Goal: Information Seeking & Learning: Learn about a topic

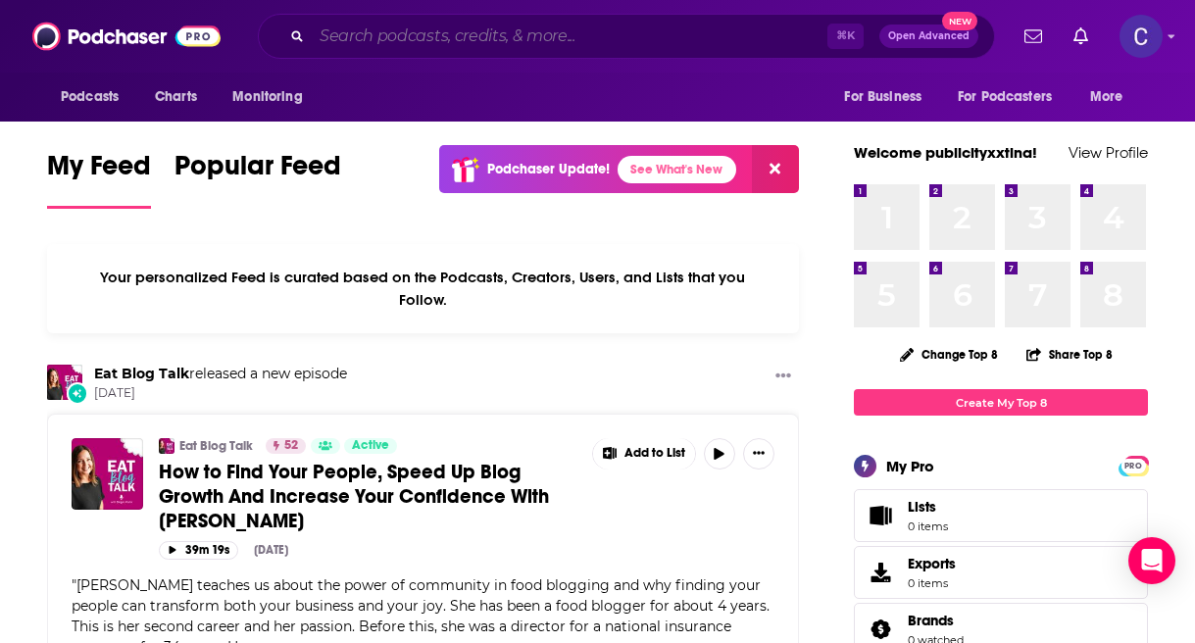
click at [533, 25] on input "Search podcasts, credits, & more..." at bounding box center [570, 36] width 516 height 31
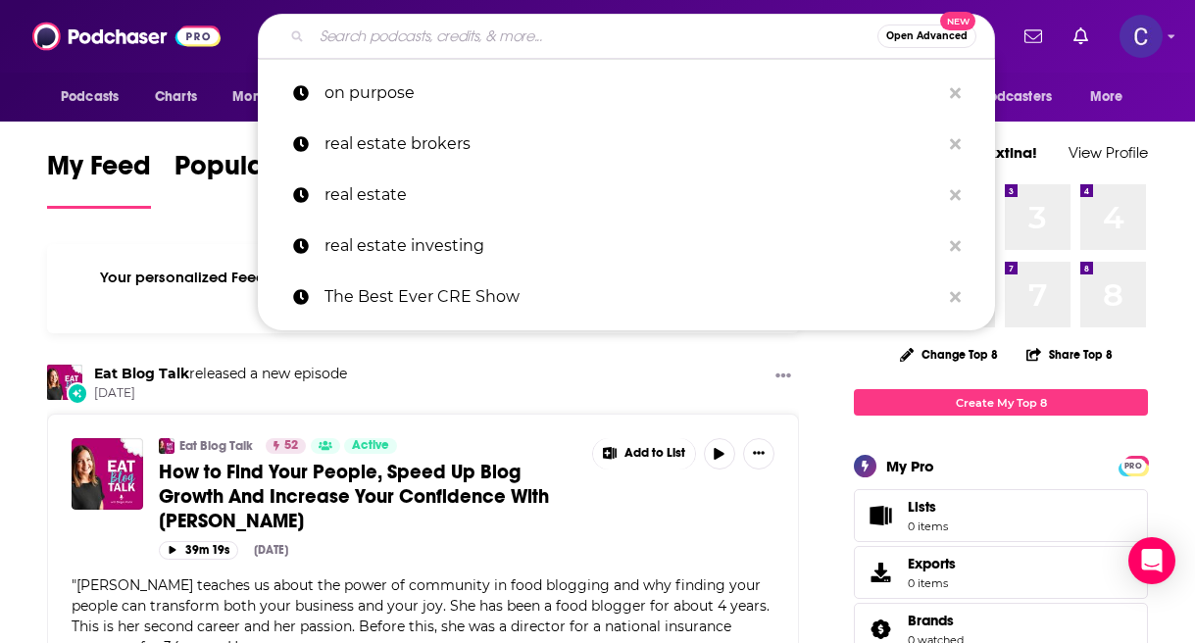
paste input "Spirit Gym with Paul Chek"
type input "Spirit Gym with Paul Chek"
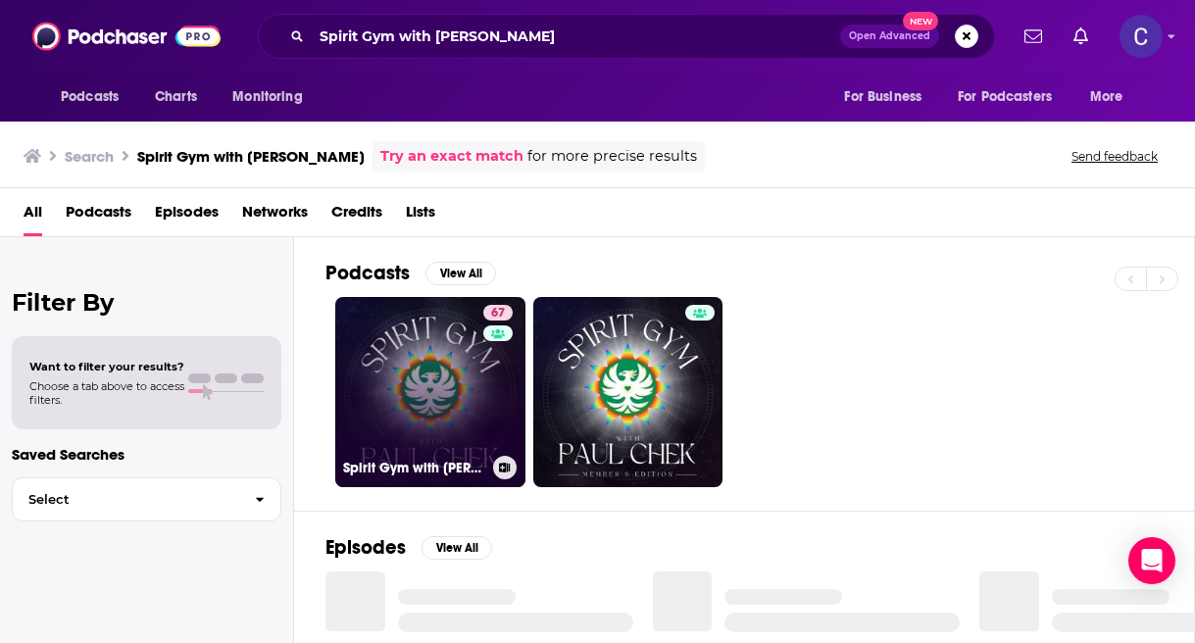
click at [439, 390] on link "67 Spirit Gym with Paul Chek" at bounding box center [430, 392] width 190 height 190
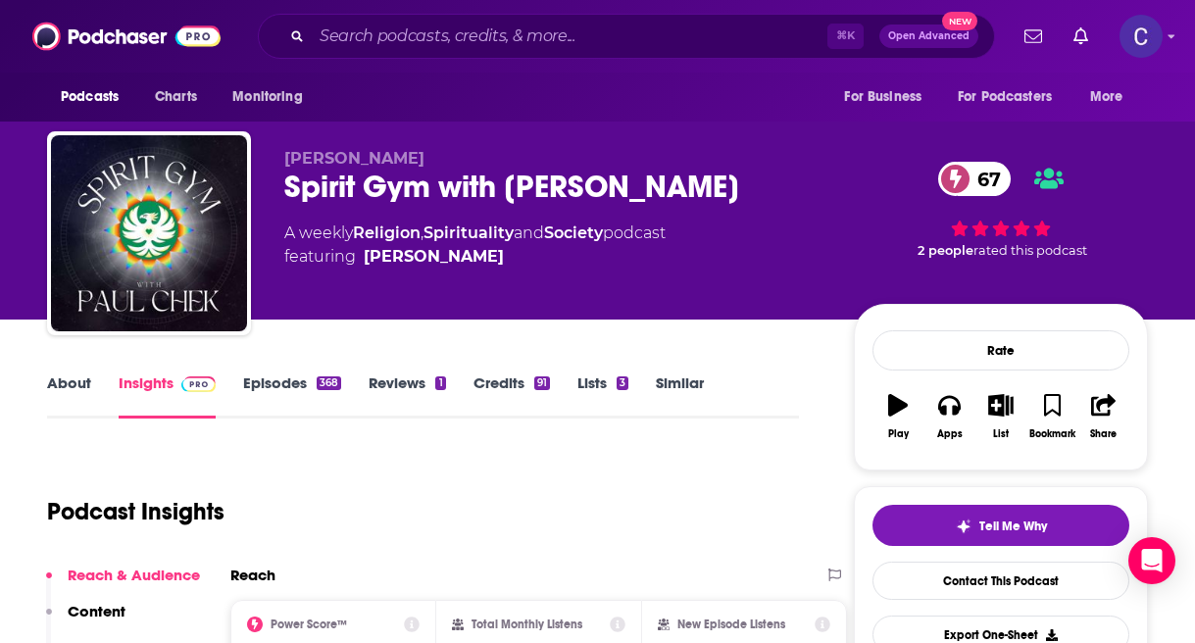
click at [650, 183] on div "Spirit Gym with Paul Chek 67" at bounding box center [553, 187] width 538 height 38
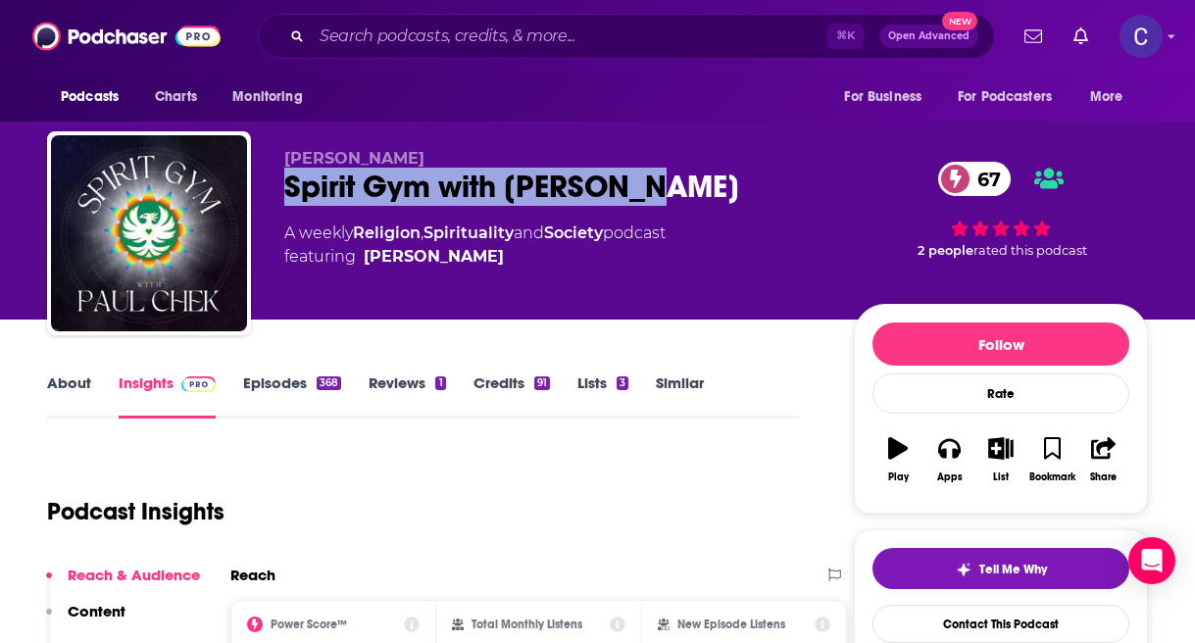
drag, startPoint x: 656, startPoint y: 184, endPoint x: 286, endPoint y: 182, distance: 369.6
click at [286, 182] on div "Spirit Gym with Paul Chek 67" at bounding box center [553, 187] width 538 height 38
copy h2 "Spirit Gym with Paul Chek"
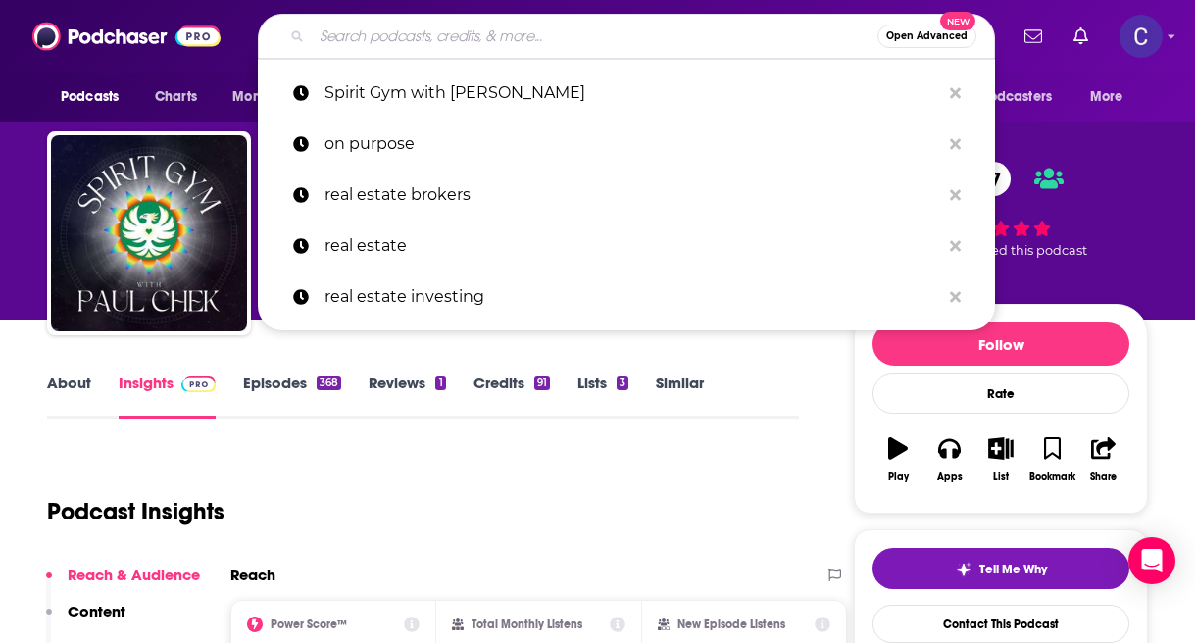
click at [524, 26] on input "Search podcasts, credits, & more..." at bounding box center [595, 36] width 566 height 31
paste input "Boss Bitch Radio w/IFBB Pro, Diane Flores"
type input "Boss Bitch Radio w/IFBB Pro, Diane Flores"
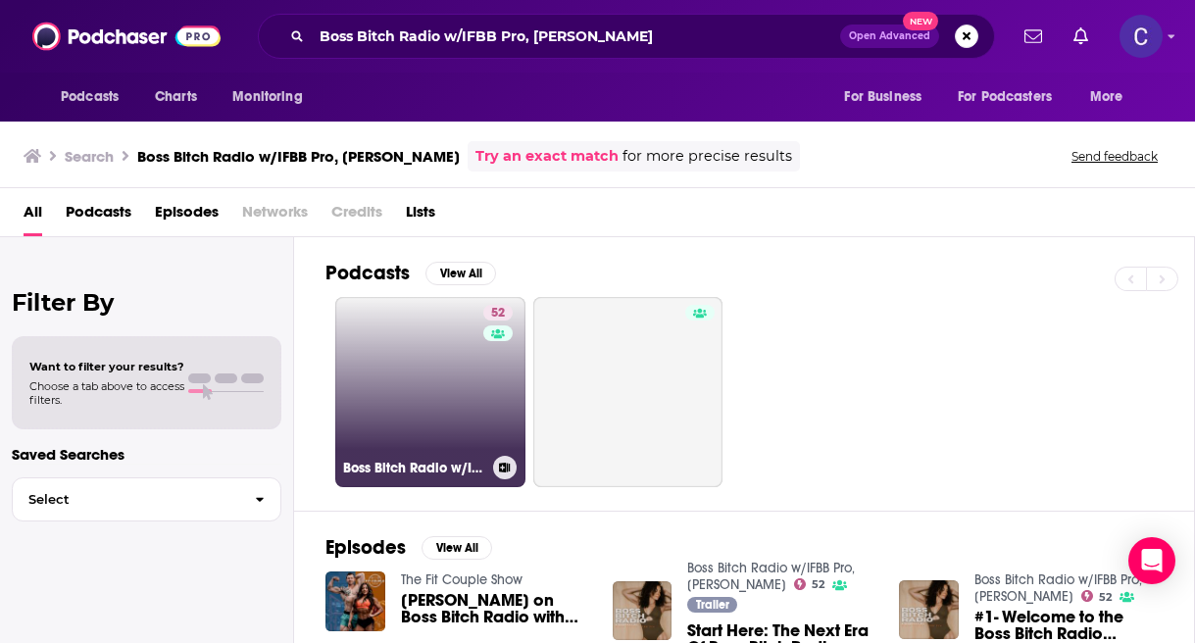
click at [457, 374] on link "52 Boss Bitch Radio w/IFBB Pro, Diane Flores" at bounding box center [430, 392] width 190 height 190
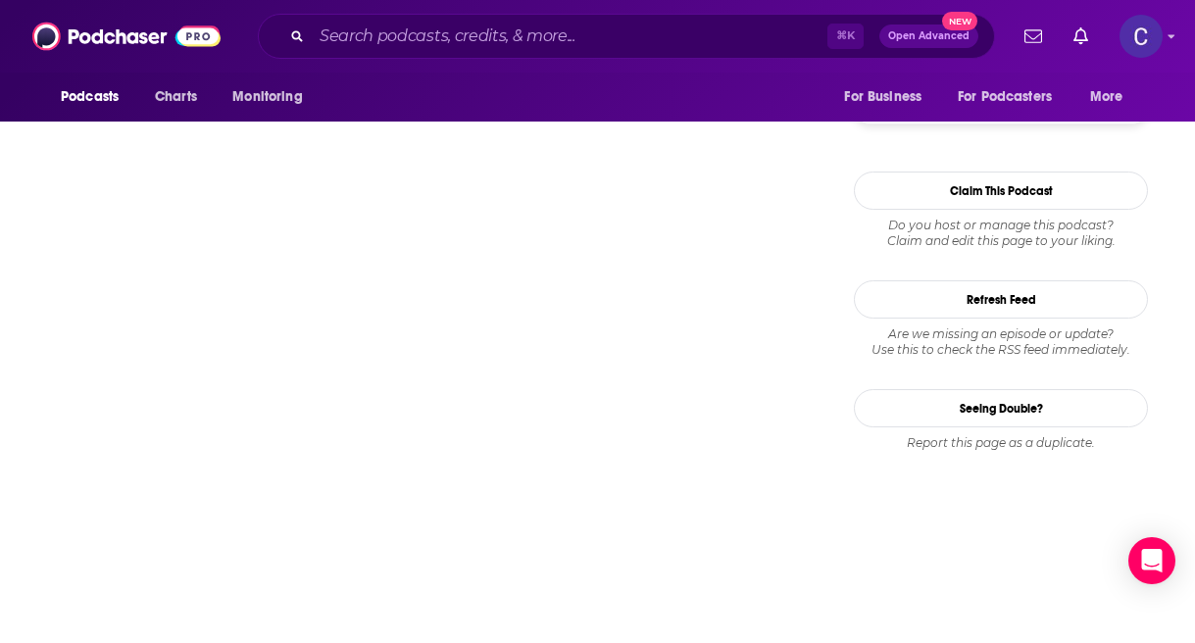
scroll to position [1739, 0]
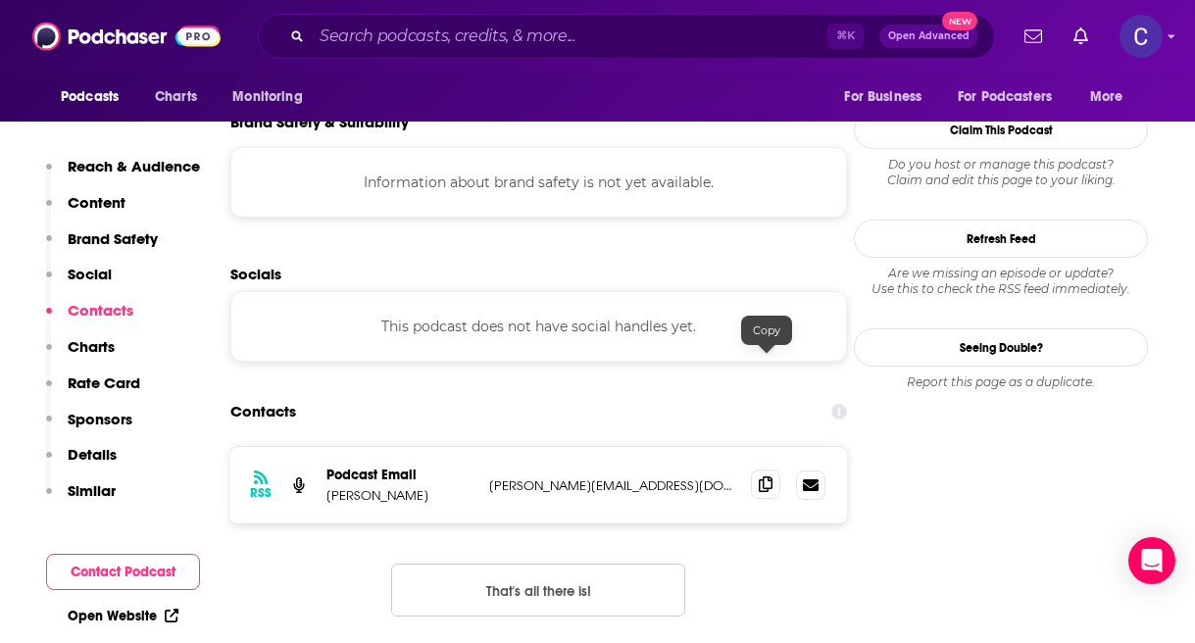
click at [764, 477] on icon at bounding box center [766, 485] width 14 height 16
click at [560, 35] on input "Search podcasts, credits, & more..." at bounding box center [570, 36] width 516 height 31
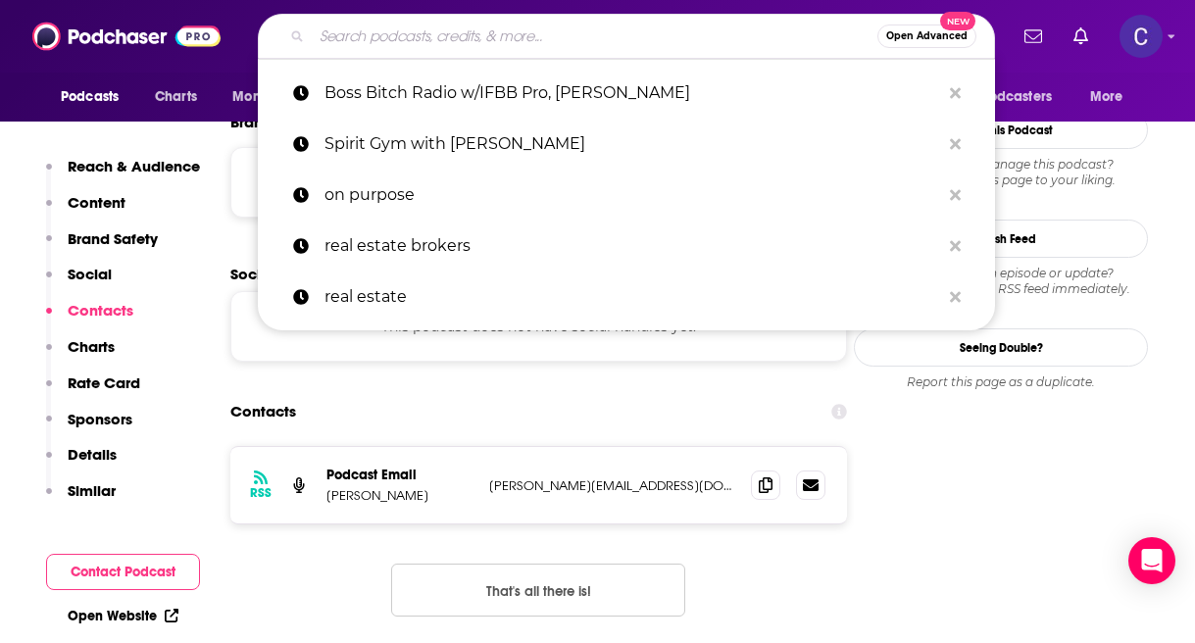
paste input "Forgive Yourself"
type input "Forgive Yourself"
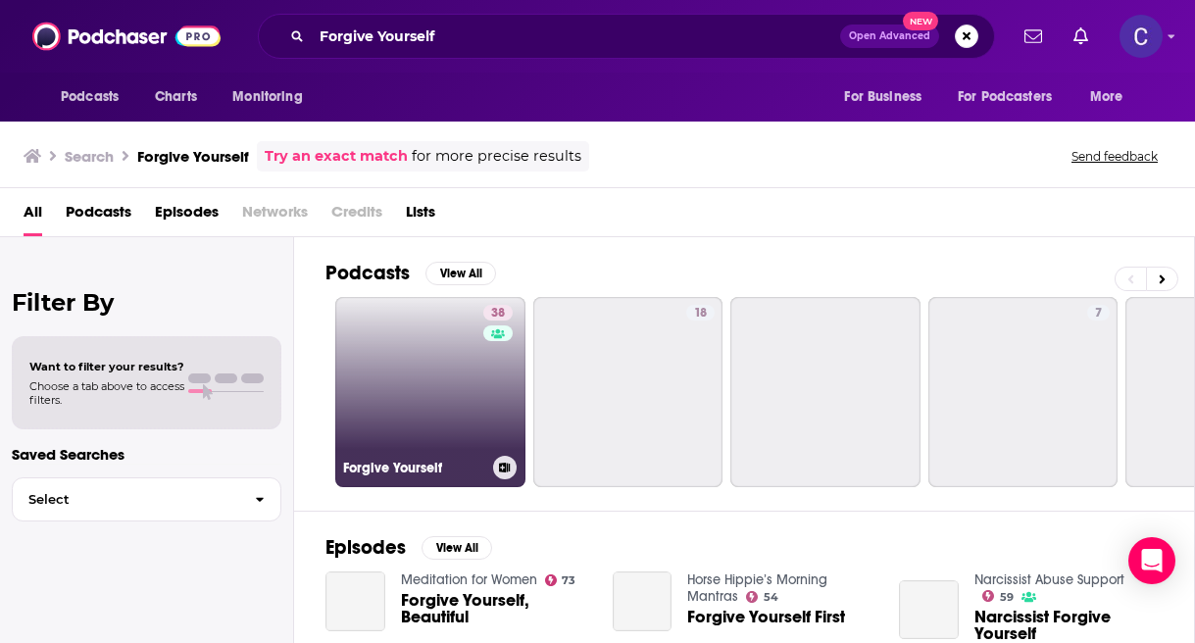
click at [420, 357] on link "38 Forgive Yourself" at bounding box center [430, 392] width 190 height 190
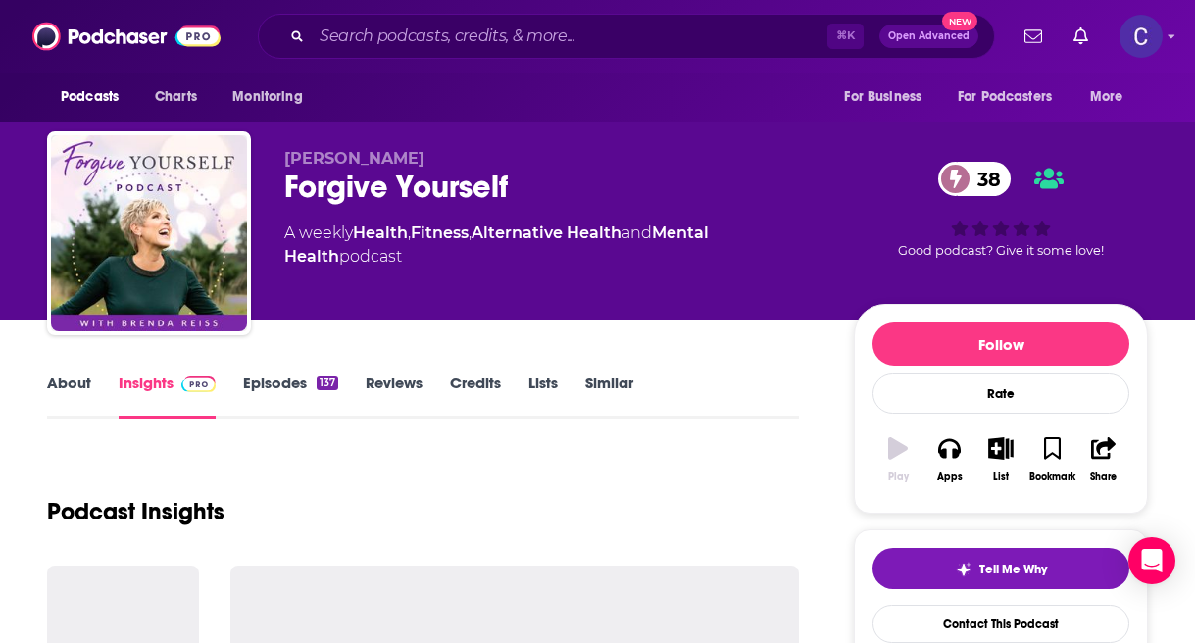
scroll to position [15, 0]
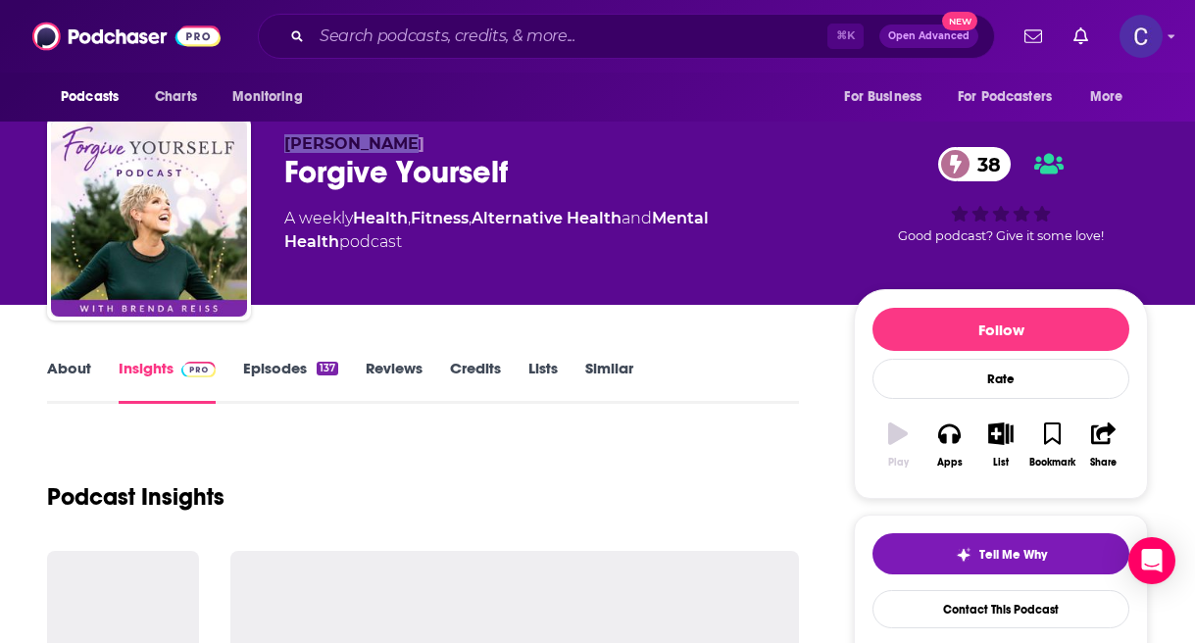
drag, startPoint x: 289, startPoint y: 142, endPoint x: 396, endPoint y: 142, distance: 106.9
click at [397, 142] on p "Brenda Reiss" at bounding box center [553, 143] width 538 height 19
copy span "Brenda Reiss"
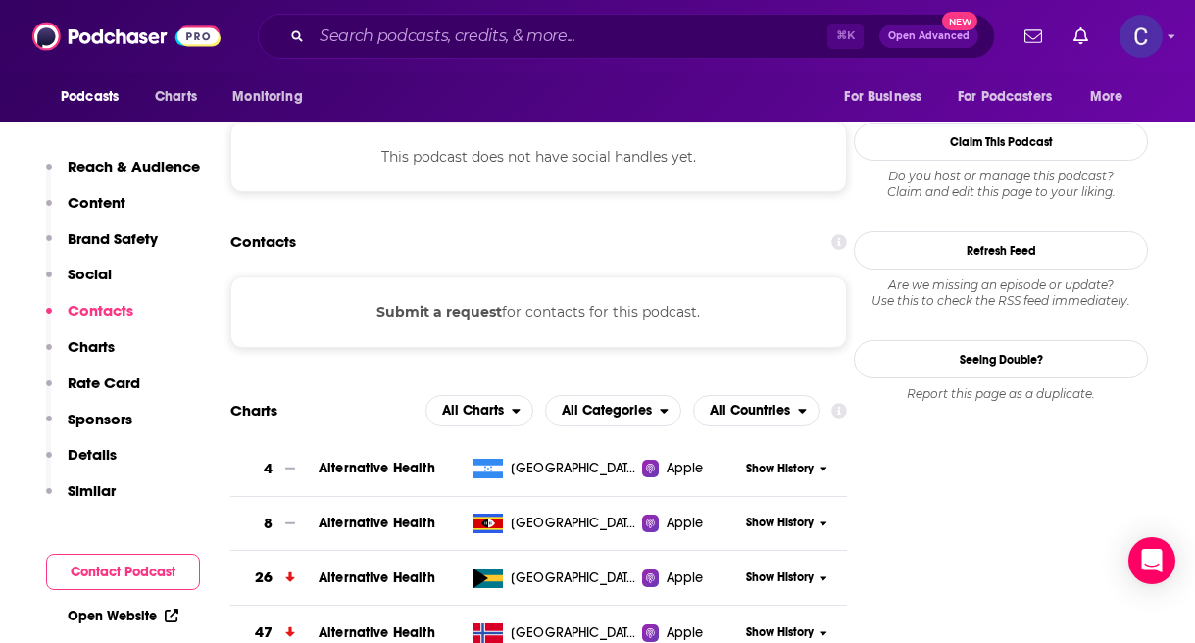
scroll to position [1547, 0]
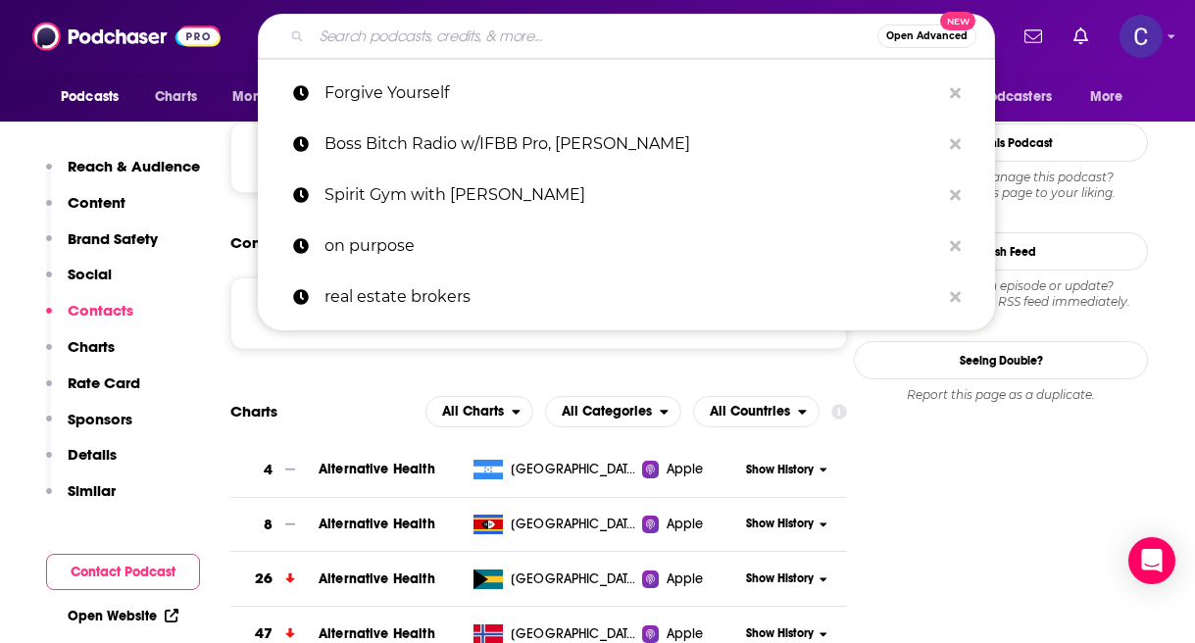
click at [516, 31] on input "Search podcasts, credits, & more..." at bounding box center [595, 36] width 566 height 31
paste input "Dateable: Your insider's look into modern dating and relationships"
type input "Dateable: Your insider's look into modern dating and relationships"
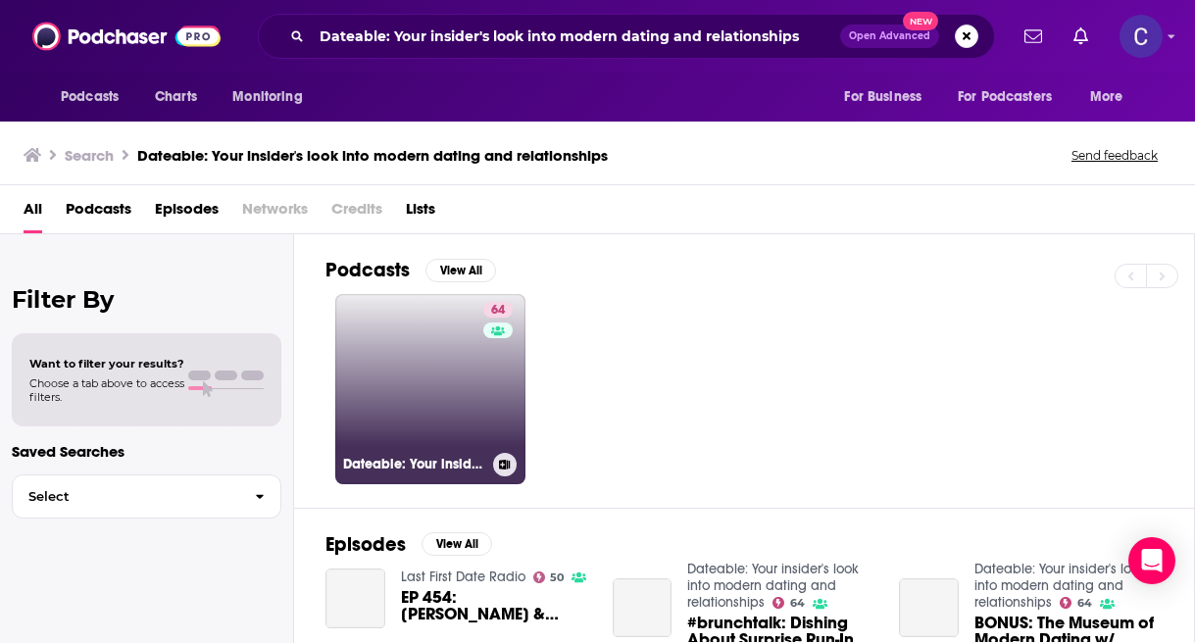
click at [453, 377] on link "64 Dateable: Your insider's look into modern dating and relationships" at bounding box center [430, 389] width 190 height 190
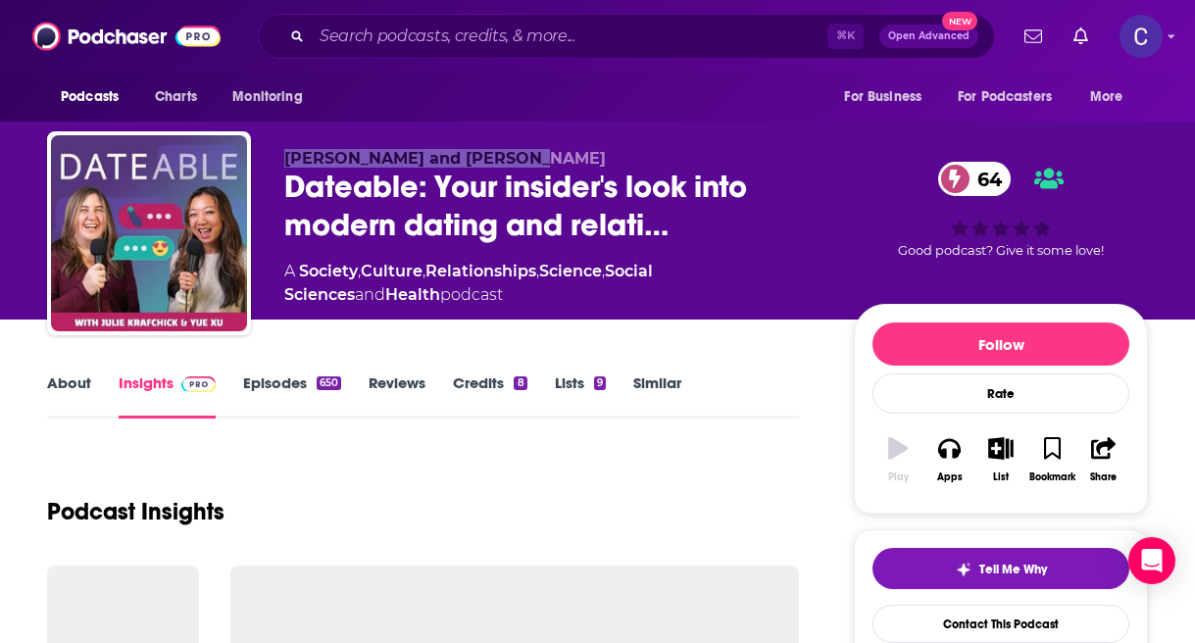
drag, startPoint x: 277, startPoint y: 158, endPoint x: 534, endPoint y: 158, distance: 256.9
click at [535, 158] on div "Yue Xu and Julie Krafchick Dateable: Your insider's look into modern dating and…" at bounding box center [597, 237] width 1101 height 212
copy span "Yue Xu and Julie Krafchick"
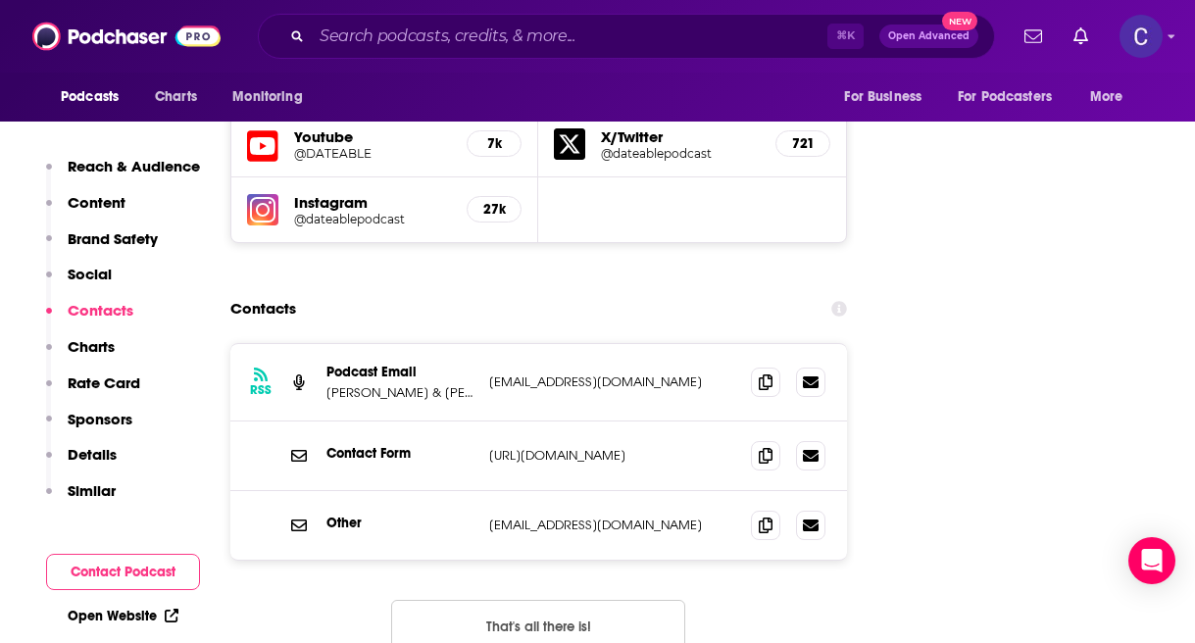
scroll to position [2349, 0]
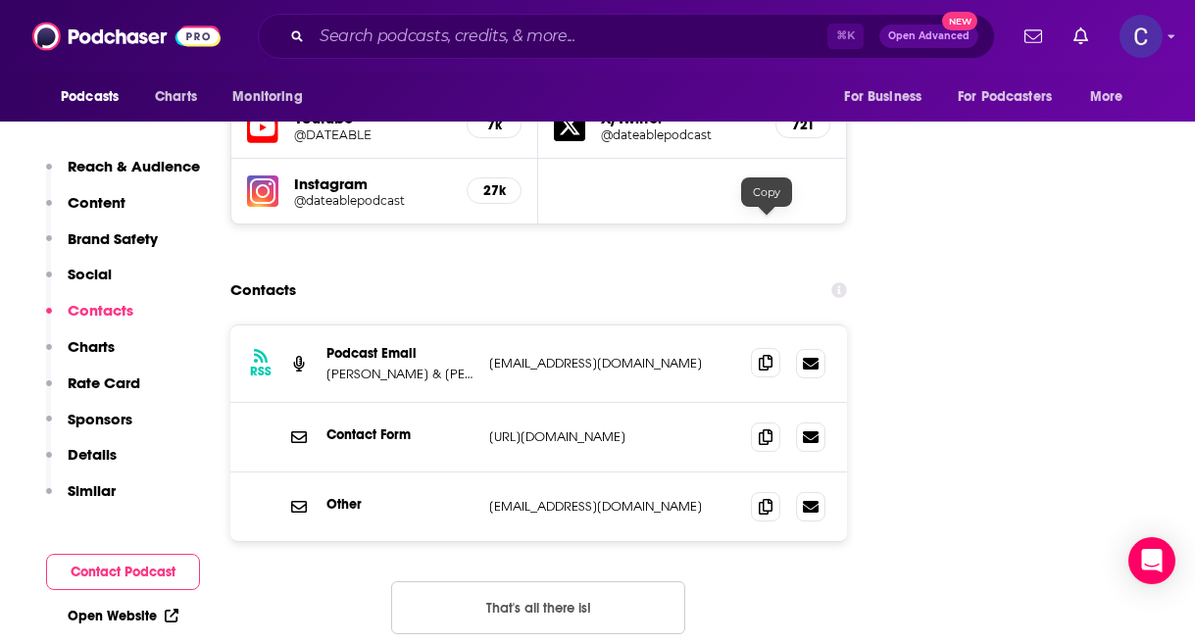
click at [770, 355] on icon at bounding box center [766, 363] width 14 height 16
click at [537, 53] on div "⌘ K Open Advanced New" at bounding box center [626, 36] width 737 height 45
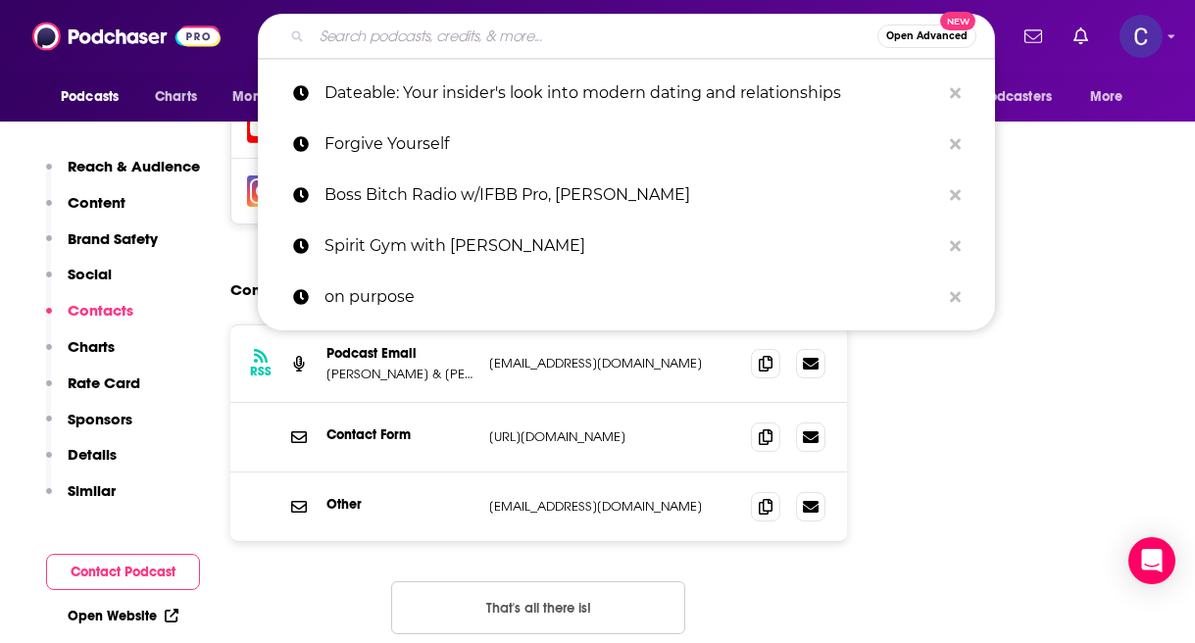
click at [508, 32] on input "Search podcasts, credits, & more..." at bounding box center [595, 36] width 566 height 31
paste input "Women Winning Divorce"
type input "Women Winning Divorce"
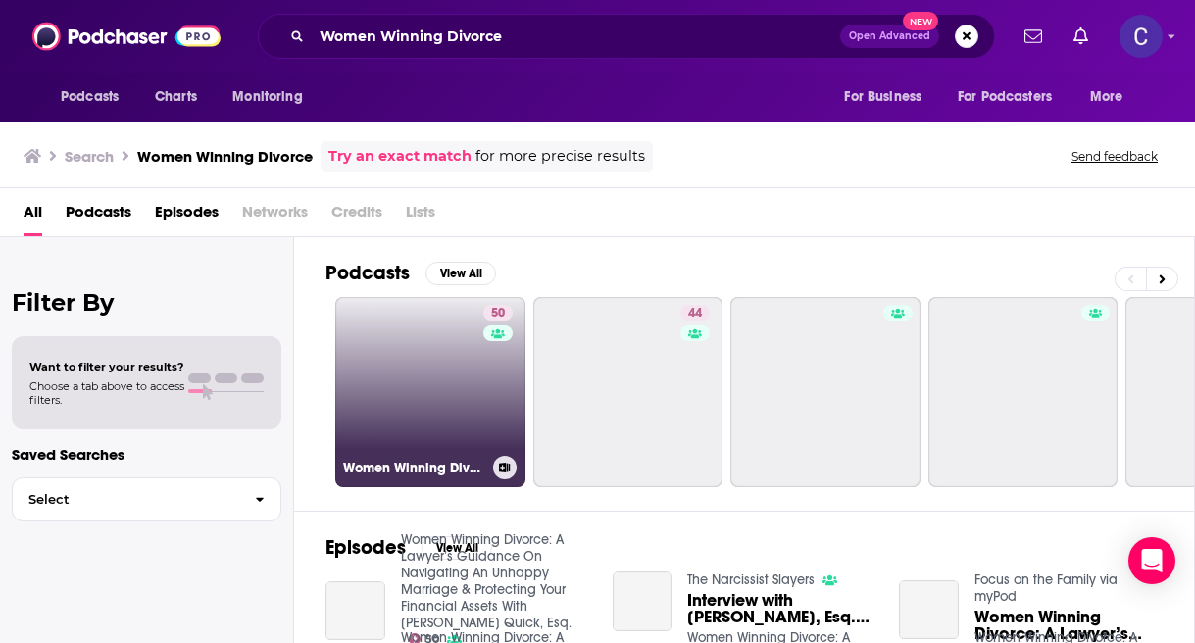
click at [373, 370] on link "50 Women Winning Divorce: A Lawyer’s Guidance On Navigating An Unhappy Marriage…" at bounding box center [430, 392] width 190 height 190
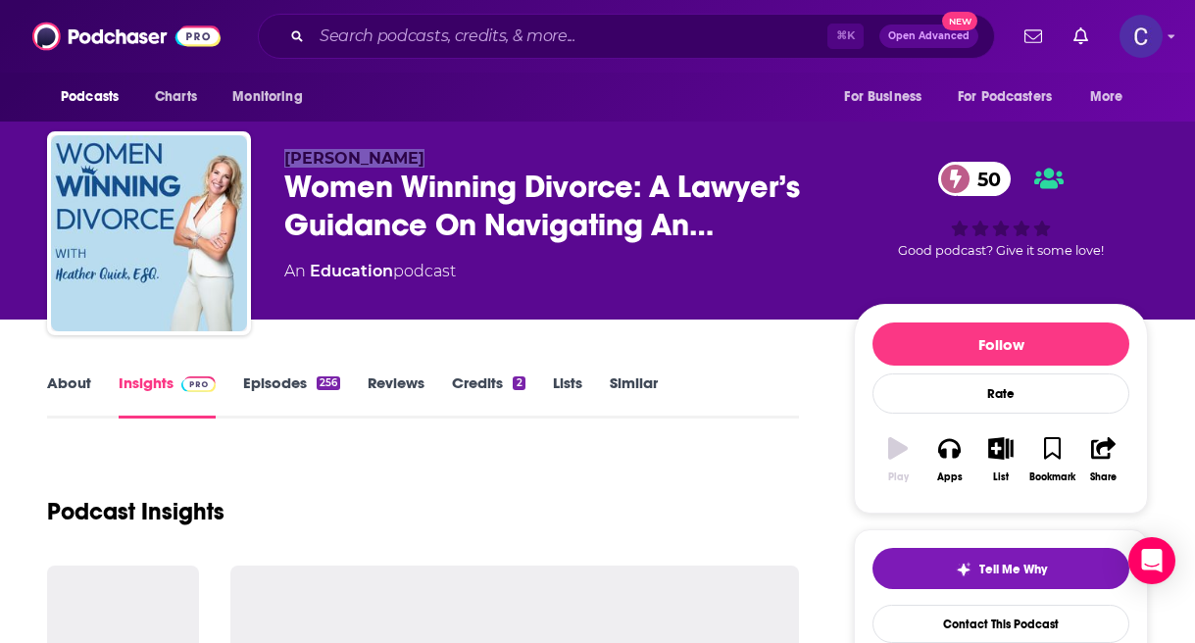
drag, startPoint x: 276, startPoint y: 154, endPoint x: 444, endPoint y: 159, distance: 167.7
click at [444, 159] on div "Heather Quick Women Winning Divorce: A Lawyer’s Guidance On Navigating An… 50 A…" at bounding box center [597, 237] width 1101 height 212
copy span "Heather Quick"
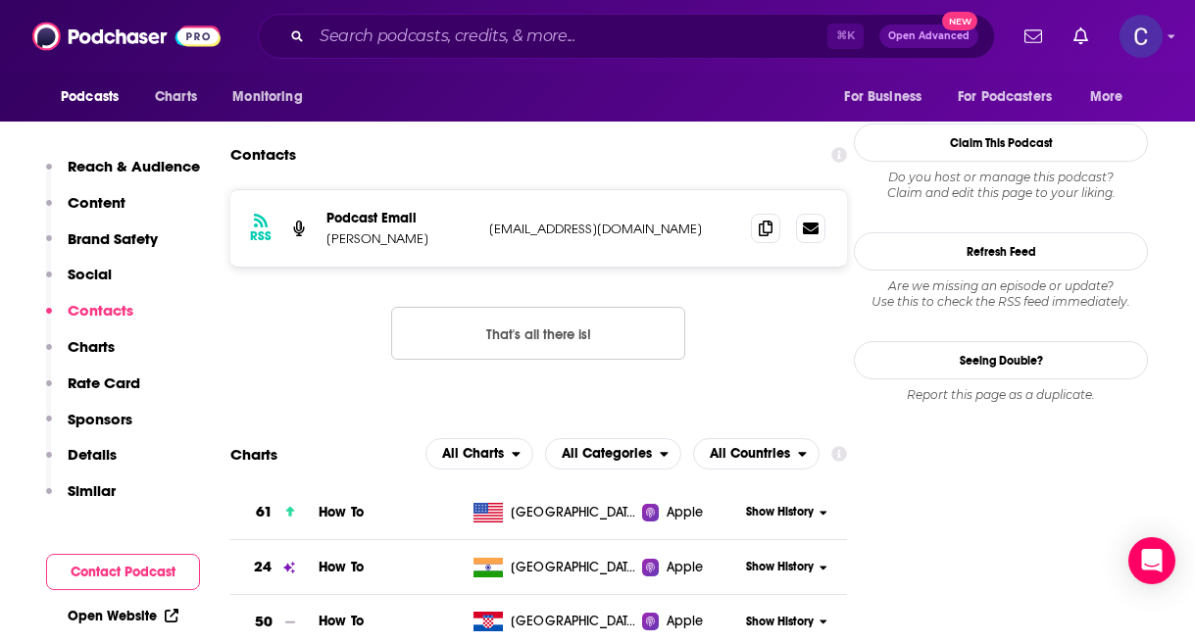
scroll to position [1884, 0]
click at [764, 219] on icon at bounding box center [766, 227] width 14 height 16
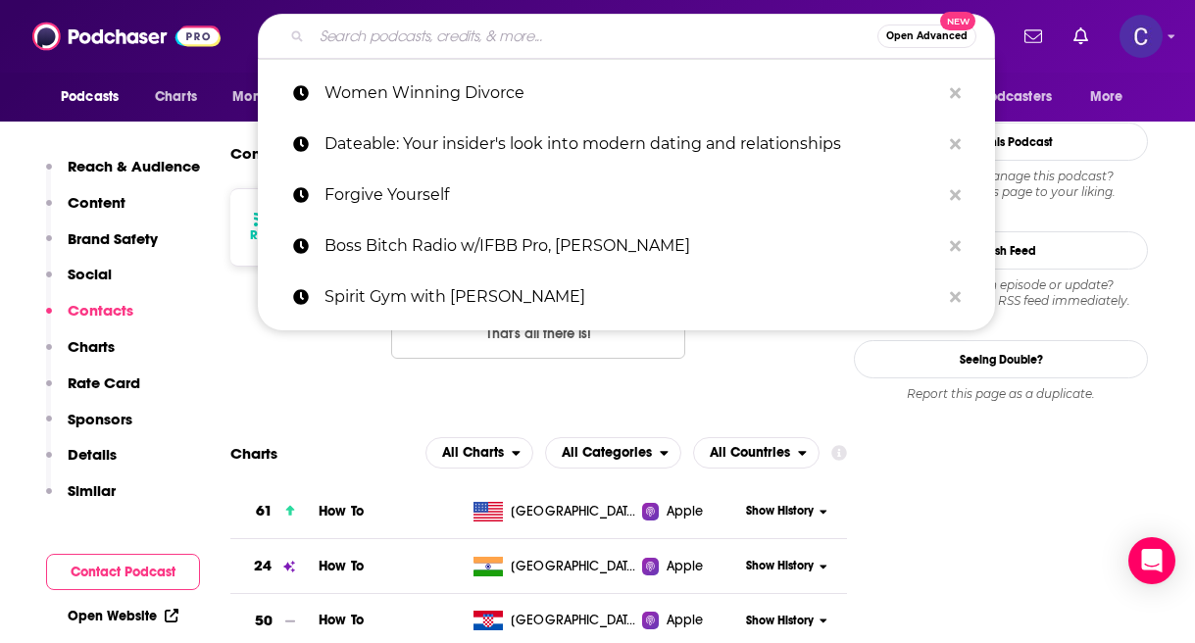
click at [460, 38] on input "Search podcasts, credits, & more..." at bounding box center [595, 36] width 566 height 31
paste input "The Ultimate Journey of Self-Care"
type input "The Ultimate Journey of Self-Care"
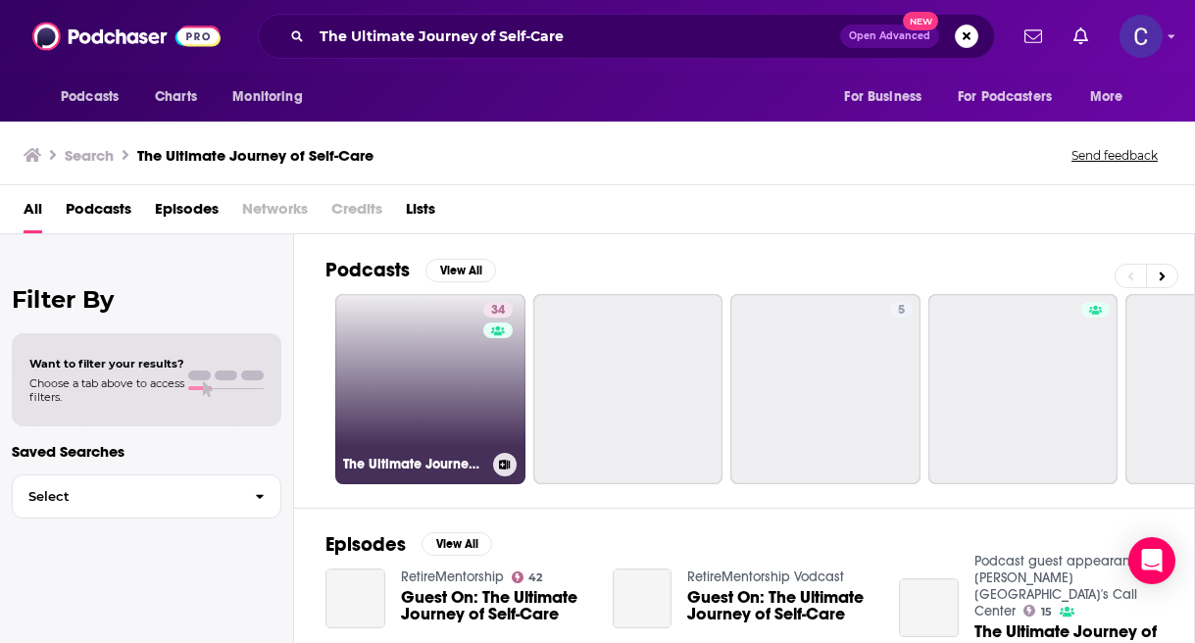
click at [393, 355] on link "34 The Ultimate Journey of Self-Care" at bounding box center [430, 389] width 190 height 190
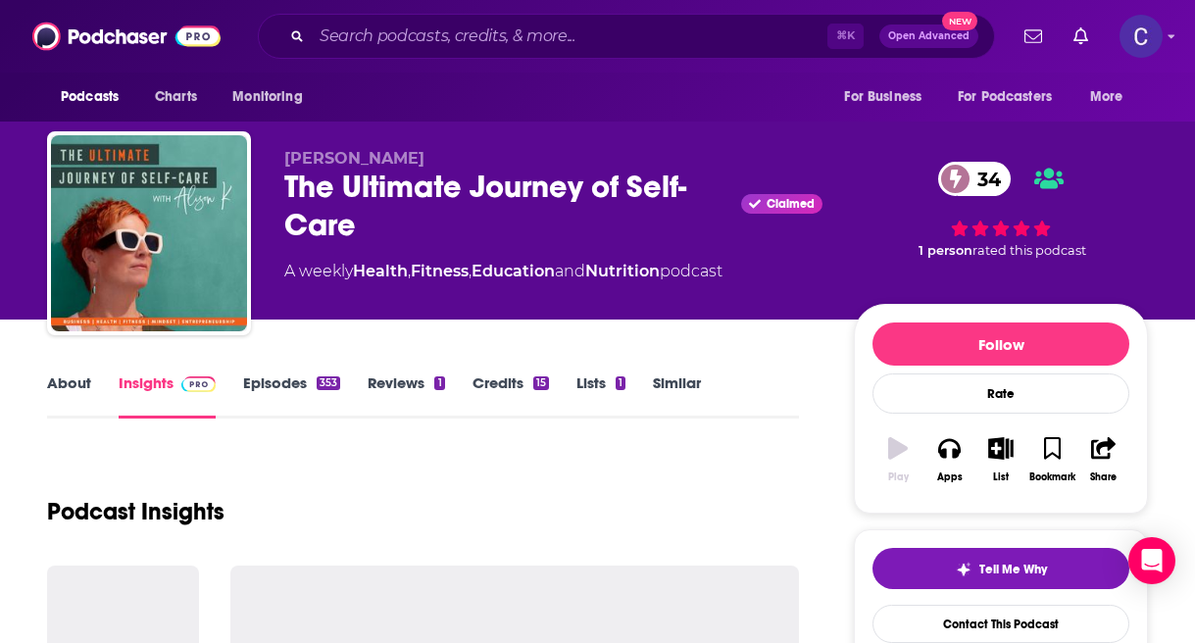
drag, startPoint x: 282, startPoint y: 161, endPoint x: 540, endPoint y: 161, distance: 257.9
click at [540, 161] on div "Alison Katschkowsky The Ultimate Journey of Self-Care Claimed 34 A weekly Healt…" at bounding box center [597, 237] width 1101 height 212
copy span "Alison Katschkowsky"
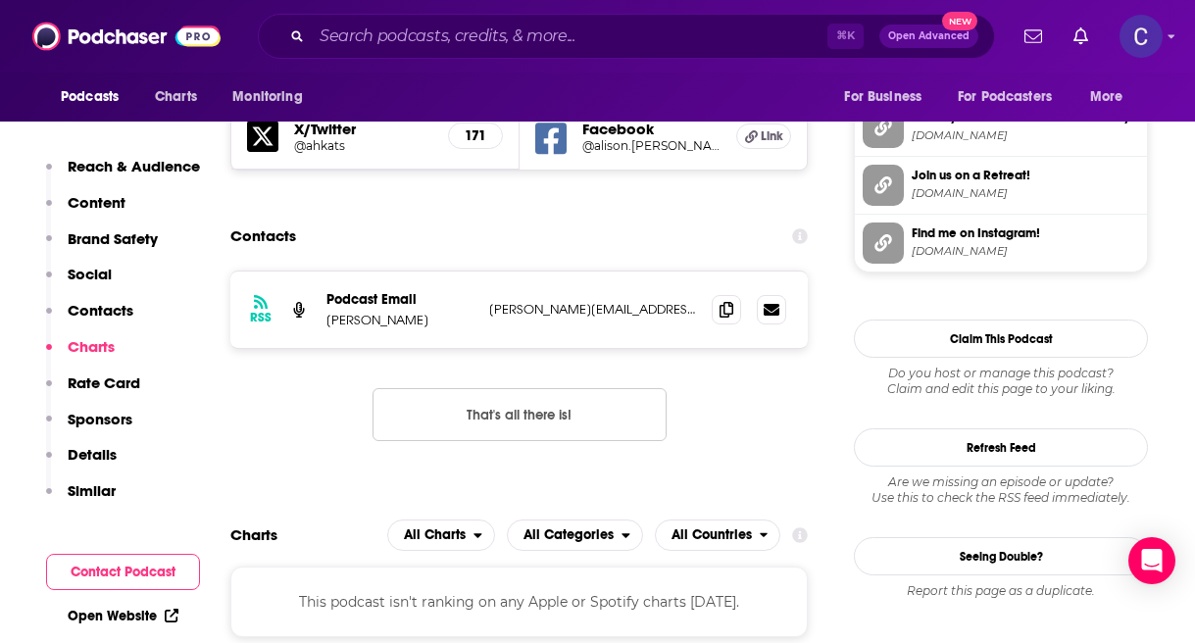
scroll to position [1939, 0]
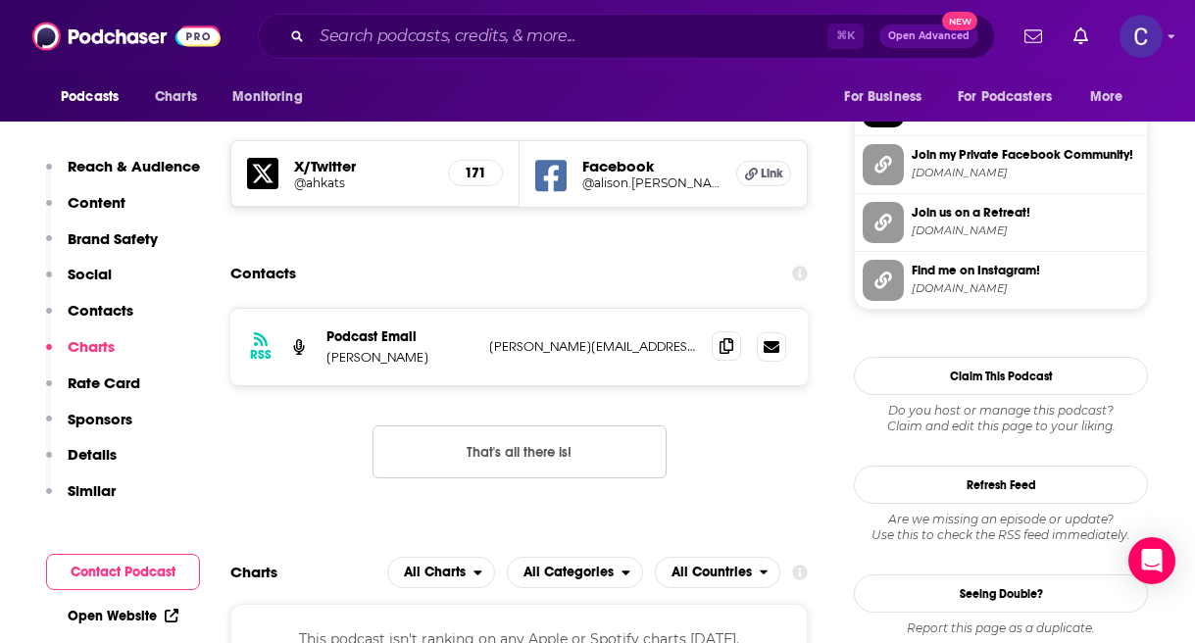
click at [720, 338] on icon at bounding box center [727, 346] width 14 height 16
click at [519, 52] on div "⌘ K Open Advanced New" at bounding box center [626, 36] width 737 height 45
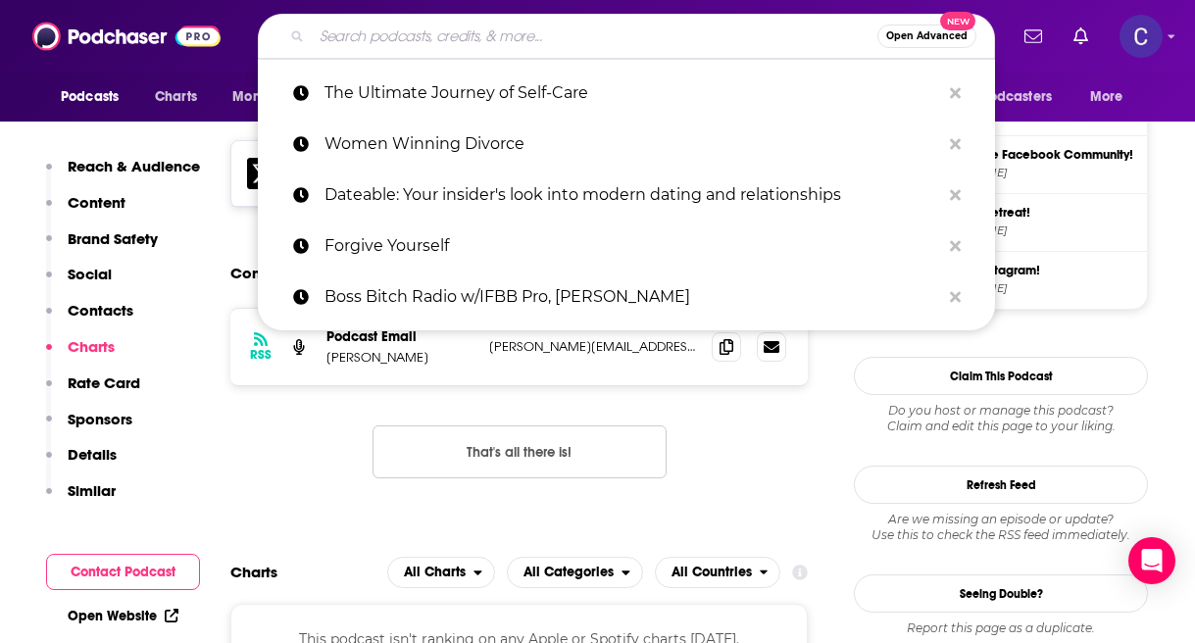
click at [504, 41] on input "Search podcasts, credits, & more..." at bounding box center [595, 36] width 566 height 31
paste input "Live. Love. Engage. - Soulful Success Secrets for Midlife Women"
type input "Live. Love. Engage. - Soulful Success Secrets for Midlife Women"
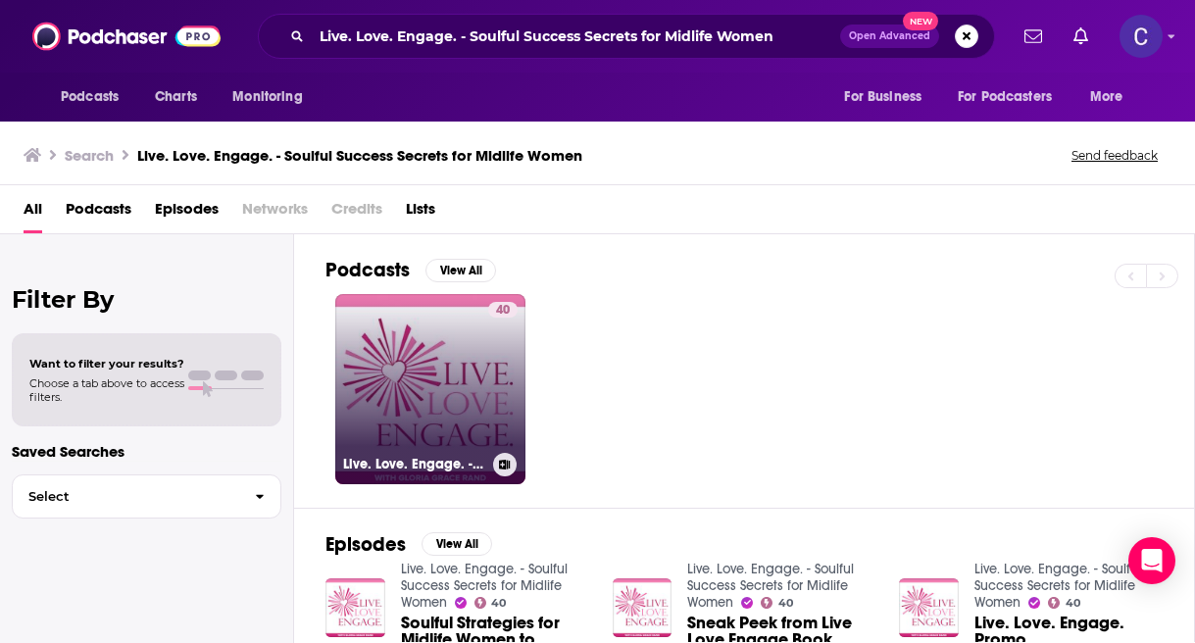
click at [465, 380] on link "40 Live. Love. Engage. - Soulful Success Secrets for Midlife Women" at bounding box center [430, 389] width 190 height 190
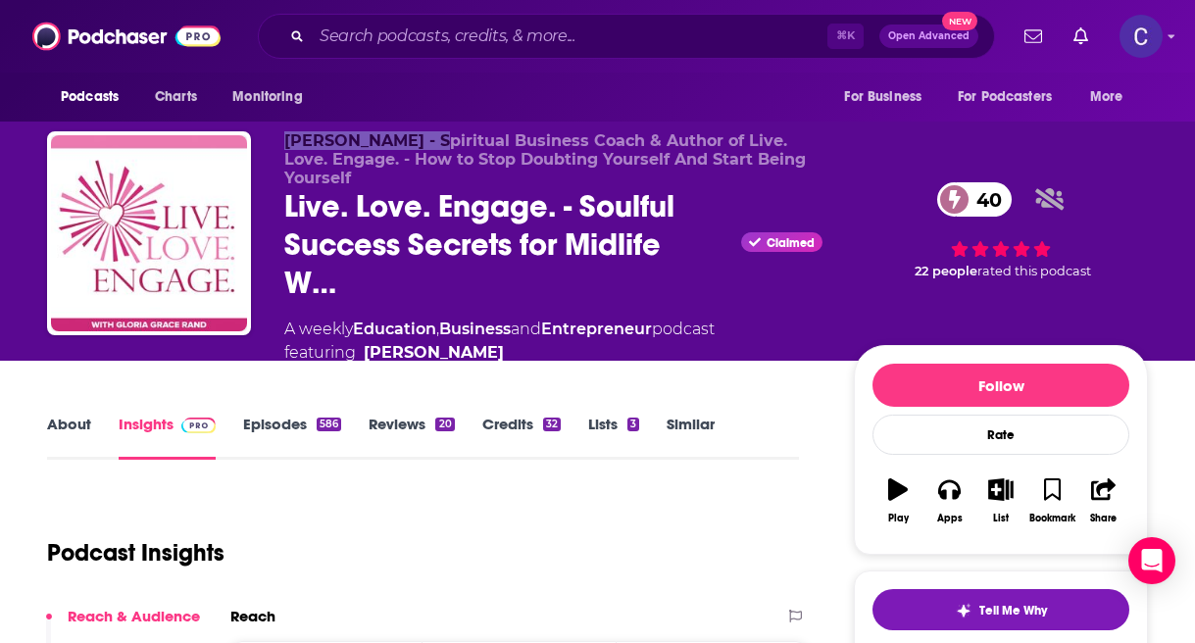
drag, startPoint x: 284, startPoint y: 143, endPoint x: 431, endPoint y: 145, distance: 147.1
click at [431, 145] on span "Gloria Grace Rand - Spiritual Business Coach & Author of Live. Love. Engage. - …" at bounding box center [545, 159] width 522 height 56
copy span "Gloria Grace Rand"
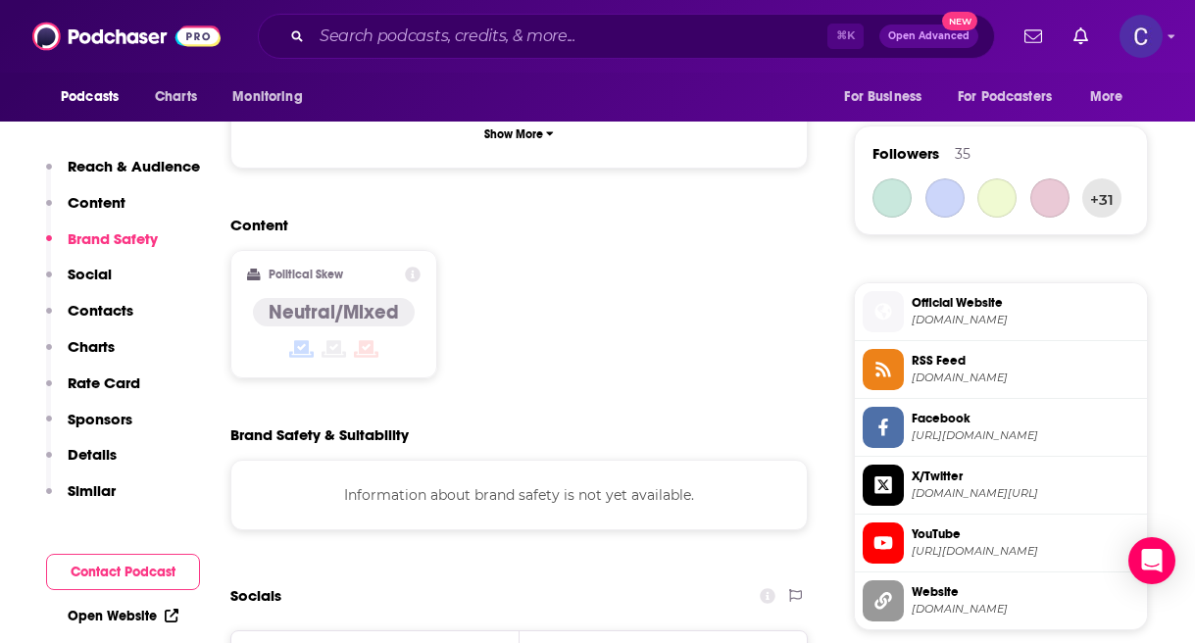
scroll to position [1798, 0]
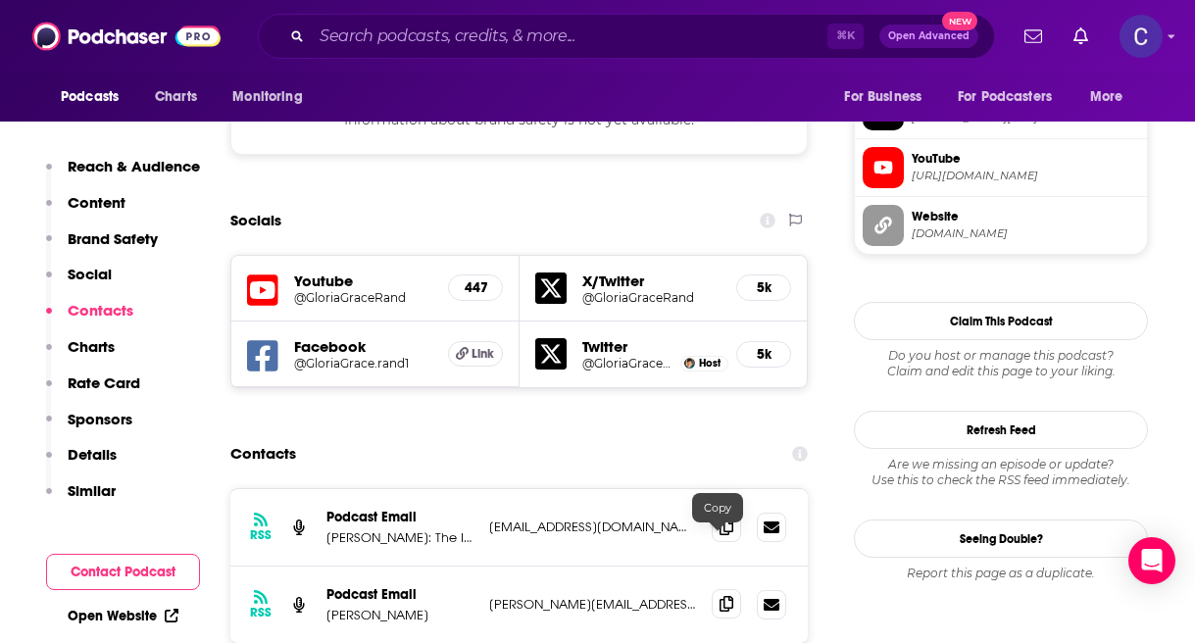
click at [722, 596] on icon at bounding box center [727, 604] width 14 height 16
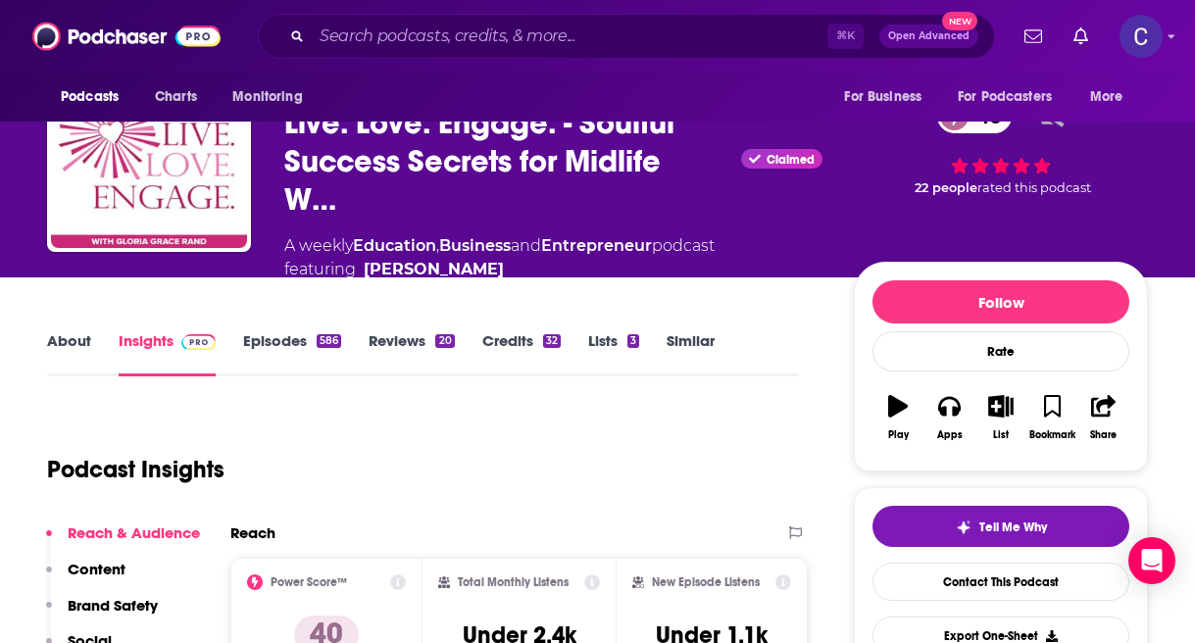
scroll to position [0, 0]
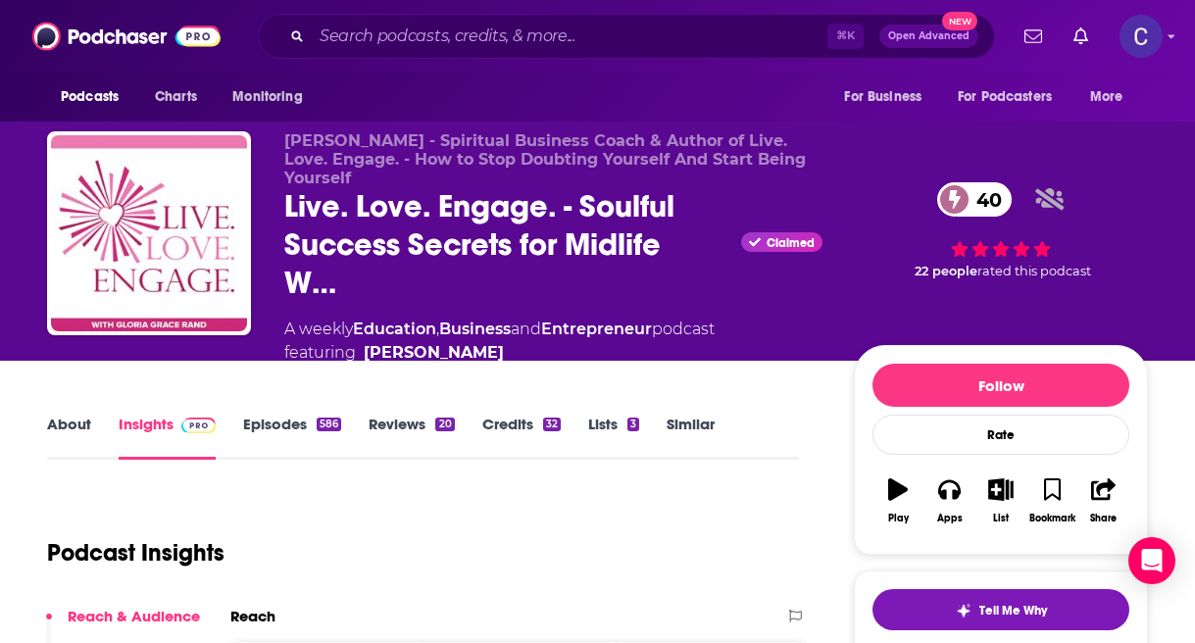
click at [685, 427] on link "Similar" at bounding box center [691, 437] width 48 height 45
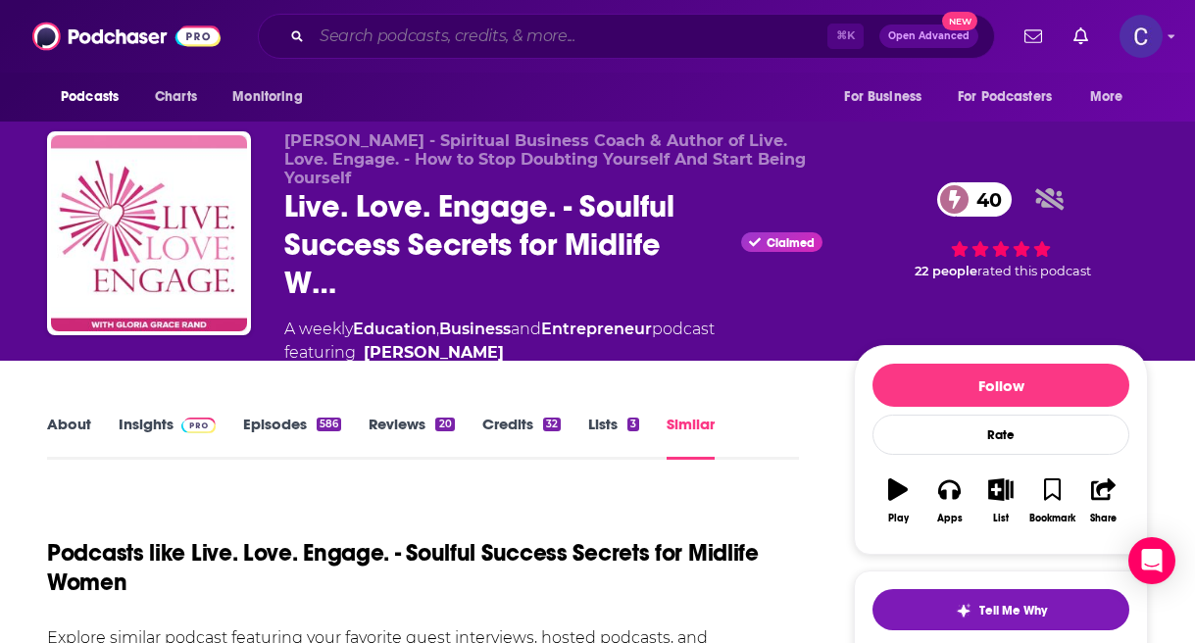
click at [554, 38] on input "Search podcasts, credits, & more..." at bounding box center [570, 36] width 516 height 31
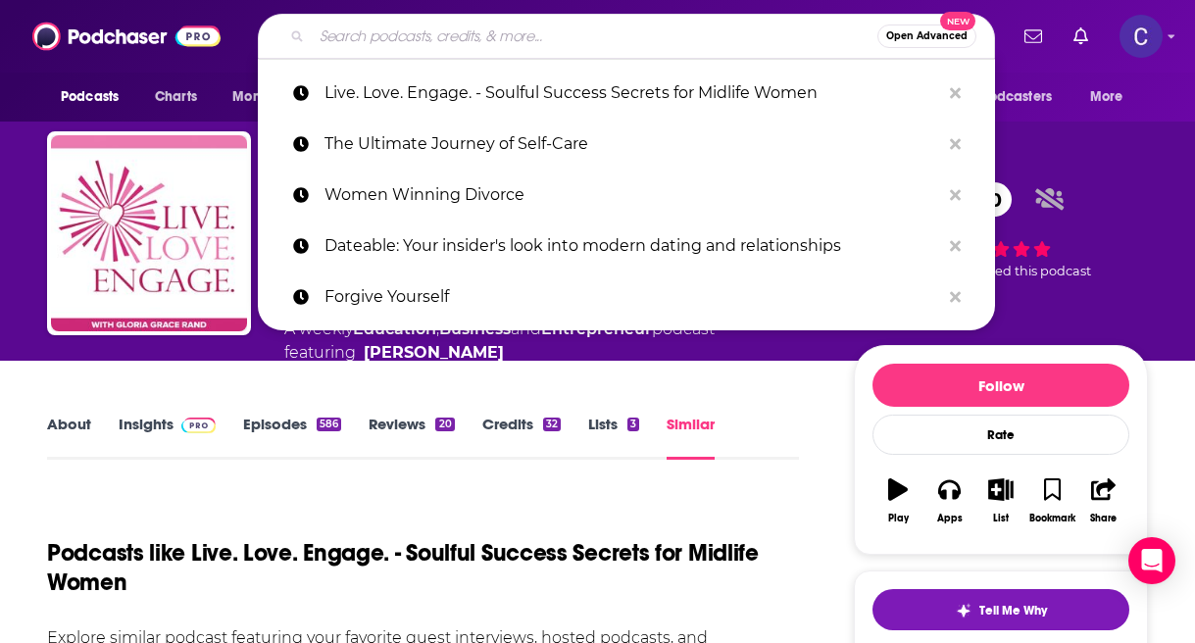
paste input "Make Life Rich Movement"
type input "Make Life Rich Movement"
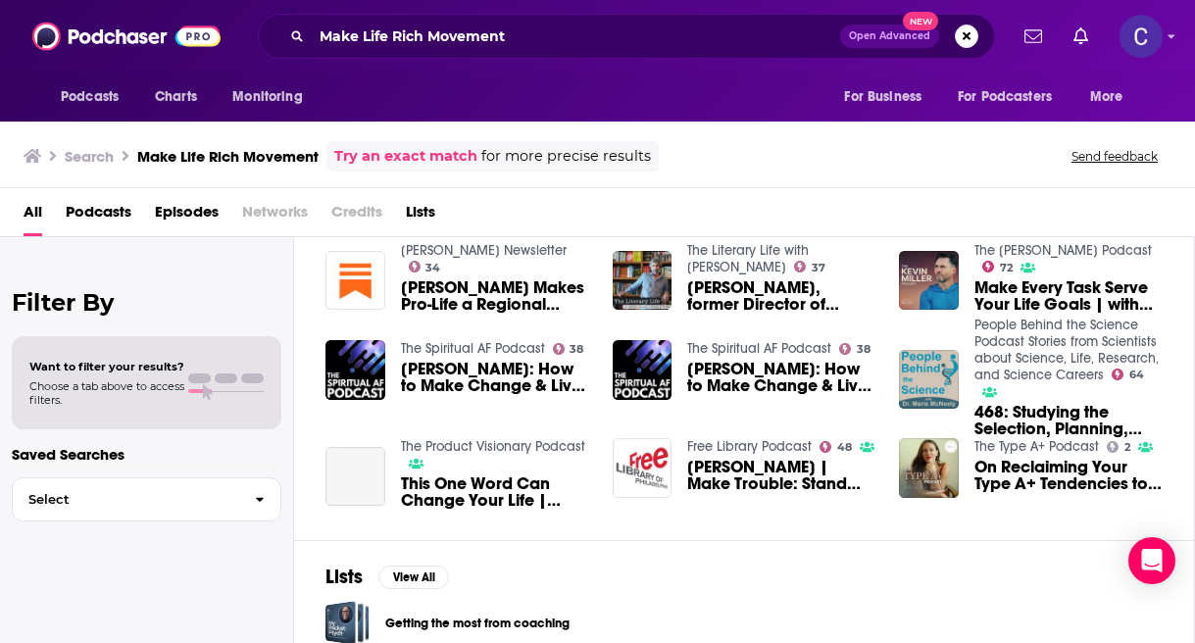
scroll to position [457, 0]
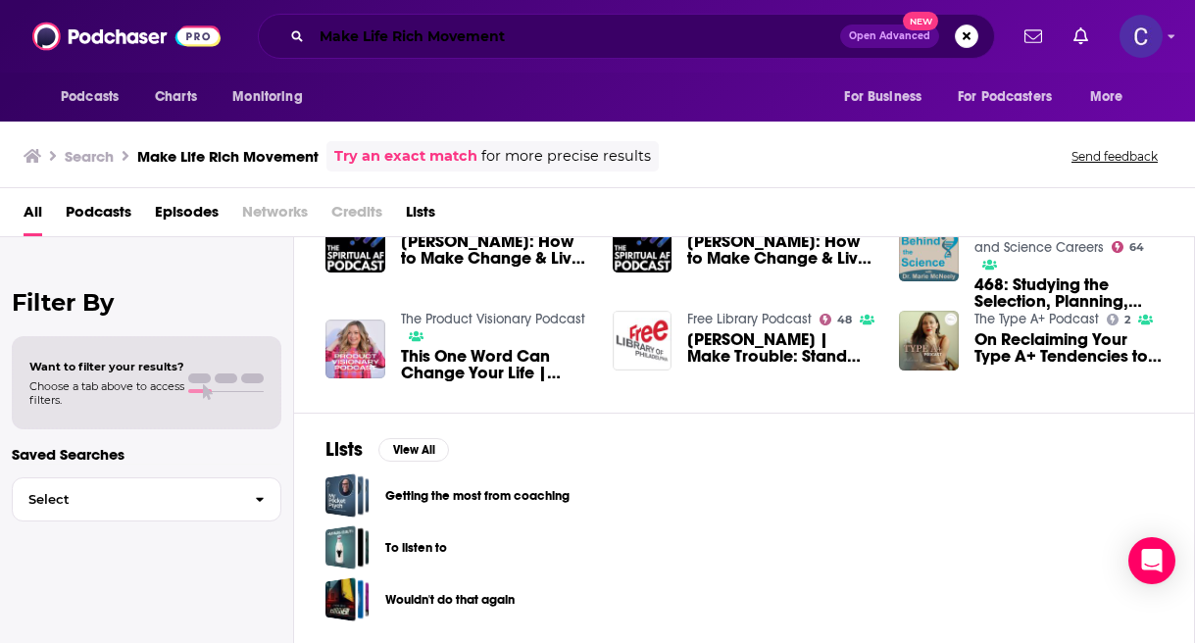
click at [511, 41] on input "Make Life Rich Movement" at bounding box center [576, 36] width 528 height 31
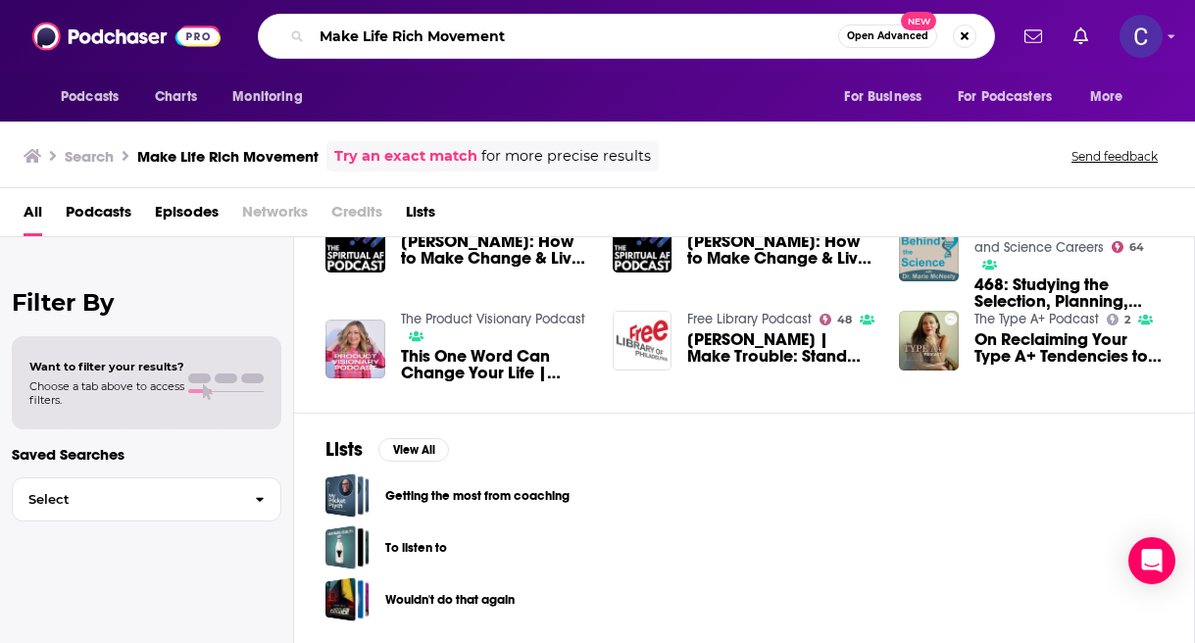
click at [572, 41] on input "Make Life Rich Movement" at bounding box center [575, 36] width 527 height 31
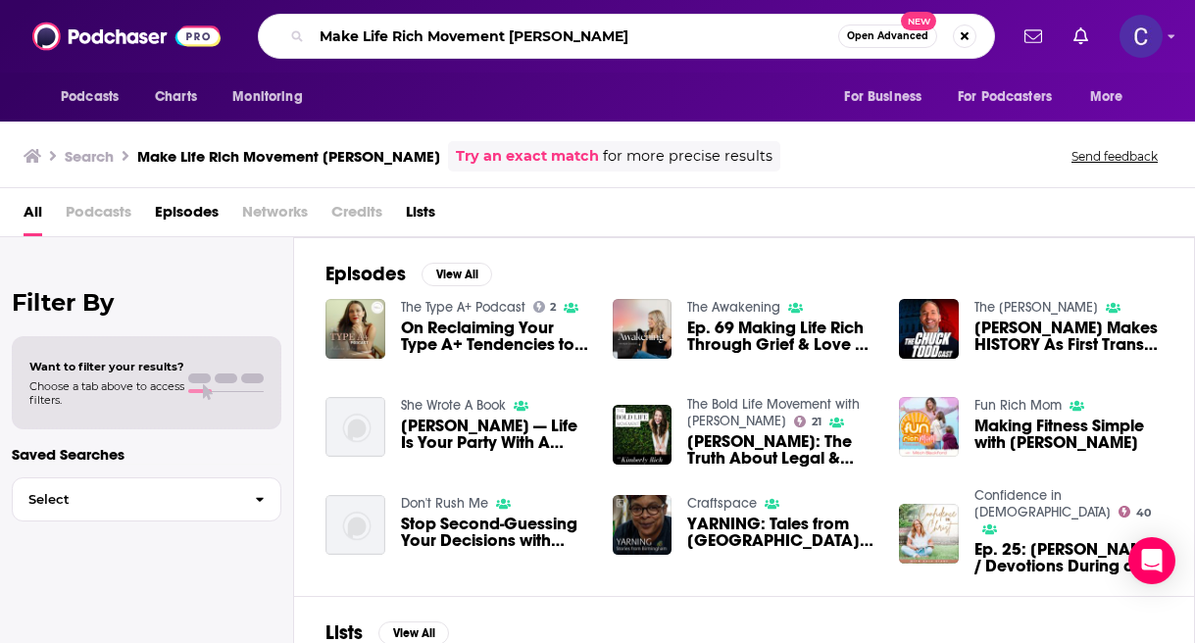
drag, startPoint x: 594, startPoint y: 38, endPoint x: 112, endPoint y: 36, distance: 482.4
click at [113, 36] on div "Podcasts Charts Monitoring Make Life Rich Movement sara Open Advanced New For B…" at bounding box center [597, 36] width 1195 height 73
paste input "Winnipeg’s Business Blueprint"
type input "Winnipeg’s Business Blueprint"
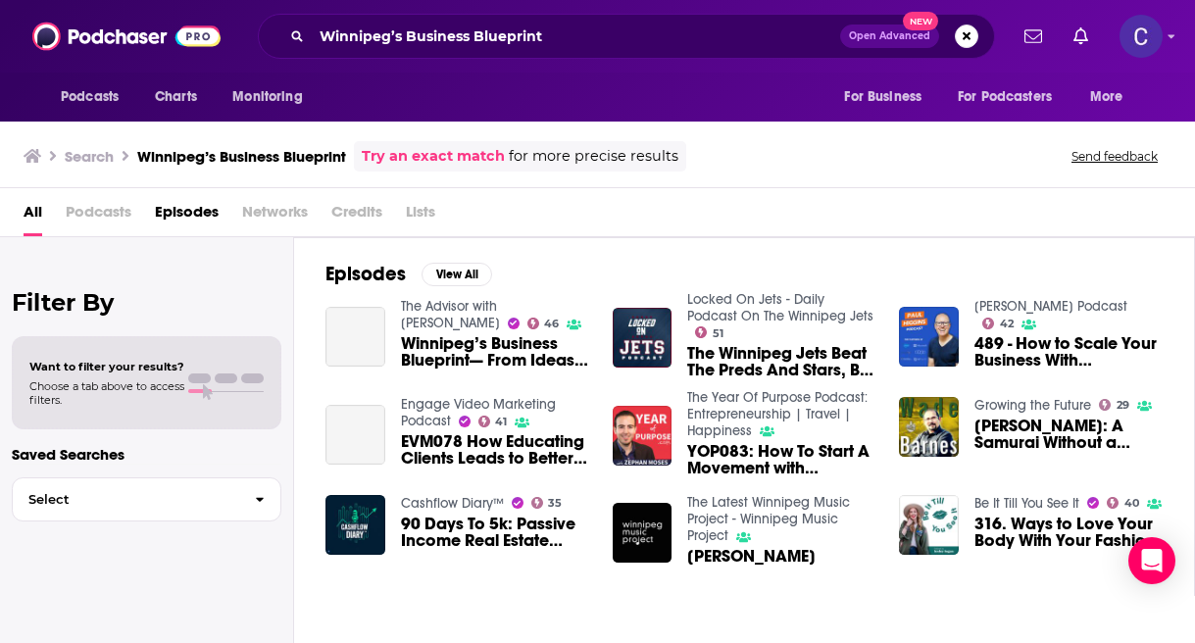
click at [422, 346] on span "Winnipeg’s Business Blueprint— From Ideas to Impact" at bounding box center [495, 351] width 188 height 33
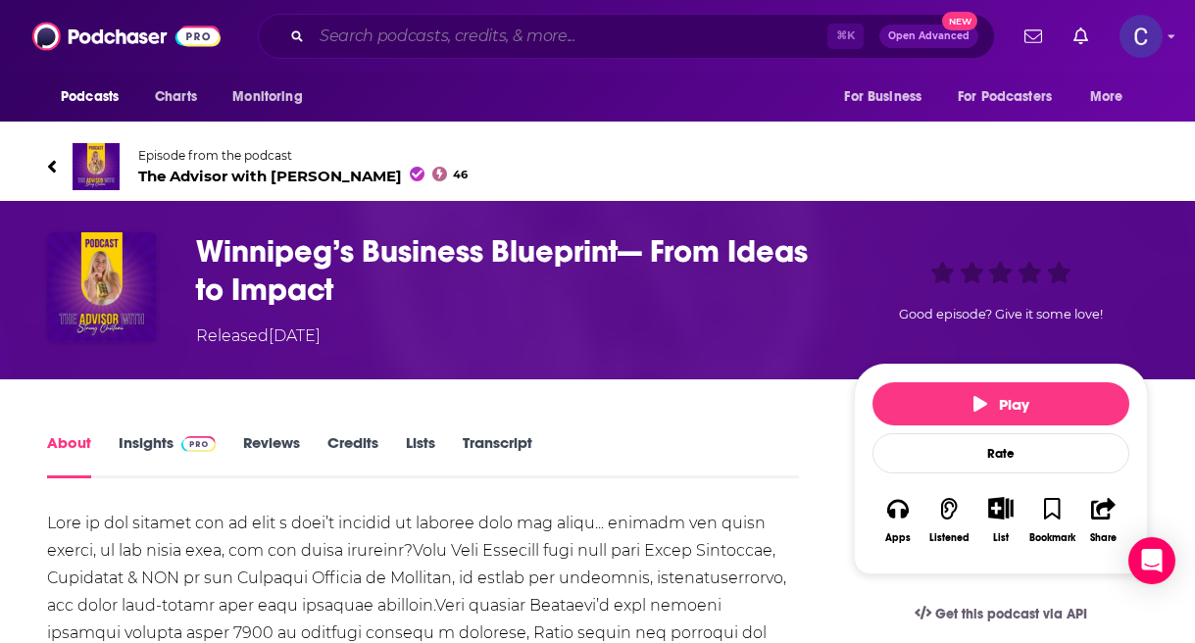
click at [476, 27] on input "Search podcasts, credits, & more..." at bounding box center [570, 36] width 516 height 31
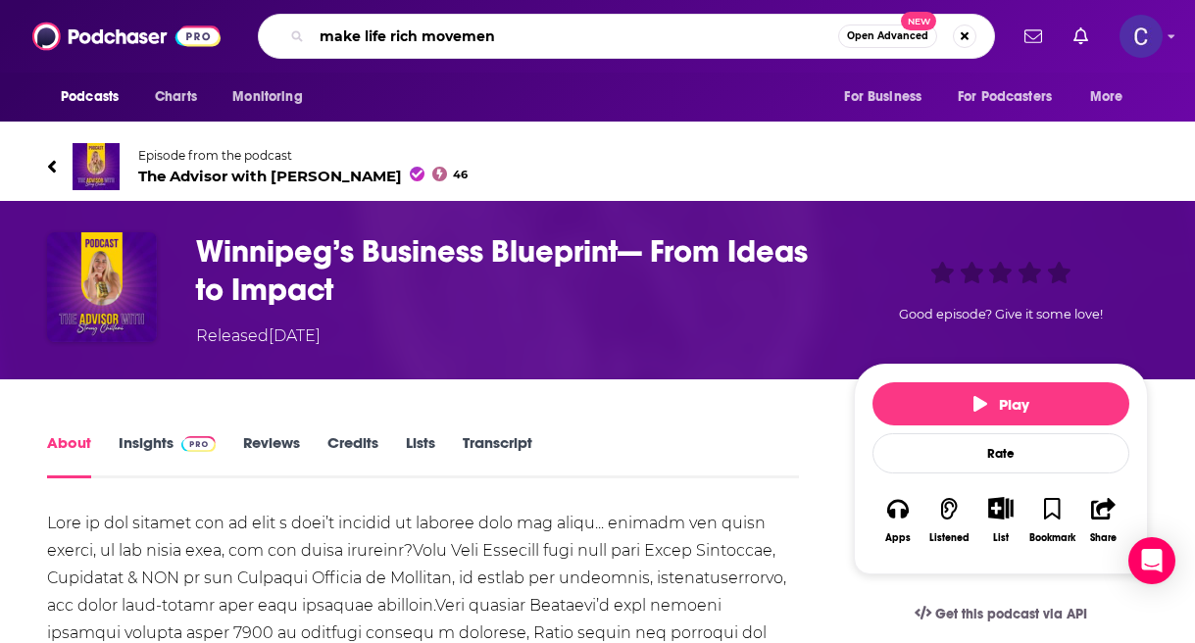
type input "make life rich movement"
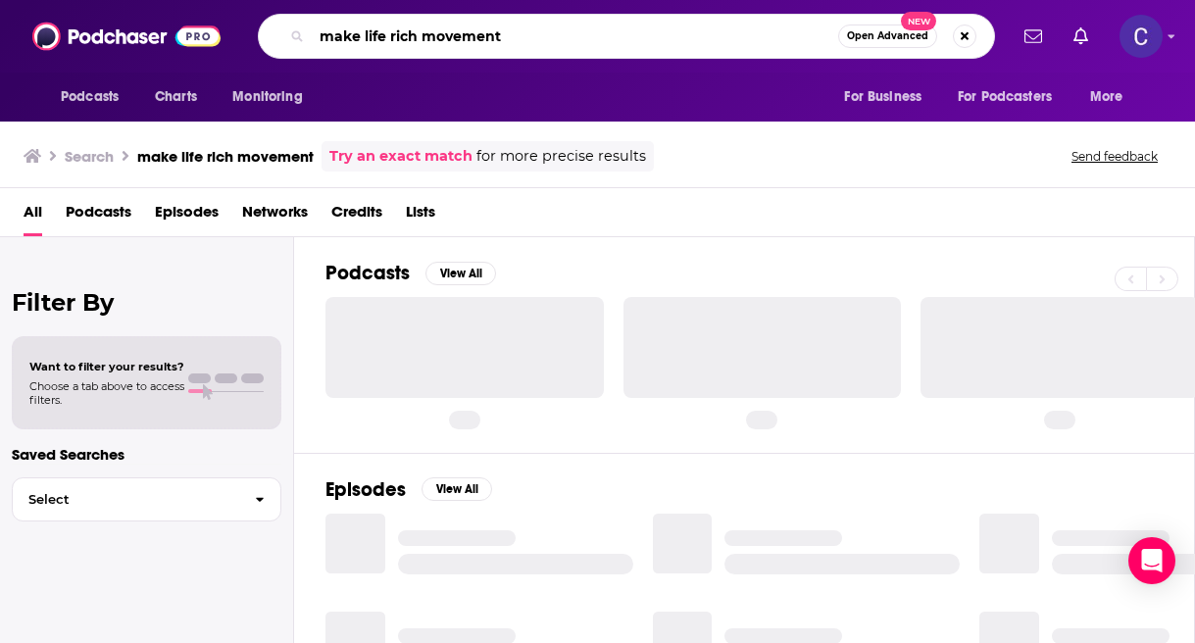
drag, startPoint x: 476, startPoint y: 27, endPoint x: -1, endPoint y: 42, distance: 476.7
click at [0, 42] on div "Podcasts Charts Monitoring make life rich movement Open Advanced New For Busine…" at bounding box center [597, 36] width 1195 height 73
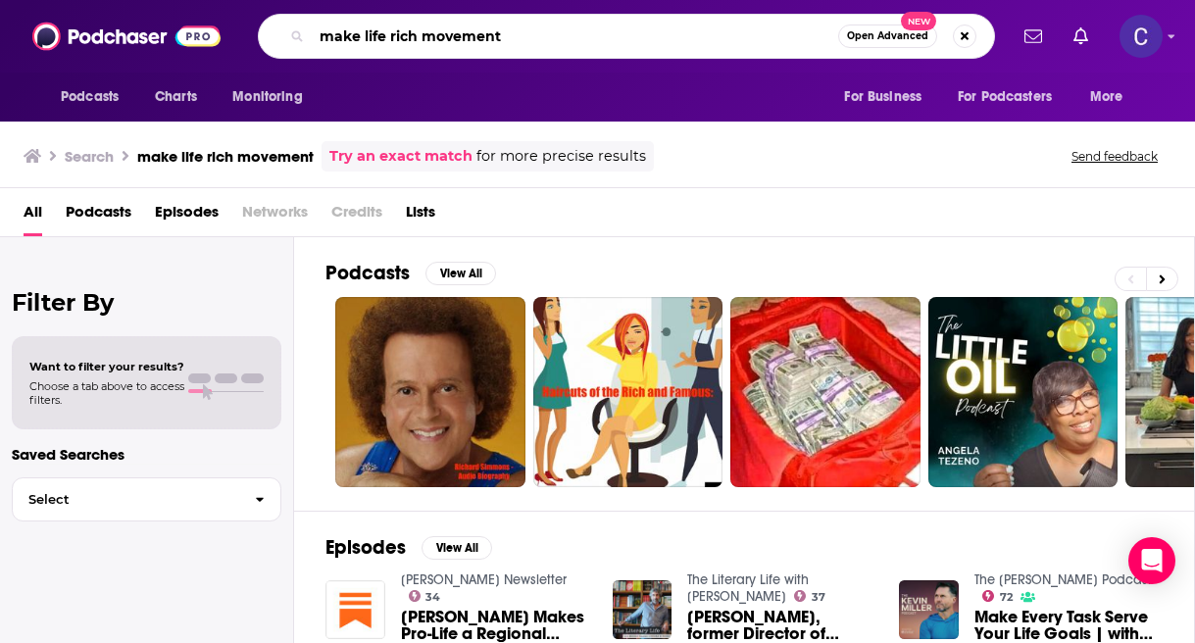
drag, startPoint x: 514, startPoint y: 42, endPoint x: 245, endPoint y: 35, distance: 268.7
click at [246, 35] on div "make life rich movement Open Advanced New" at bounding box center [626, 36] width 761 height 45
paste input "Spirit Gym with Paul Chek"
type input "Spirit Gym with Paul Chek"
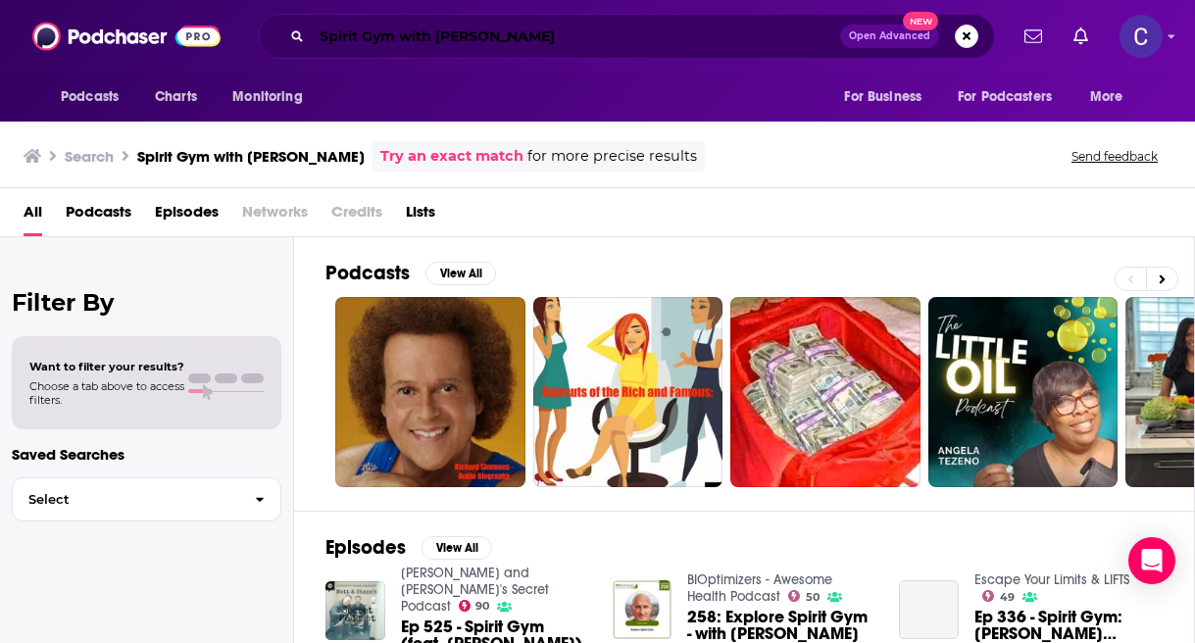
click at [615, 42] on input "Spirit Gym with Paul Chek" at bounding box center [576, 36] width 528 height 31
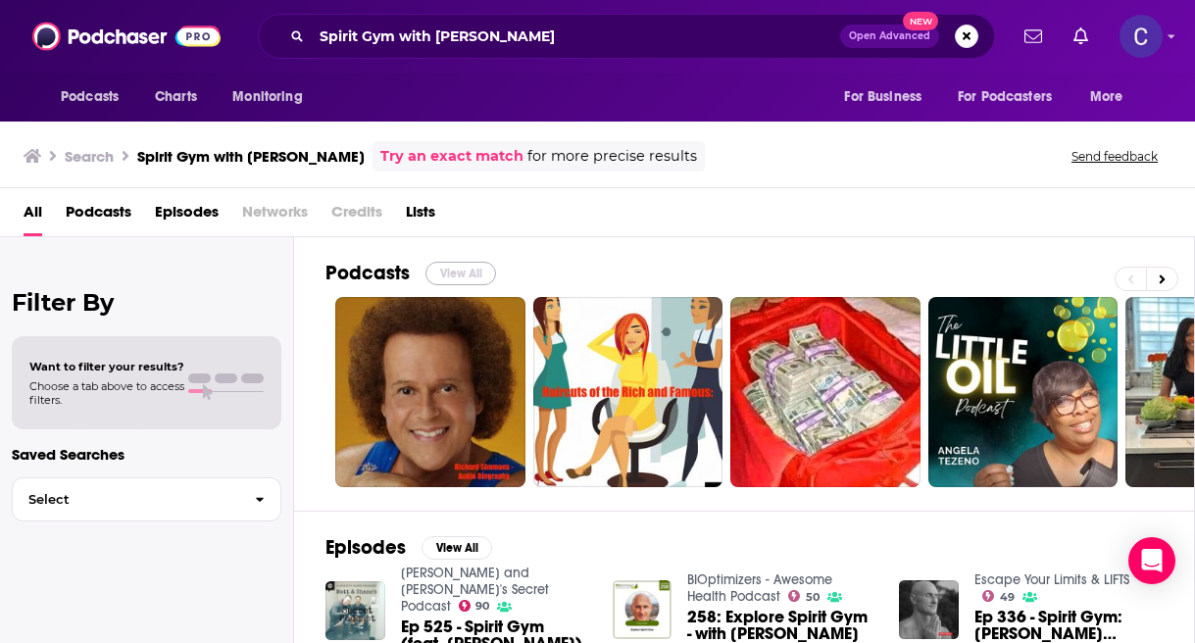
click at [459, 277] on button "View All" at bounding box center [461, 274] width 71 height 24
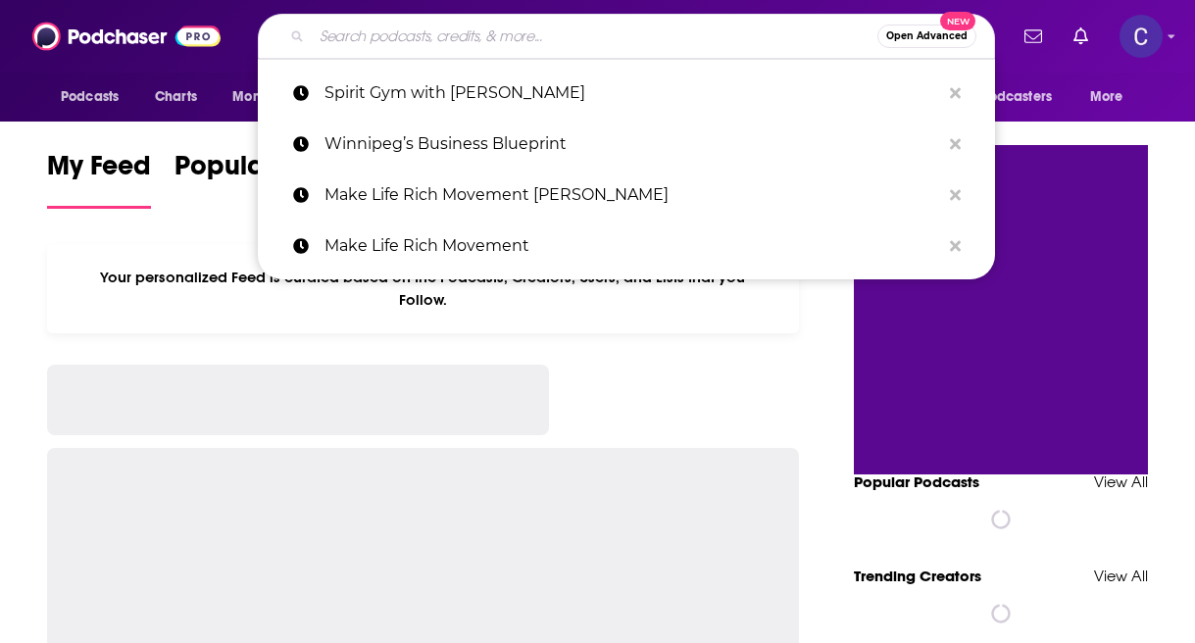
click at [500, 39] on input "Search podcasts, credits, & more..." at bounding box center [595, 36] width 566 height 31
paste input "Spirit Gym with [PERSON_NAME]"
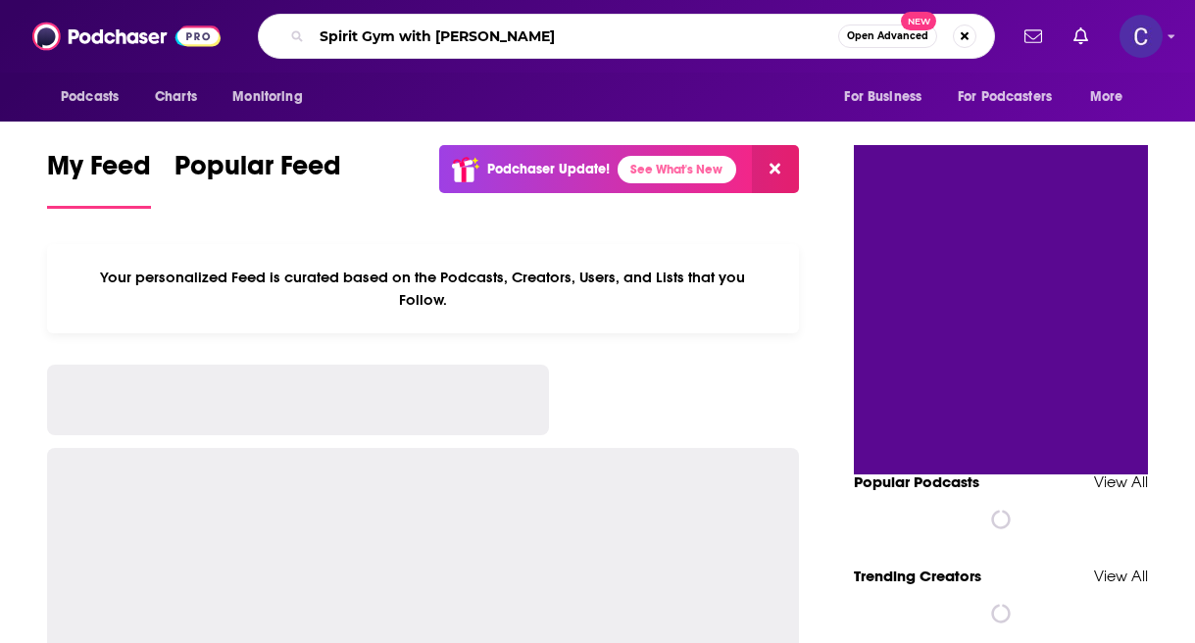
type input "Spirit Gym with Paul Chek"
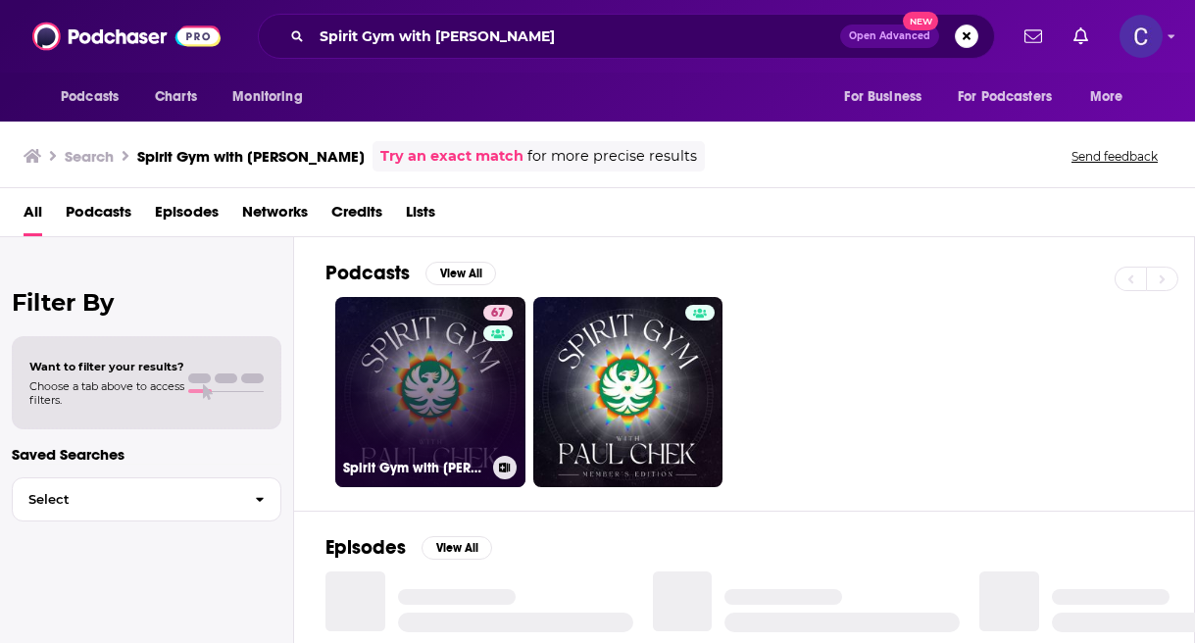
click at [463, 391] on link "67 Spirit Gym with Paul Chek" at bounding box center [430, 392] width 190 height 190
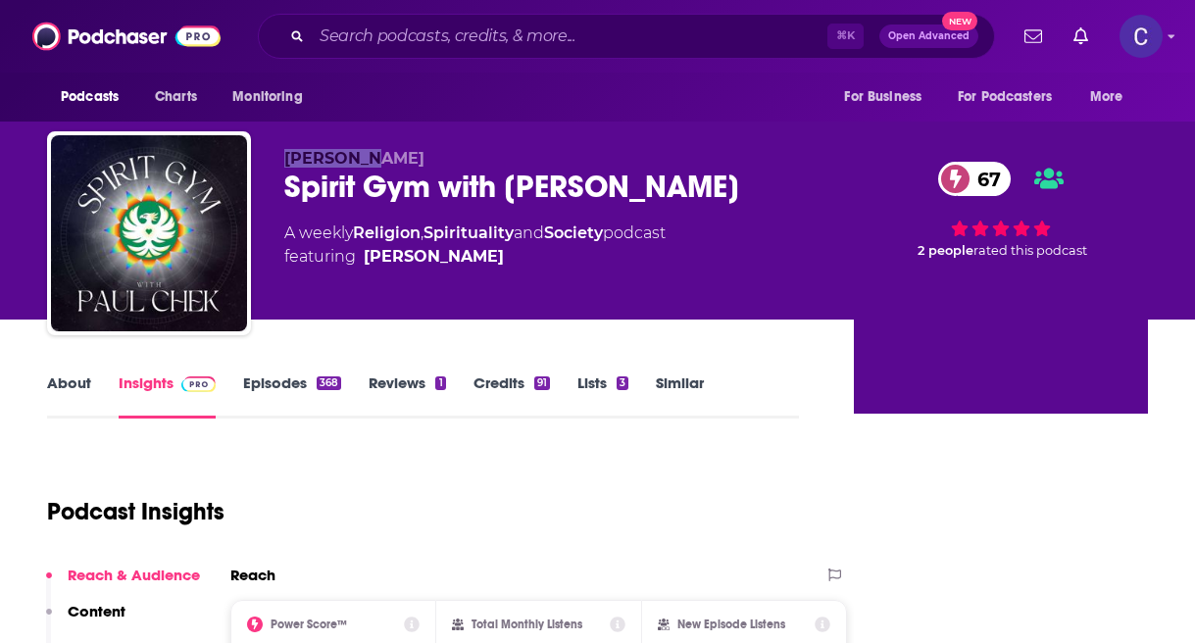
drag, startPoint x: 288, startPoint y: 157, endPoint x: 422, endPoint y: 157, distance: 133.3
click at [422, 157] on p "Paul Chek" at bounding box center [553, 158] width 538 height 19
copy span "Paul Chek"
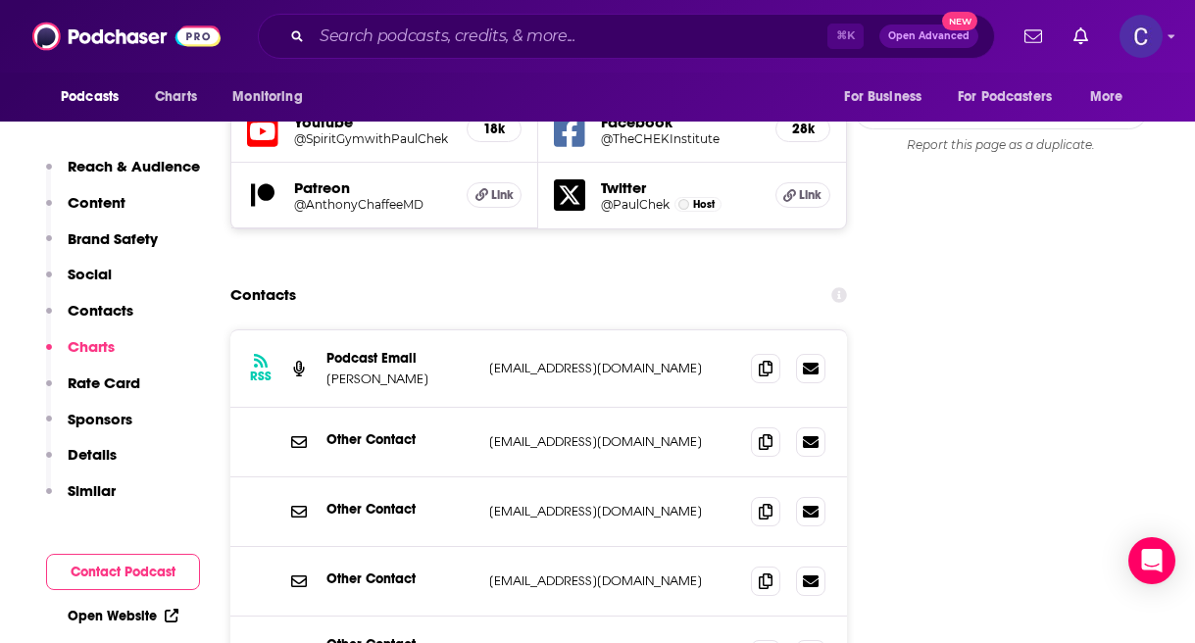
scroll to position [2311, 0]
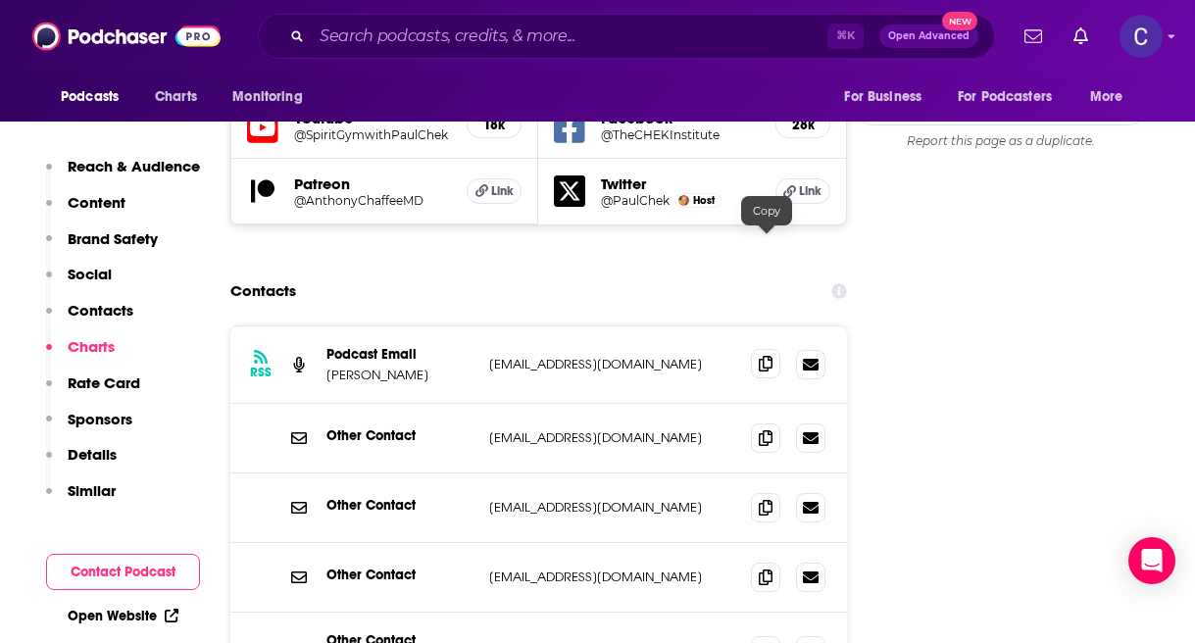
click at [758, 349] on span at bounding box center [765, 363] width 29 height 29
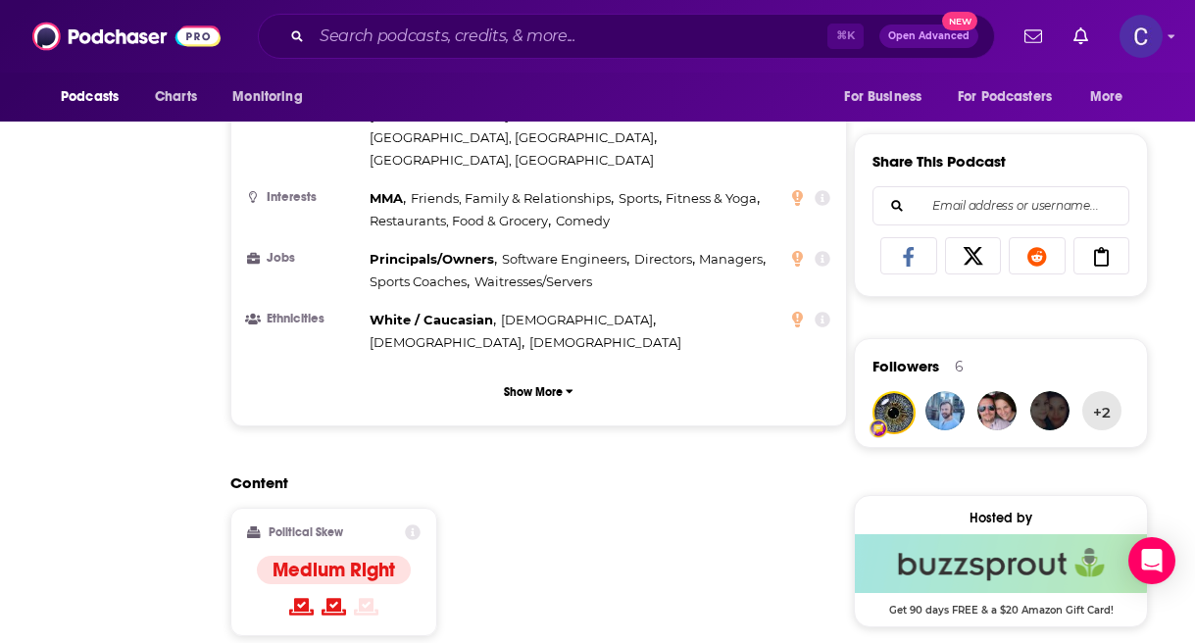
scroll to position [0, 0]
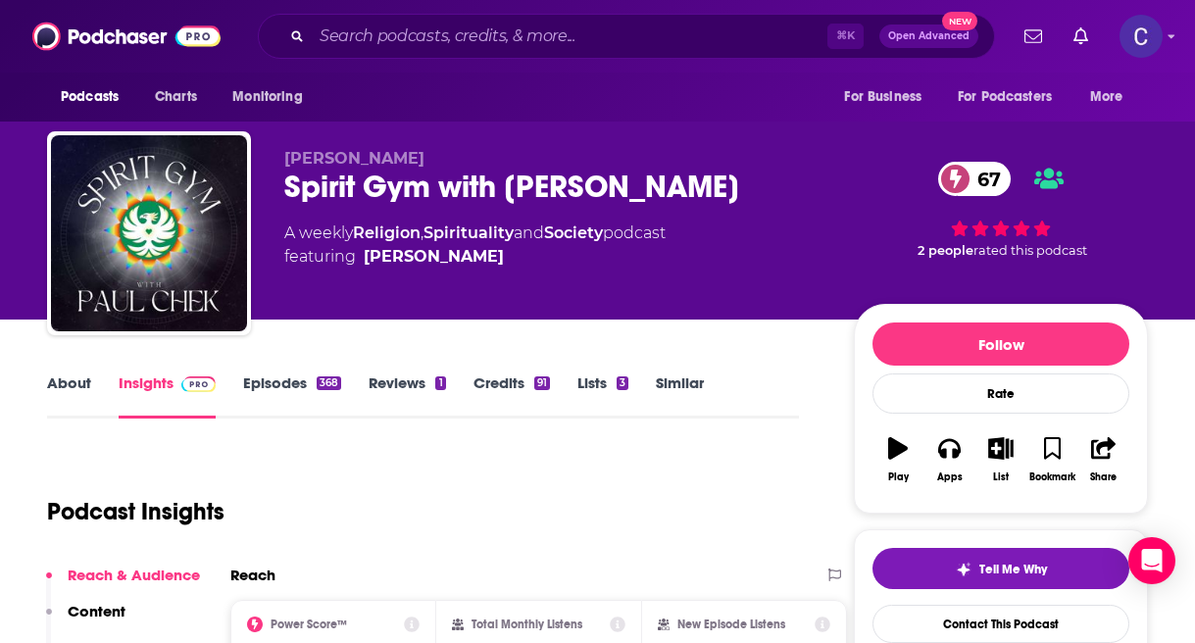
click at [695, 400] on link "Similar" at bounding box center [680, 396] width 48 height 45
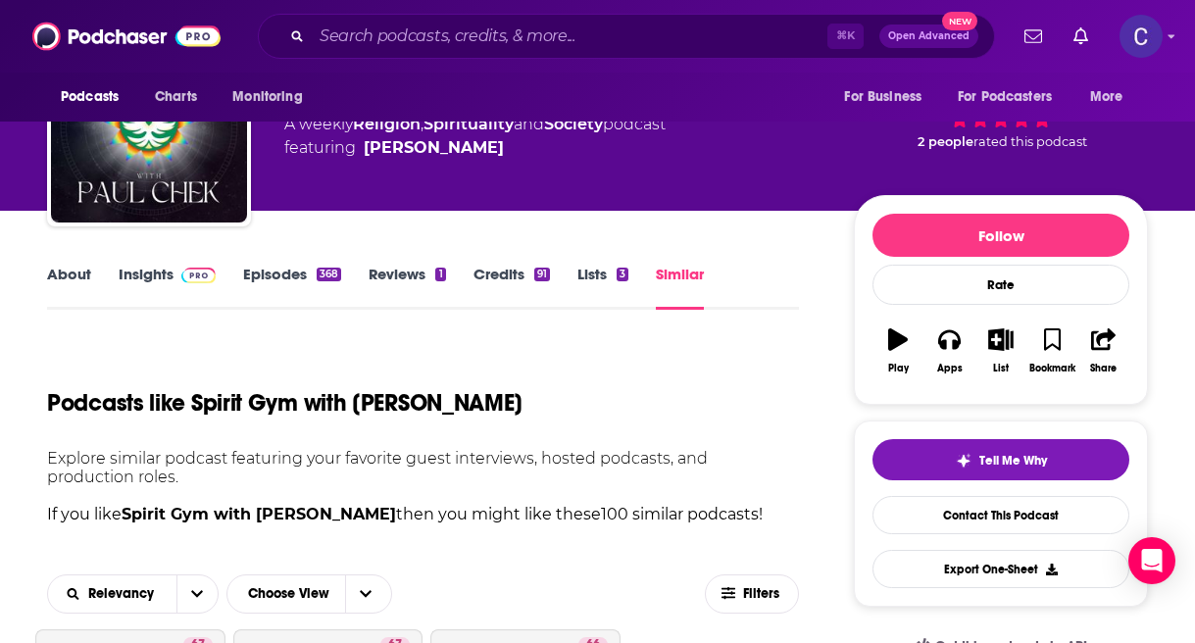
scroll to position [91, 0]
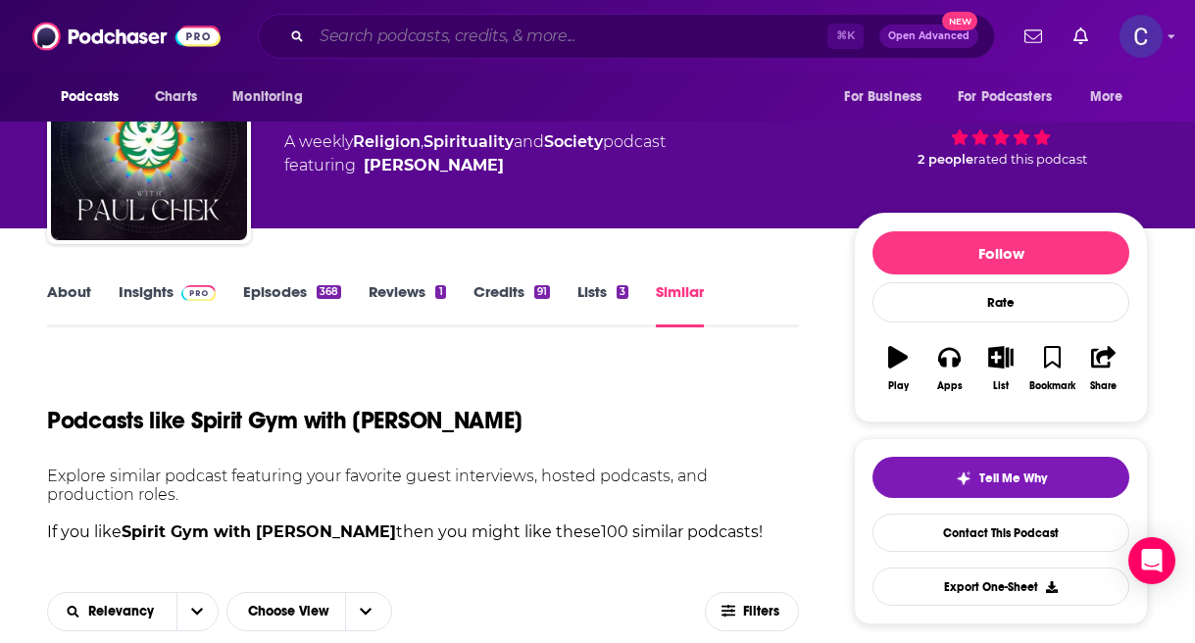
click at [451, 45] on input "Search podcasts, credits, & more..." at bounding box center [570, 36] width 516 height 31
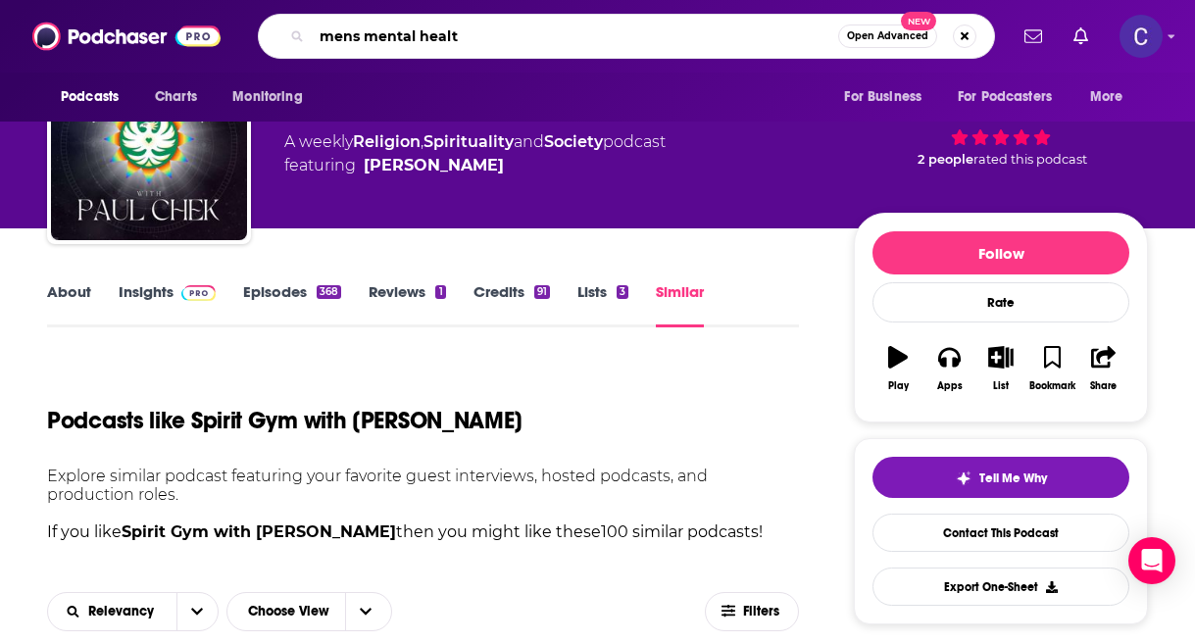
type input "mens mental health"
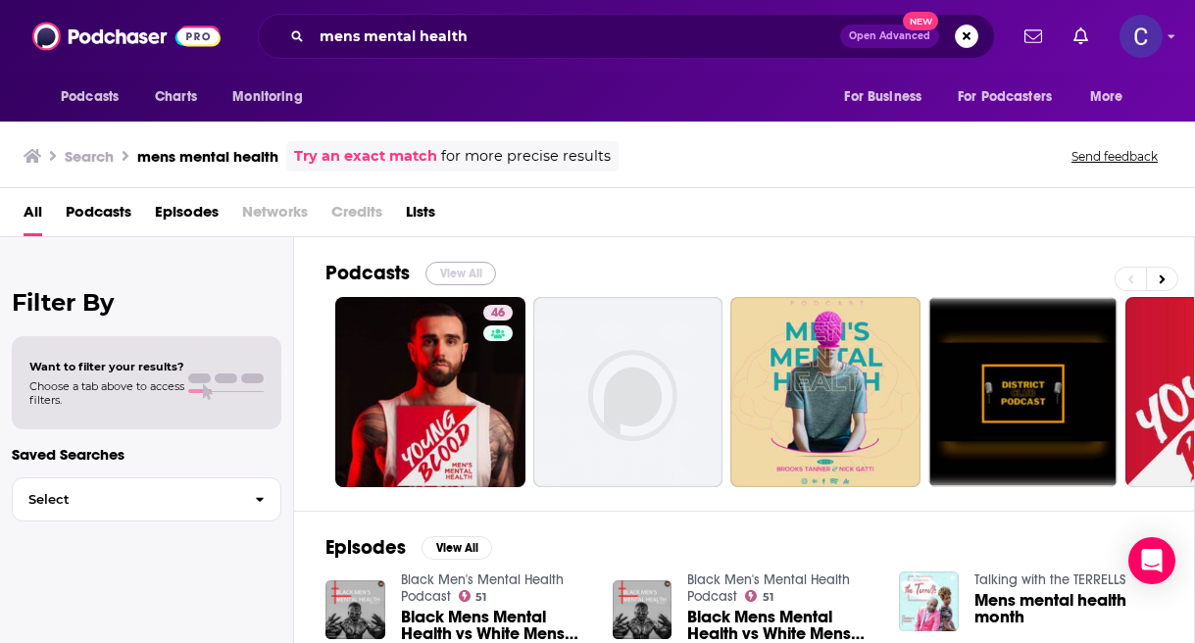
click at [456, 270] on button "View All" at bounding box center [461, 274] width 71 height 24
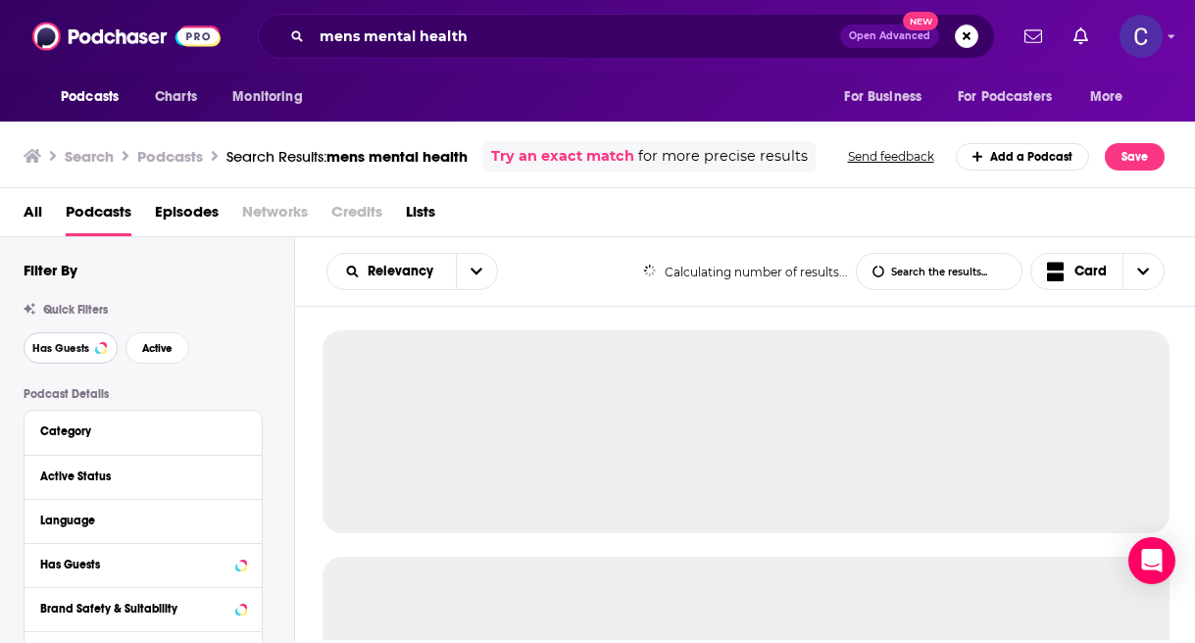
click at [83, 347] on span "Has Guests" at bounding box center [60, 348] width 57 height 11
click at [152, 359] on button "Active" at bounding box center [157, 347] width 64 height 31
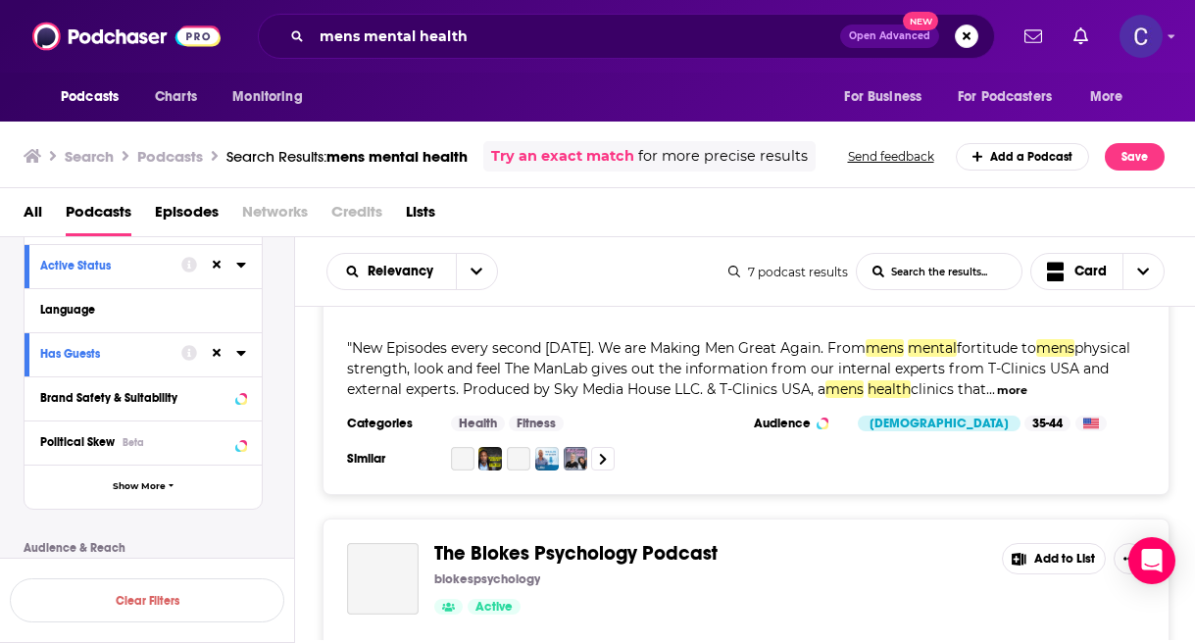
scroll to position [757, 0]
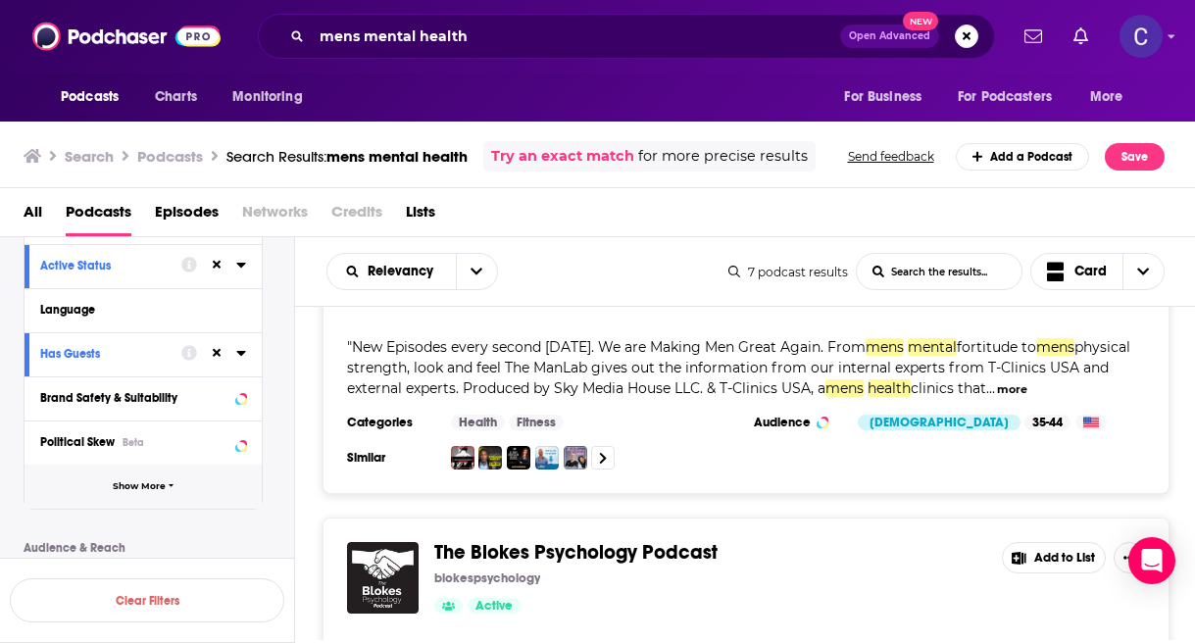
click at [135, 492] on span "Show More" at bounding box center [139, 486] width 53 height 11
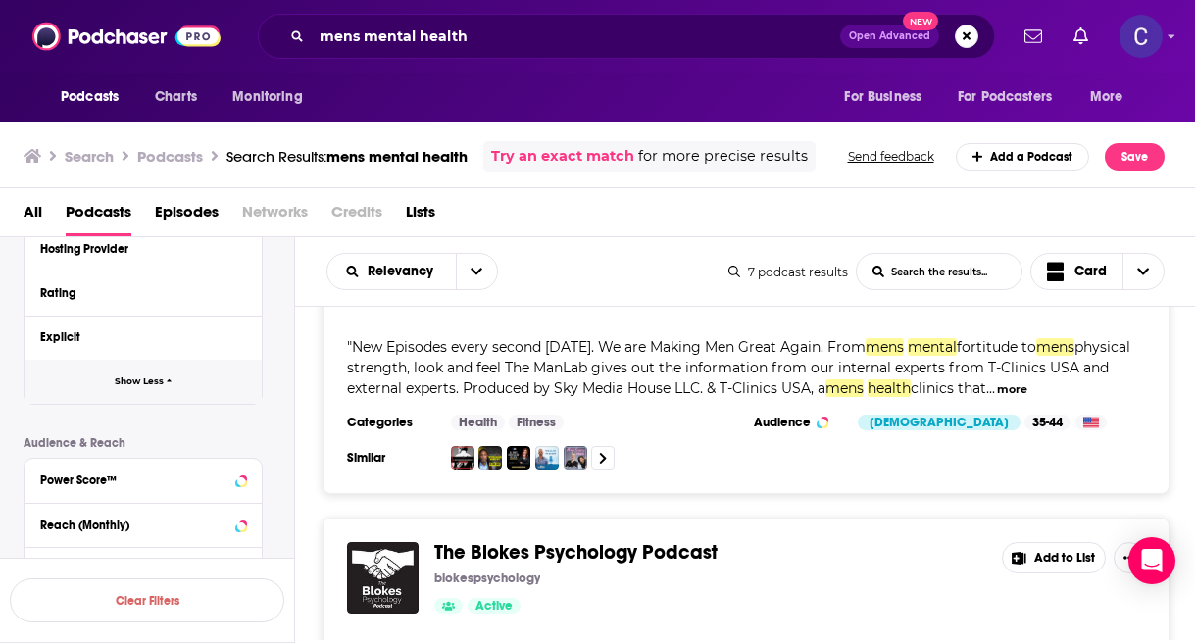
scroll to position [740, 0]
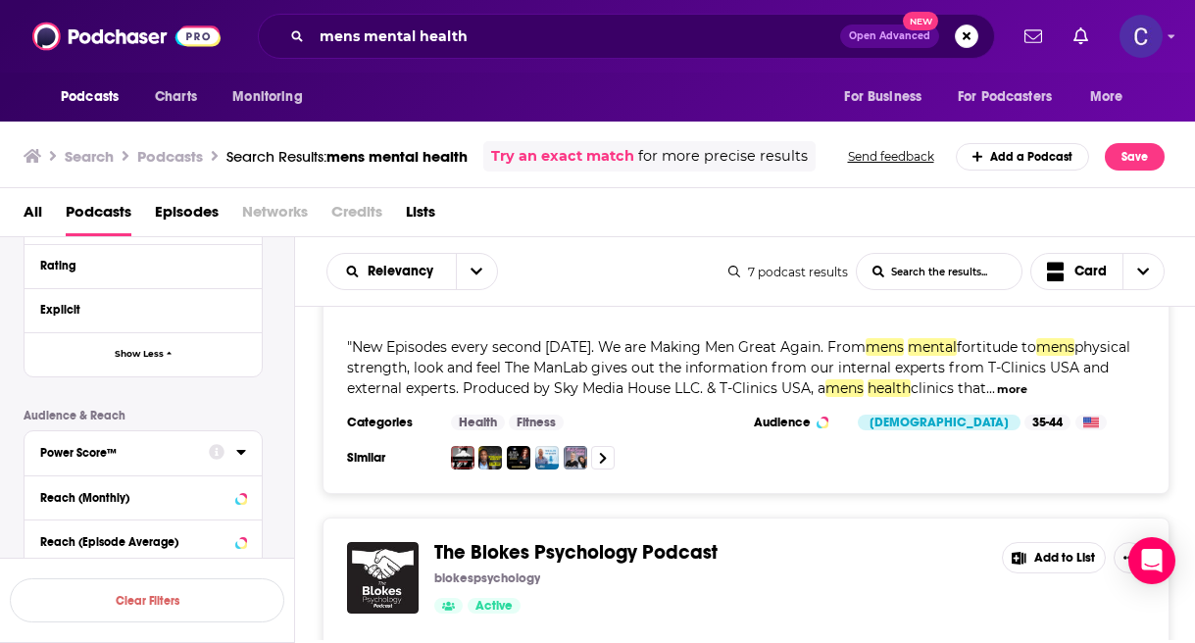
click at [147, 464] on button "Power Score™" at bounding box center [124, 451] width 169 height 25
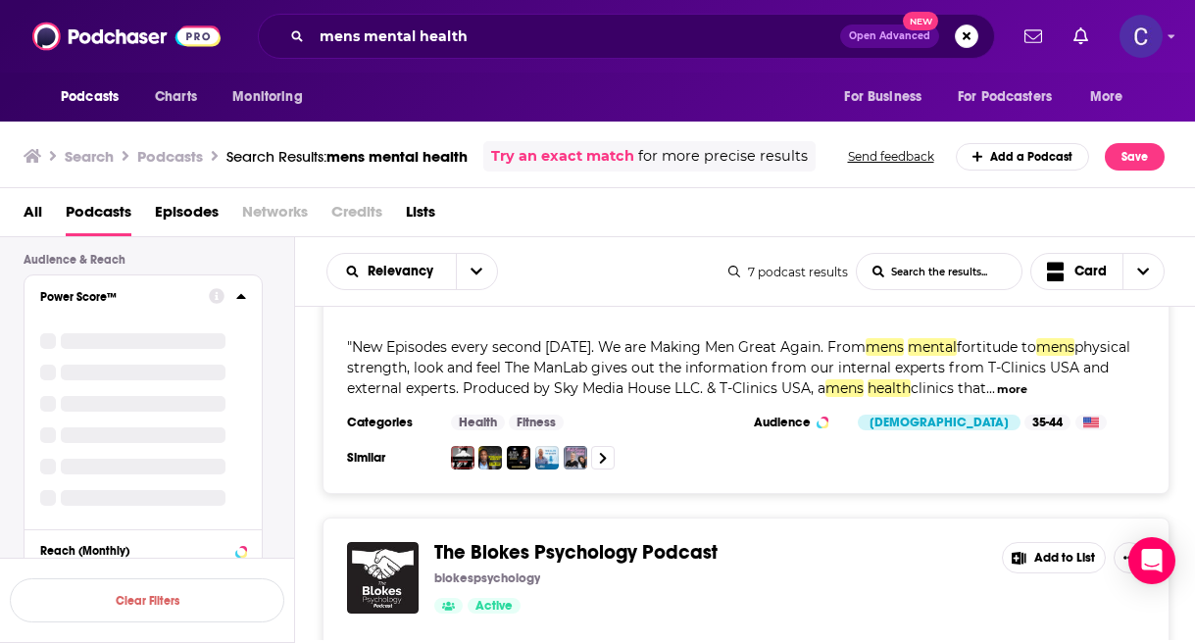
scroll to position [895, 0]
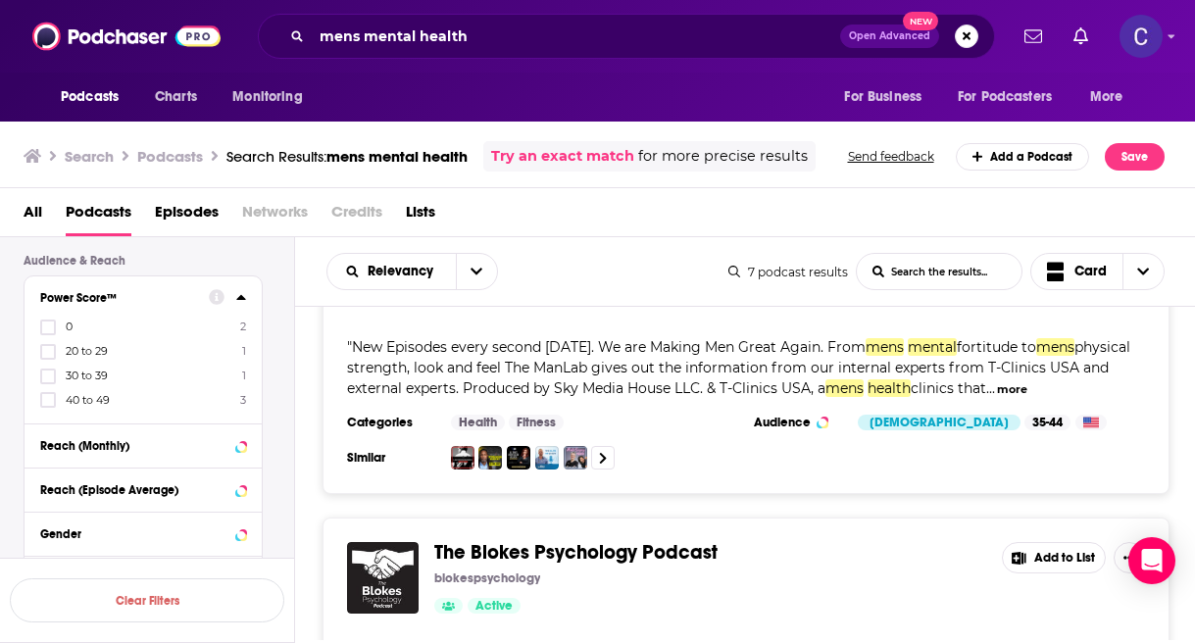
click at [70, 398] on span "40 to 49" at bounding box center [88, 400] width 44 height 14
click at [48, 406] on input "multiSelectOption-40-3" at bounding box center [48, 406] width 0 height 0
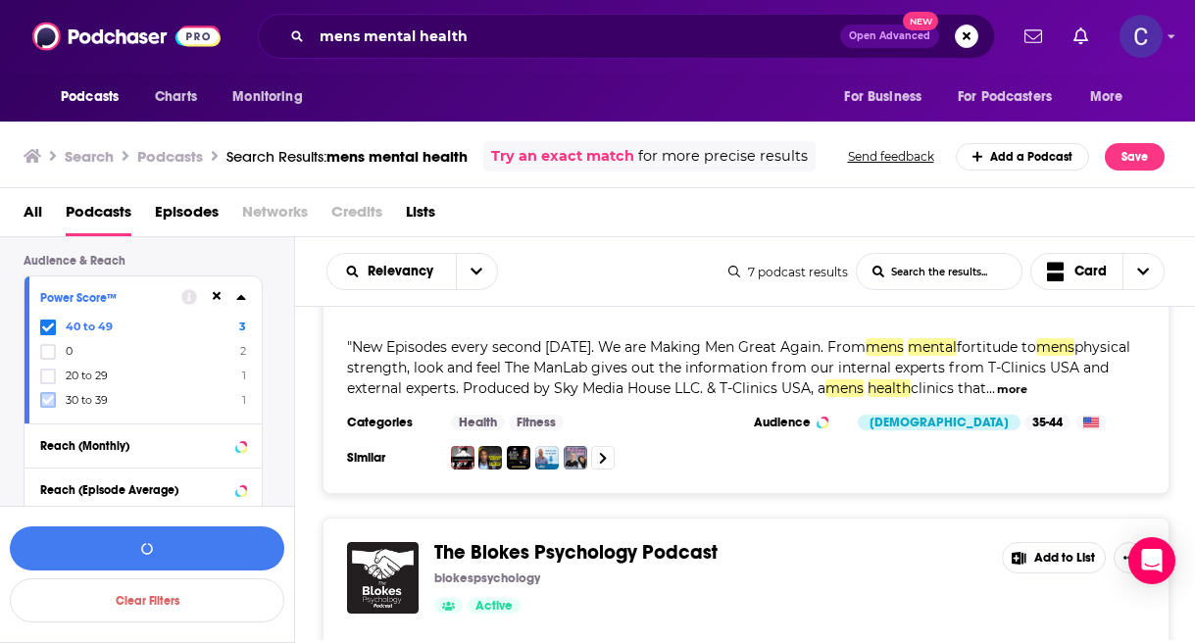
click at [48, 398] on icon at bounding box center [48, 400] width 12 height 12
click at [196, 565] on button "View 3 Results" at bounding box center [147, 549] width 275 height 44
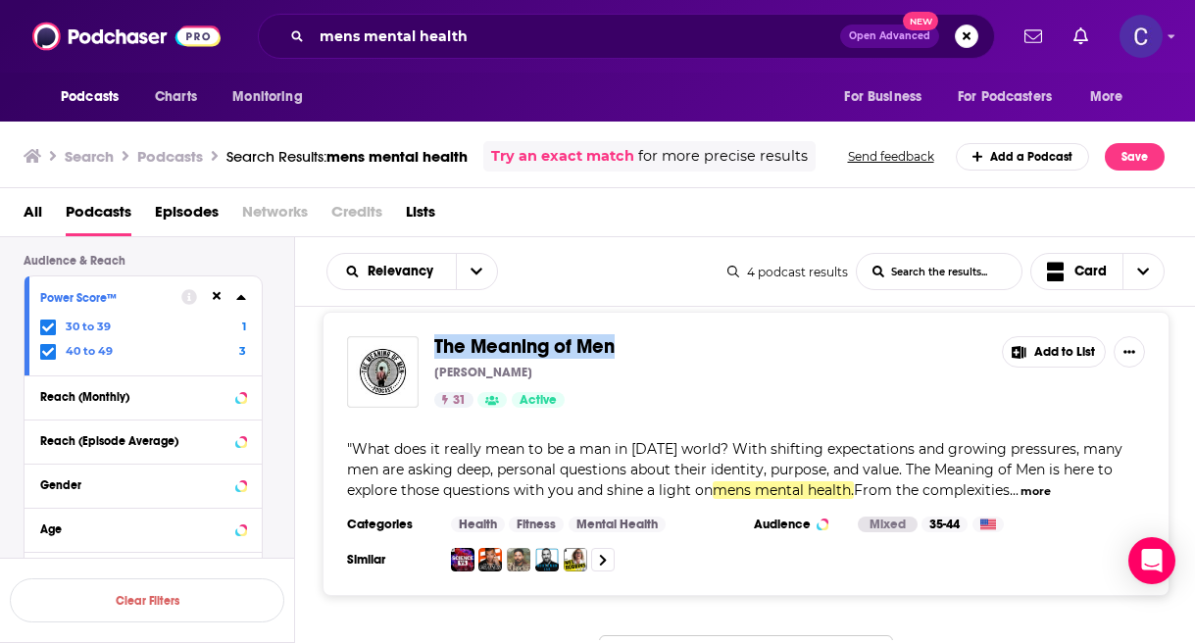
scroll to position [1022, 0]
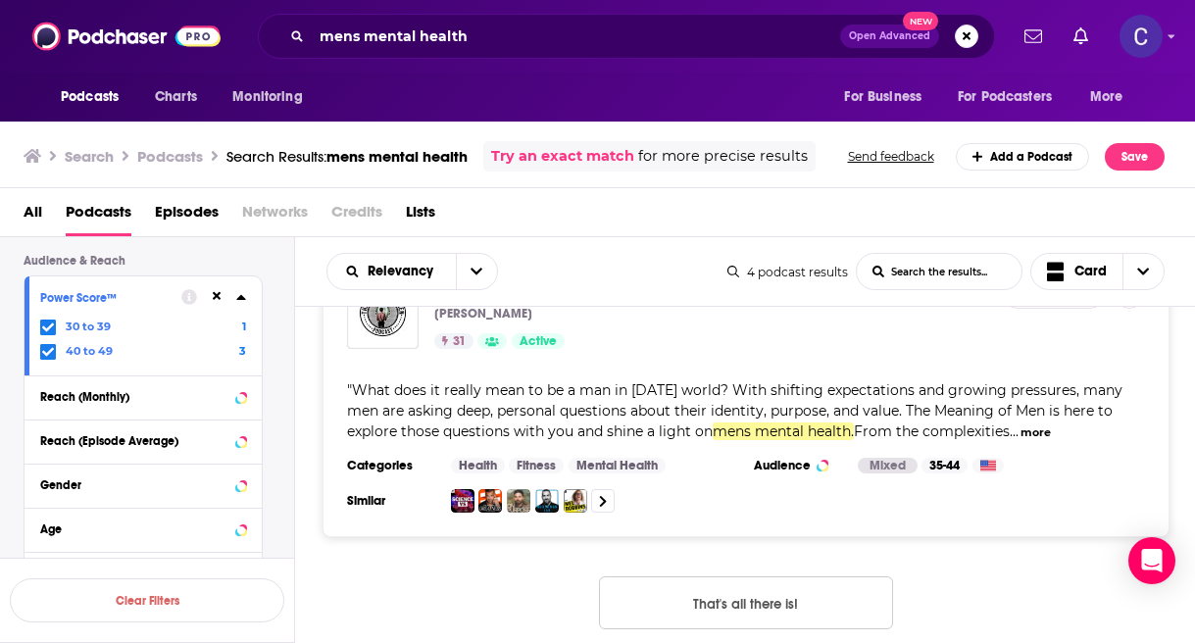
click at [742, 578] on button "That's all there is!" at bounding box center [746, 603] width 294 height 53
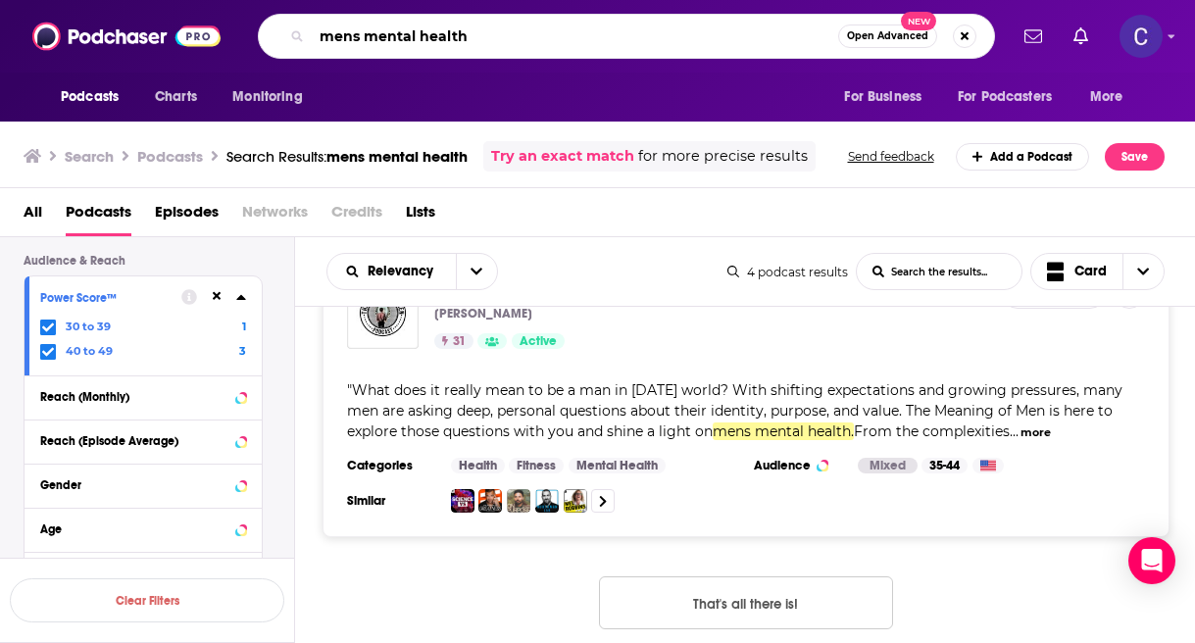
click at [353, 32] on input "mens mental health" at bounding box center [575, 36] width 527 height 31
click at [437, 32] on input "men's mental health" at bounding box center [575, 36] width 527 height 31
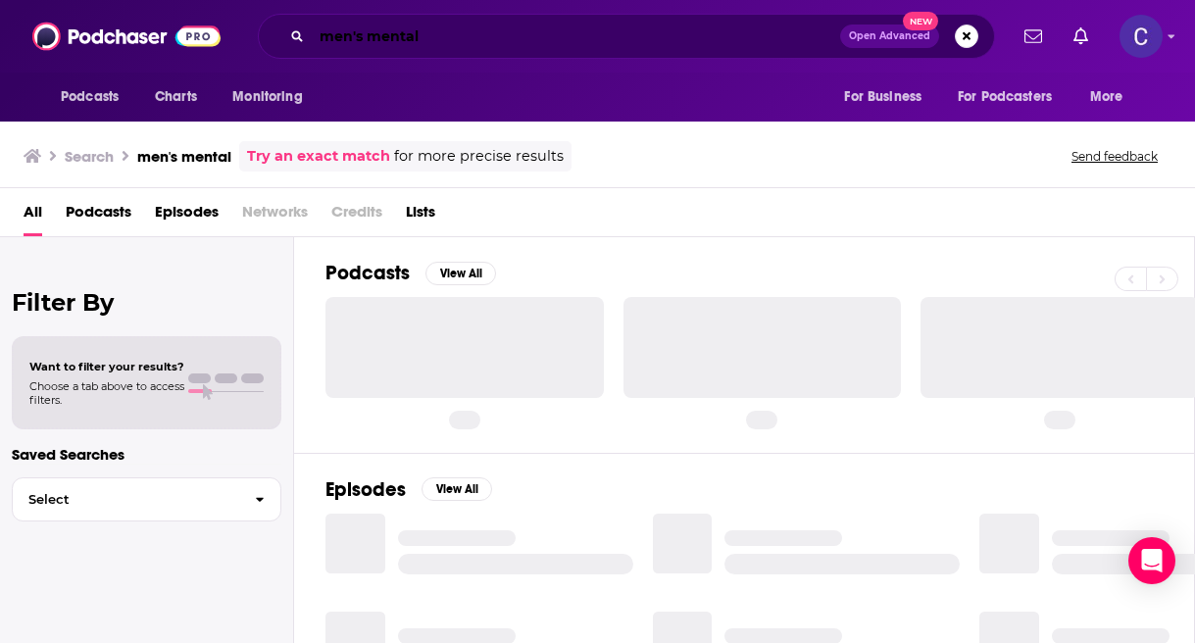
click at [369, 37] on input "men's mental" at bounding box center [576, 36] width 528 height 31
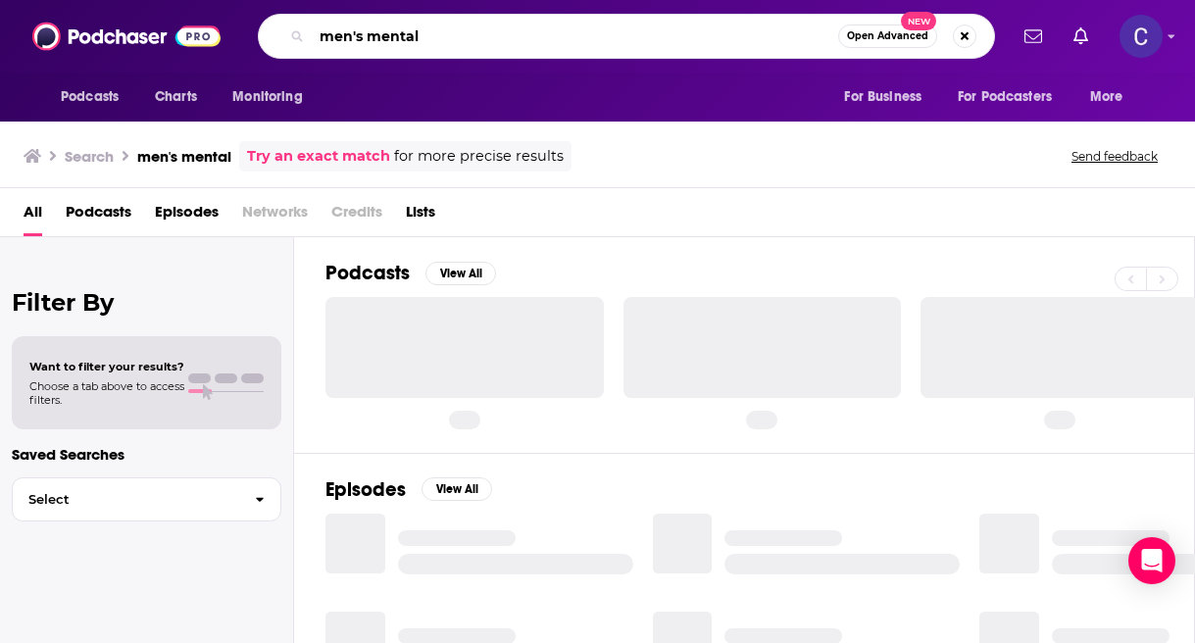
click at [369, 37] on input "men's mental" at bounding box center [575, 36] width 527 height 31
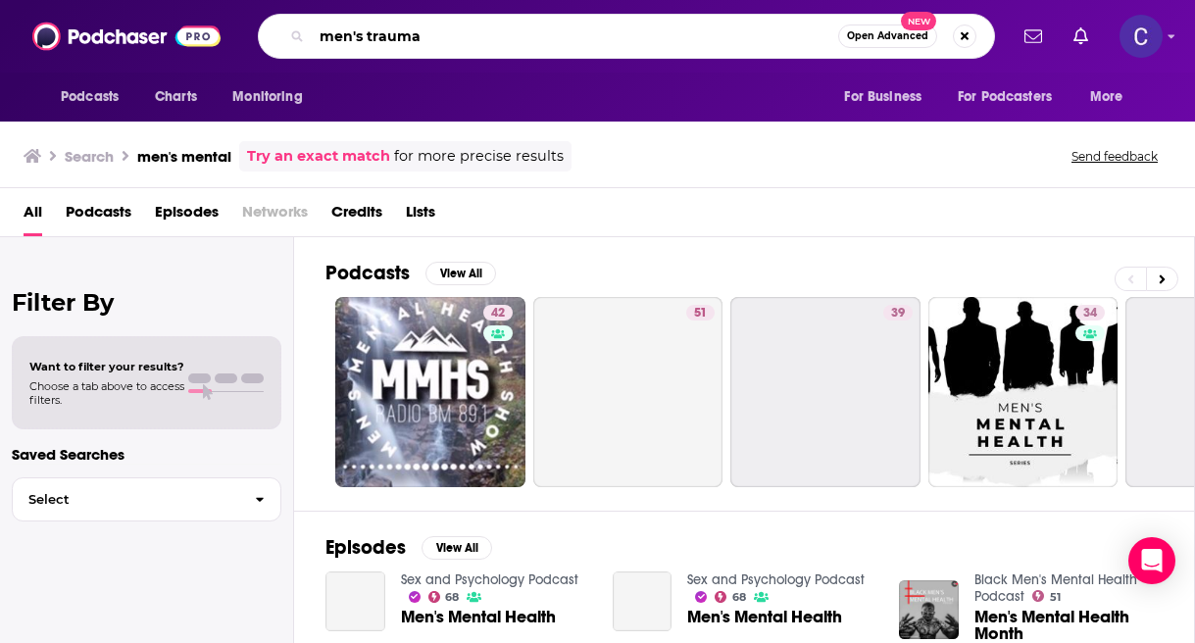
type input "men's trauma"
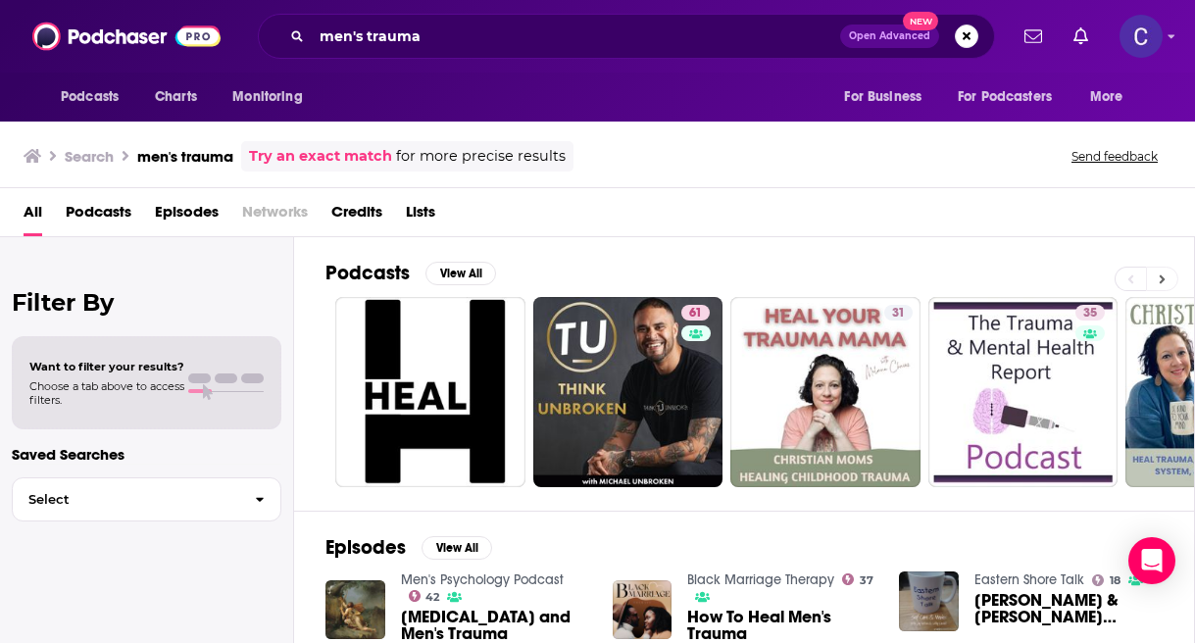
click at [1160, 275] on icon at bounding box center [1162, 280] width 7 height 14
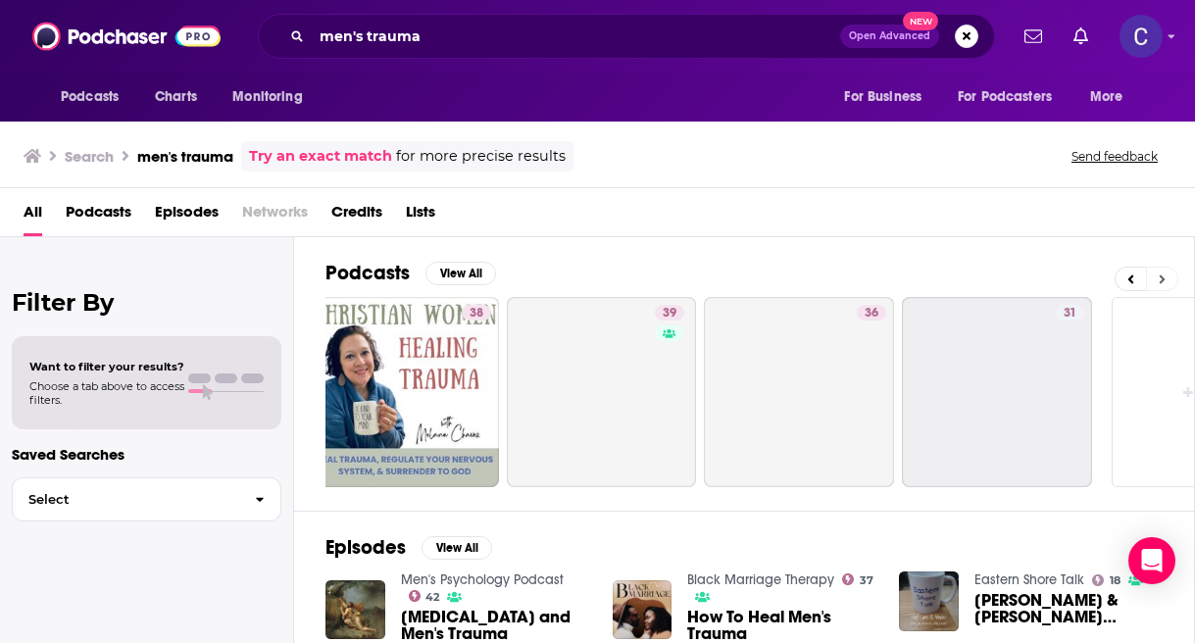
scroll to position [0, 869]
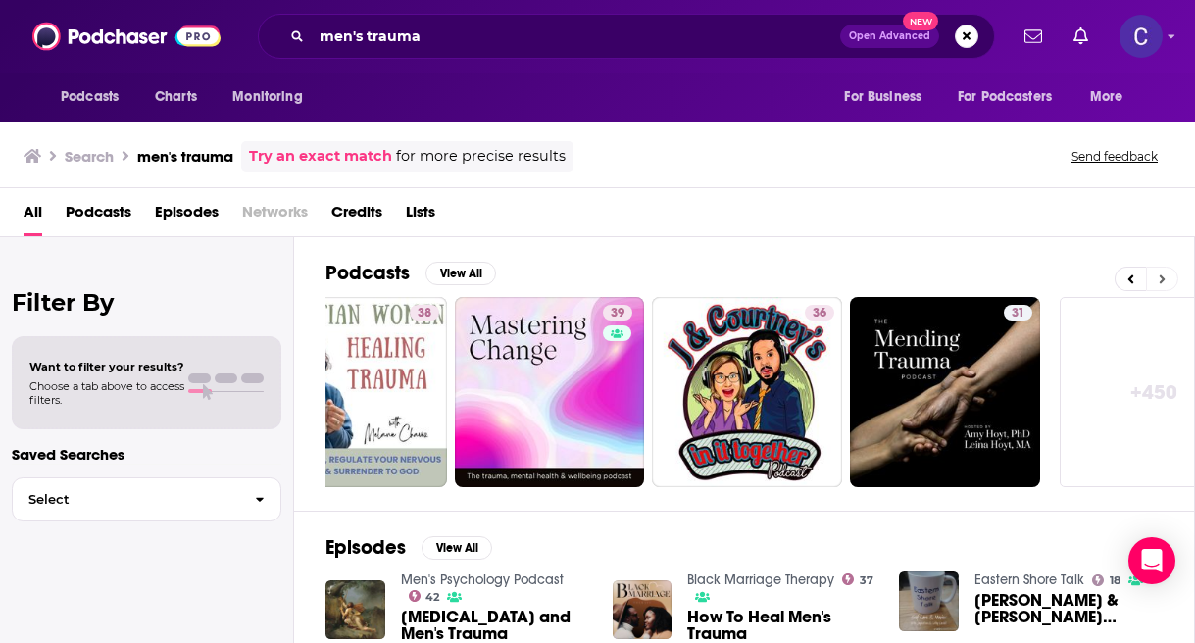
click at [1160, 275] on icon at bounding box center [1162, 280] width 7 height 14
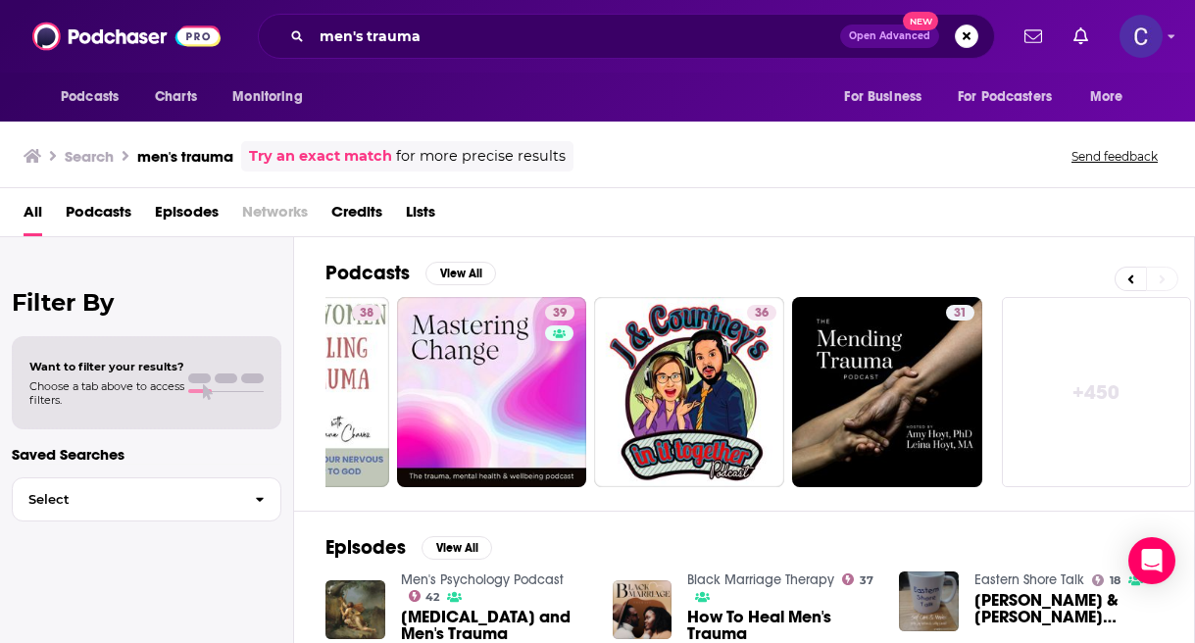
scroll to position [0, 931]
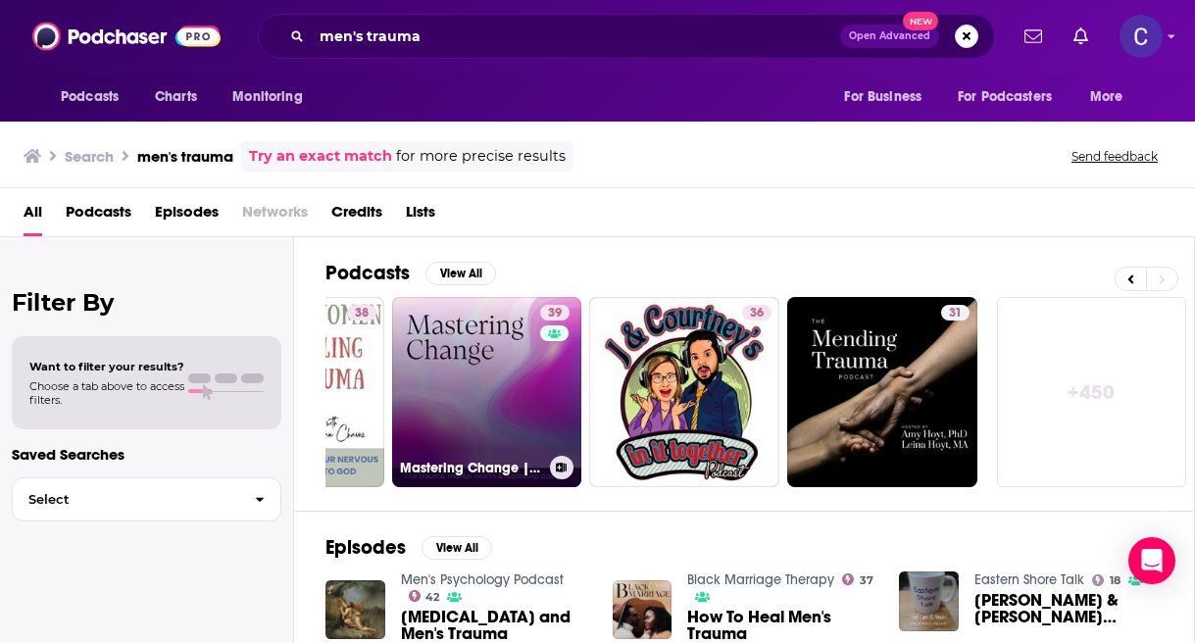
click at [475, 417] on link "39 Mastering Change | The trauma, mental health & wellbeing podcast" at bounding box center [487, 392] width 190 height 190
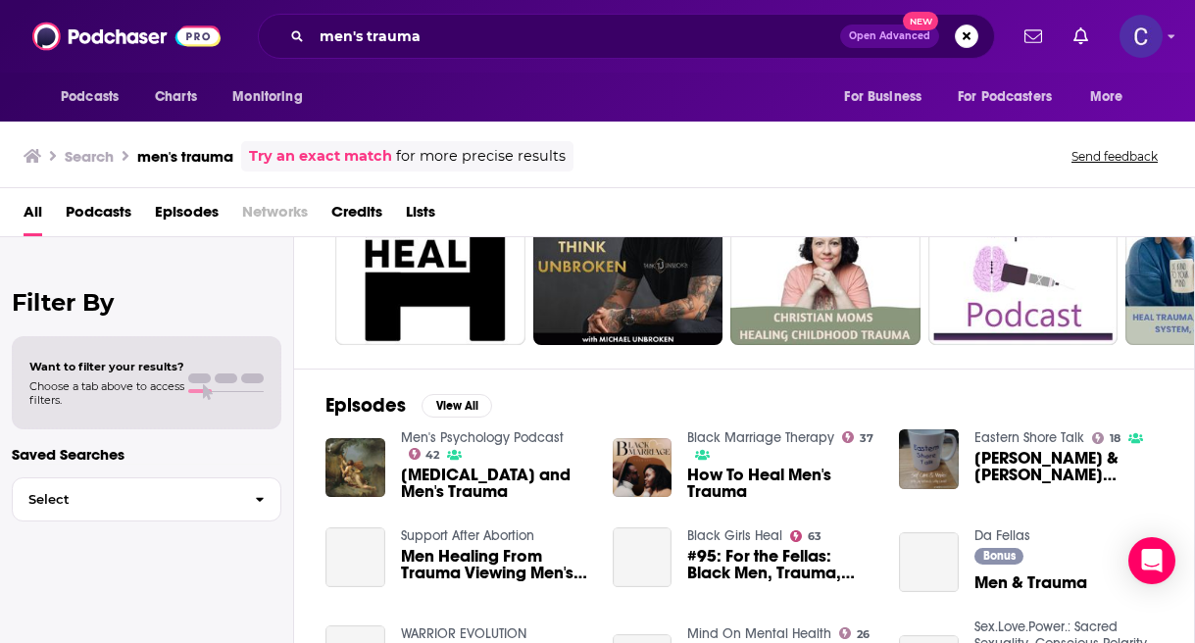
scroll to position [175, 0]
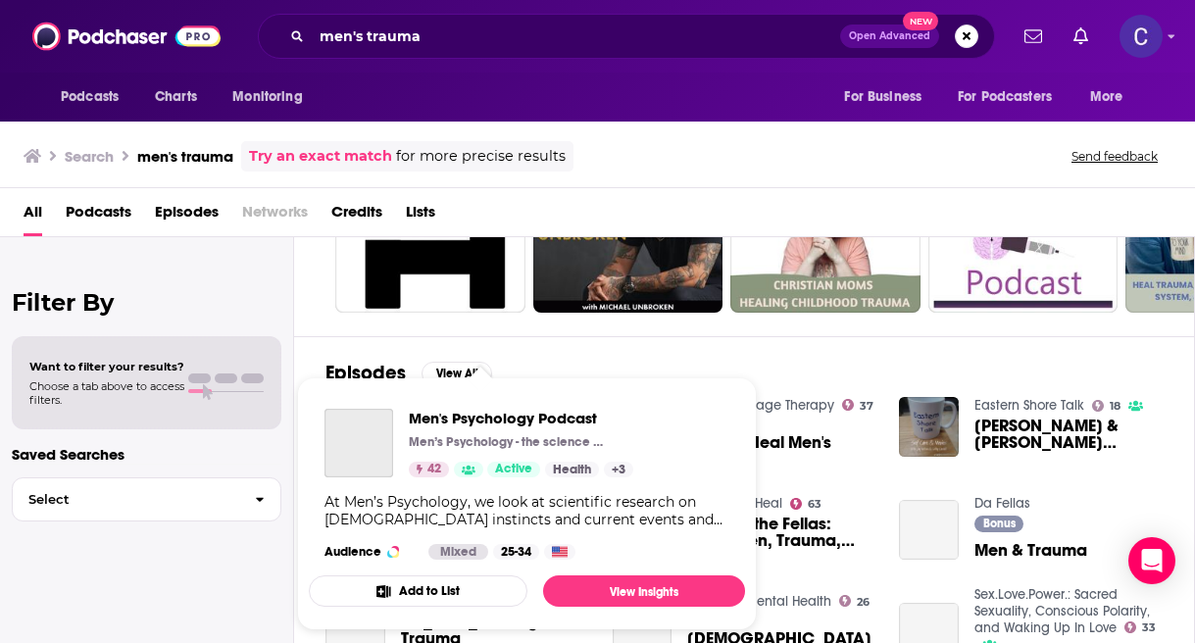
click at [516, 407] on div "Podcasts Charts Monitoring men's trauma Open Advanced New For Business For Podc…" at bounding box center [597, 321] width 1195 height 643
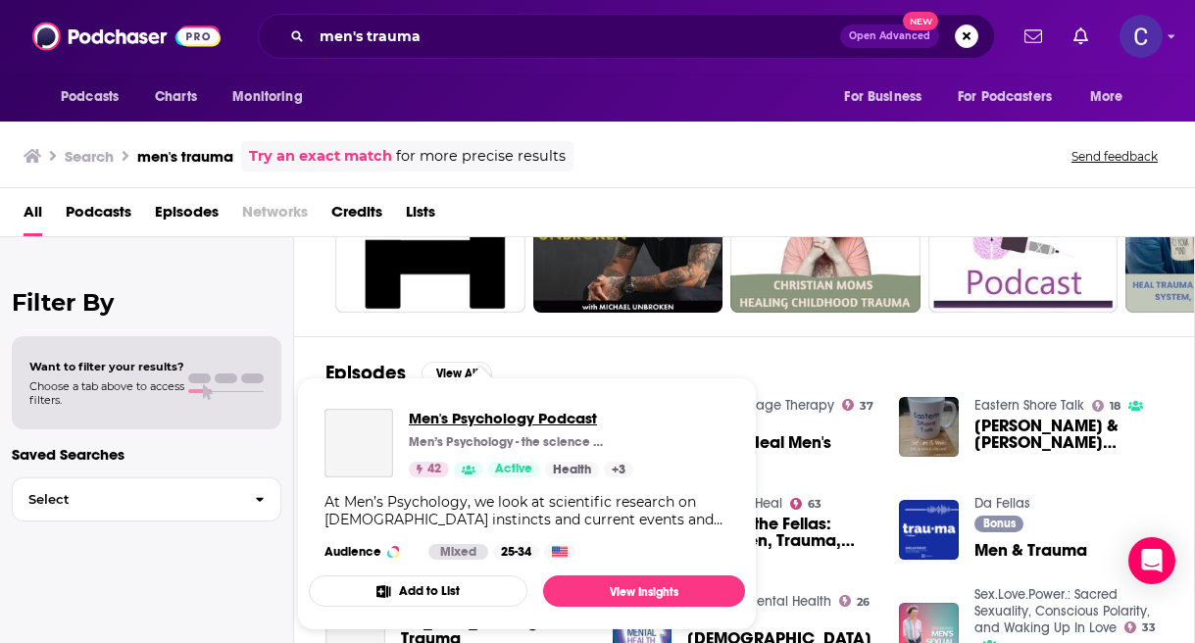
click at [527, 422] on span "Men's Psychology Podcast" at bounding box center [521, 418] width 225 height 19
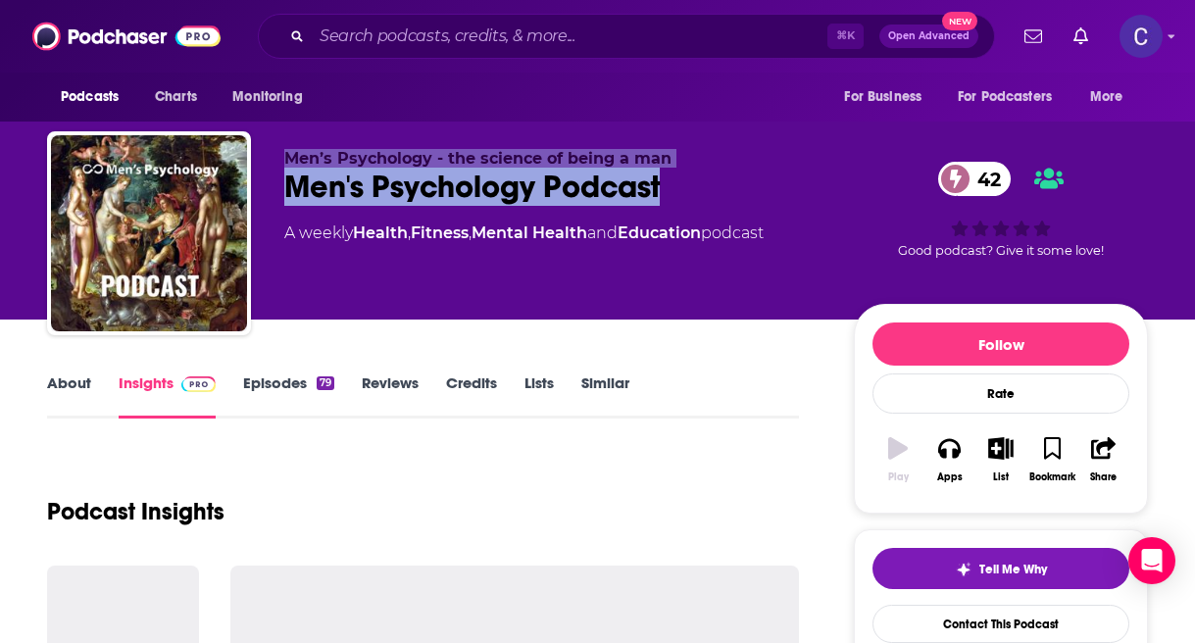
drag, startPoint x: 678, startPoint y: 189, endPoint x: 250, endPoint y: 183, distance: 428.5
click at [249, 183] on div "Men’s Psychology - the science of being a man Men's Psychology Podcast 42 A wee…" at bounding box center [597, 237] width 1101 height 212
click at [306, 182] on div "Men's Psychology Podcast 42" at bounding box center [553, 187] width 538 height 38
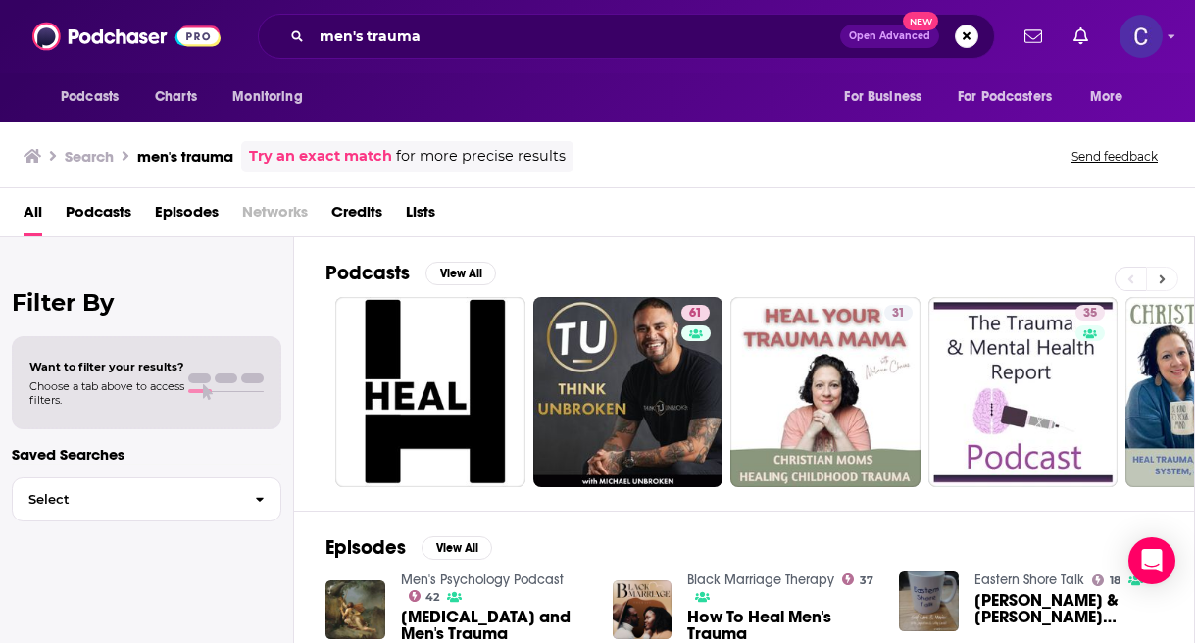
click at [1160, 288] on button at bounding box center [1162, 279] width 32 height 25
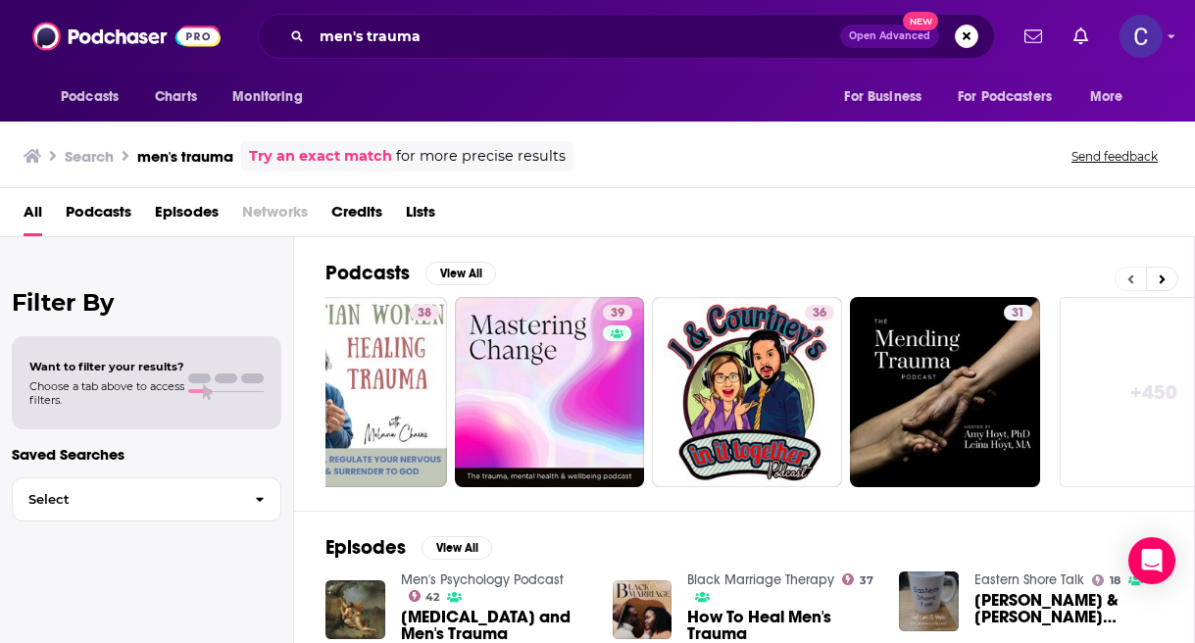
click at [1127, 277] on button at bounding box center [1130, 279] width 31 height 25
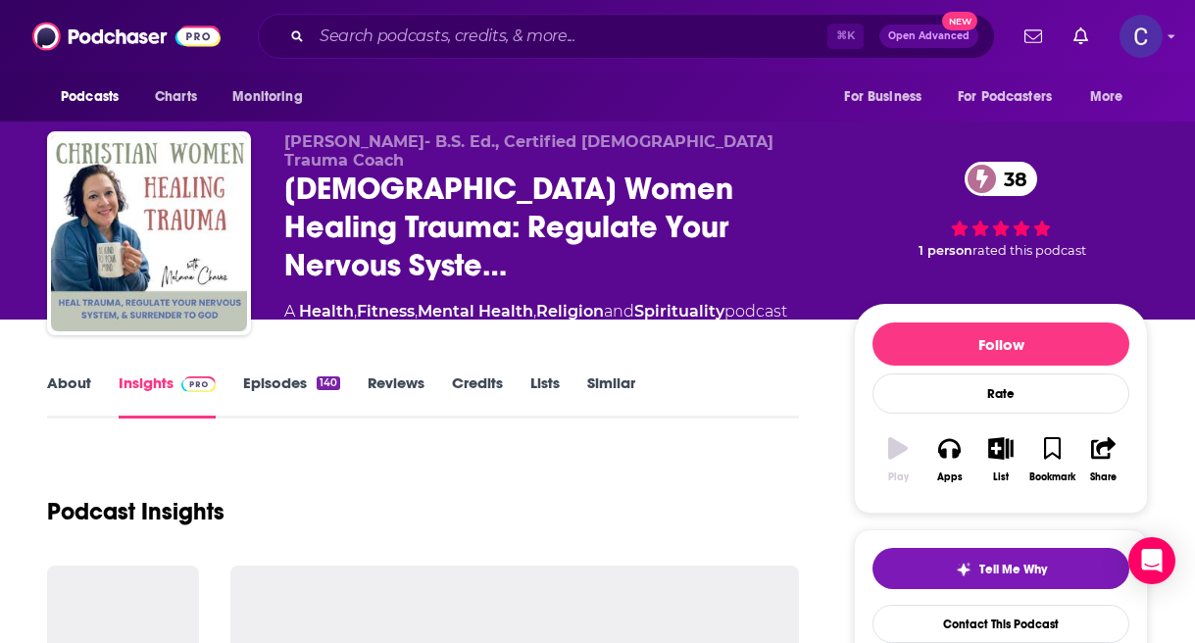
click at [594, 387] on link "Similar" at bounding box center [611, 396] width 48 height 45
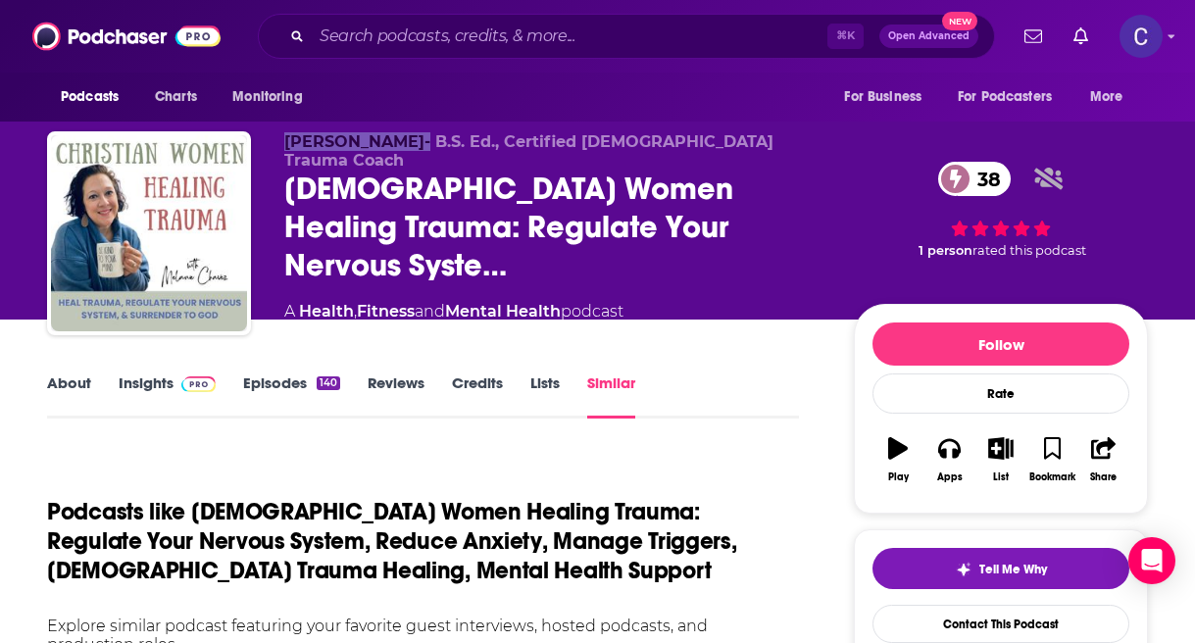
drag, startPoint x: 280, startPoint y: 158, endPoint x: 410, endPoint y: 159, distance: 129.4
click at [410, 159] on div "Melanie Chavez- B.S. Ed., Certified Christian Trauma Coach Christian Women Heal…" at bounding box center [597, 237] width 1101 height 212
copy span "Melanie Chavez"
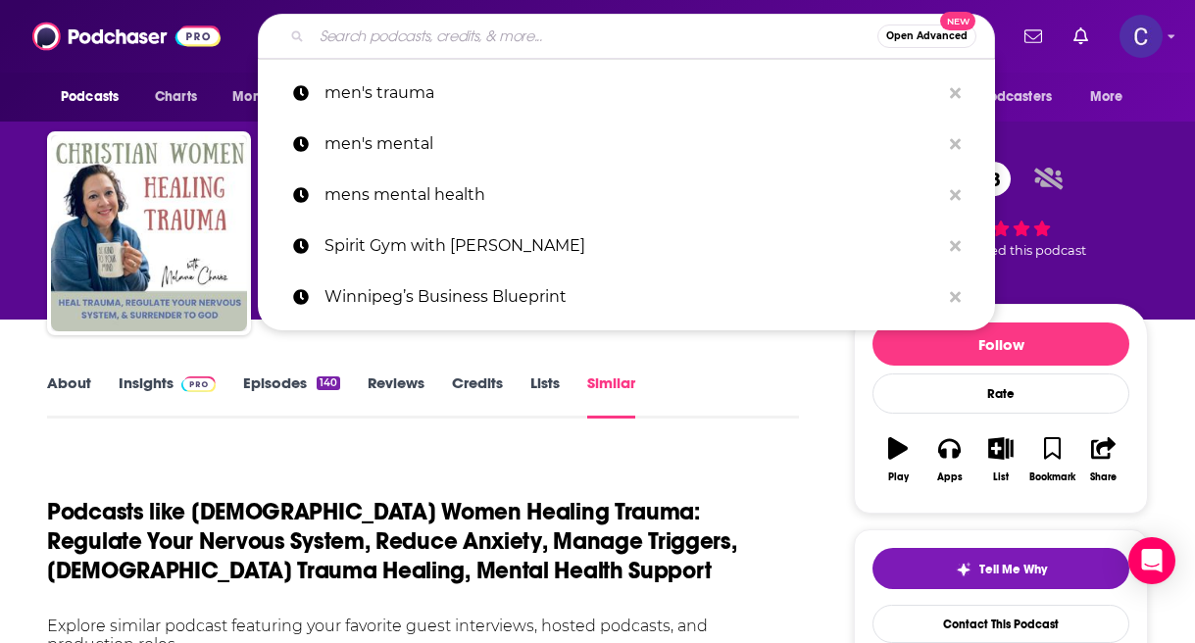
click at [439, 27] on input "Search podcasts, credits, & more..." at bounding box center [595, 36] width 566 height 31
paste input "Melanie Chavez"
type input "Melanie Chavez"
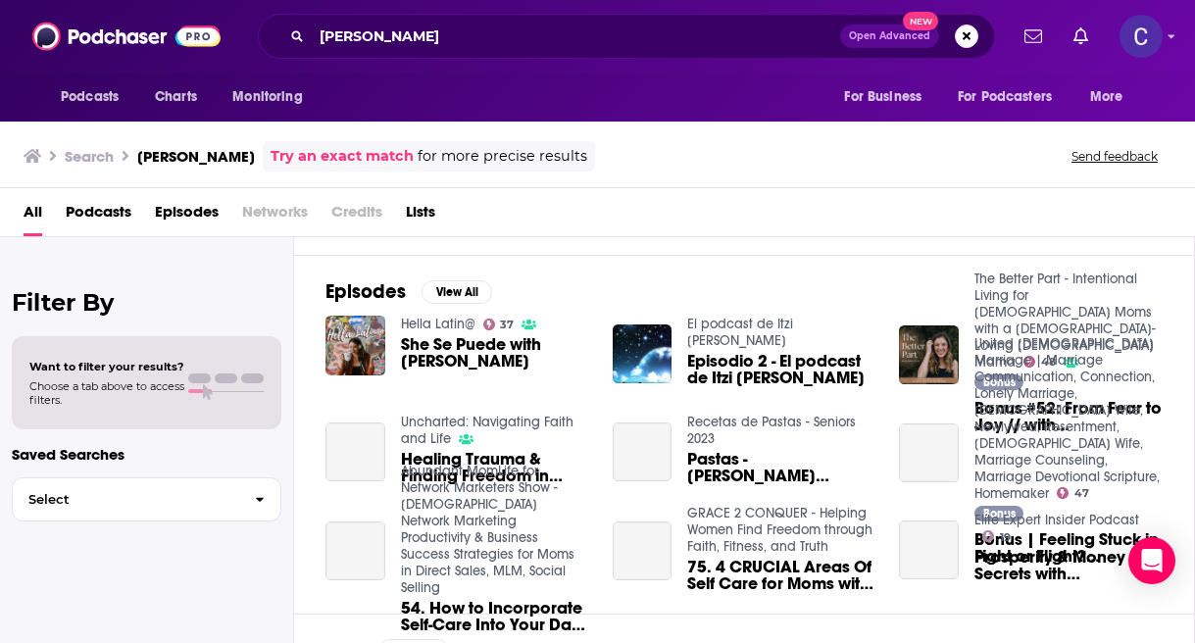
scroll to position [259, 0]
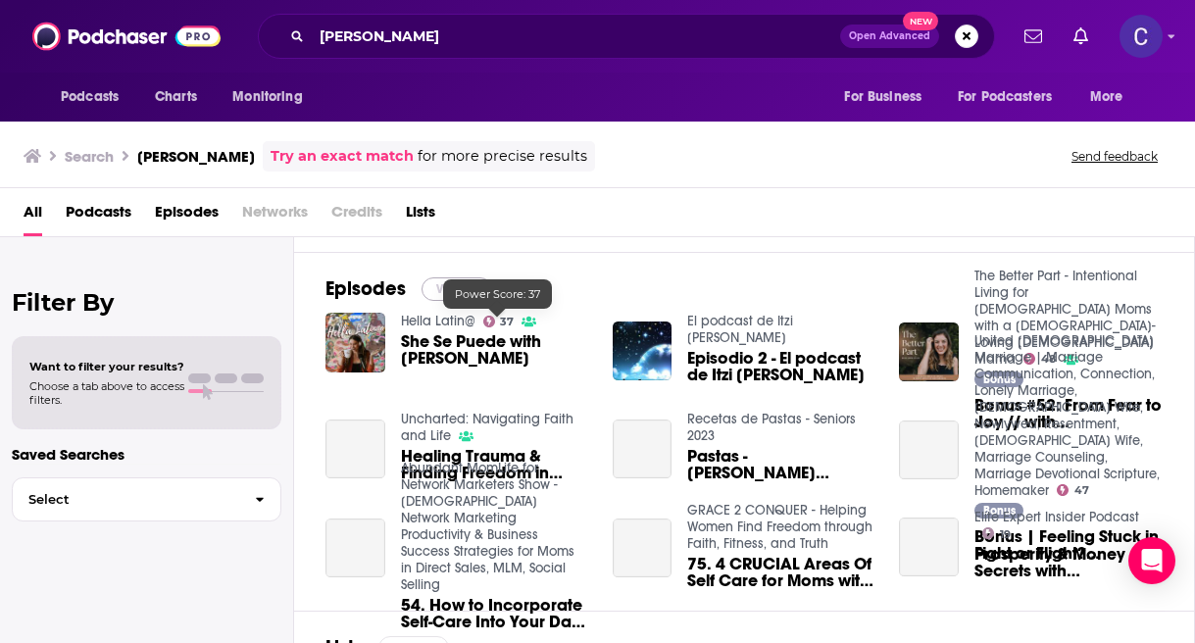
drag, startPoint x: 479, startPoint y: 309, endPoint x: 456, endPoint y: 293, distance: 28.3
click at [456, 293] on button "View All" at bounding box center [457, 289] width 71 height 24
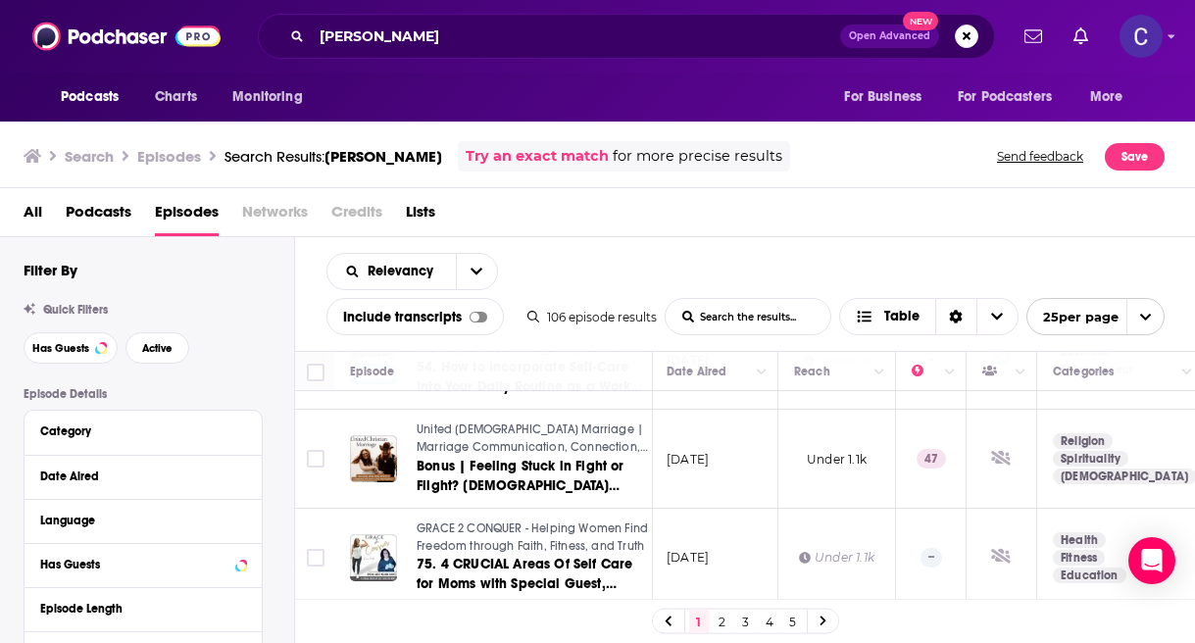
scroll to position [576, 321]
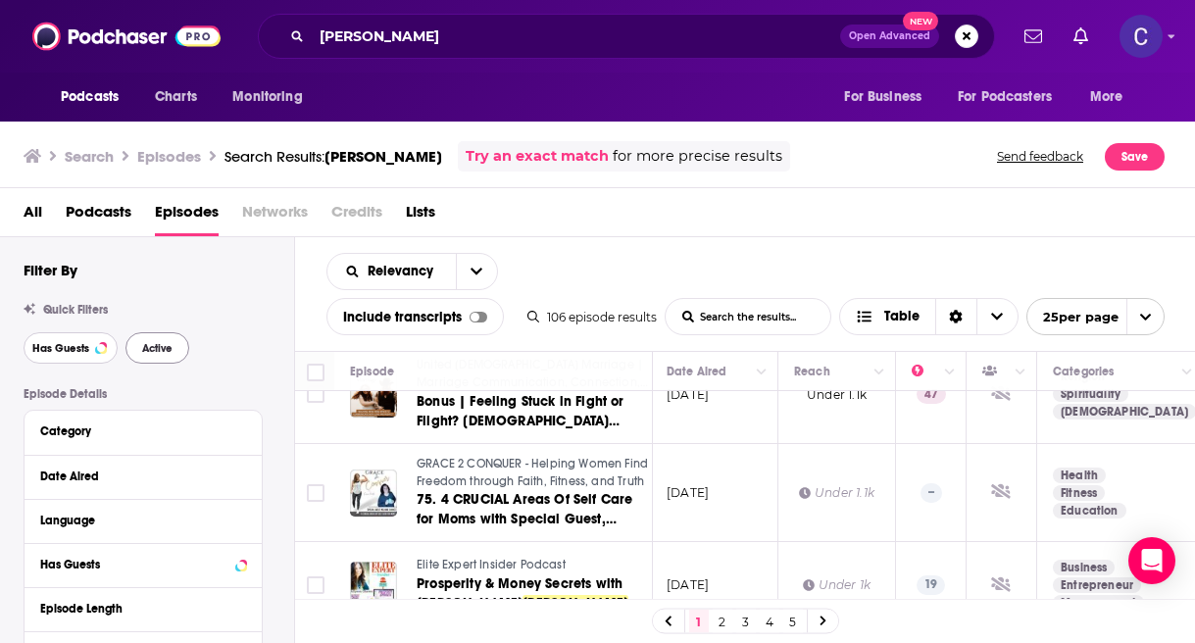
click at [54, 354] on span "Has Guests" at bounding box center [60, 348] width 57 height 11
click at [138, 343] on button "Active" at bounding box center [157, 347] width 64 height 31
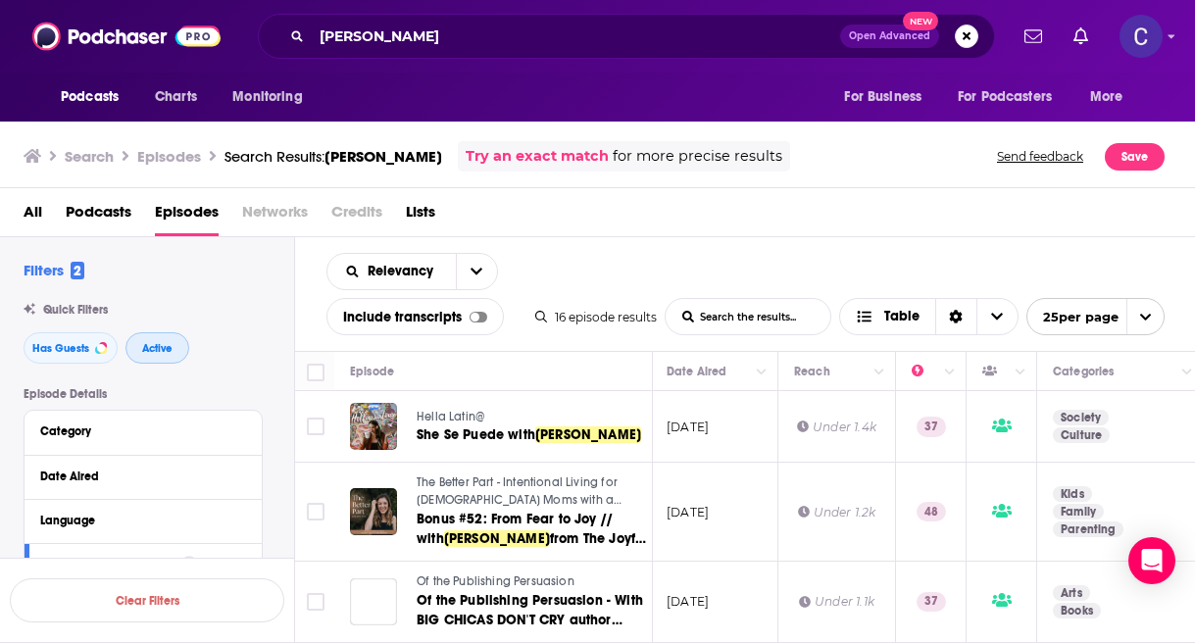
scroll to position [1047, 321]
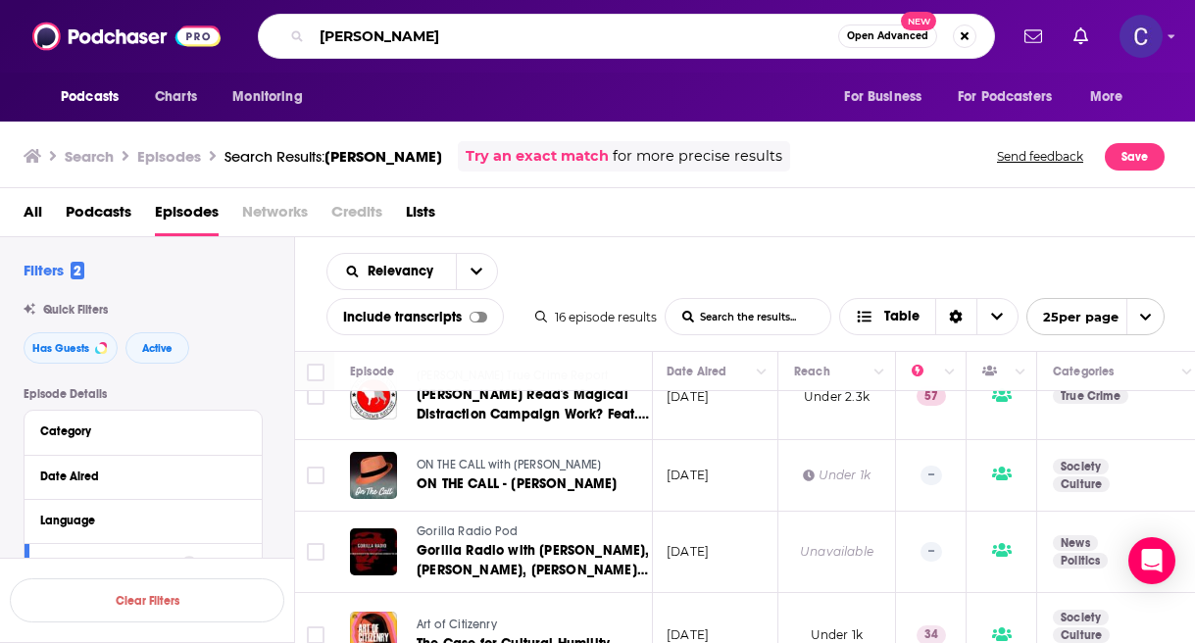
drag, startPoint x: 513, startPoint y: 37, endPoint x: 154, endPoint y: 36, distance: 358.9
click at [154, 36] on div "Podcasts Charts Monitoring Melanie Chavez Open Advanced New For Business For Po…" at bounding box center [597, 36] width 1195 height 73
type input "trauma healing"
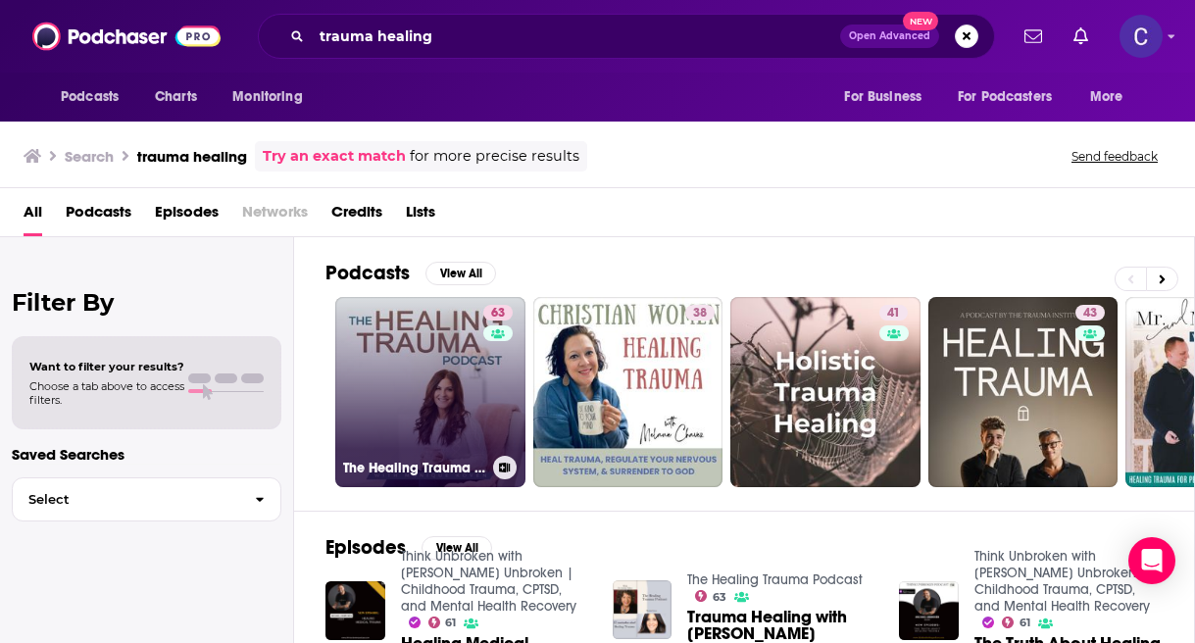
click at [477, 372] on link "63 The Healing Trauma Podcast" at bounding box center [430, 392] width 190 height 190
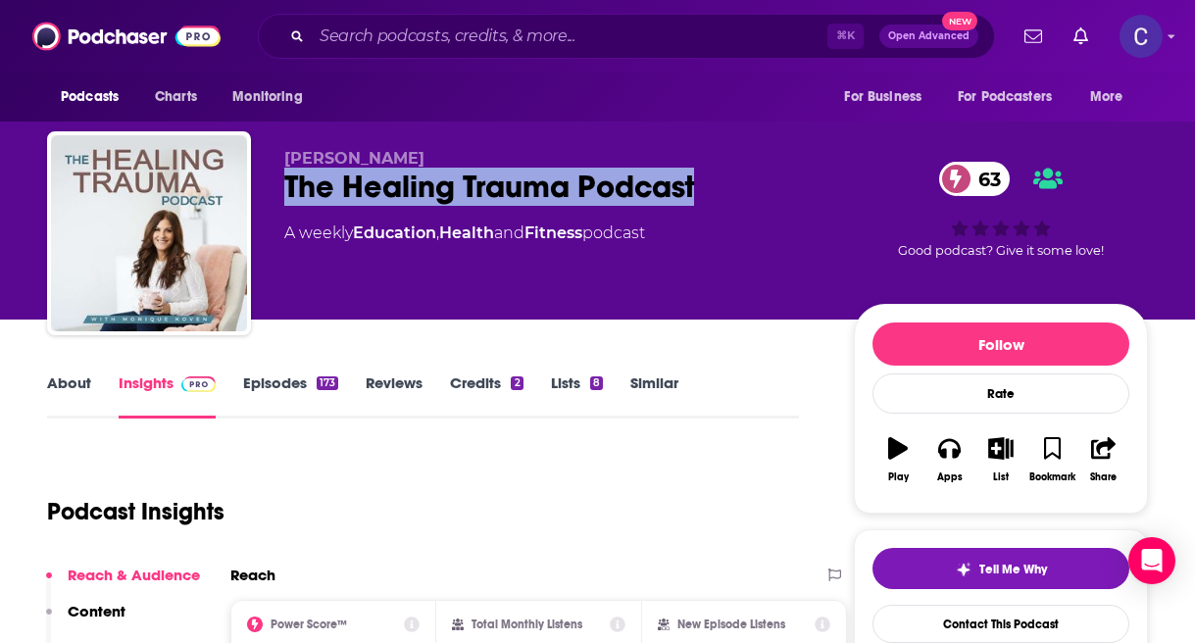
drag, startPoint x: 276, startPoint y: 181, endPoint x: 779, endPoint y: 182, distance: 504.0
click at [779, 182] on div "Monique Koven The Healing Trauma Podcast 63 A weekly Education , Health and Fit…" at bounding box center [597, 237] width 1101 height 212
copy h2 "The Healing Trauma Podcast"
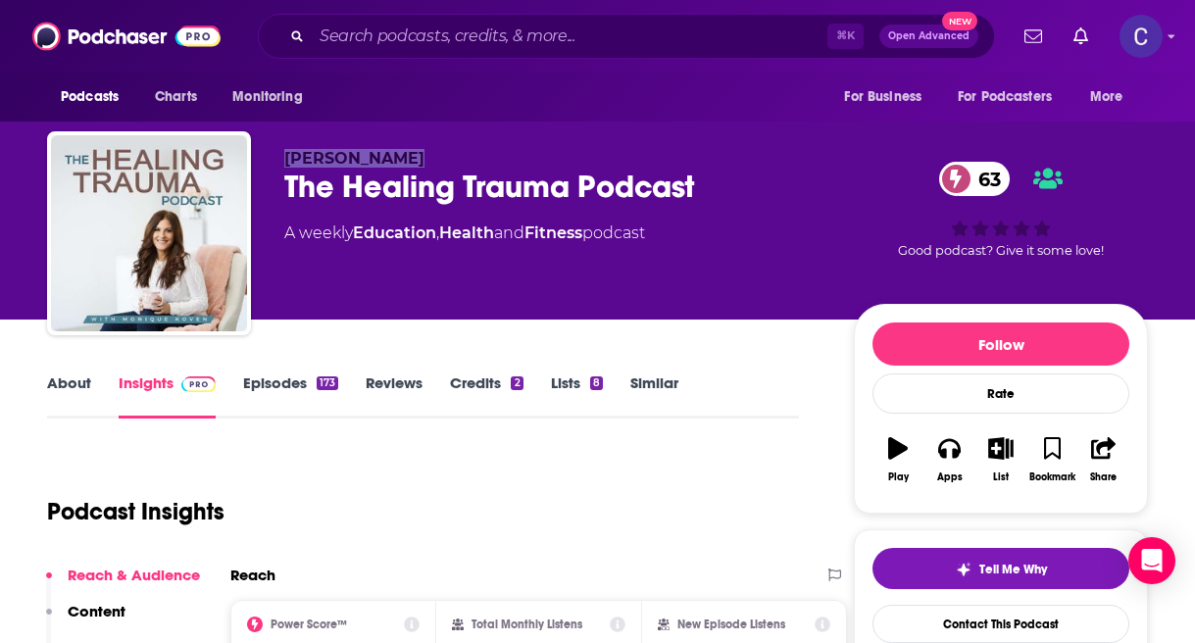
drag, startPoint x: 284, startPoint y: 152, endPoint x: 484, endPoint y: 152, distance: 200.0
click at [484, 152] on p "Monique Koven" at bounding box center [553, 158] width 538 height 19
copy span "Monique Koven"
click at [276, 388] on link "Episodes 173" at bounding box center [290, 396] width 95 height 45
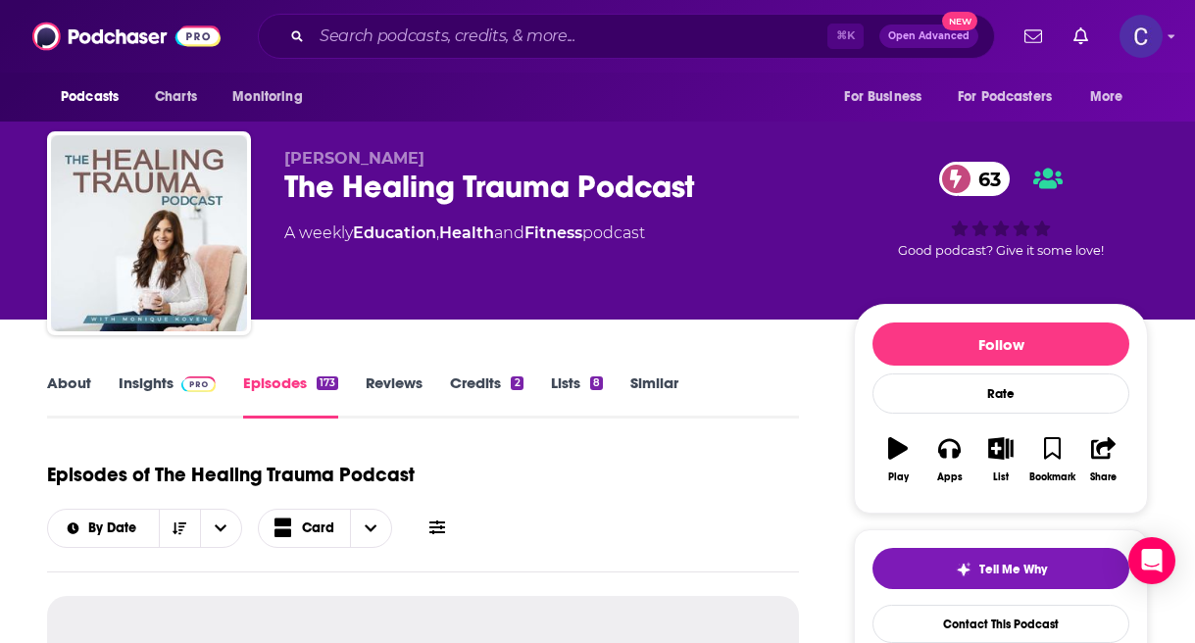
click at [154, 378] on link "Insights" at bounding box center [167, 396] width 97 height 45
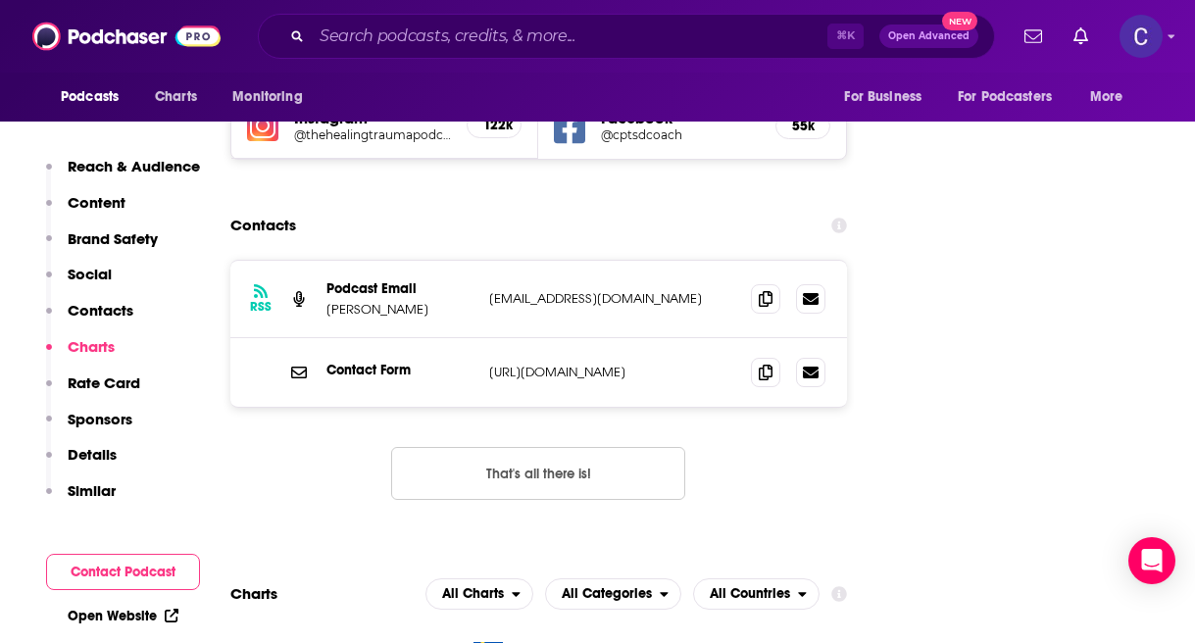
scroll to position [2309, 0]
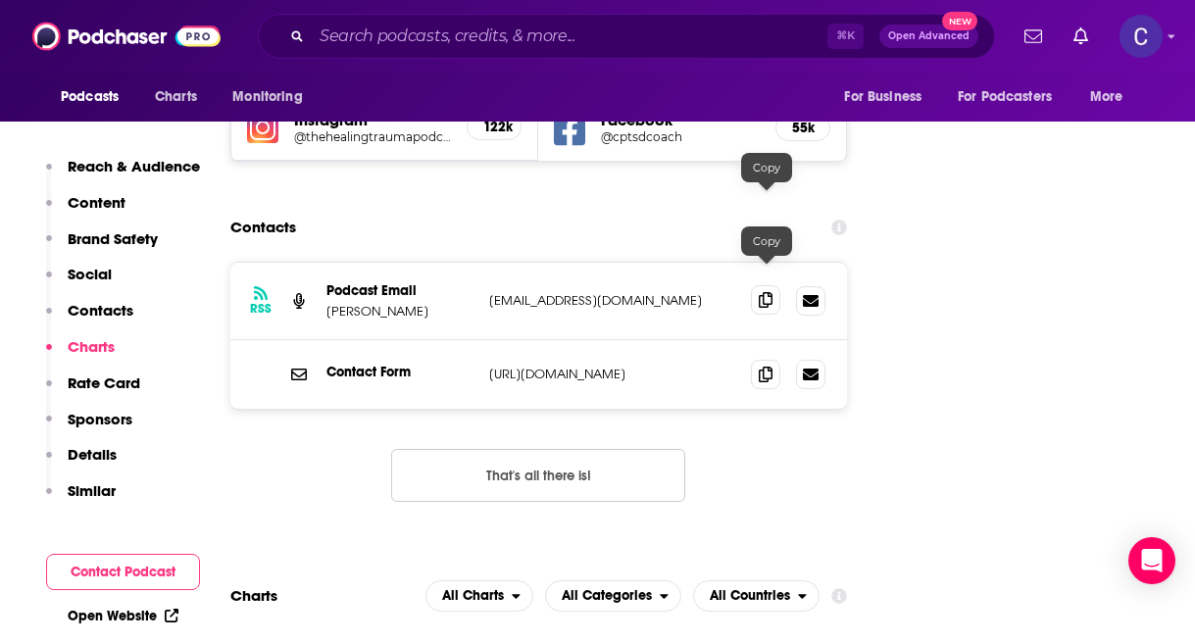
click at [761, 292] on icon at bounding box center [766, 300] width 14 height 16
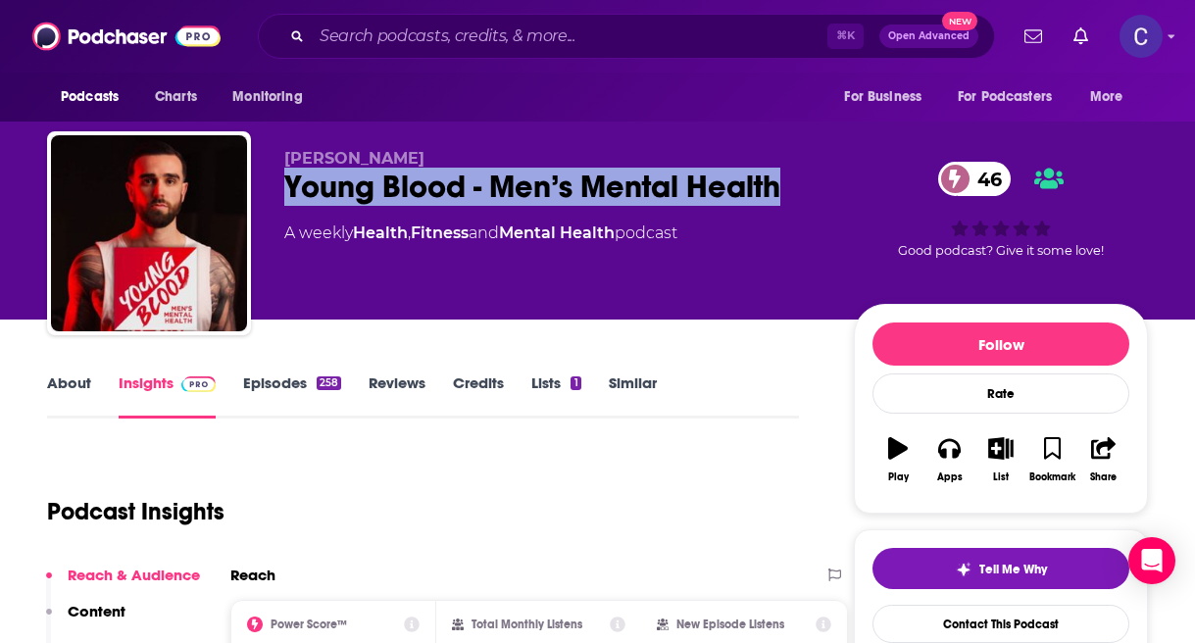
drag, startPoint x: 273, startPoint y: 188, endPoint x: 792, endPoint y: 190, distance: 519.6
click at [792, 190] on div "Cal MacPherson Young Blood - Men’s Mental Health 46 A weekly Health , Fitness a…" at bounding box center [597, 237] width 1101 height 212
copy h2 "Young Blood - Men’s Mental Health"
drag, startPoint x: 277, startPoint y: 159, endPoint x: 538, endPoint y: 159, distance: 260.8
click at [538, 159] on div "Cal MacPherson Young Blood - Men’s Mental Health 46 A weekly Health , Fitness a…" at bounding box center [597, 237] width 1101 height 212
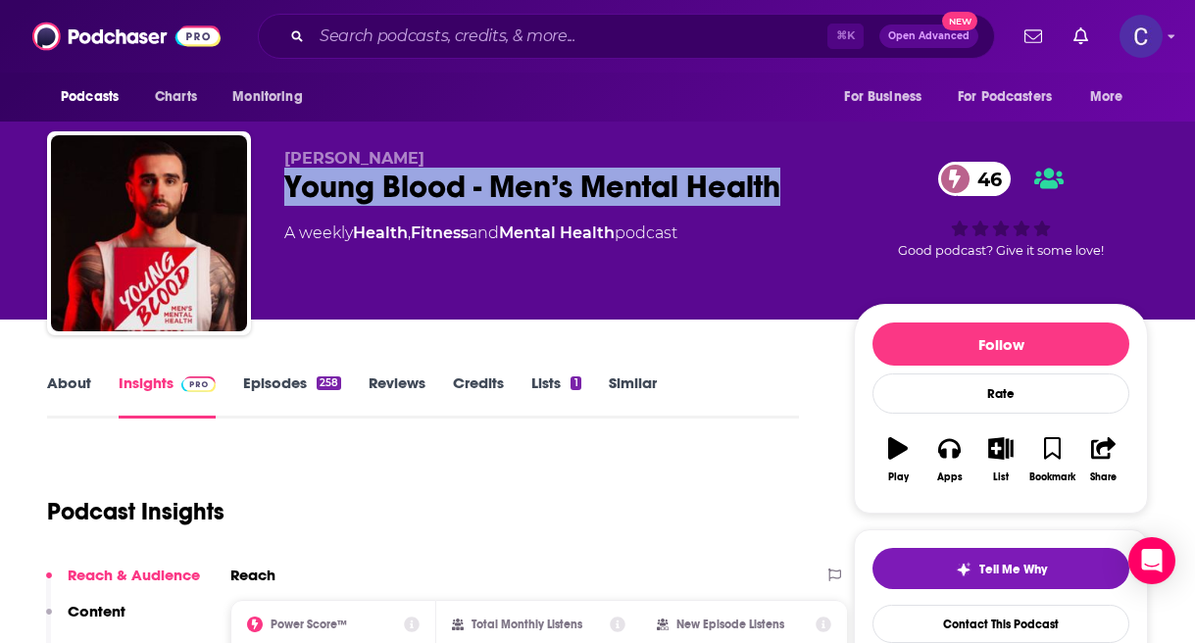
copy span "[PERSON_NAME]"
drag, startPoint x: 286, startPoint y: 176, endPoint x: 802, endPoint y: 181, distance: 515.7
click at [803, 181] on div "Young Blood - Men’s Mental Health 46" at bounding box center [553, 187] width 538 height 38
copy h2 "Young Blood - Men’s Mental Health"
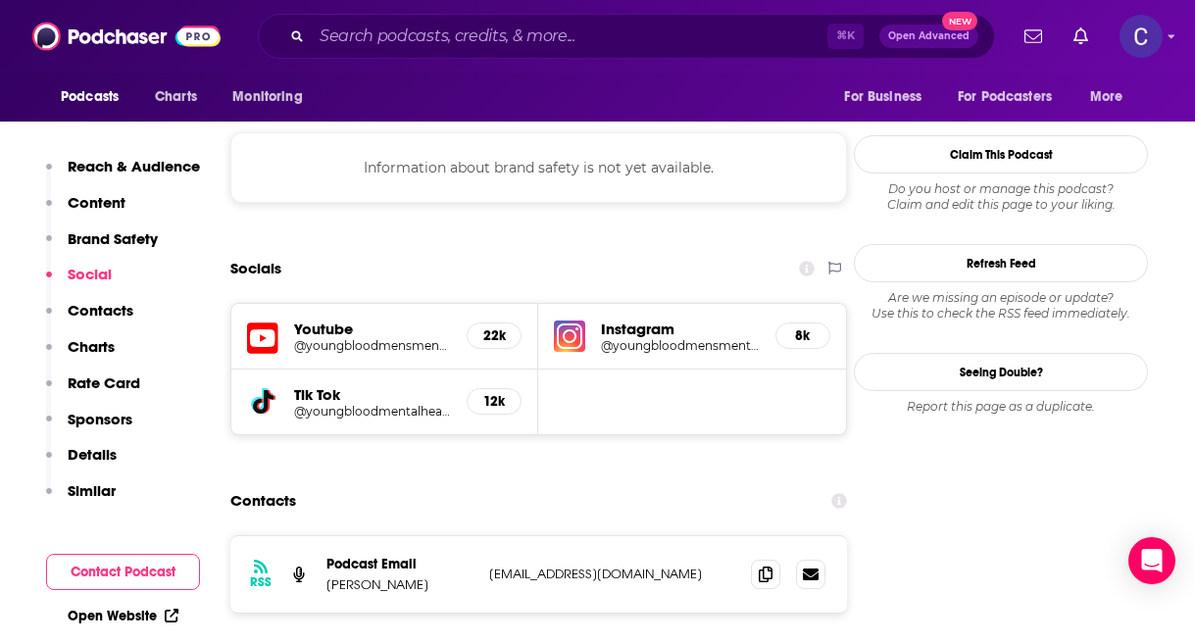
scroll to position [1710, 0]
click at [746, 535] on div "RSS Podcast Email Cal MacPherson youngbloodmensmentalhealth@gmail.com youngbloo…" at bounding box center [538, 573] width 617 height 76
click at [761, 565] on icon at bounding box center [766, 573] width 14 height 16
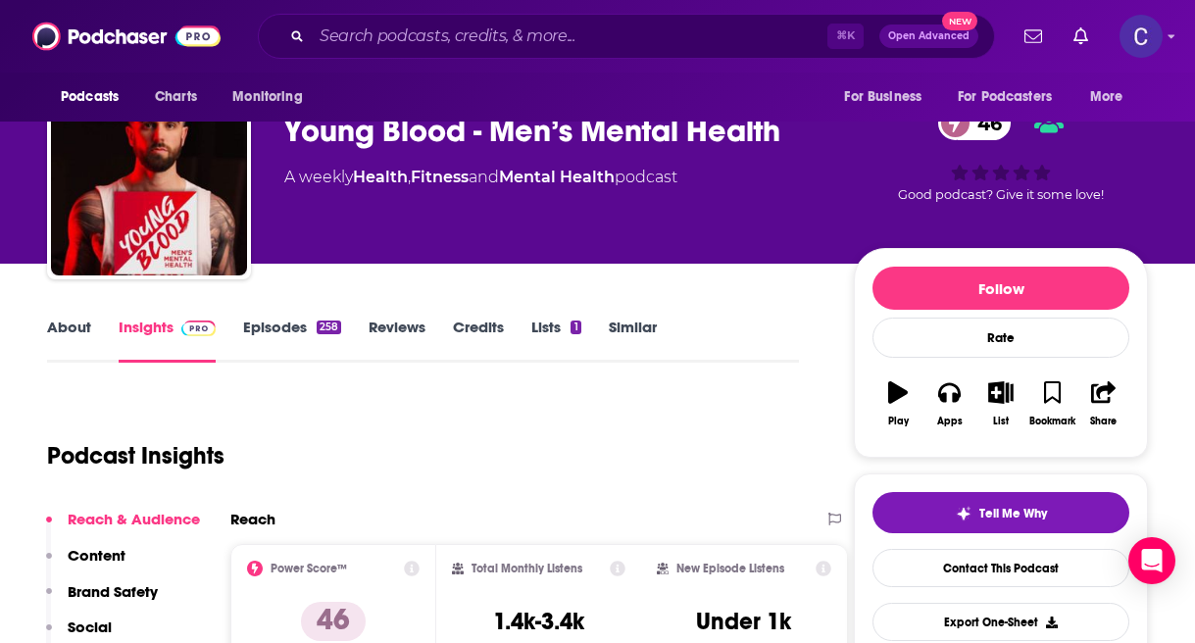
scroll to position [0, 0]
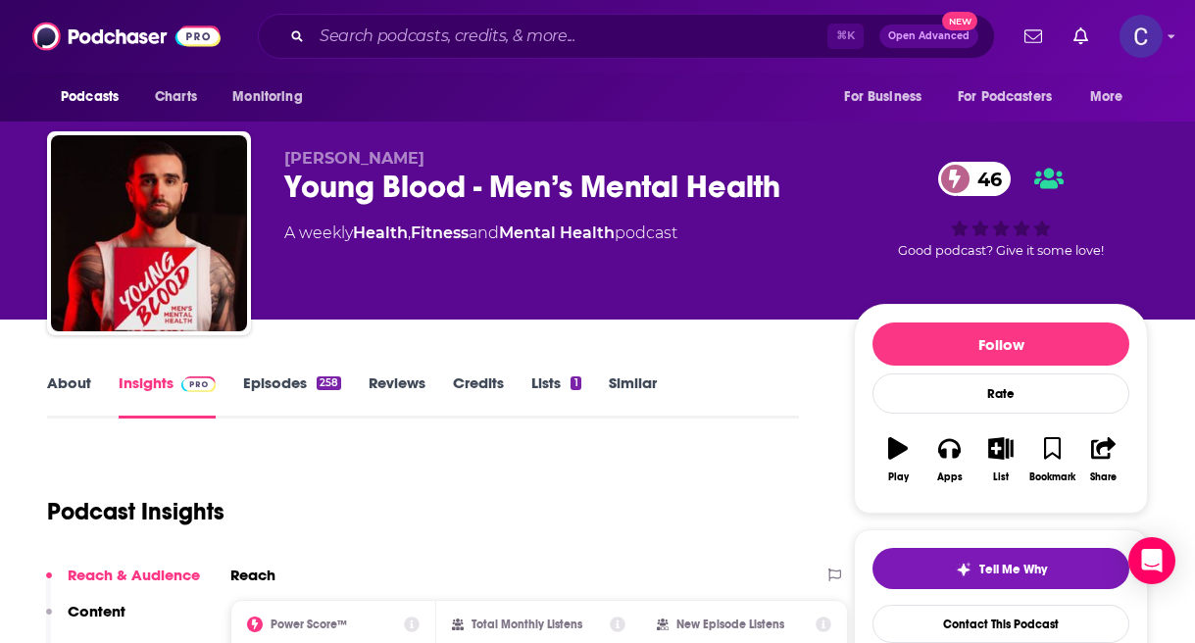
click at [637, 380] on link "Similar" at bounding box center [633, 396] width 48 height 45
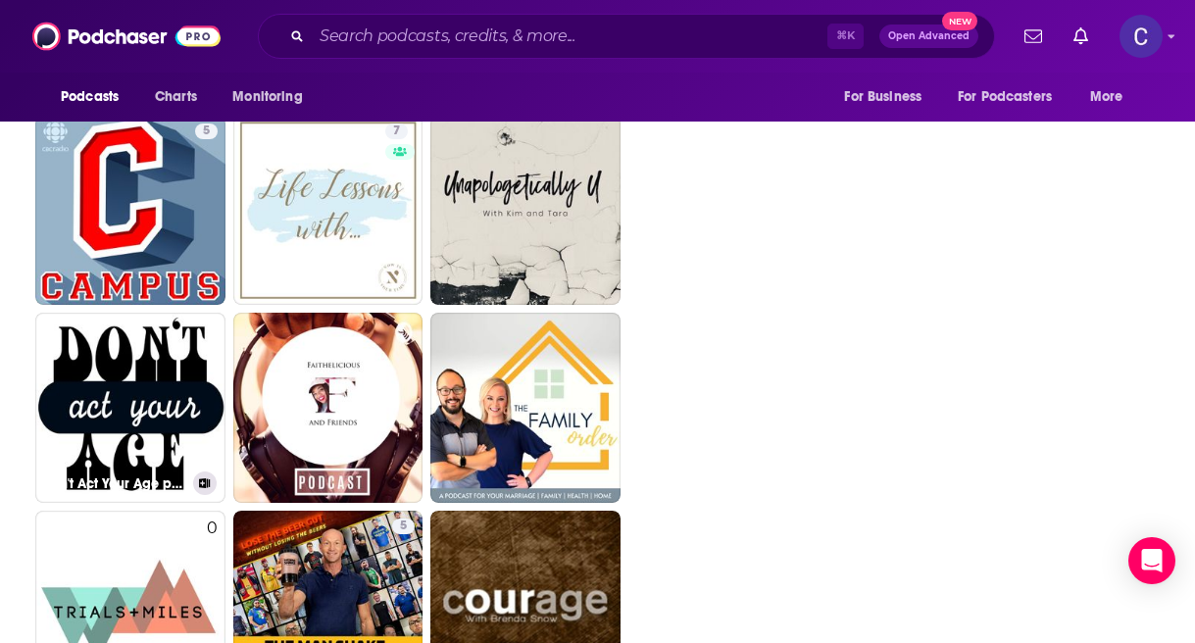
scroll to position [3190, 0]
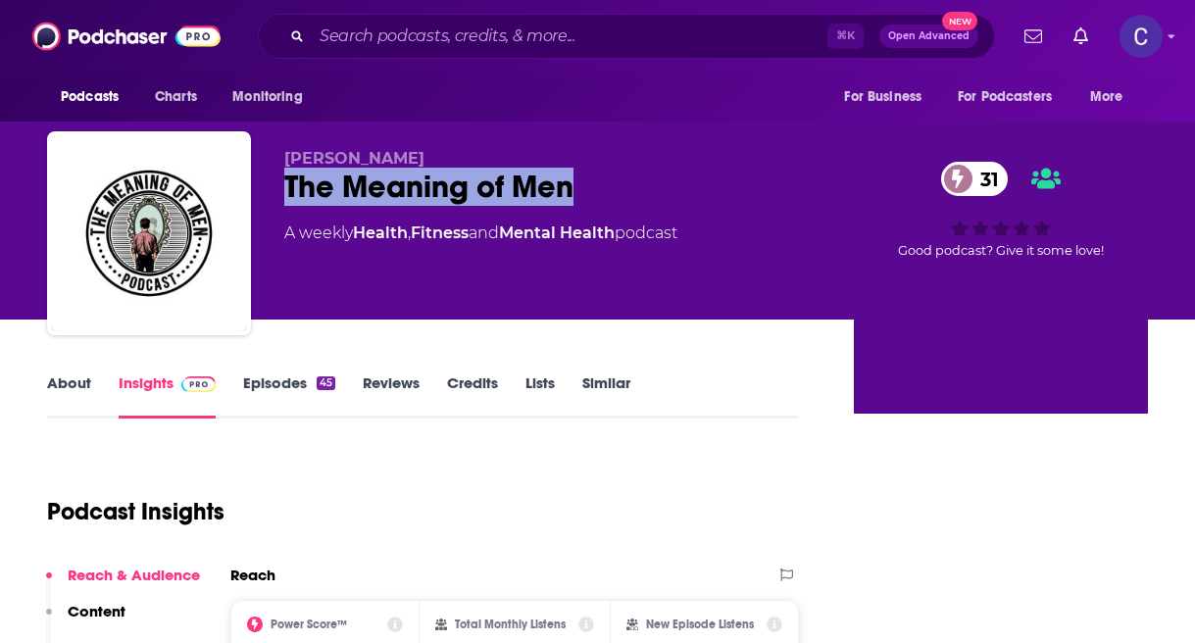
drag, startPoint x: 277, startPoint y: 176, endPoint x: 620, endPoint y: 182, distance: 342.3
click at [621, 182] on div "[PERSON_NAME] The Meaning of Men 31 A weekly Health , Fitness and Mental Health…" at bounding box center [597, 237] width 1101 height 212
copy h2 "The Meaning of Men"
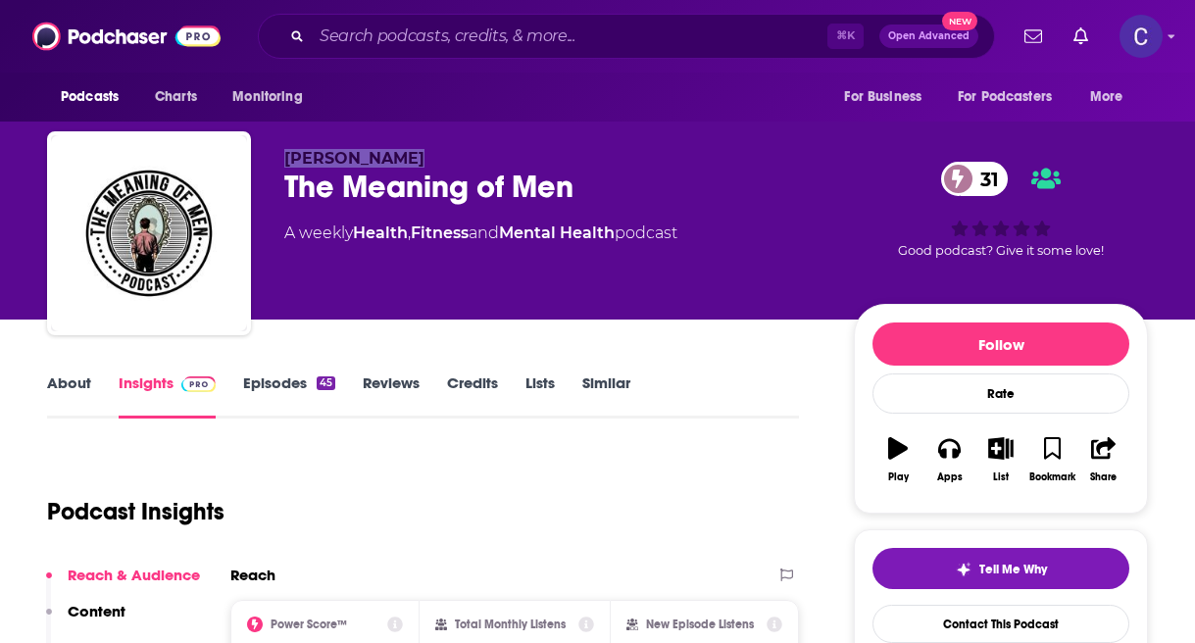
drag, startPoint x: 310, startPoint y: 160, endPoint x: 440, endPoint y: 160, distance: 130.4
click at [440, 160] on div "[PERSON_NAME] The Meaning of Men 31 A weekly Health , Fitness and Mental Health…" at bounding box center [597, 237] width 1101 height 212
copy span "[PERSON_NAME]"
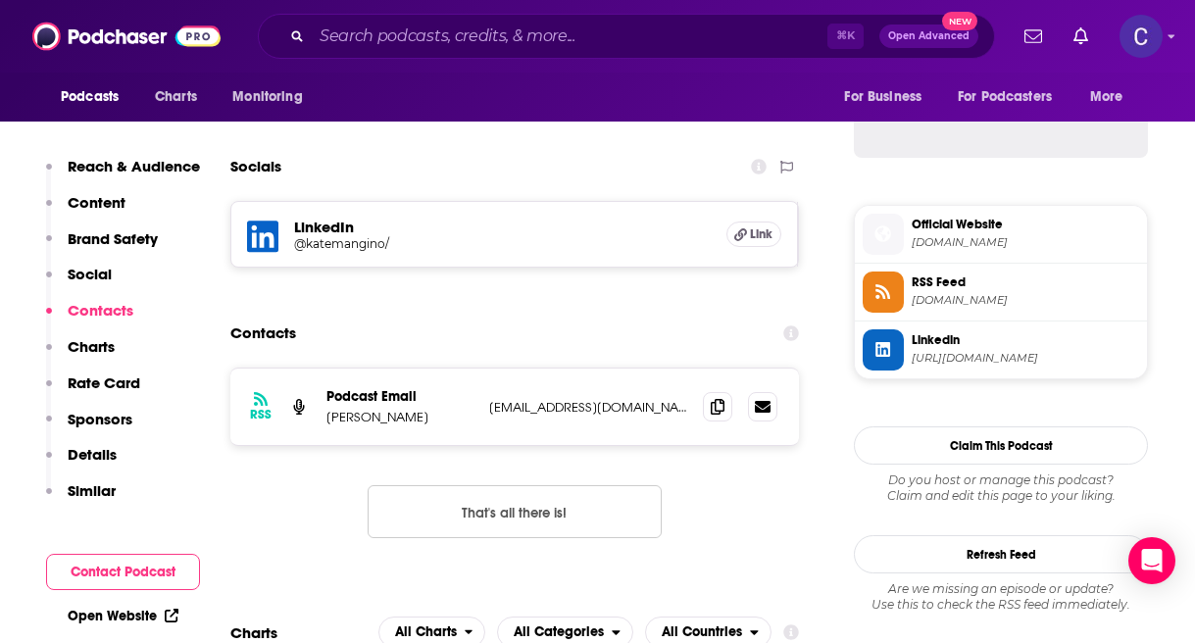
scroll to position [1490, 0]
click at [717, 408] on icon at bounding box center [718, 405] width 14 height 16
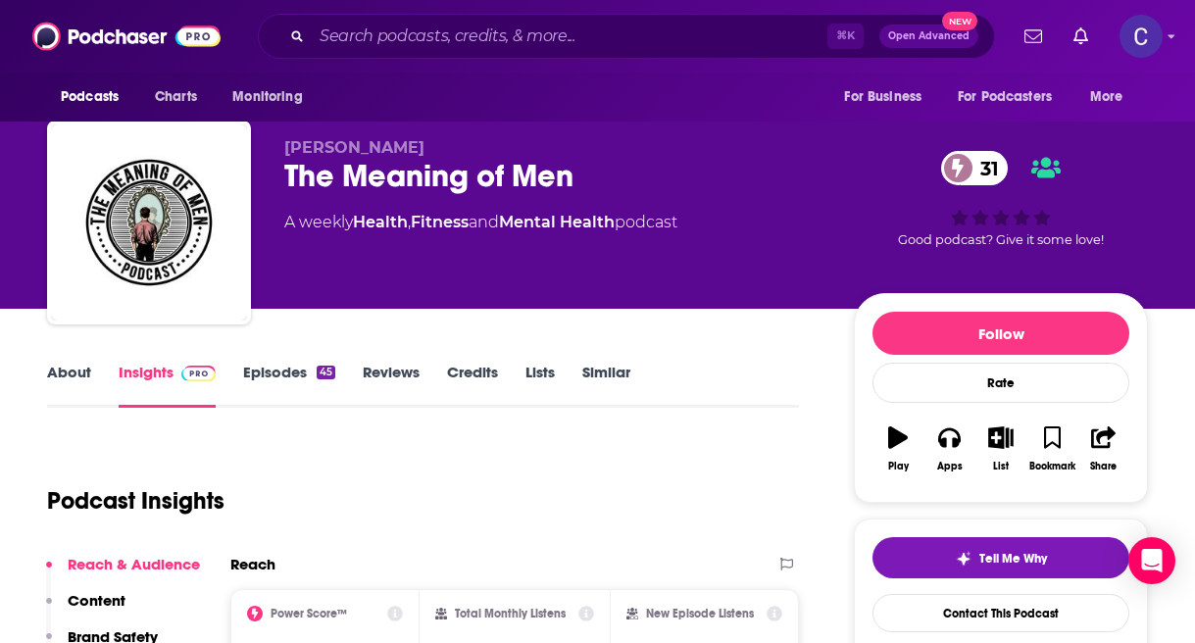
scroll to position [0, 0]
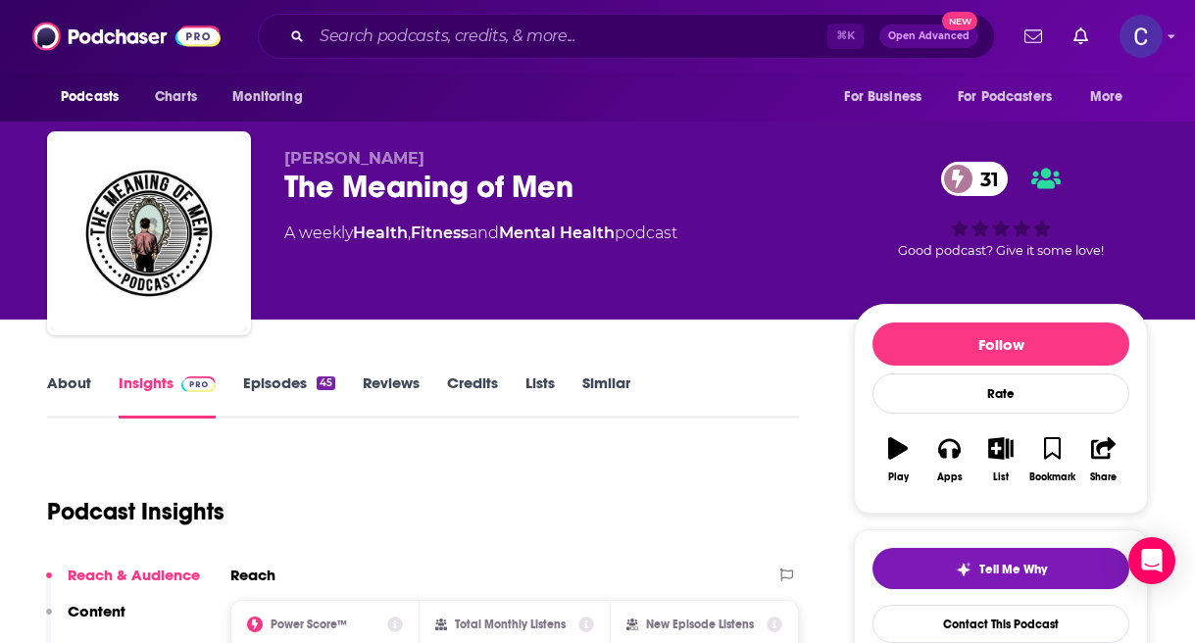
click at [601, 380] on link "Similar" at bounding box center [606, 396] width 48 height 45
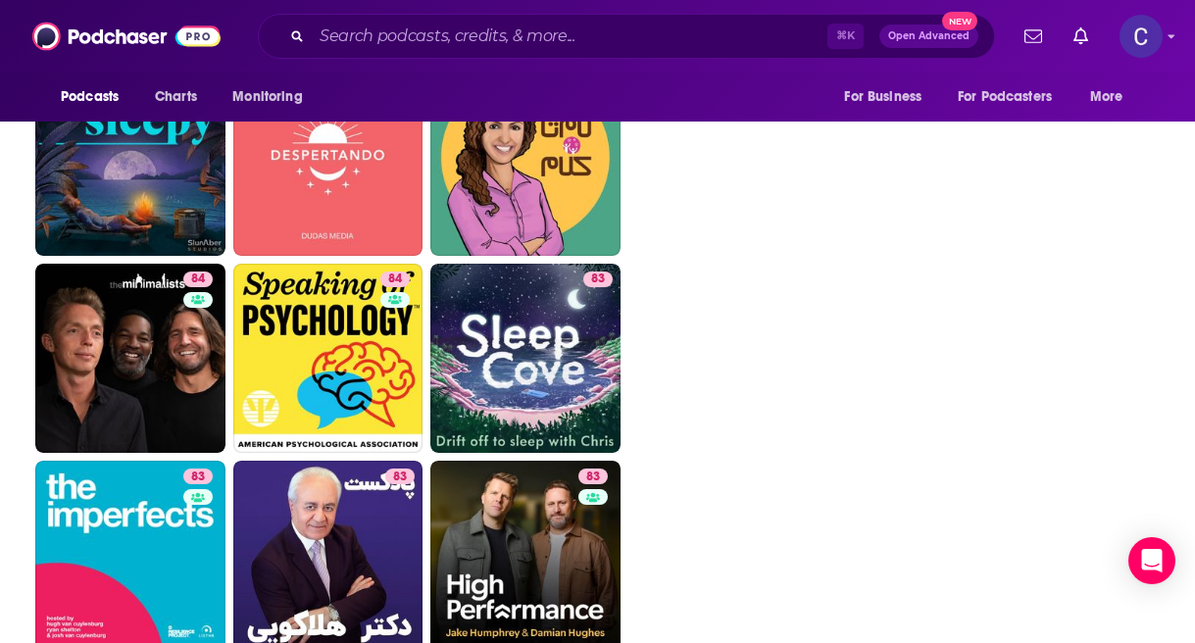
scroll to position [3034, 0]
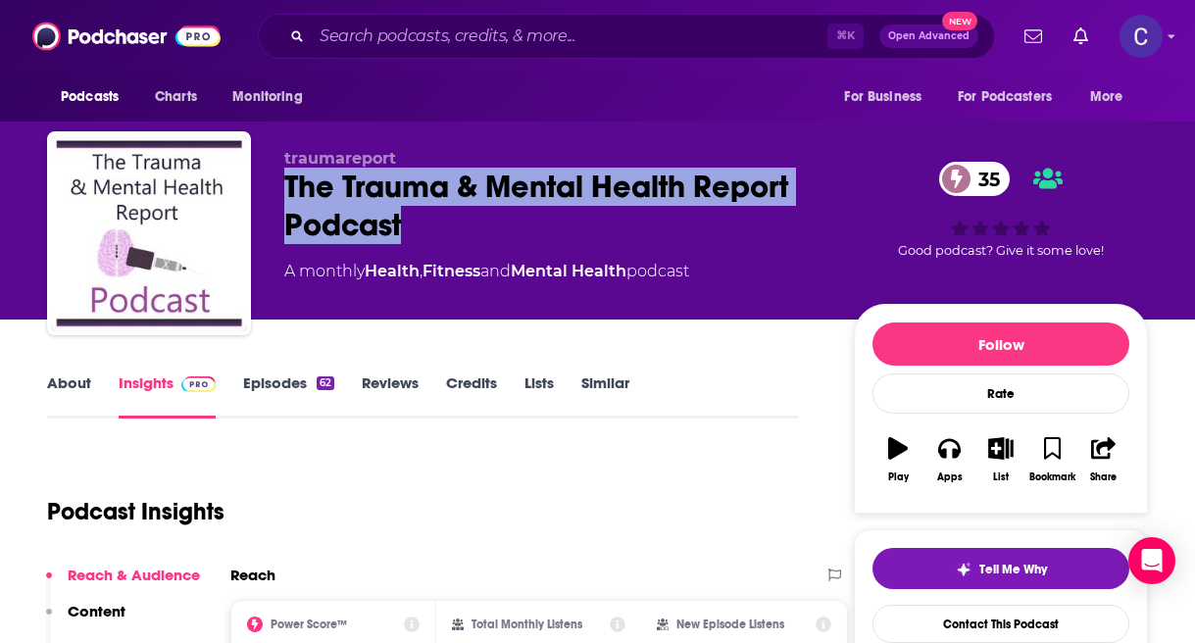
drag, startPoint x: 282, startPoint y: 181, endPoint x: 460, endPoint y: 226, distance: 183.1
click at [460, 226] on div "traumareport The Trauma & Mental Health Report Podcast 35 A monthly Health , Fi…" at bounding box center [597, 237] width 1101 height 212
copy h2 "The Trauma & Mental Health Report Podcast"
click at [69, 395] on link "About" at bounding box center [69, 396] width 44 height 45
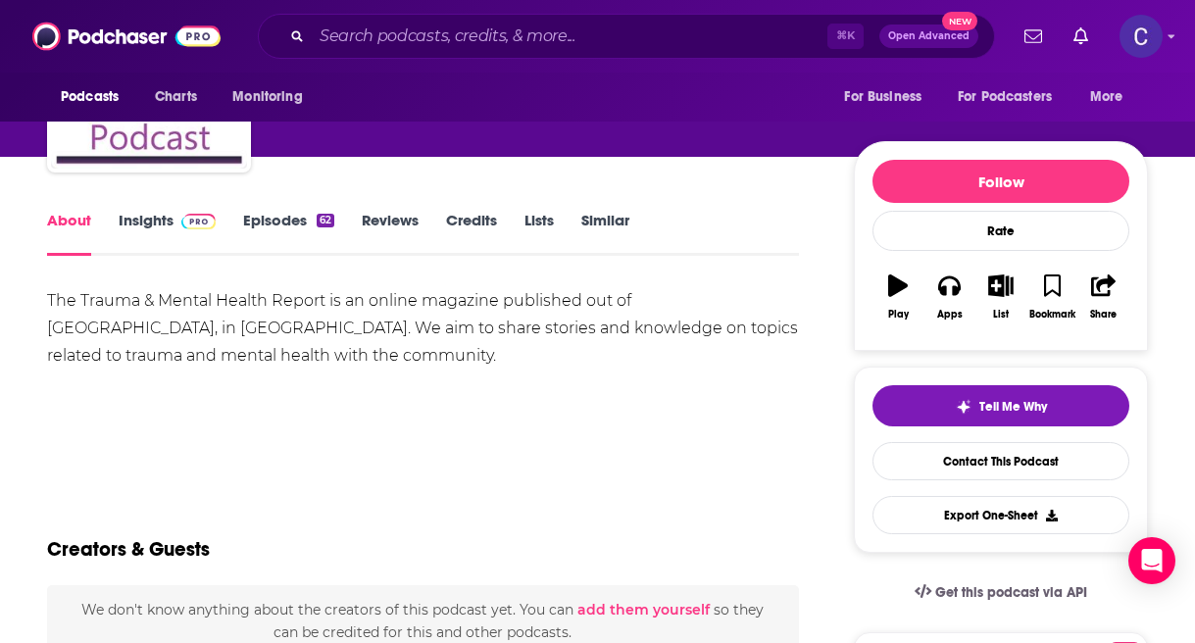
scroll to position [174, 0]
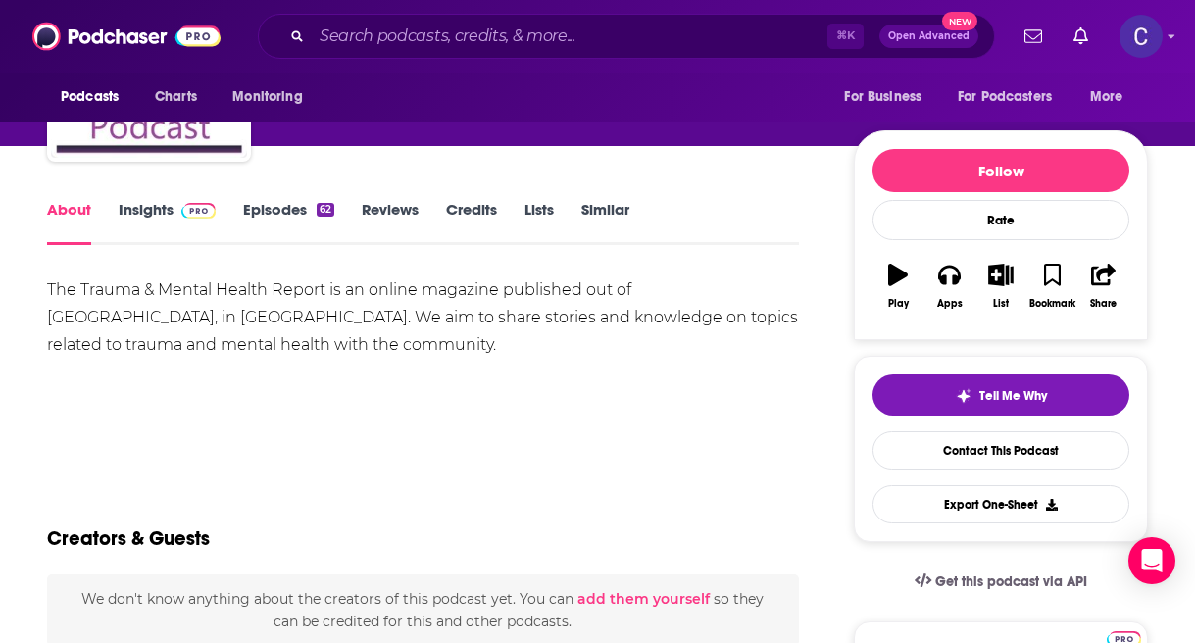
click at [585, 200] on link "Similar" at bounding box center [605, 222] width 48 height 45
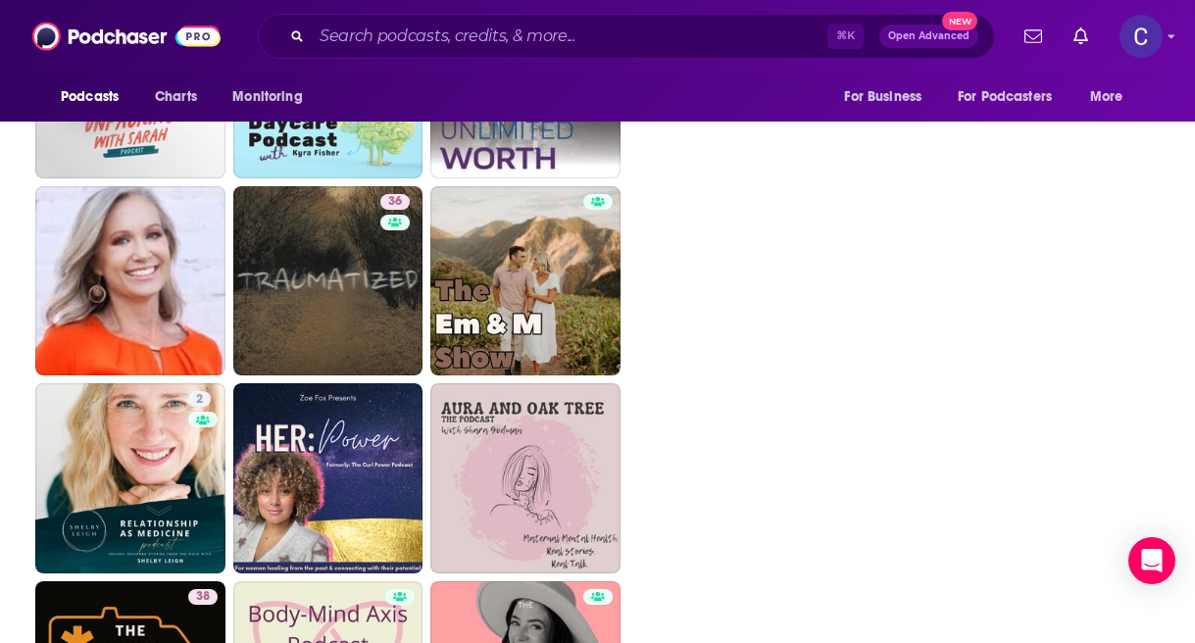
scroll to position [2606, 0]
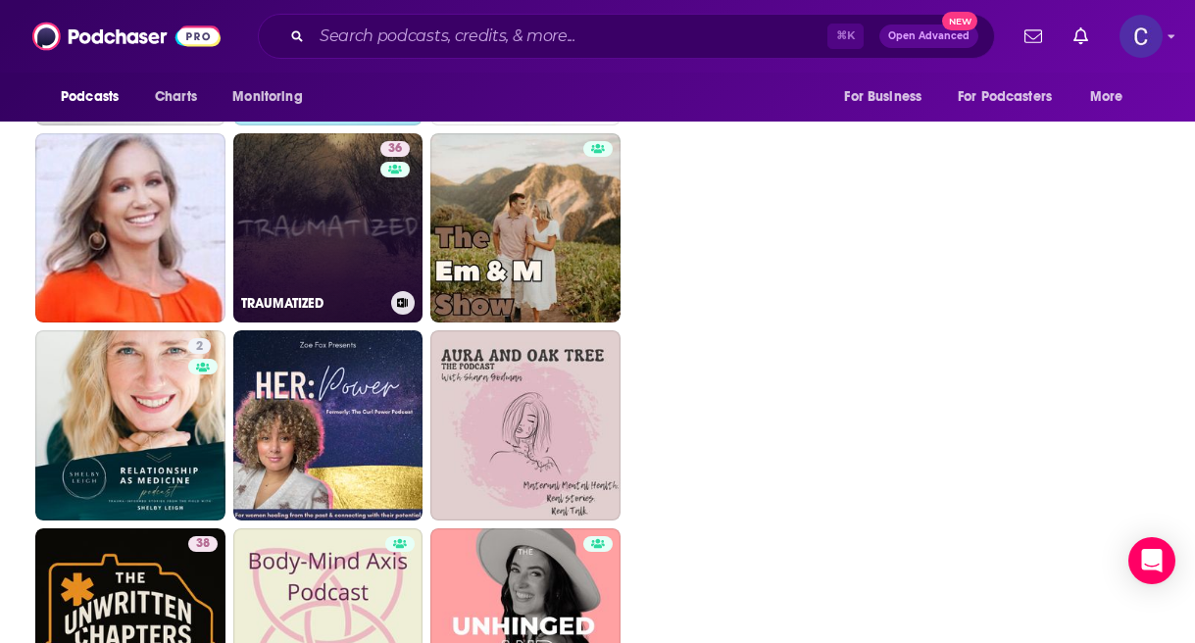
click at [299, 220] on link "36 TRAUMATIZED" at bounding box center [328, 228] width 190 height 190
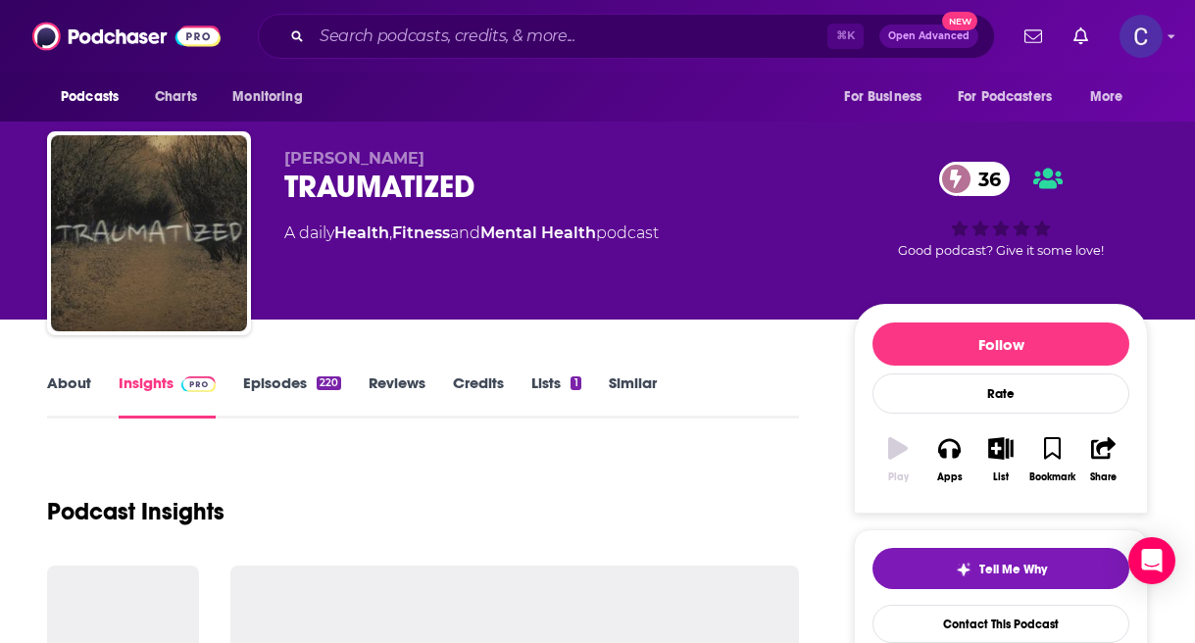
click at [77, 386] on link "About" at bounding box center [69, 396] width 44 height 45
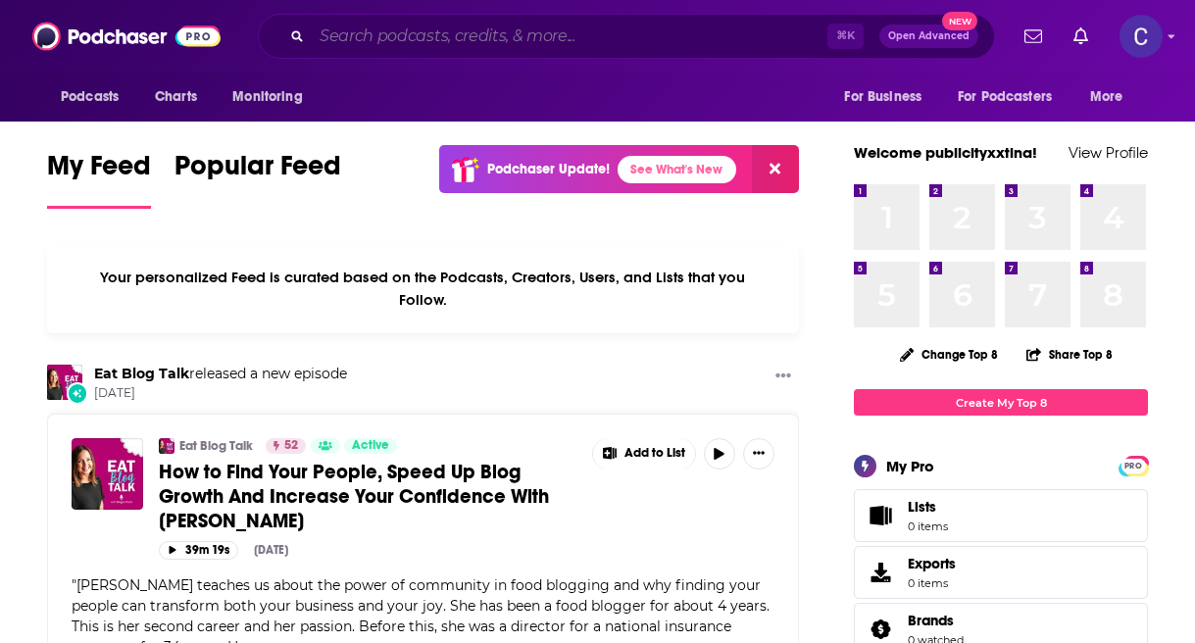
click at [393, 45] on input "Search podcasts, credits, & more..." at bounding box center [570, 36] width 516 height 31
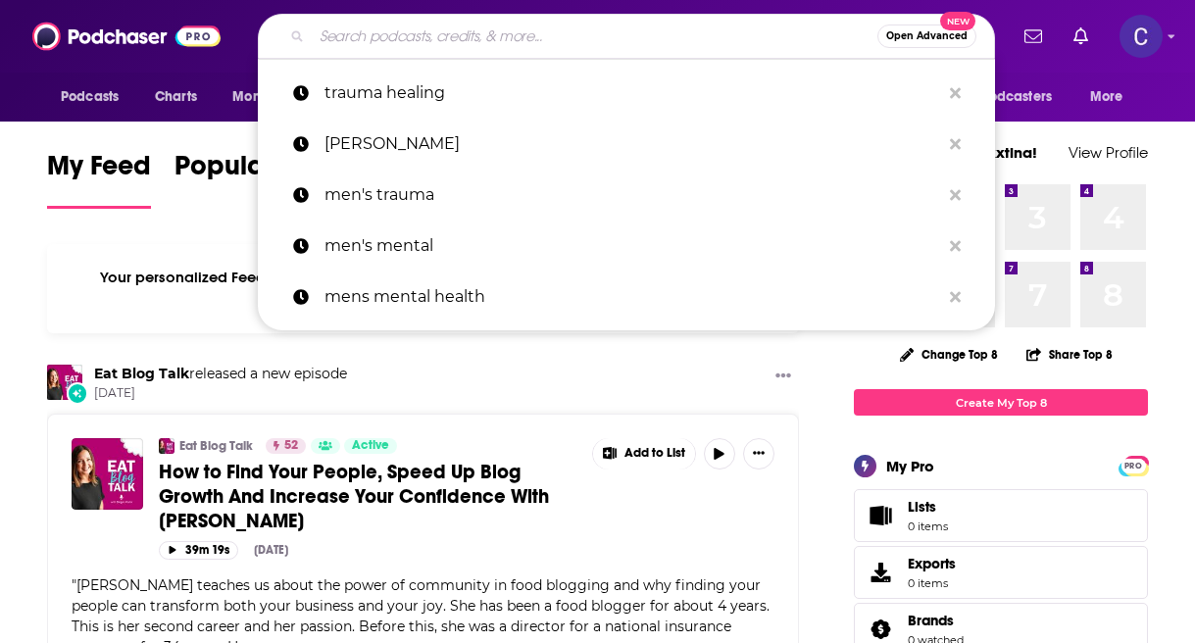
paste input "The Drop In CEO"
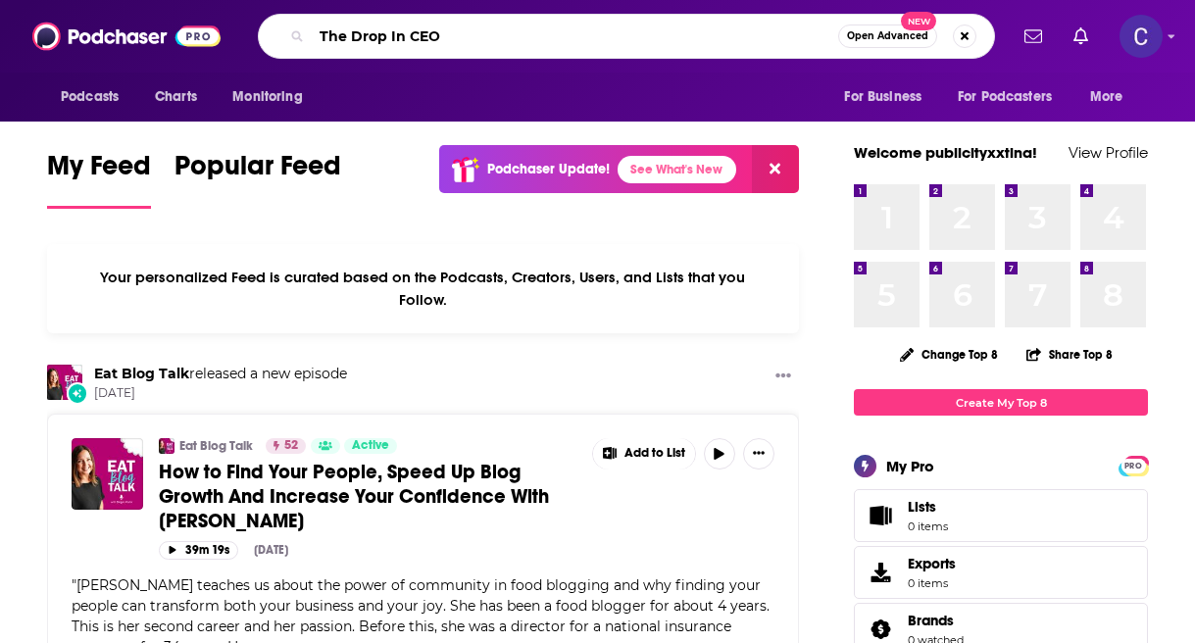
type input "The Drop In CEO"
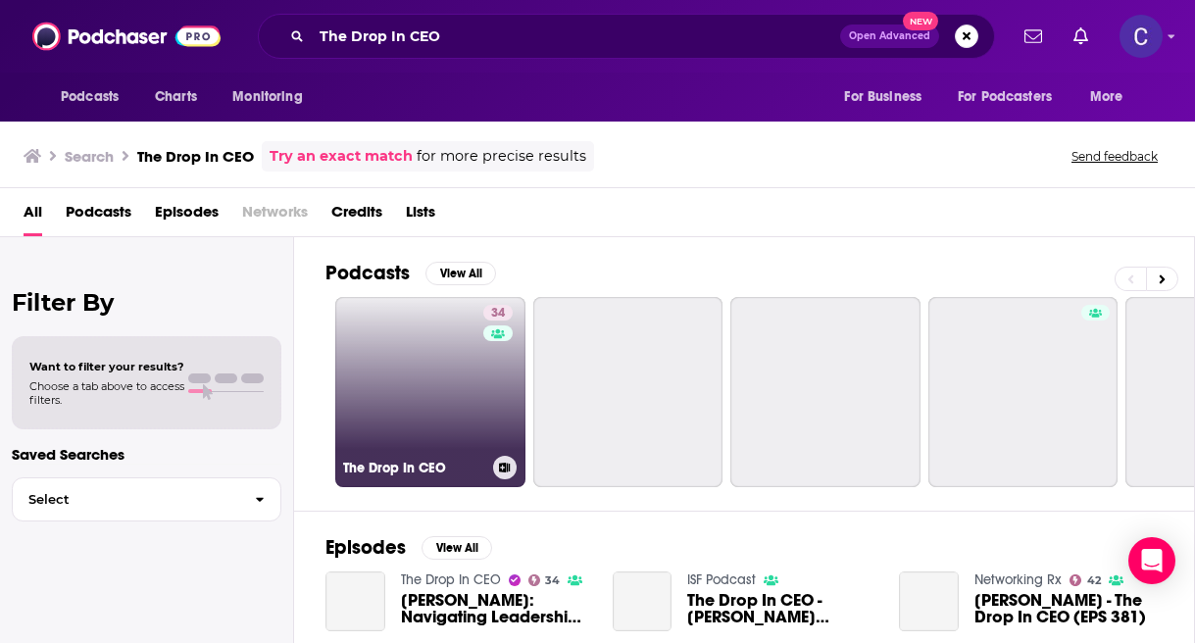
click at [467, 413] on link "34 The Drop In CEO" at bounding box center [430, 392] width 190 height 190
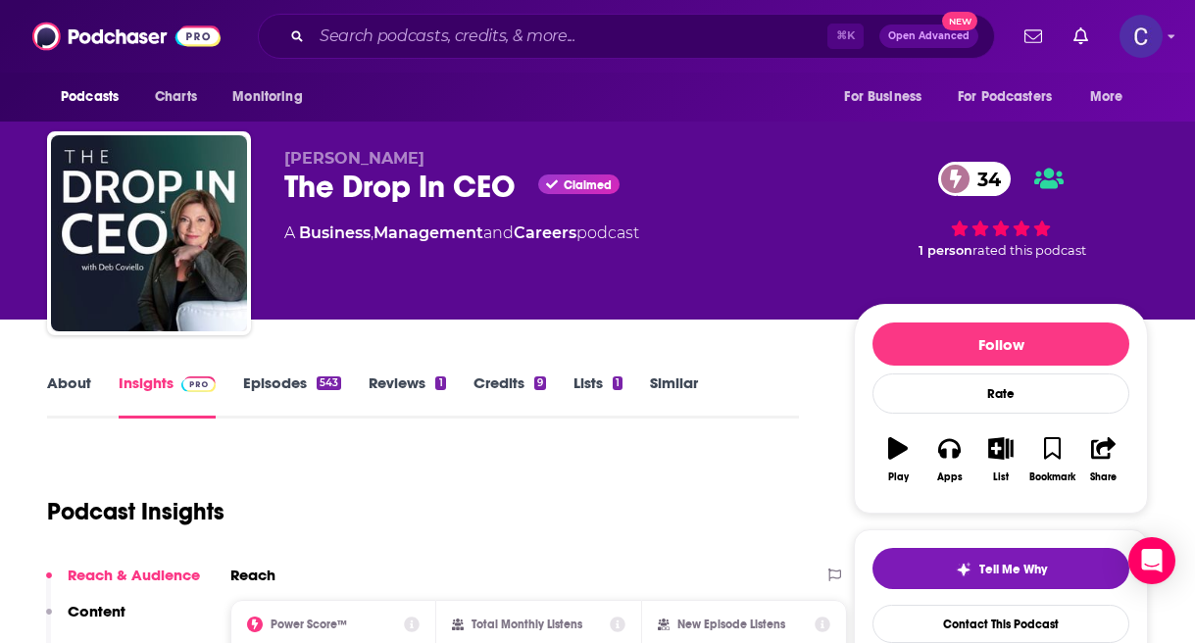
drag, startPoint x: 283, startPoint y: 162, endPoint x: 452, endPoint y: 162, distance: 168.6
click at [452, 162] on div "Deborah Coviello The Drop In CEO Claimed 34 A Business , Management and Careers…" at bounding box center [597, 237] width 1101 height 212
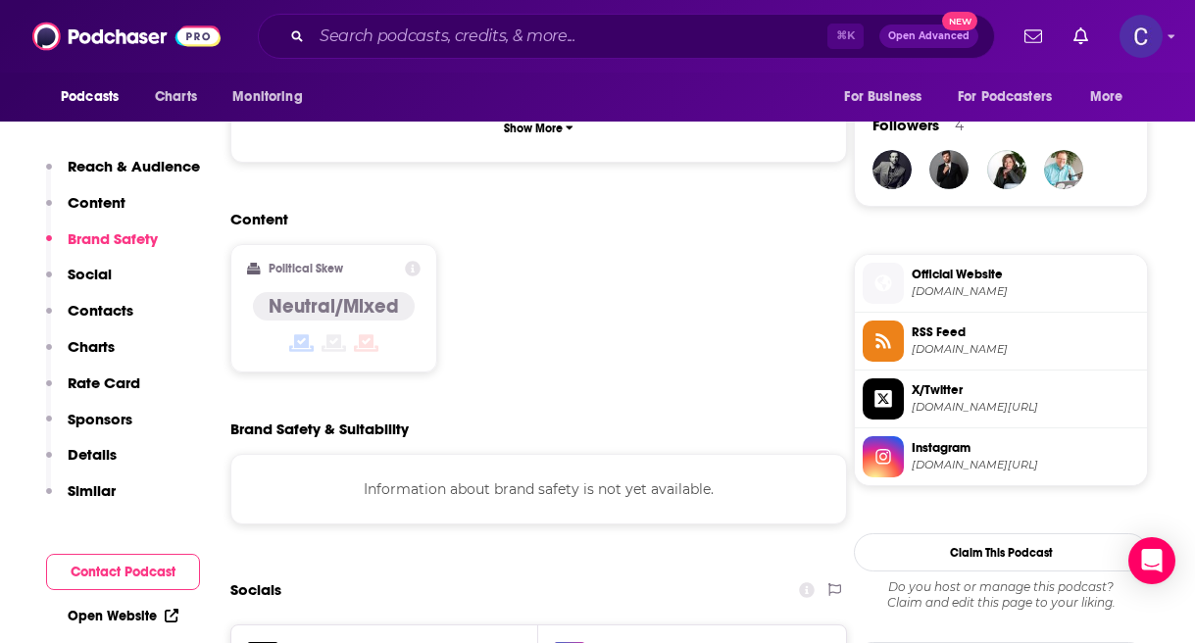
scroll to position [1702, 0]
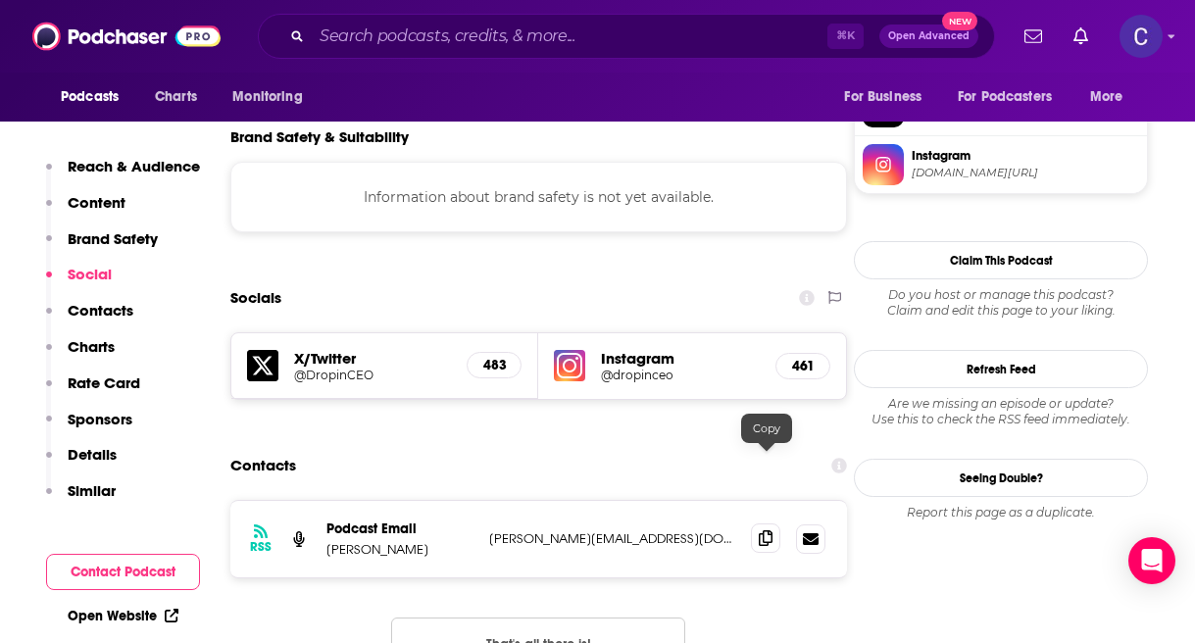
click at [762, 530] on icon at bounding box center [766, 538] width 14 height 16
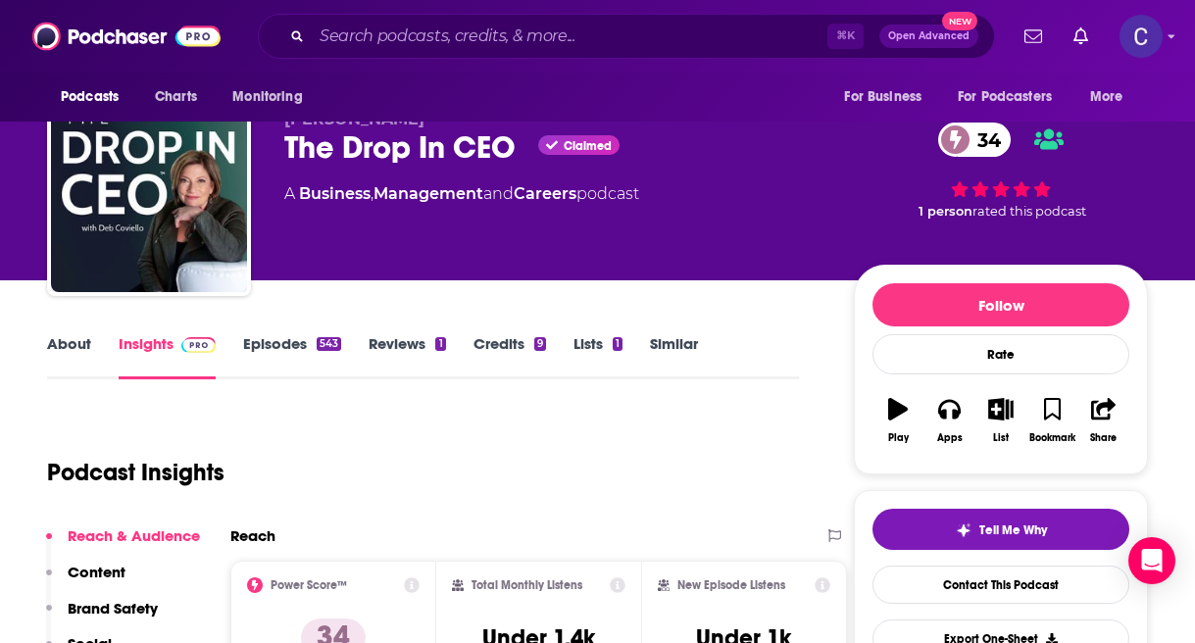
scroll to position [0, 0]
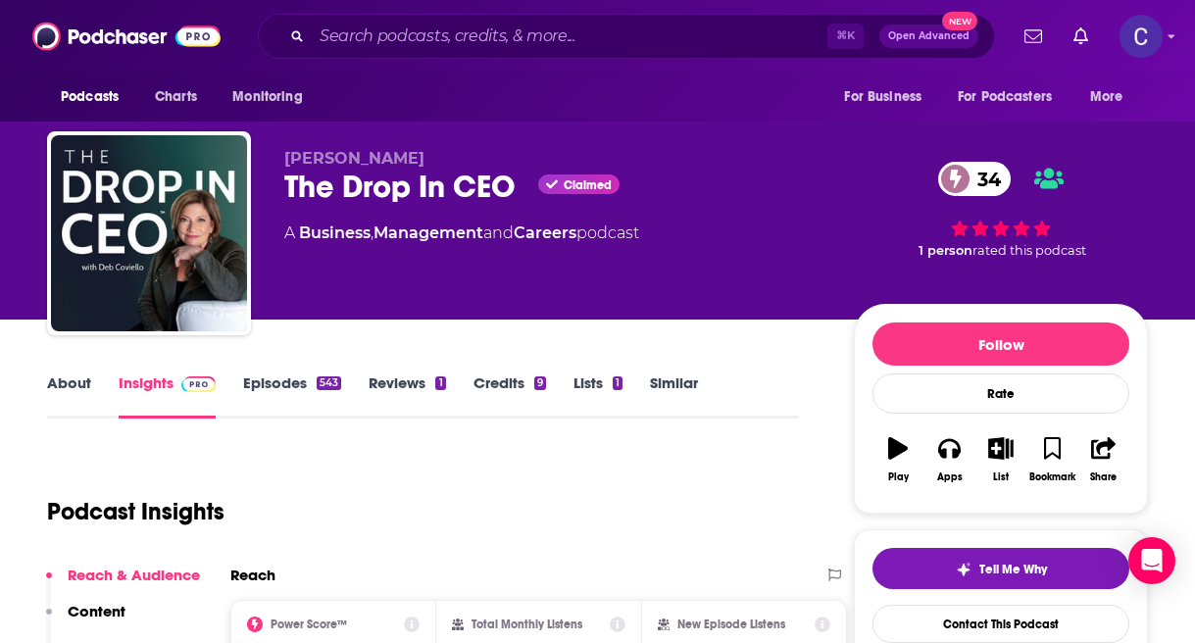
click at [678, 397] on link "Similar" at bounding box center [674, 396] width 48 height 45
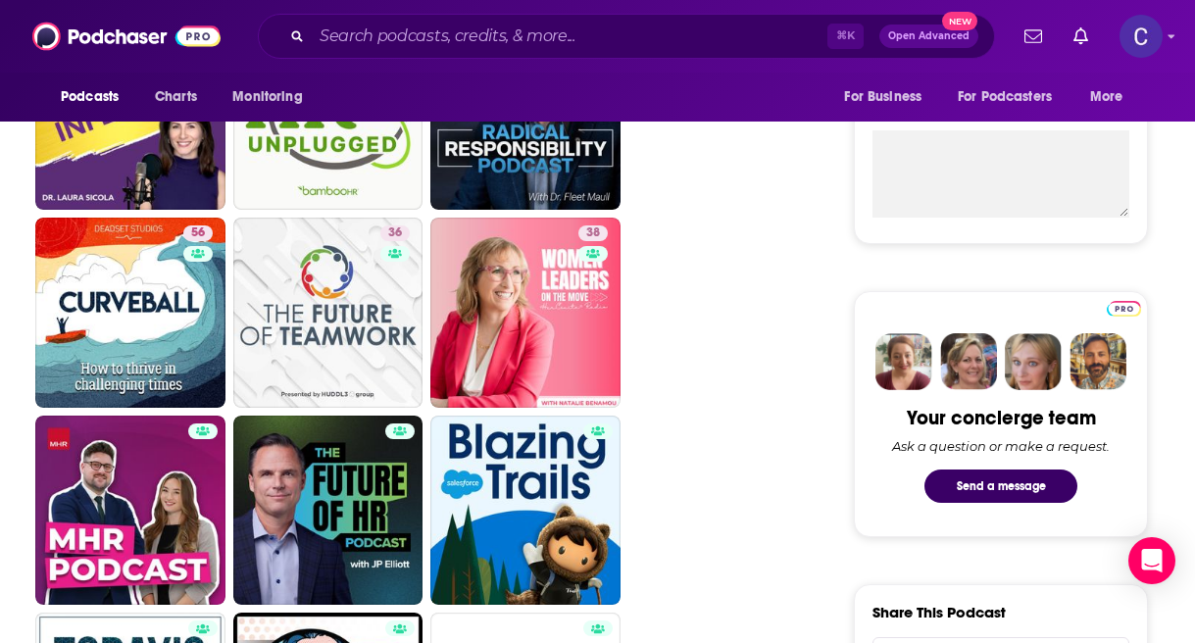
scroll to position [198, 0]
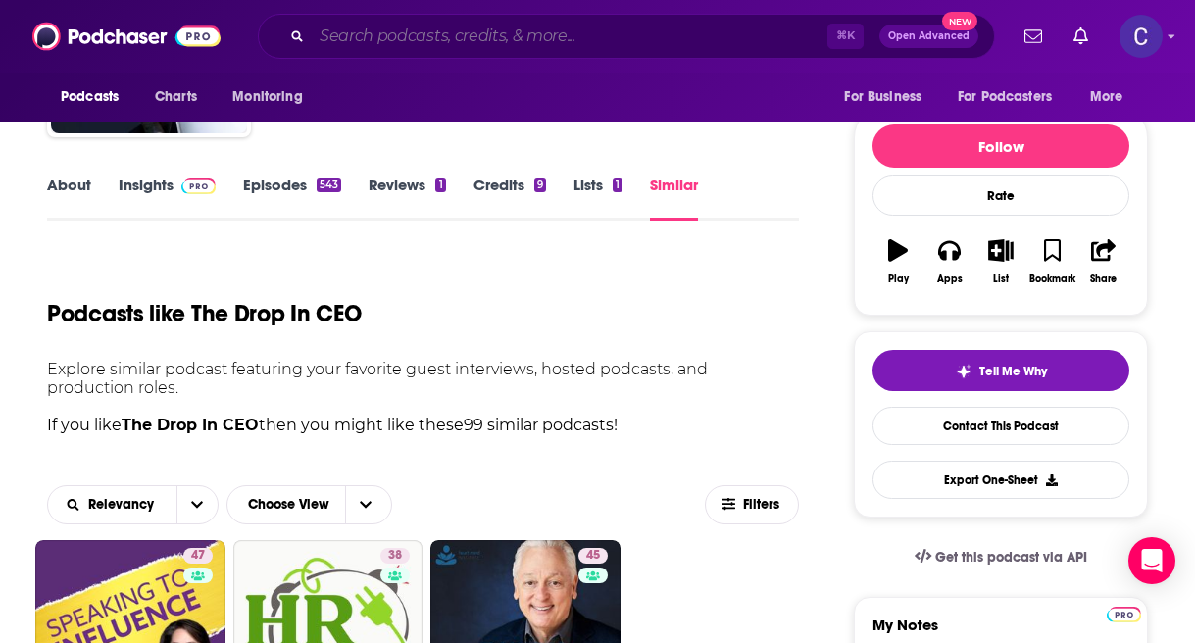
click at [464, 29] on input "Search podcasts, credits, & more..." at bounding box center [570, 36] width 516 height 31
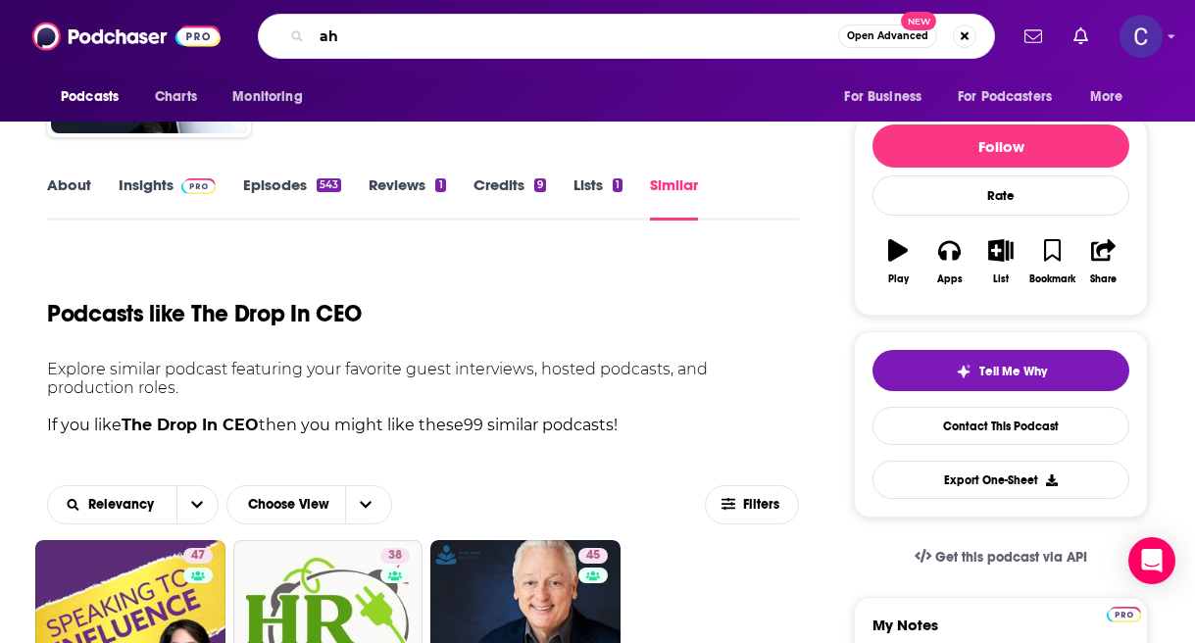
type input "a"
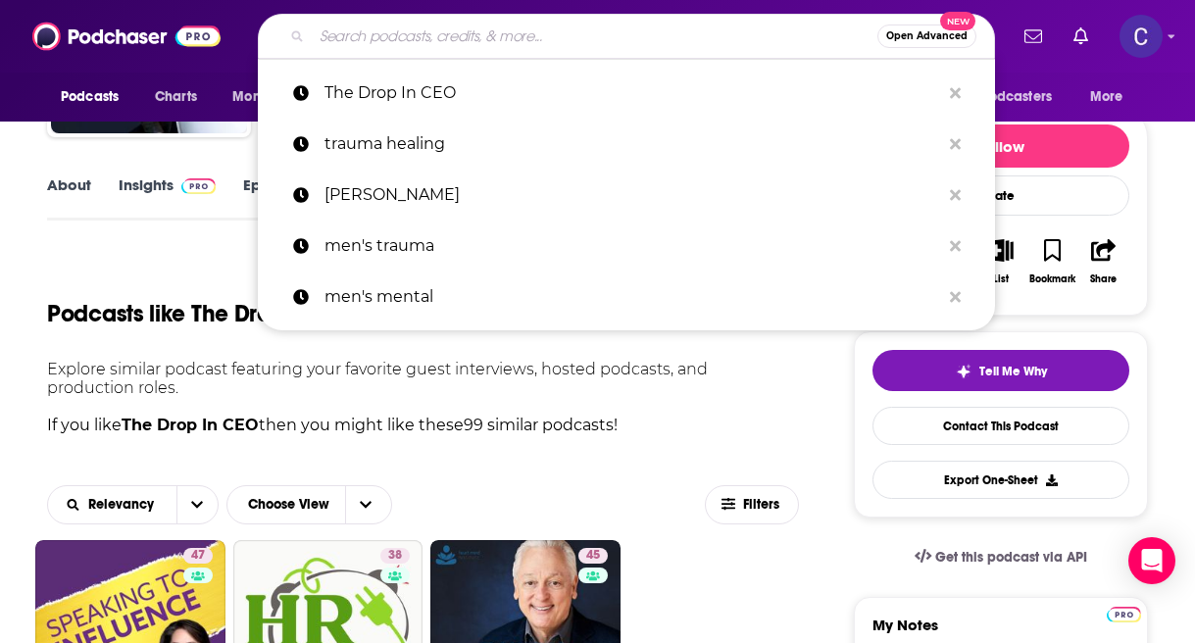
type input "t"
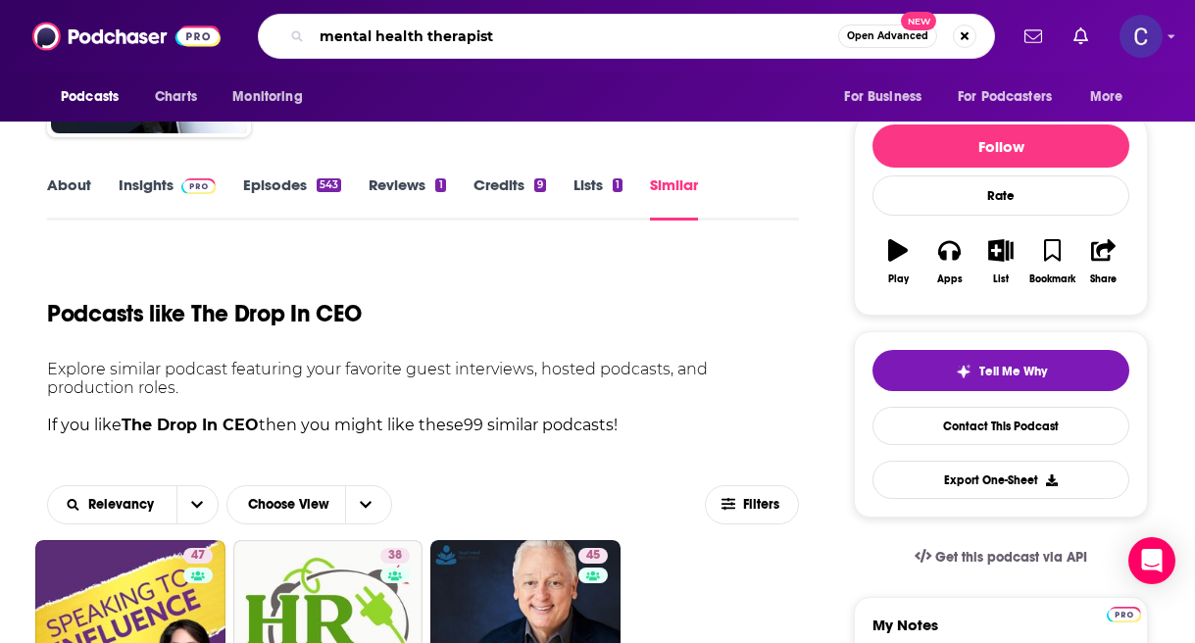
type input "mental health therapists"
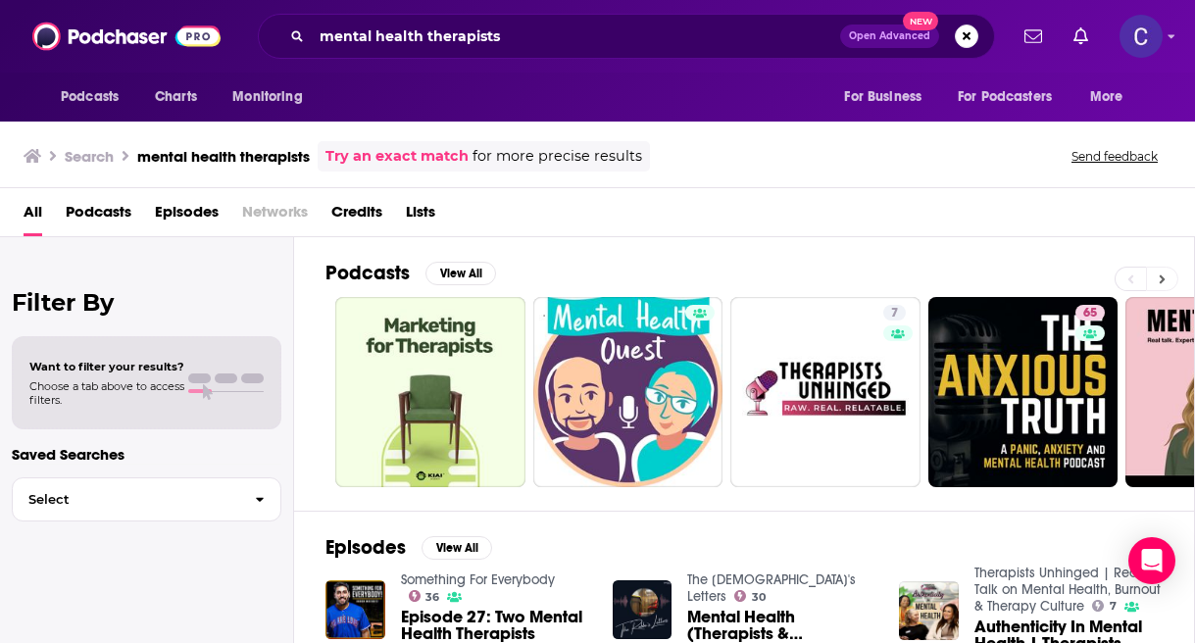
click at [1161, 276] on icon at bounding box center [1163, 279] width 6 height 9
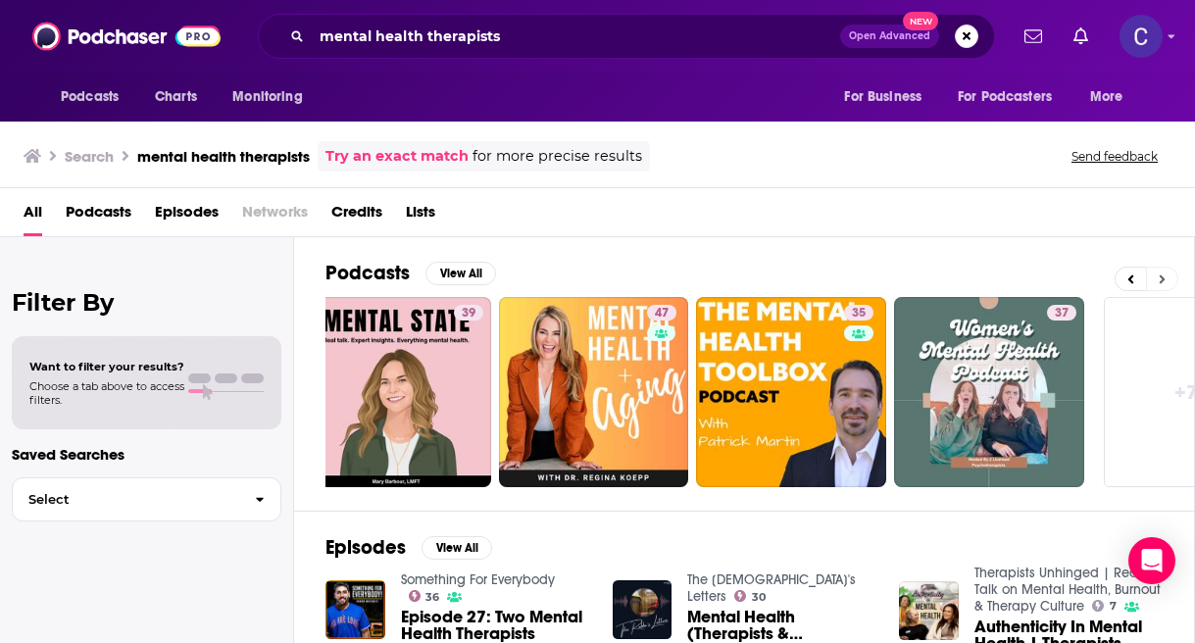
scroll to position [0, 869]
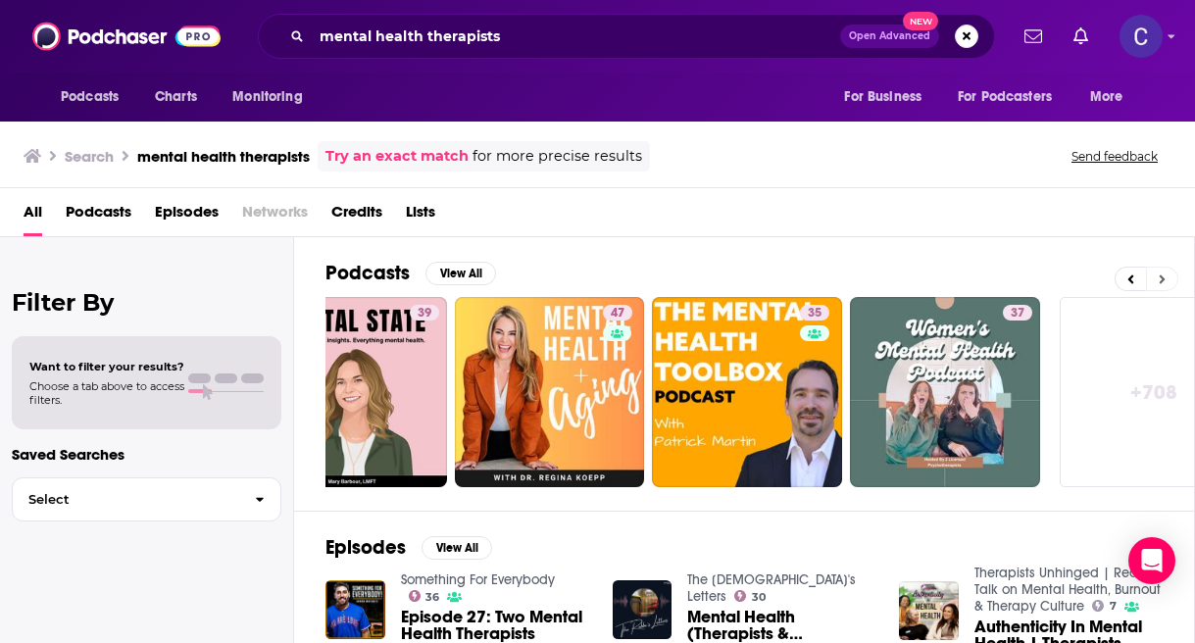
click at [1168, 282] on button at bounding box center [1162, 279] width 32 height 25
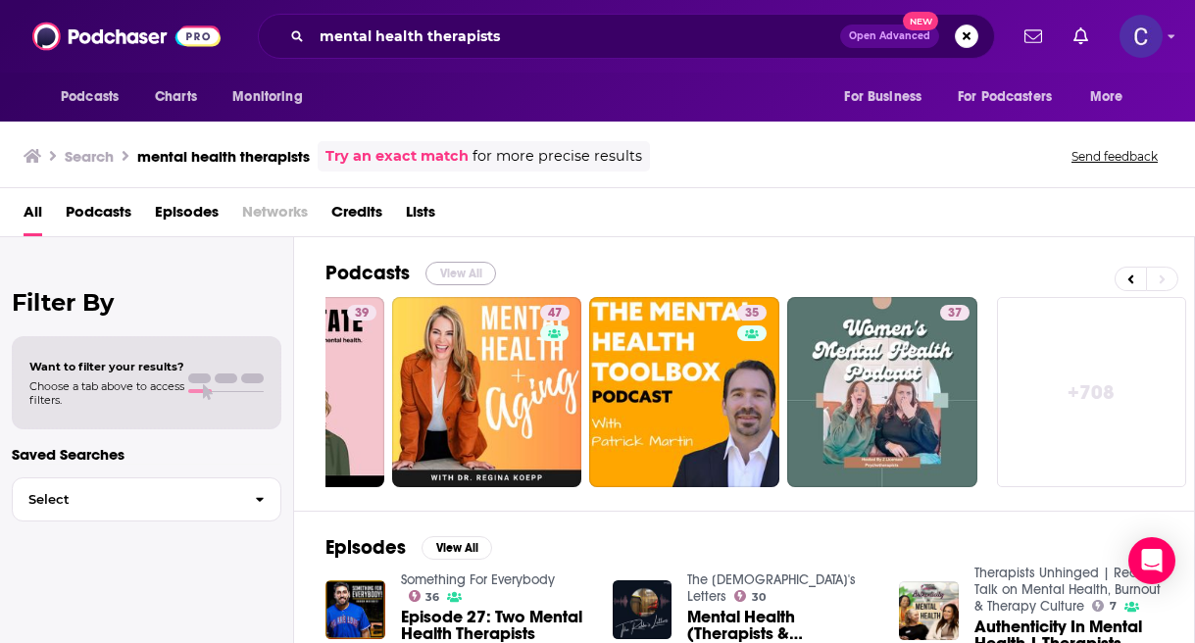
click at [460, 281] on button "View All" at bounding box center [461, 274] width 71 height 24
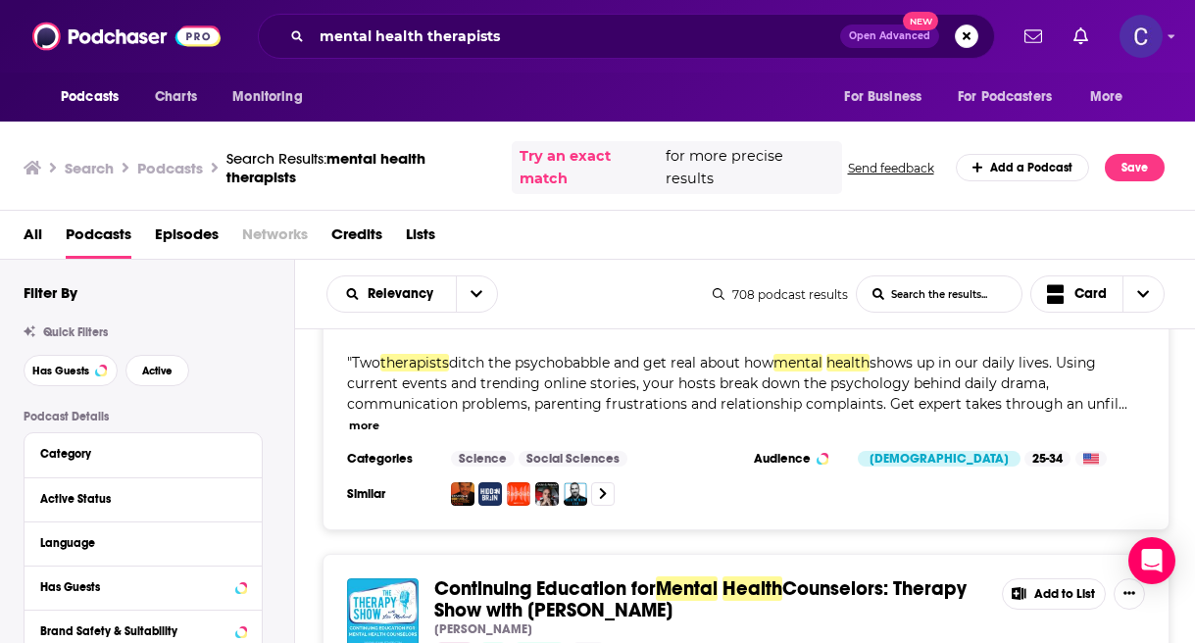
scroll to position [4586, 0]
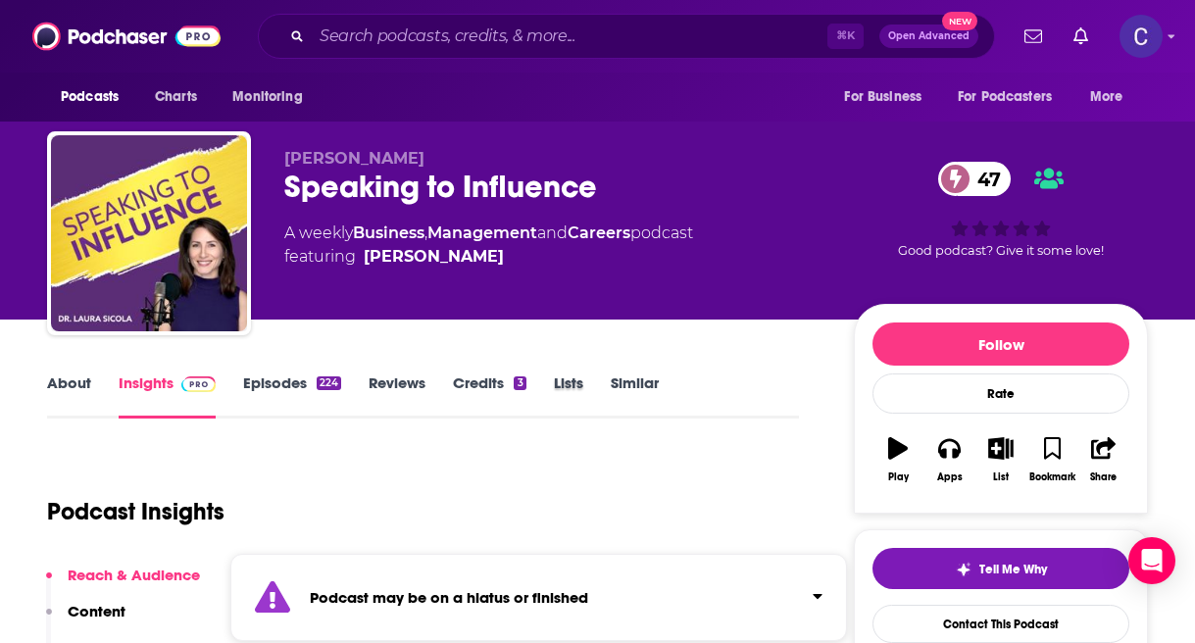
click at [607, 387] on div "Lists" at bounding box center [582, 396] width 57 height 45
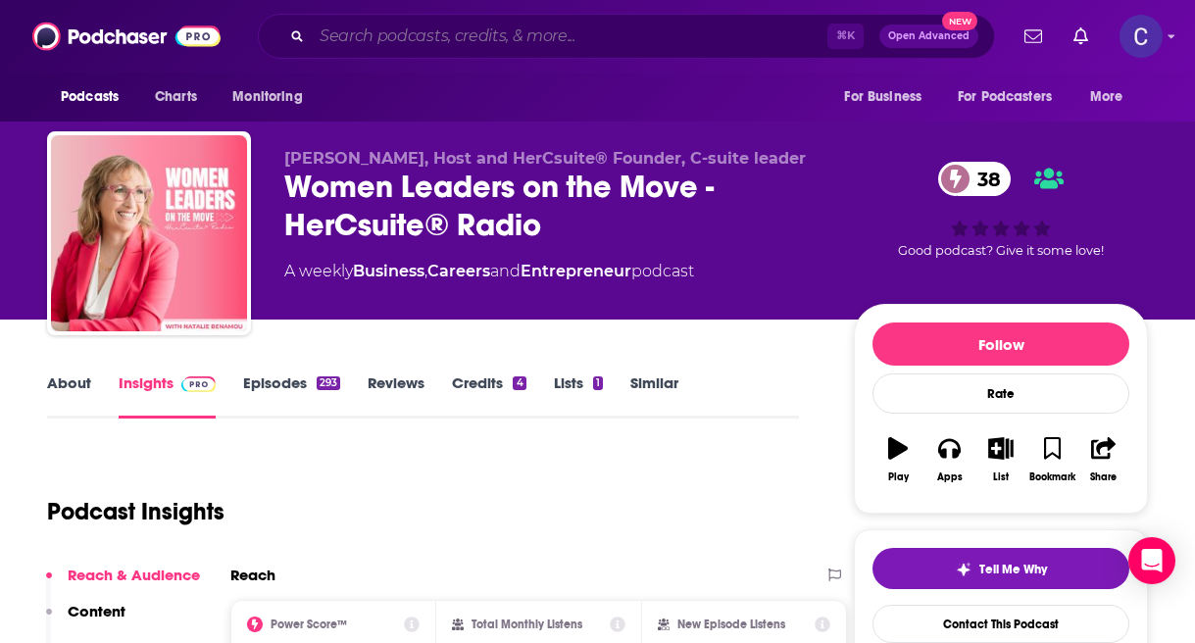
click at [485, 22] on input "Search podcasts, credits, & more..." at bounding box center [570, 36] width 516 height 31
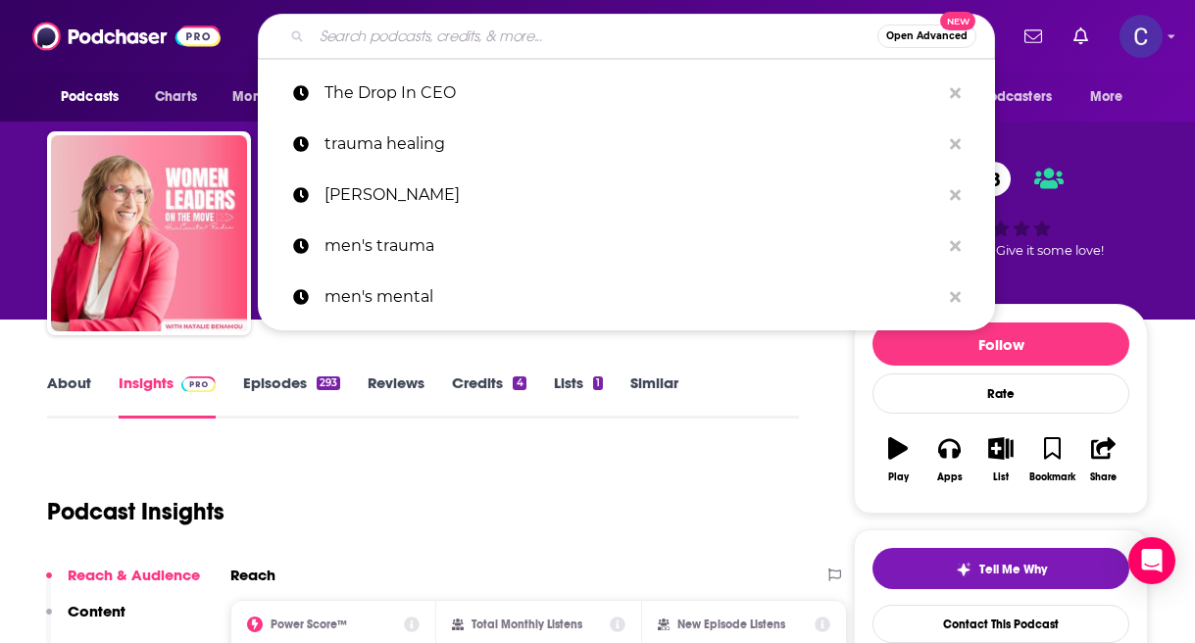
paste input "Your Big Career Move with [PERSON_NAME]"
type input "Your Big Career Move with [PERSON_NAME]"
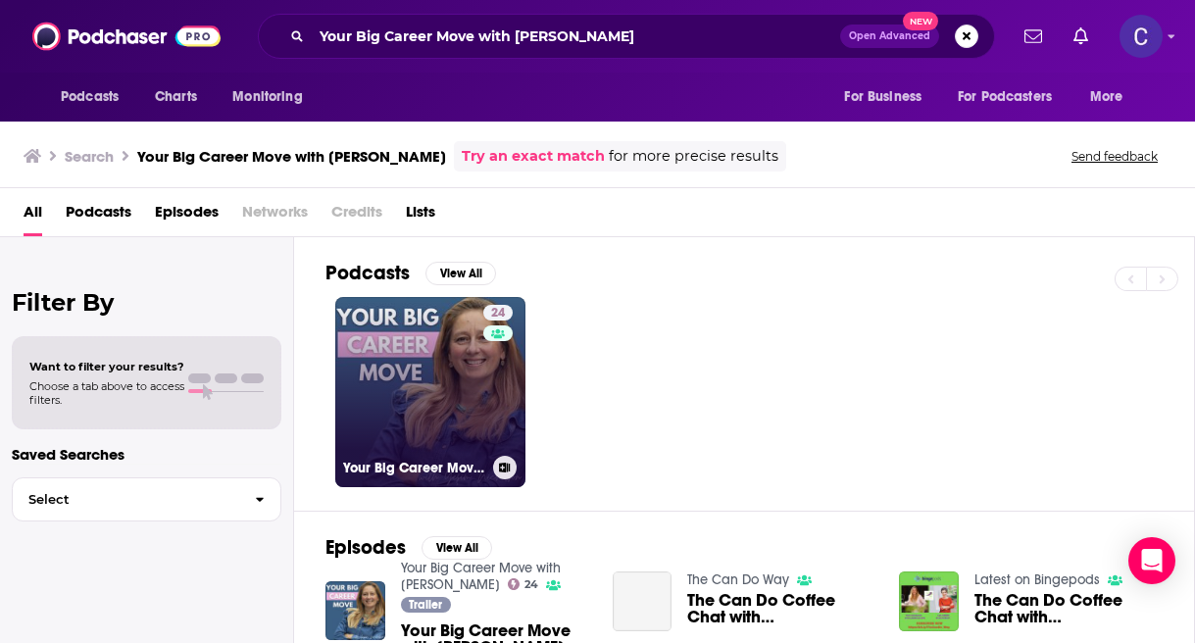
click at [455, 406] on link "24 Your Big Career Move with [PERSON_NAME]" at bounding box center [430, 392] width 190 height 190
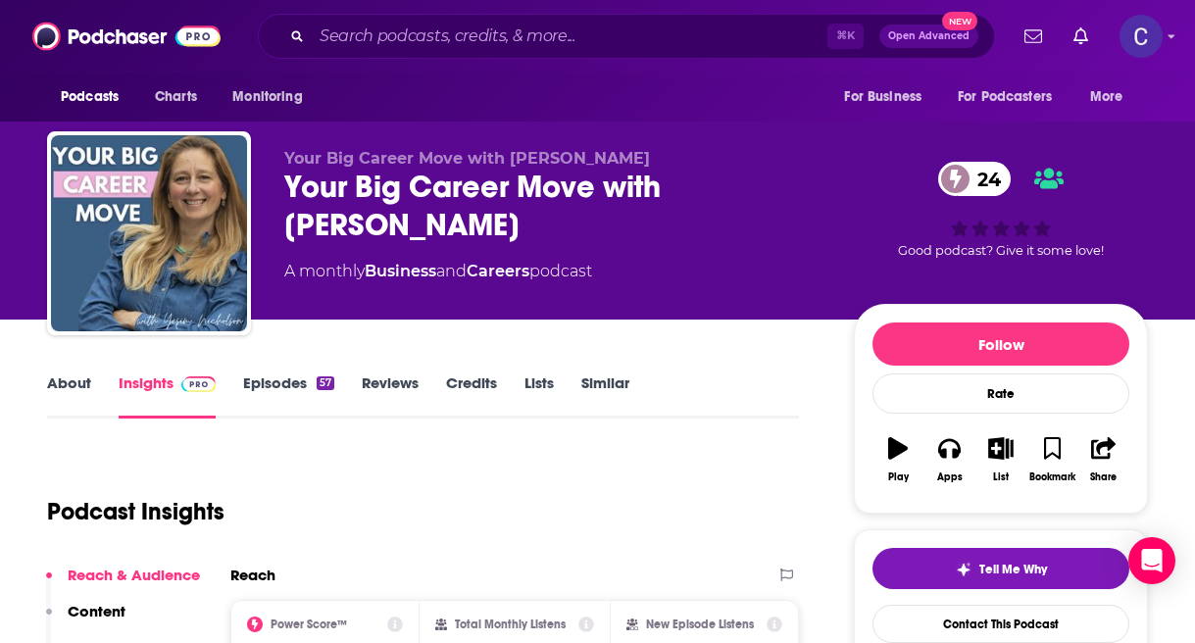
drag, startPoint x: 509, startPoint y: 162, endPoint x: 728, endPoint y: 159, distance: 219.6
click at [728, 159] on p "Your Big Career Move with [PERSON_NAME]" at bounding box center [553, 158] width 538 height 19
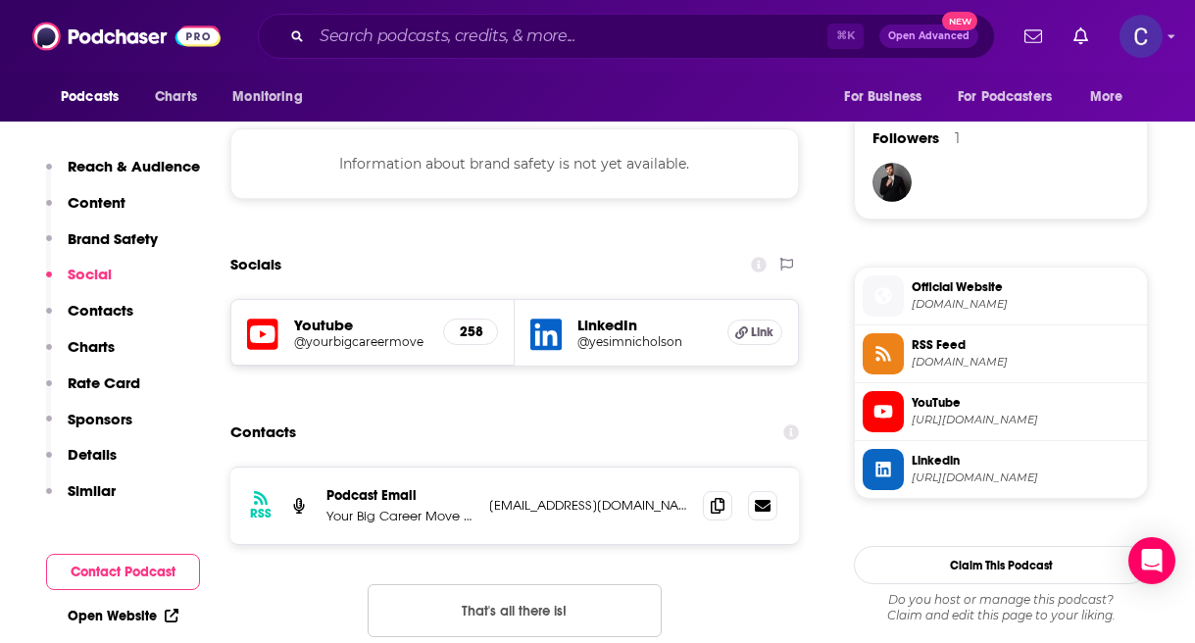
scroll to position [1404, 0]
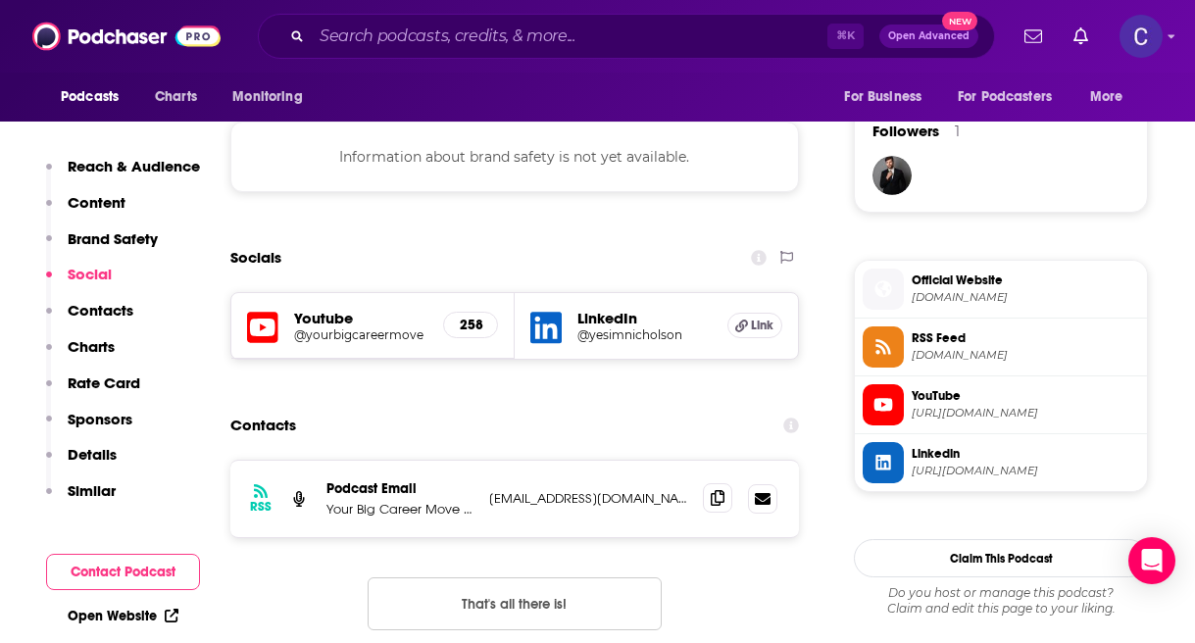
click at [706, 511] on span at bounding box center [717, 497] width 29 height 29
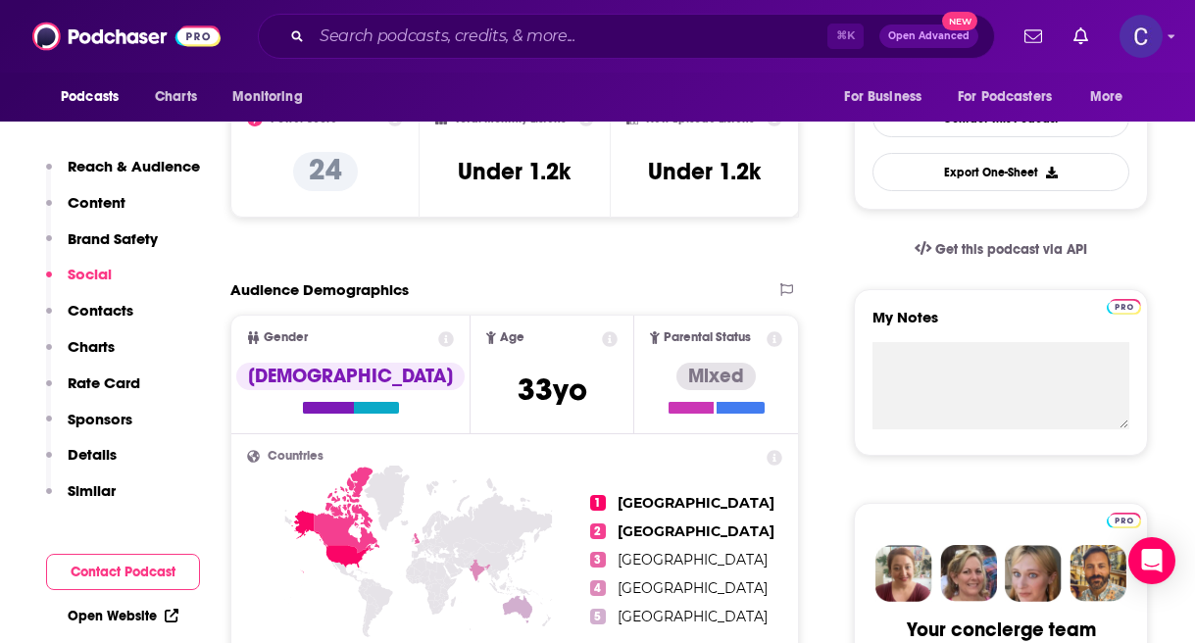
scroll to position [0, 0]
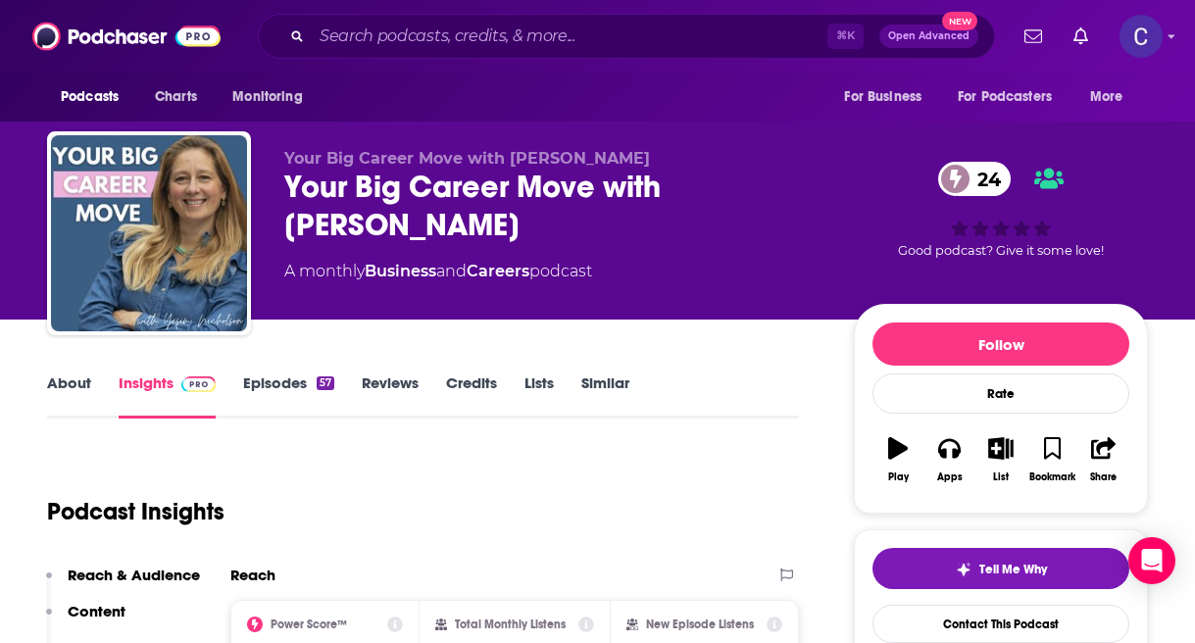
click at [590, 385] on link "Similar" at bounding box center [605, 396] width 48 height 45
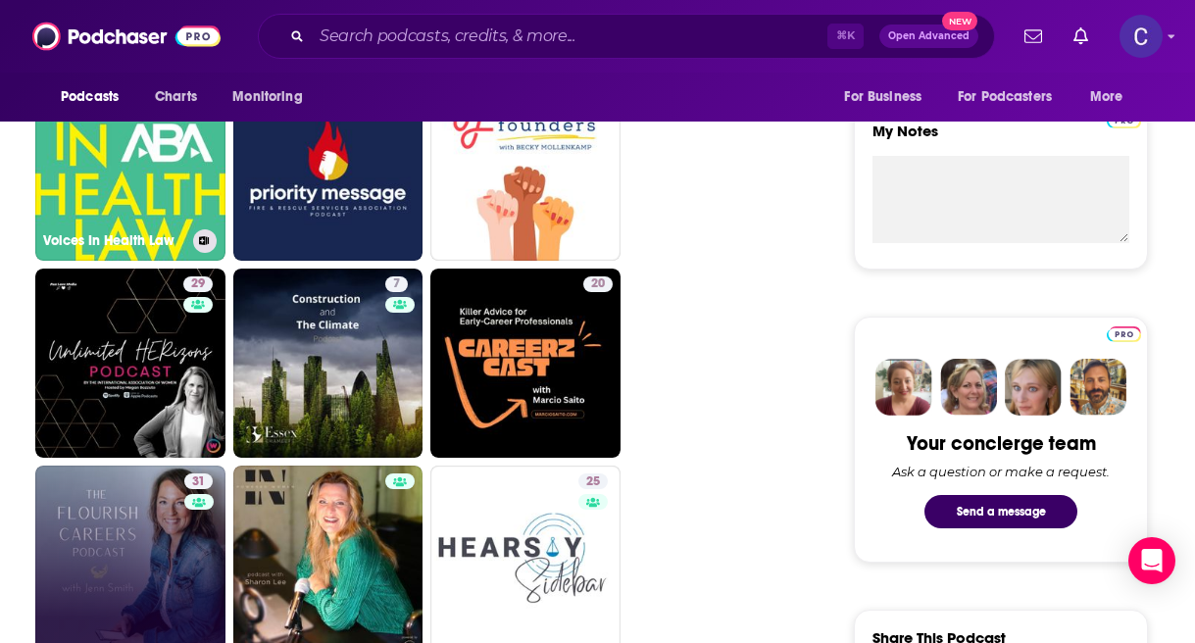
scroll to position [696, 0]
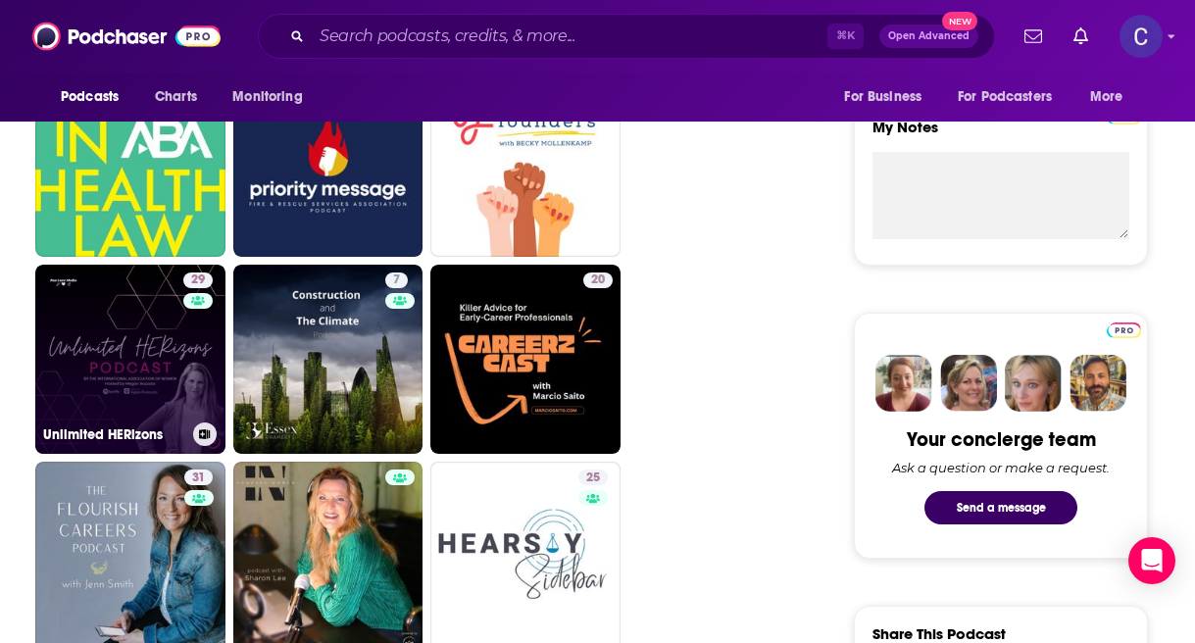
click at [151, 357] on link "29 Unlimited HERizons" at bounding box center [130, 360] width 190 height 190
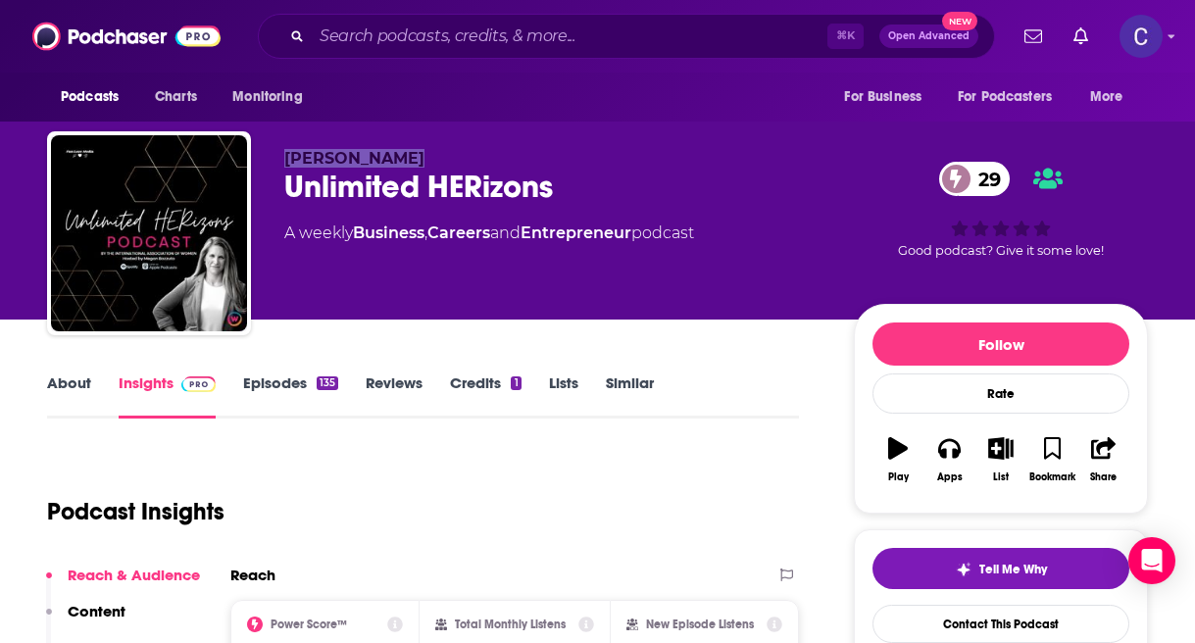
drag, startPoint x: 283, startPoint y: 156, endPoint x: 474, endPoint y: 156, distance: 190.2
click at [474, 156] on p "[PERSON_NAME]" at bounding box center [553, 158] width 538 height 19
copy span "[PERSON_NAME]"
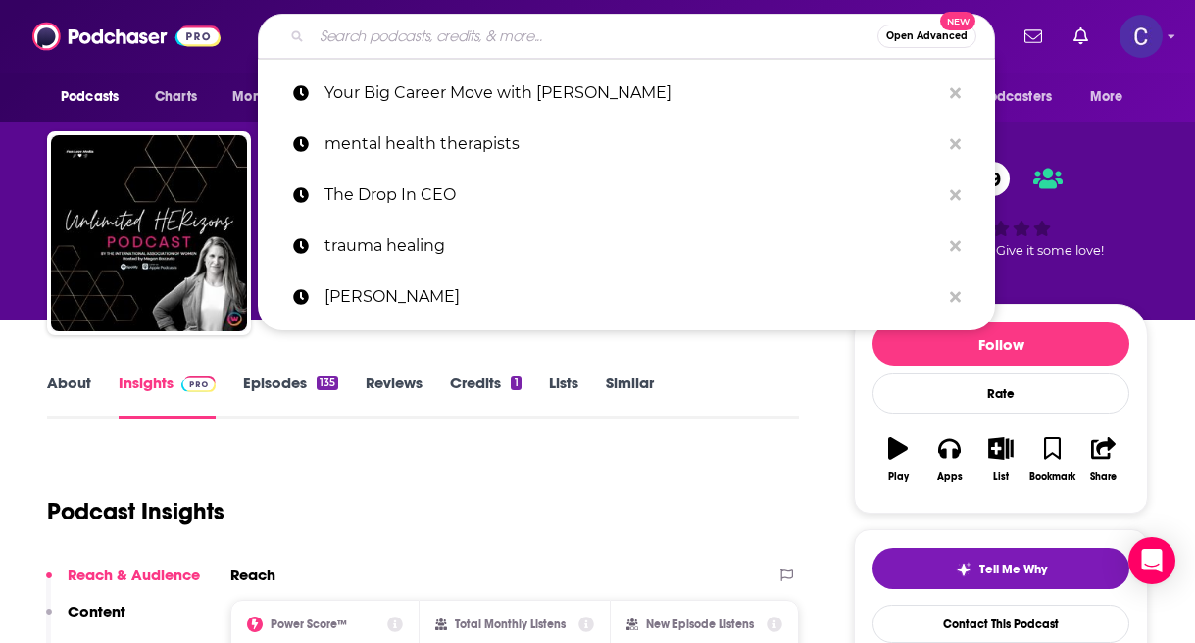
click at [452, 33] on input "Search podcasts, credits, & more..." at bounding box center [595, 36] width 566 height 31
paste input "[PERSON_NAME]"
type input "[PERSON_NAME]"
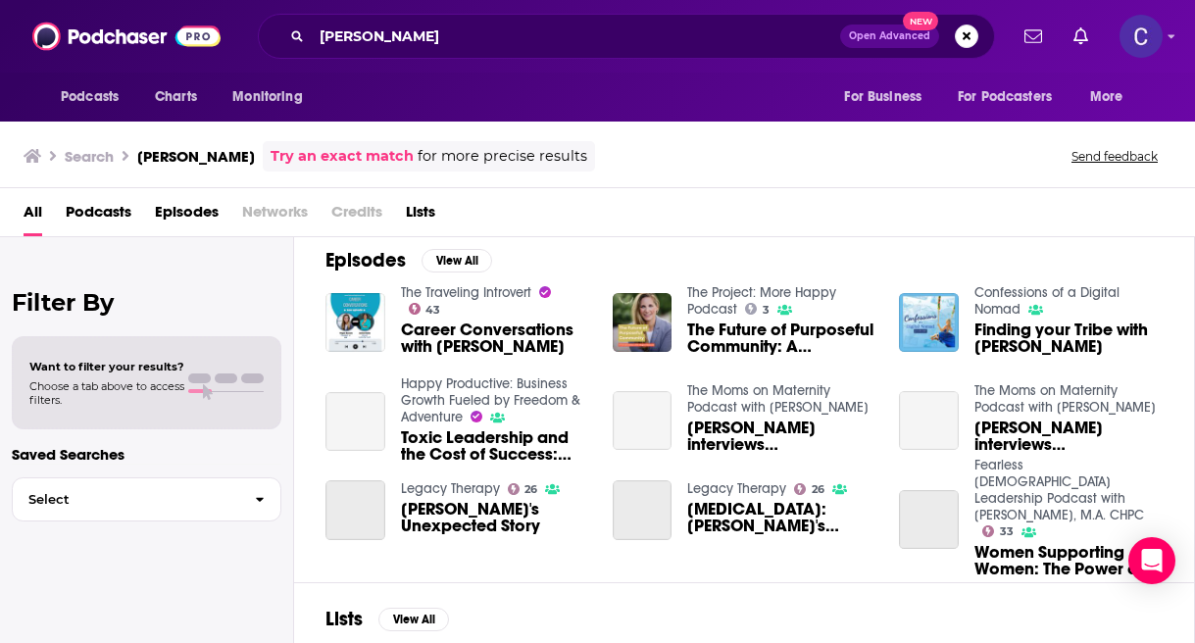
scroll to position [288, 0]
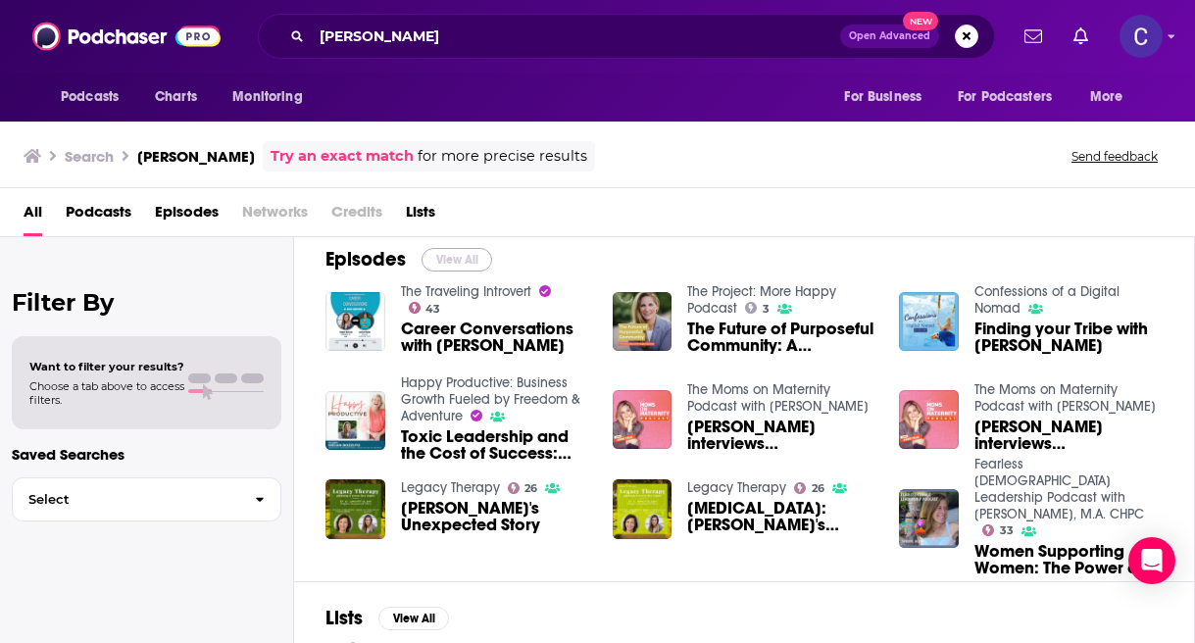
click at [467, 248] on button "View All" at bounding box center [457, 260] width 71 height 24
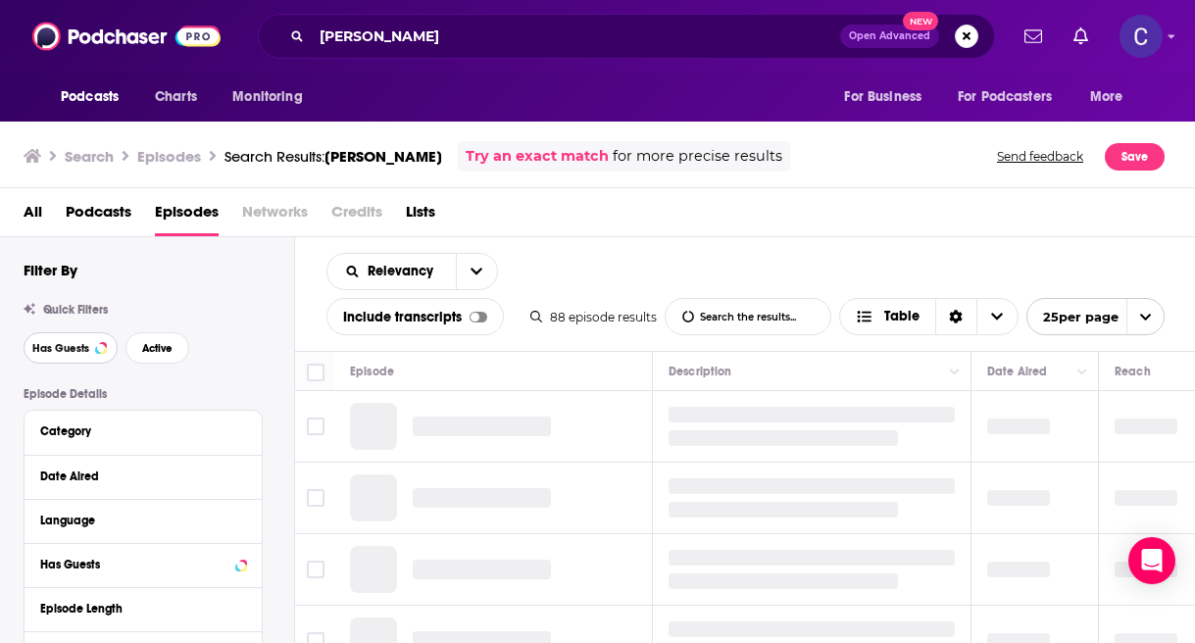
click at [94, 351] on button "Has Guests" at bounding box center [71, 347] width 94 height 31
click at [152, 348] on span "Active" at bounding box center [157, 348] width 30 height 11
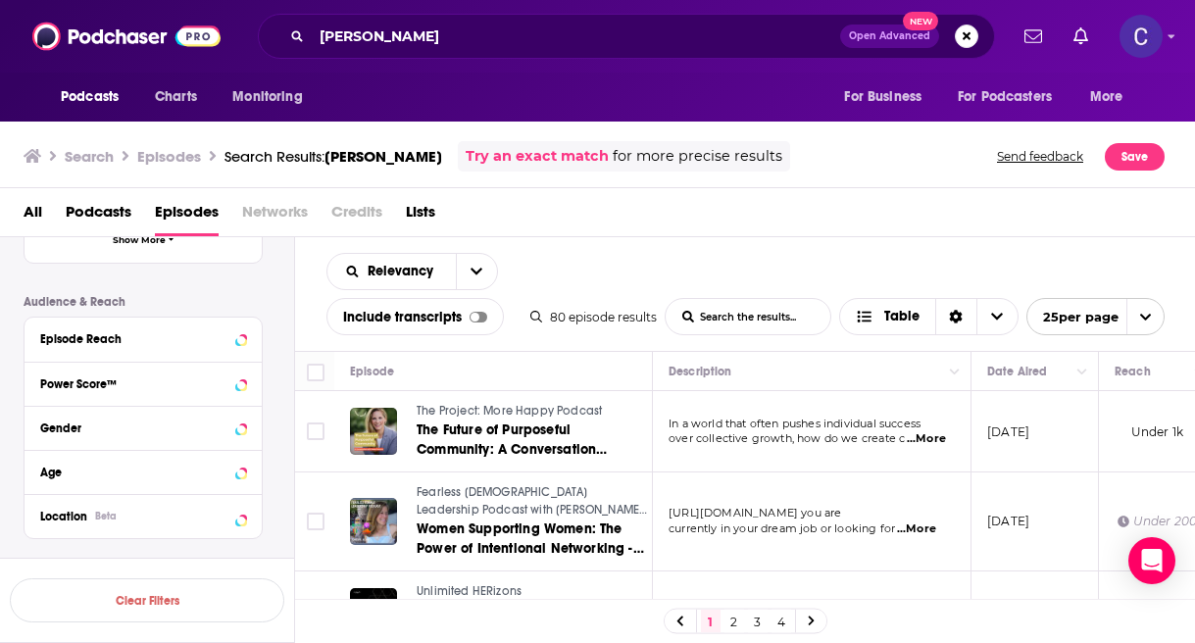
scroll to position [457, 0]
click at [123, 379] on div "Power Score™" at bounding box center [118, 384] width 156 height 14
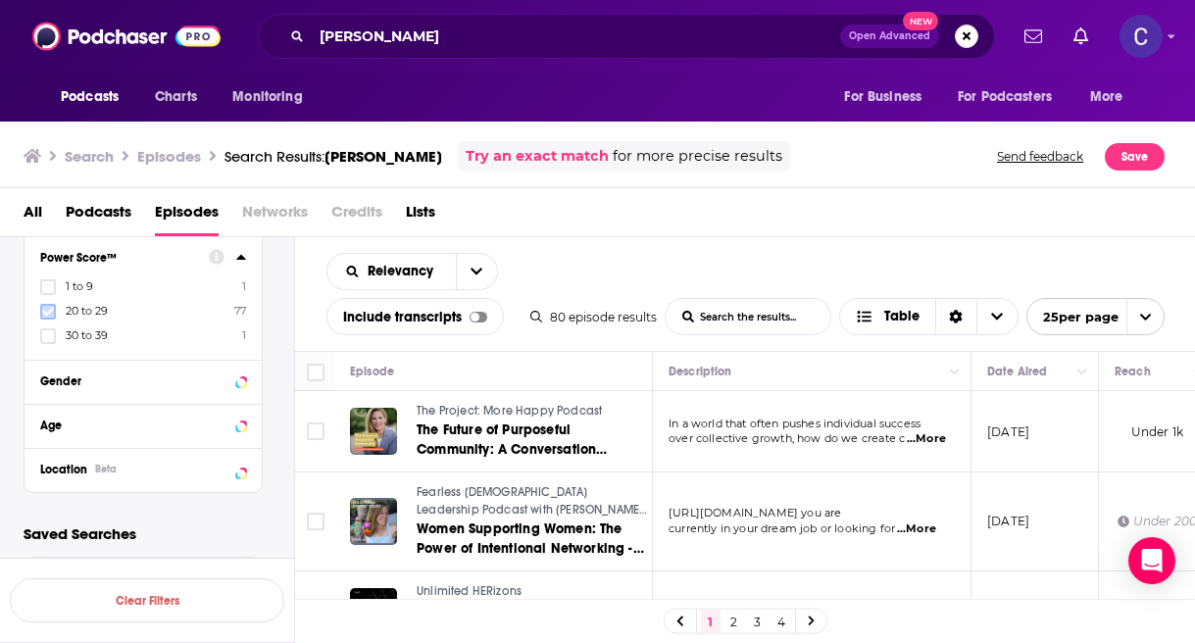
click at [48, 316] on icon at bounding box center [48, 312] width 12 height 12
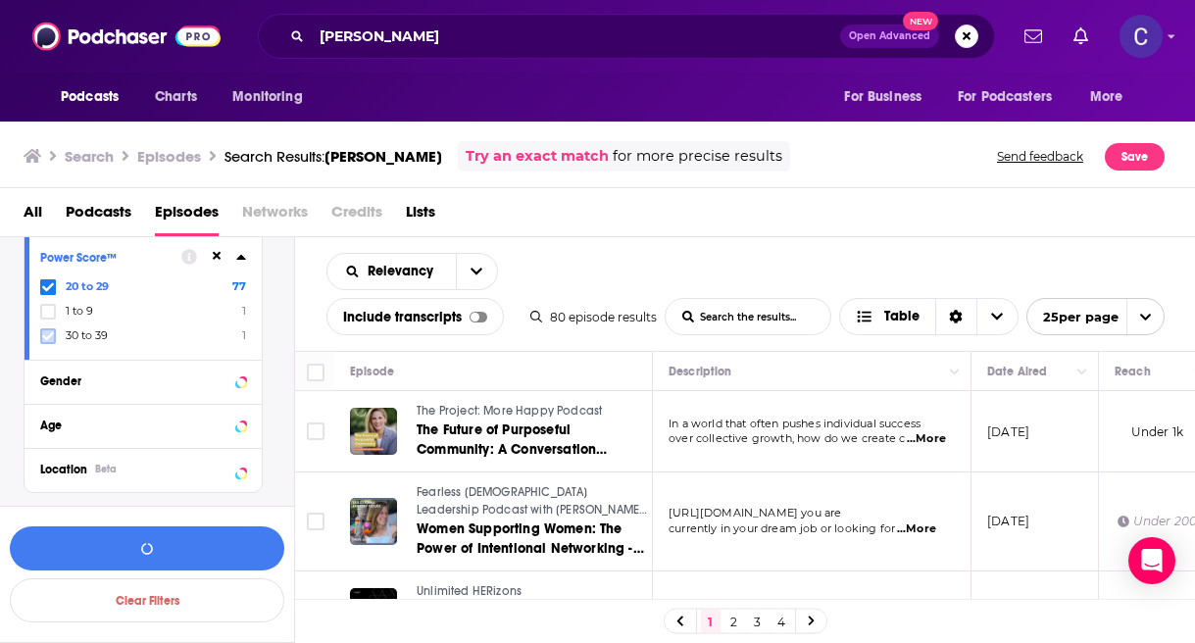
click at [47, 333] on icon at bounding box center [48, 336] width 12 height 12
click at [181, 549] on button "View 78 Results" at bounding box center [147, 549] width 275 height 44
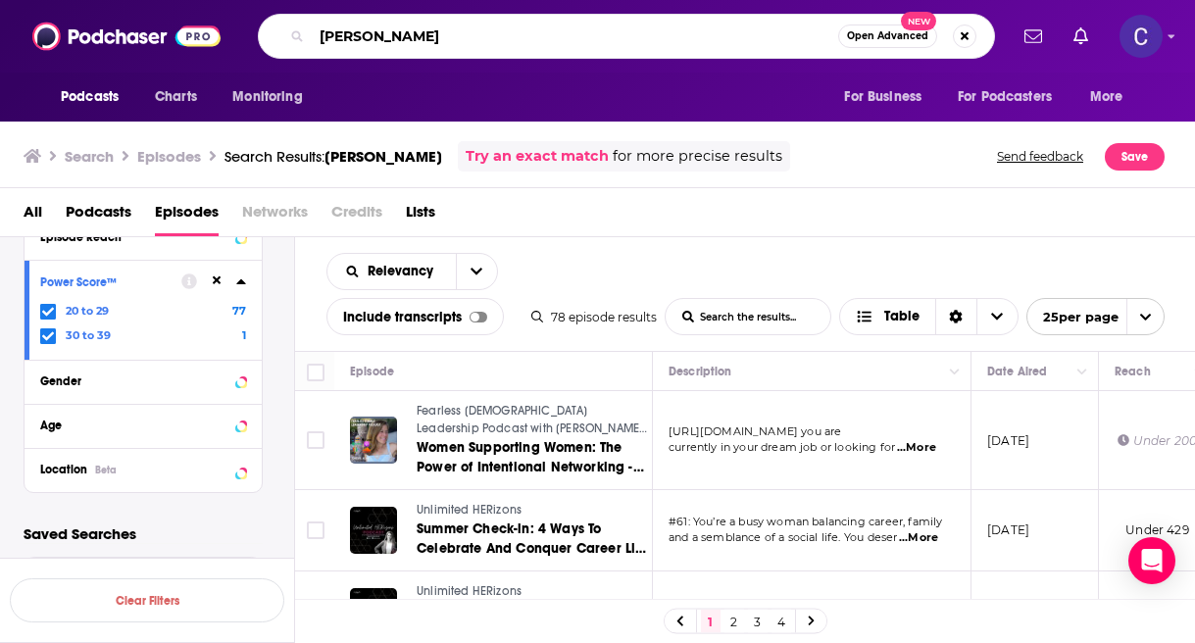
click at [462, 25] on input "[PERSON_NAME]" at bounding box center [575, 36] width 527 height 31
drag, startPoint x: 511, startPoint y: 30, endPoint x: 138, endPoint y: 30, distance: 372.6
click at [138, 30] on div "Podcasts Charts Monitoring [PERSON_NAME] Open Advanced New For Business For Pod…" at bounding box center [597, 36] width 1195 height 73
type input "[MEDICAL_DATA] careers"
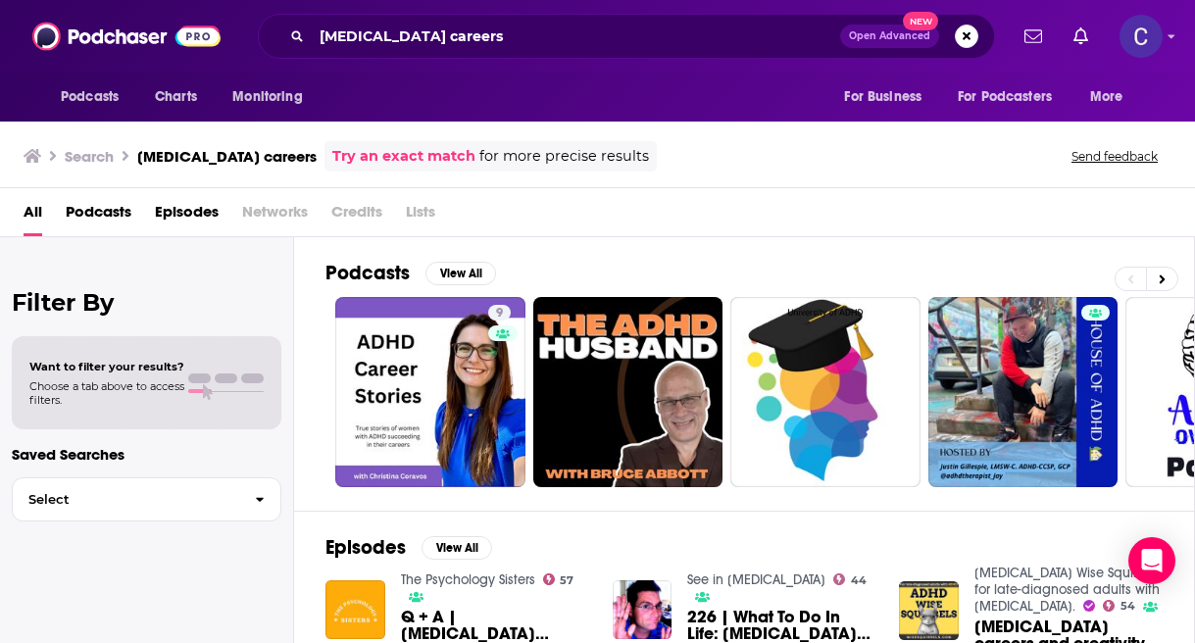
scroll to position [224, 0]
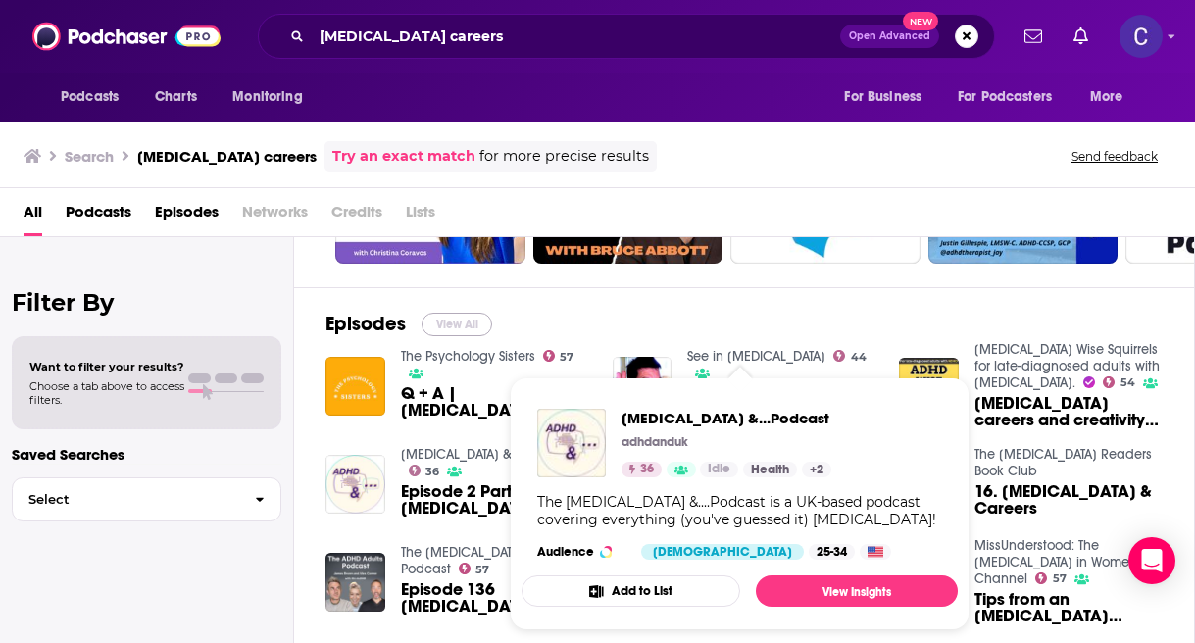
click at [475, 326] on button "View All" at bounding box center [457, 325] width 71 height 24
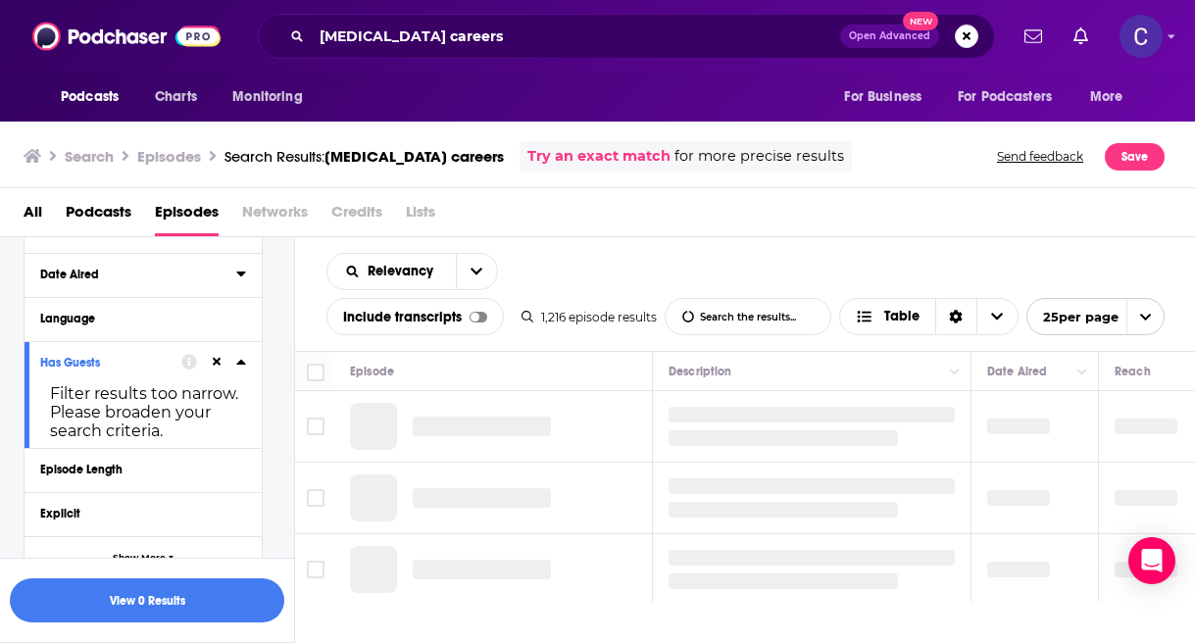
scroll to position [214, 0]
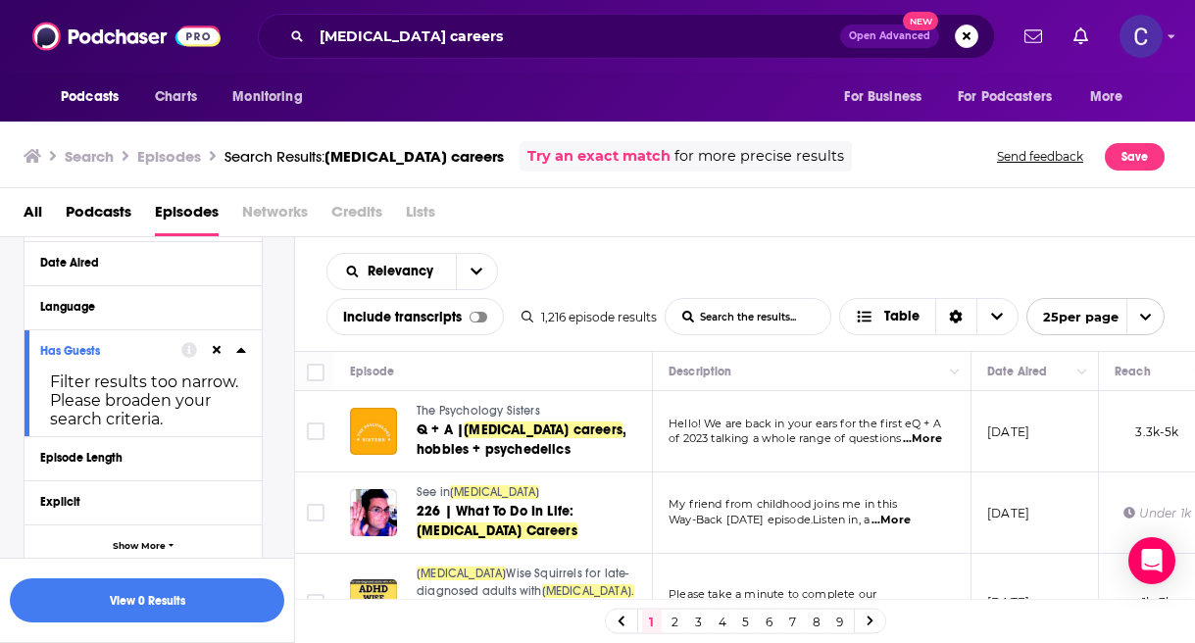
click at [223, 350] on button at bounding box center [217, 350] width 16 height 16
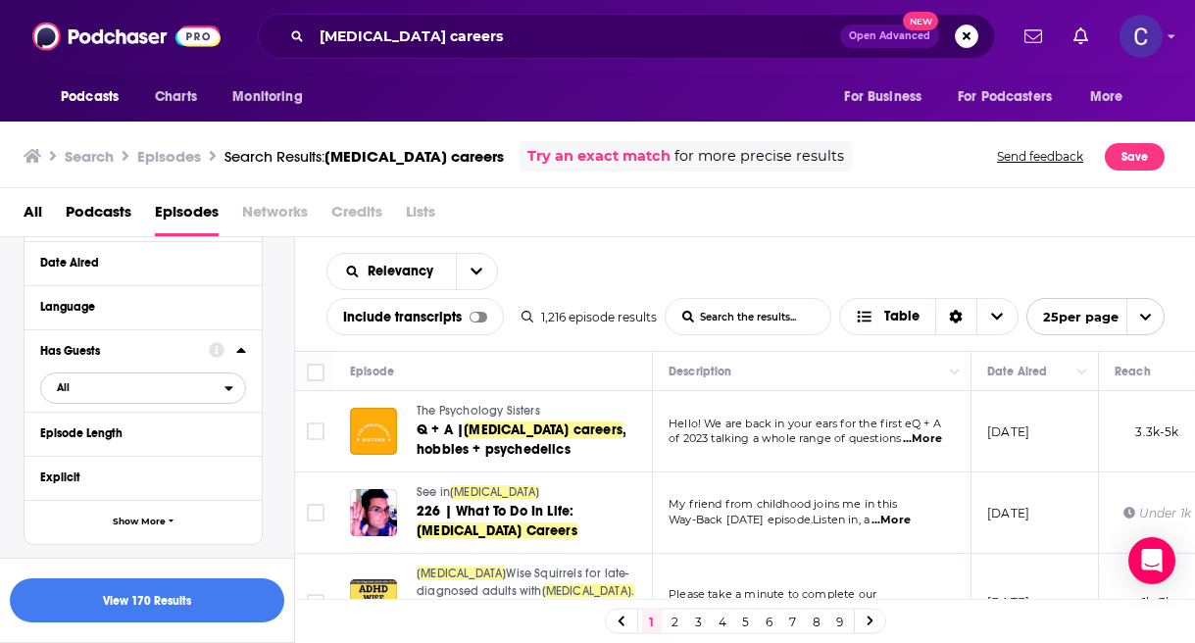
click at [148, 397] on span "All" at bounding box center [132, 387] width 183 height 25
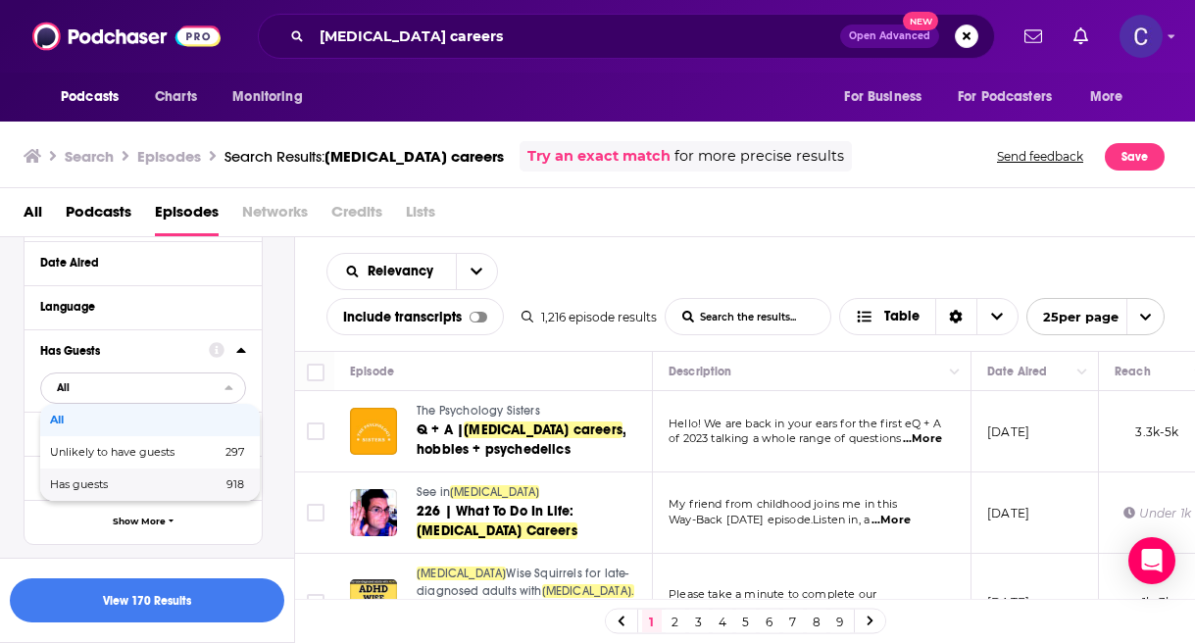
click at [167, 485] on span "918" at bounding box center [204, 484] width 79 height 11
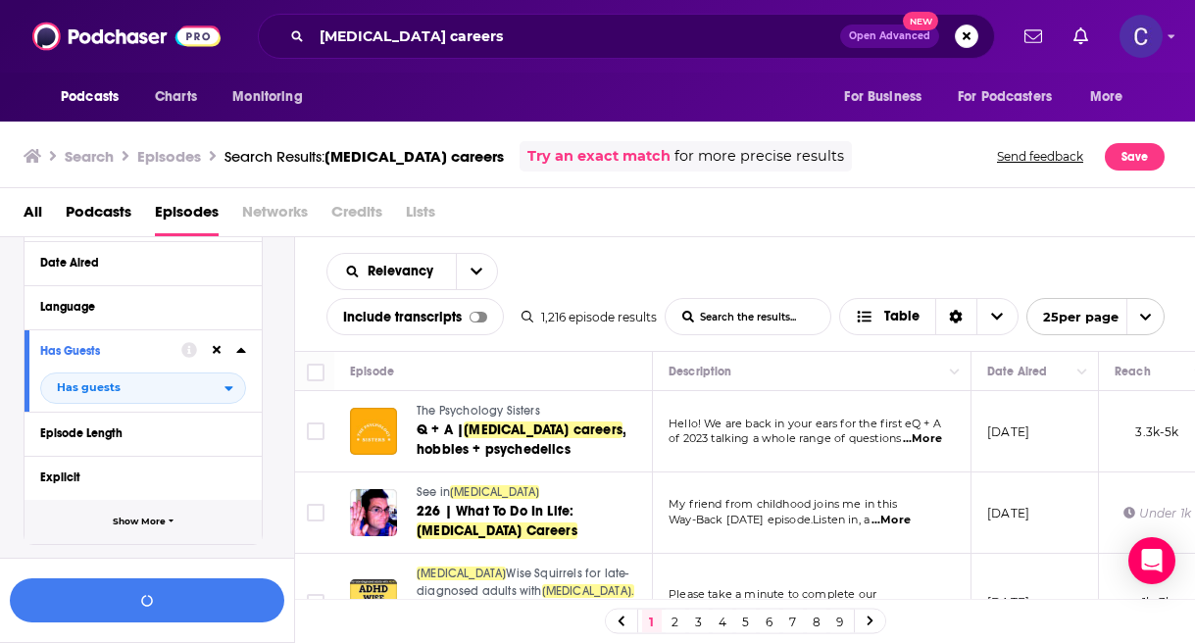
click at [158, 526] on span "Show More" at bounding box center [139, 522] width 53 height 11
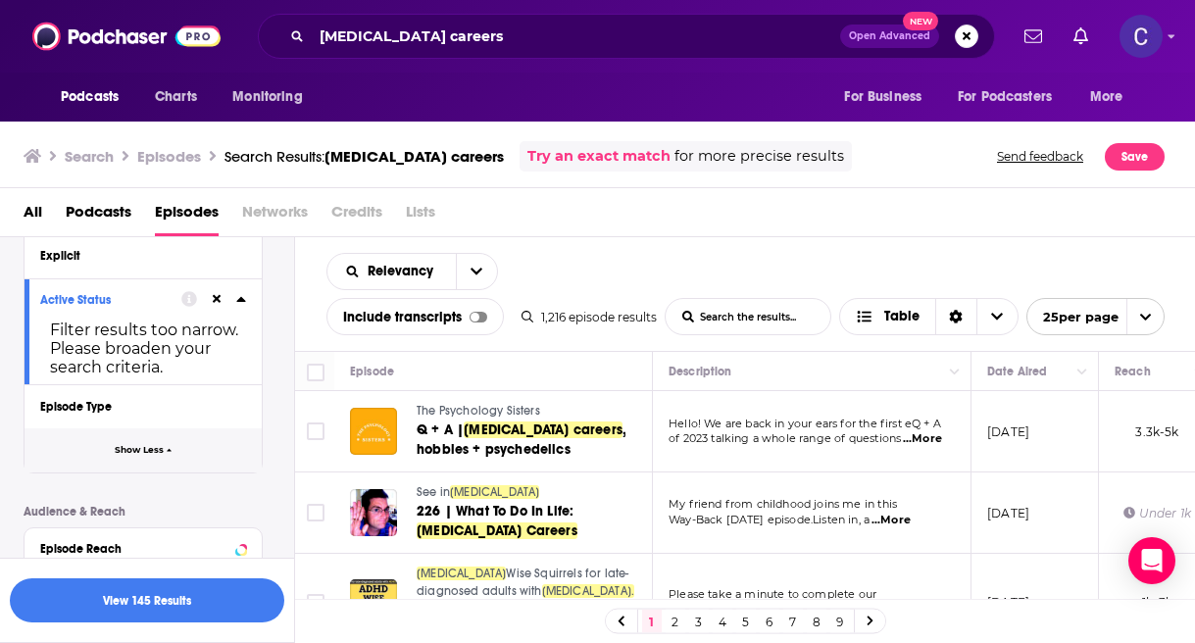
scroll to position [445, 0]
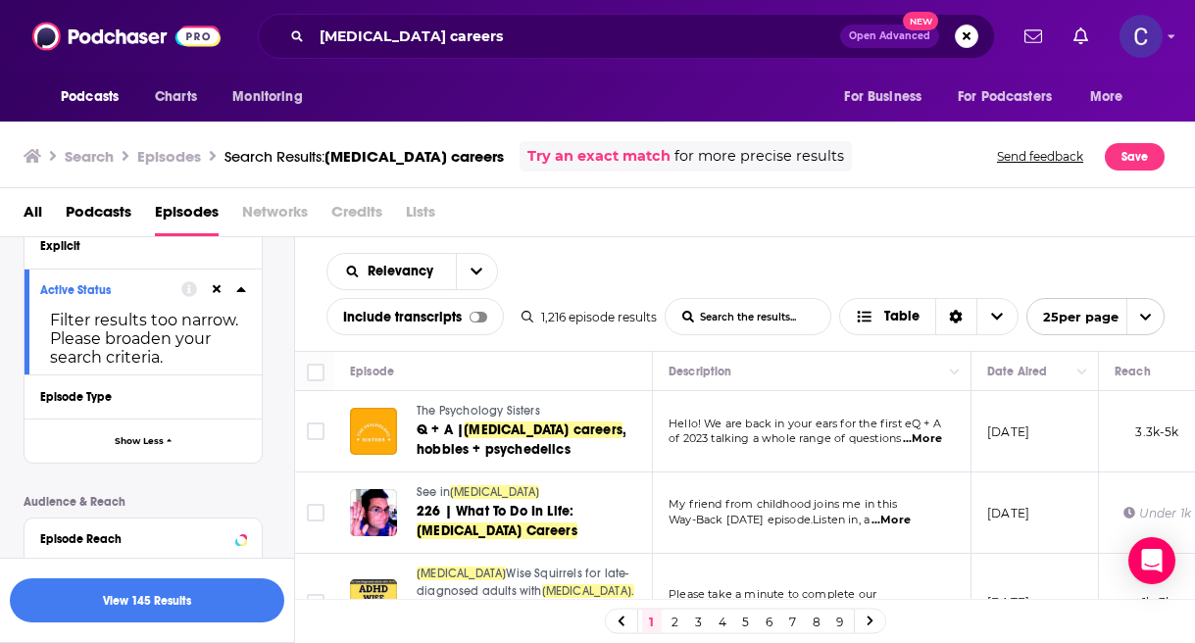
click at [241, 297] on icon at bounding box center [241, 289] width 10 height 16
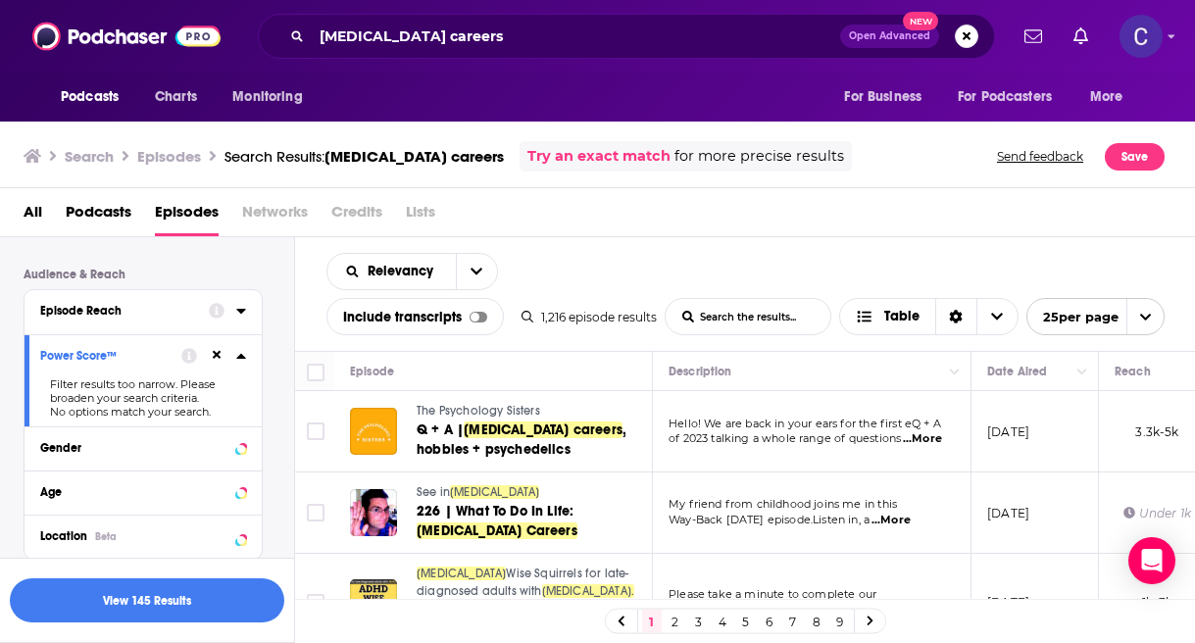
scroll to position [612, 0]
click at [239, 361] on icon at bounding box center [241, 355] width 10 height 16
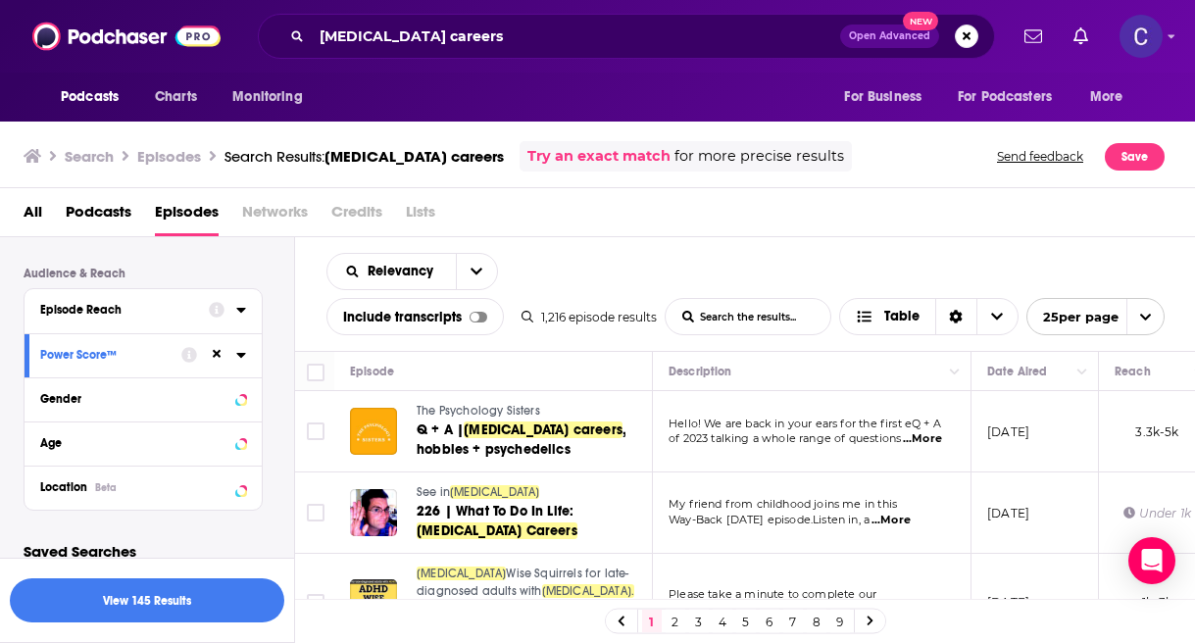
click at [123, 359] on div "Power Score™" at bounding box center [104, 355] width 128 height 14
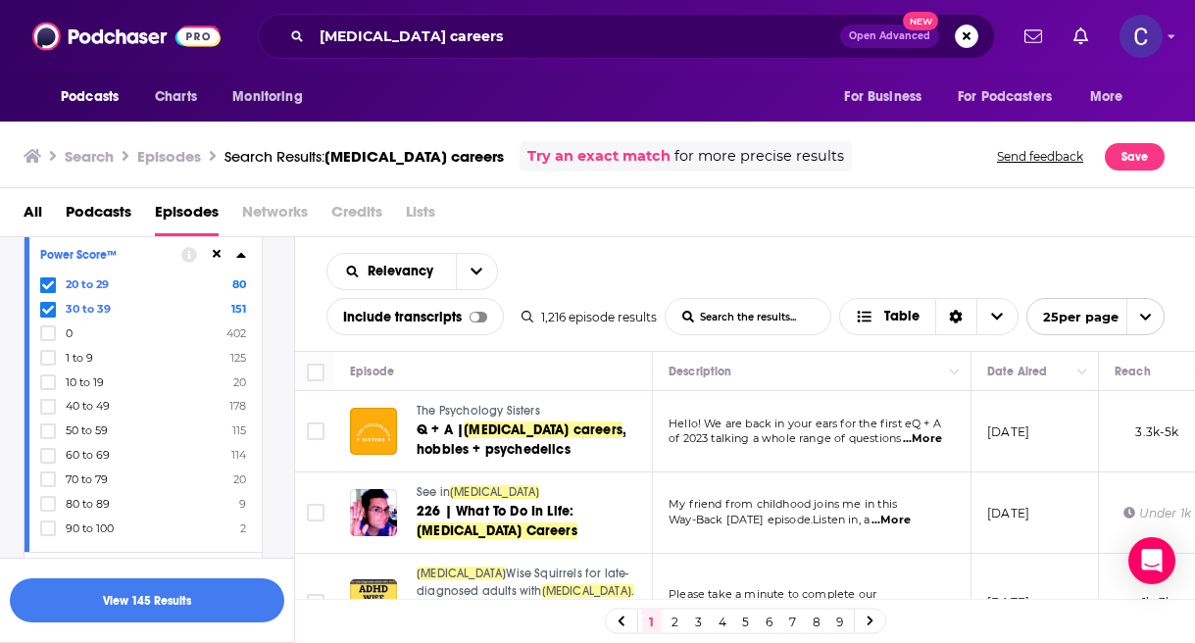
scroll to position [725, 0]
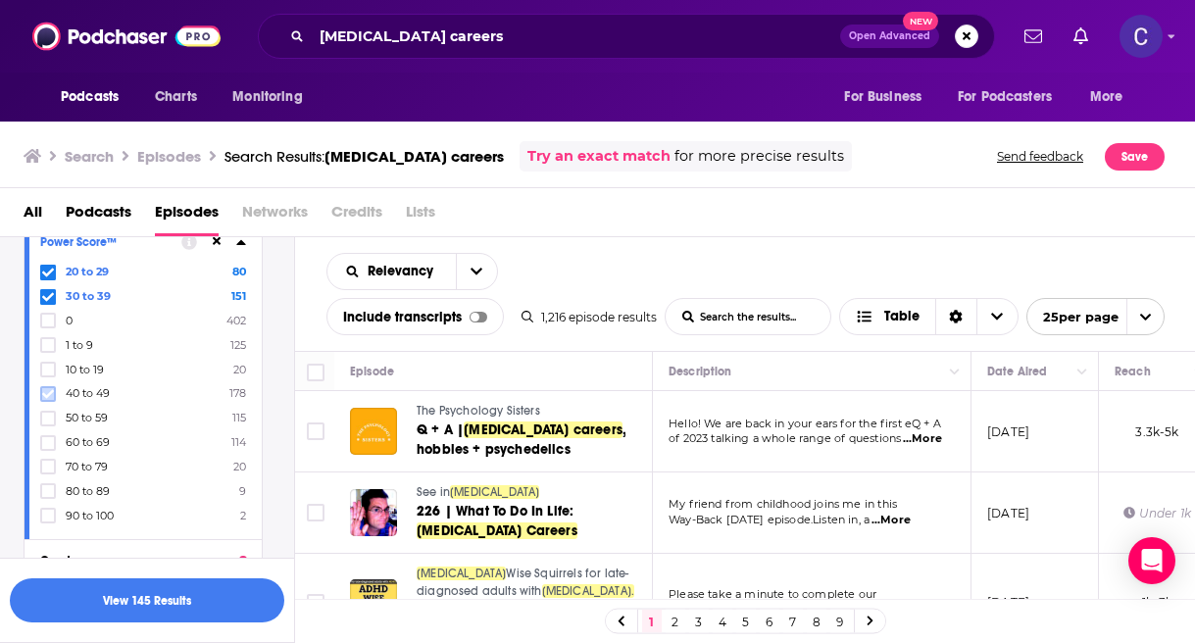
click at [45, 399] on icon at bounding box center [48, 394] width 12 height 12
click at [211, 609] on button "View 276 Results" at bounding box center [147, 600] width 275 height 44
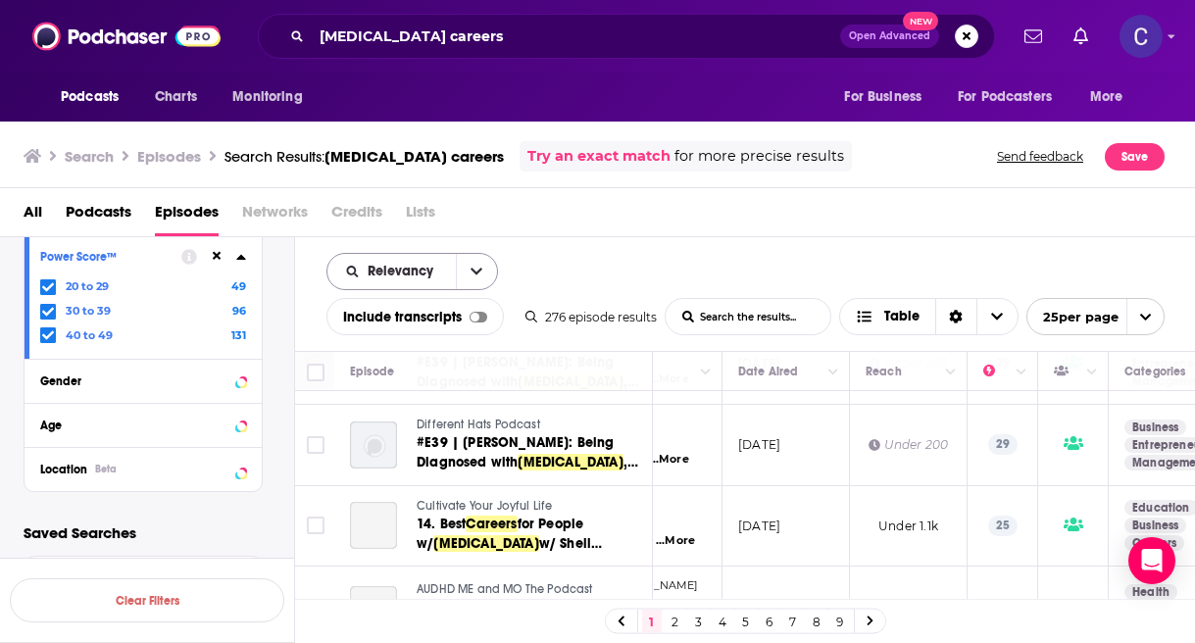
scroll to position [237, 249]
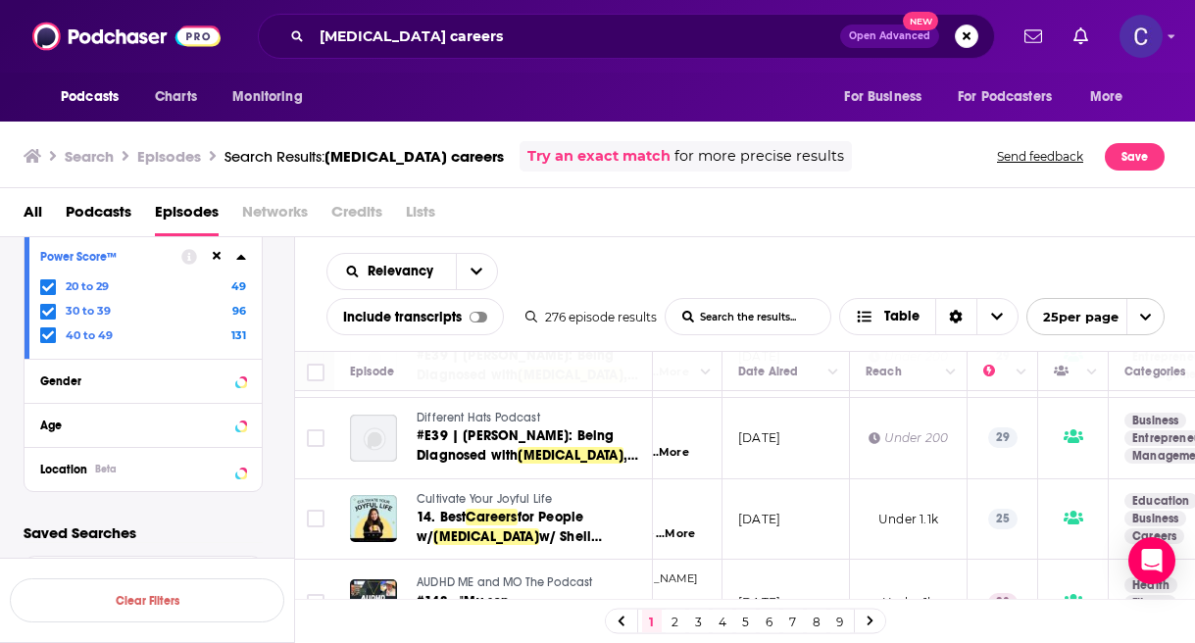
click at [753, 243] on div "Relevancy List Search Input Search the results... Include transcripts Table 276…" at bounding box center [745, 294] width 901 height 114
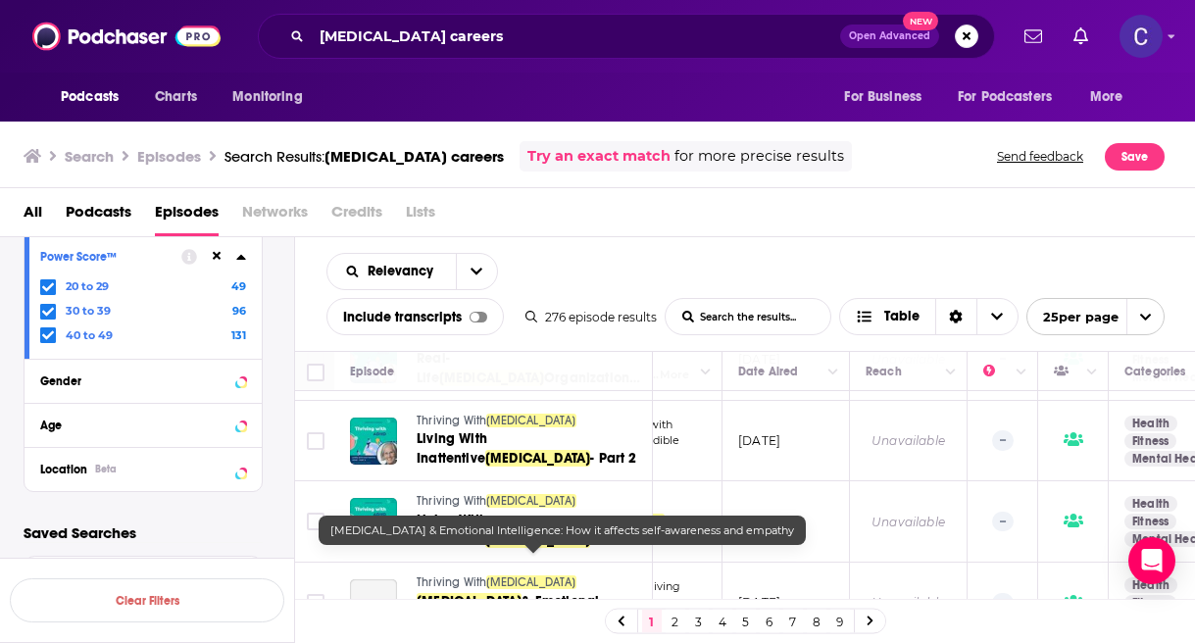
scroll to position [1743, 249]
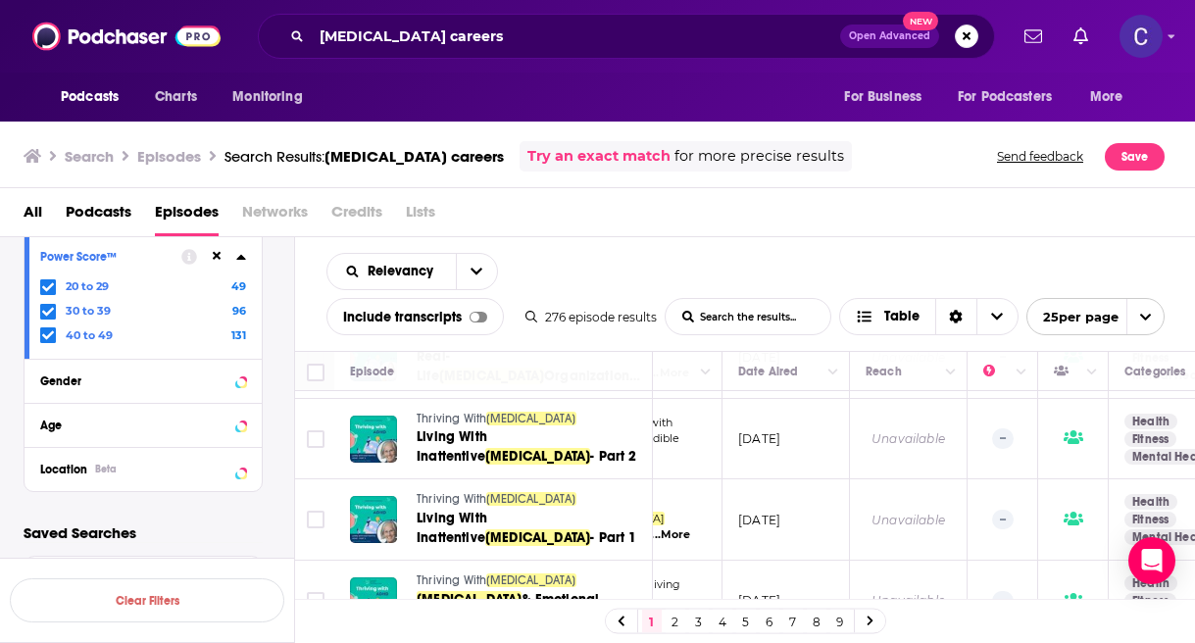
click at [672, 622] on link "2" at bounding box center [676, 622] width 20 height 24
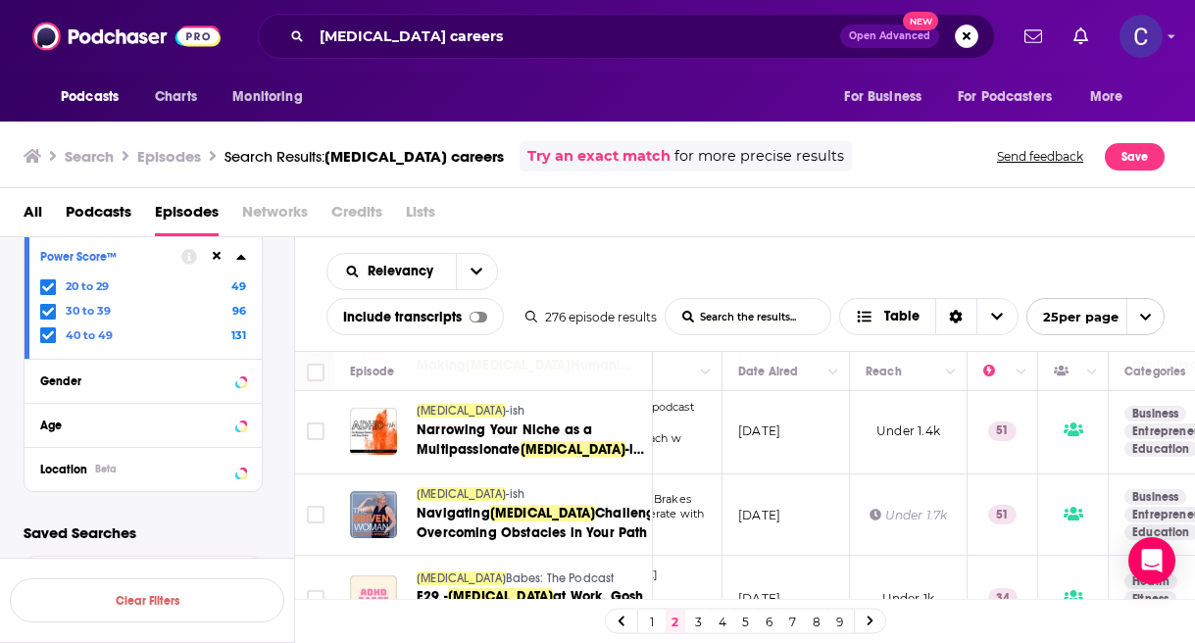
scroll to position [993, 249]
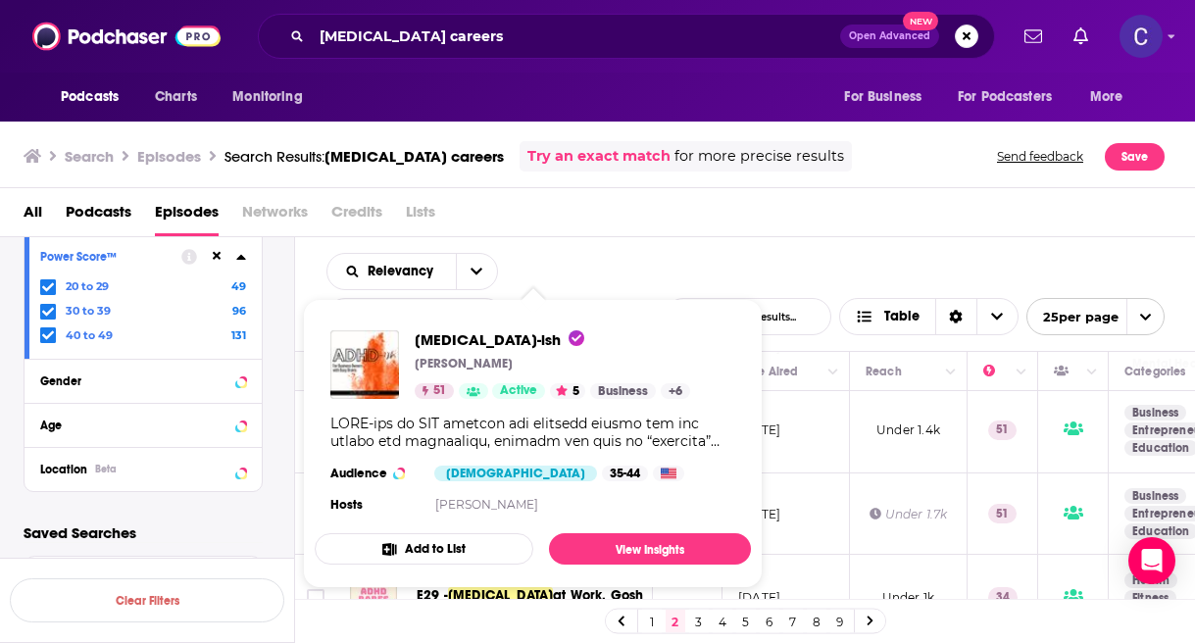
click at [759, 244] on div "Relevancy List Search Input Search the results... Include transcripts Table 276…" at bounding box center [745, 294] width 901 height 114
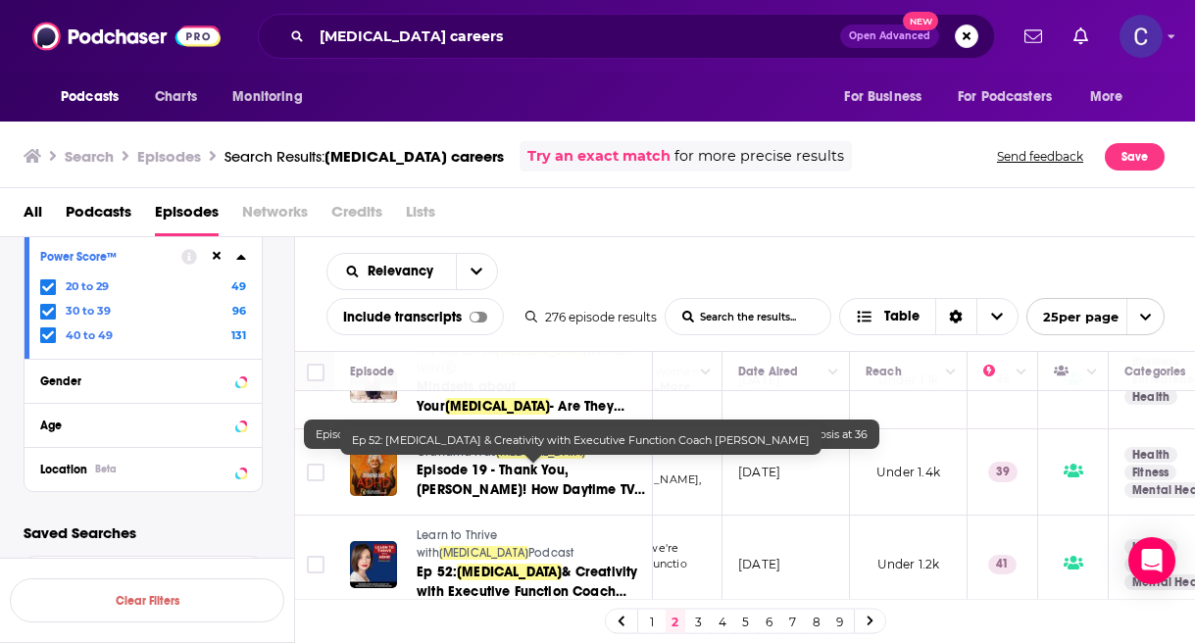
scroll to position [1583, 249]
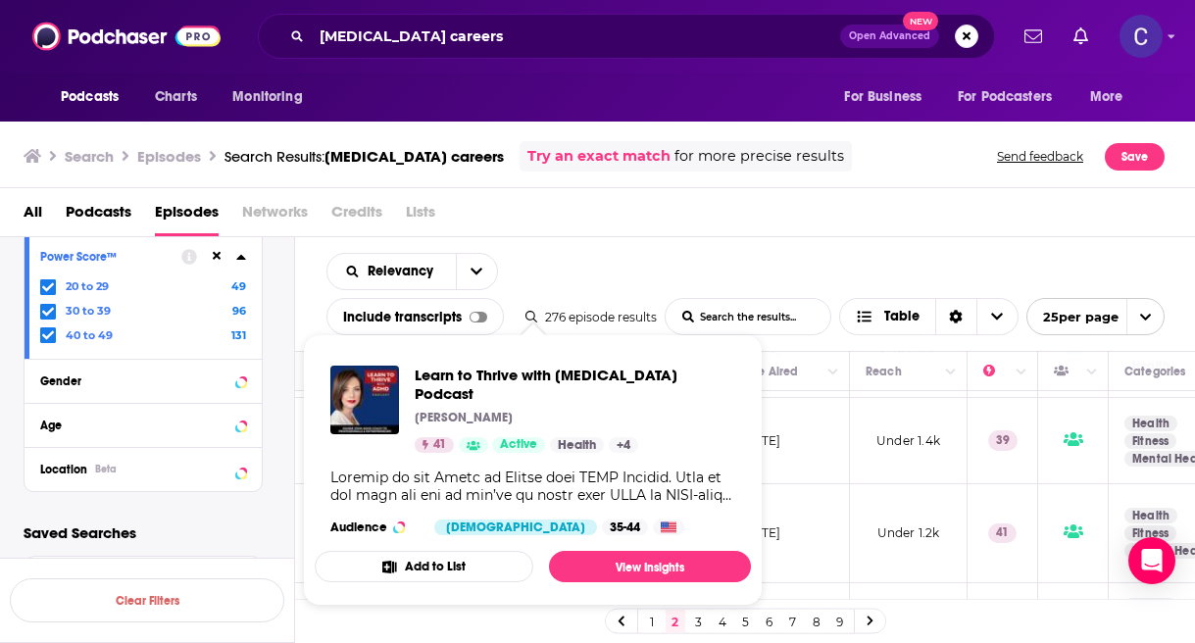
click at [693, 275] on div "Relevancy List Search Input Search the results... Include transcripts Table 276…" at bounding box center [745, 294] width 901 height 114
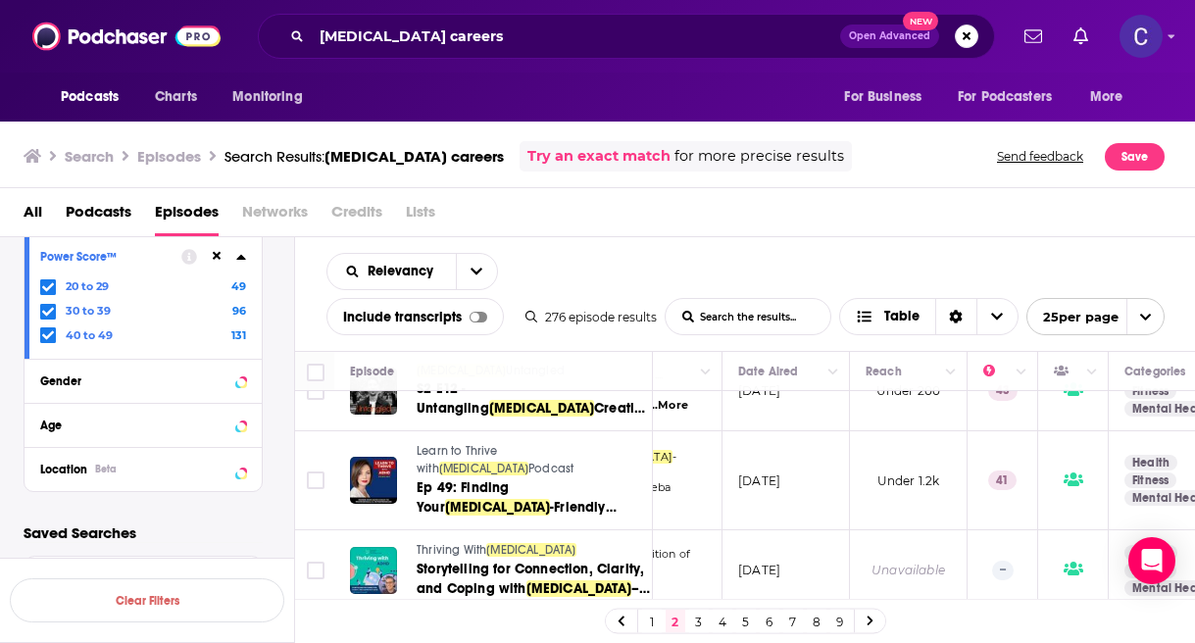
scroll to position [1817, 249]
click at [699, 619] on link "3" at bounding box center [699, 622] width 20 height 24
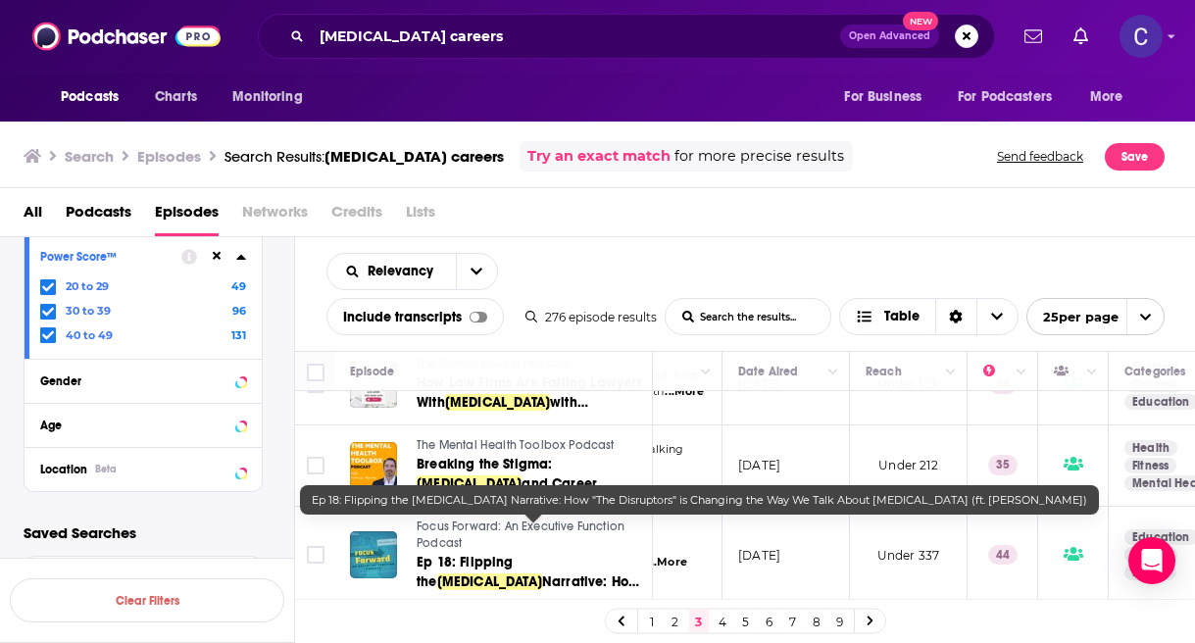
scroll to position [648, 249]
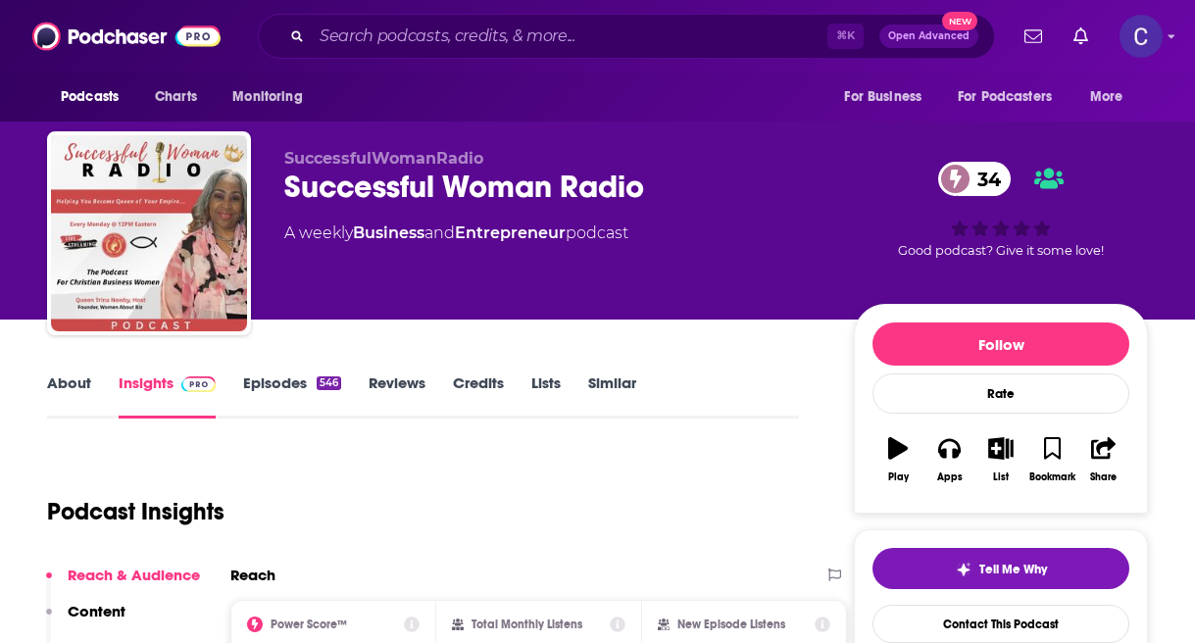
click at [77, 377] on link "About" at bounding box center [69, 396] width 44 height 45
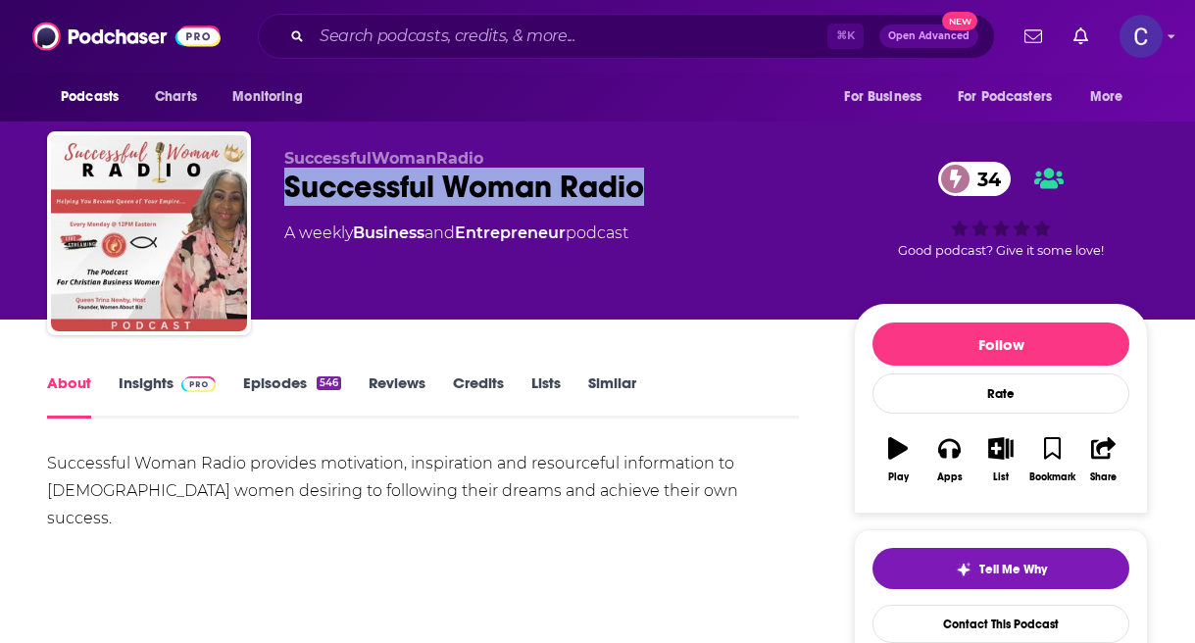
drag, startPoint x: 287, startPoint y: 183, endPoint x: 752, endPoint y: 189, distance: 464.8
click at [752, 189] on div "Successful Woman Radio 34" at bounding box center [553, 187] width 538 height 38
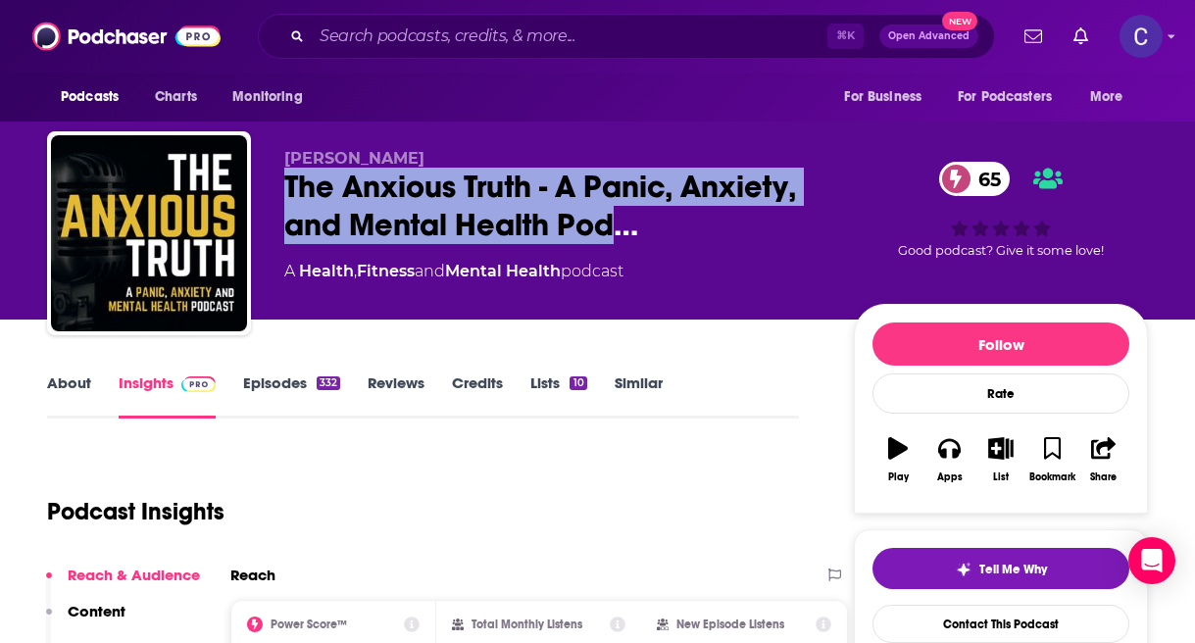
drag, startPoint x: 612, startPoint y: 222, endPoint x: 255, endPoint y: 187, distance: 358.5
click at [255, 187] on div "Drew Linsalata The Anxious Truth - A Panic, Anxiety, and Mental Health Pod… 65 …" at bounding box center [597, 237] width 1101 height 212
copy h2 "The Anxious Truth - A Panic, Anxiety, and Mental Health Pod"
drag, startPoint x: 383, startPoint y: 161, endPoint x: 446, endPoint y: 161, distance: 62.7
click at [446, 161] on div "Drew Linsalata The Anxious Truth - A Panic, Anxiety, and Mental Health Pod… 65 …" at bounding box center [597, 237] width 1101 height 212
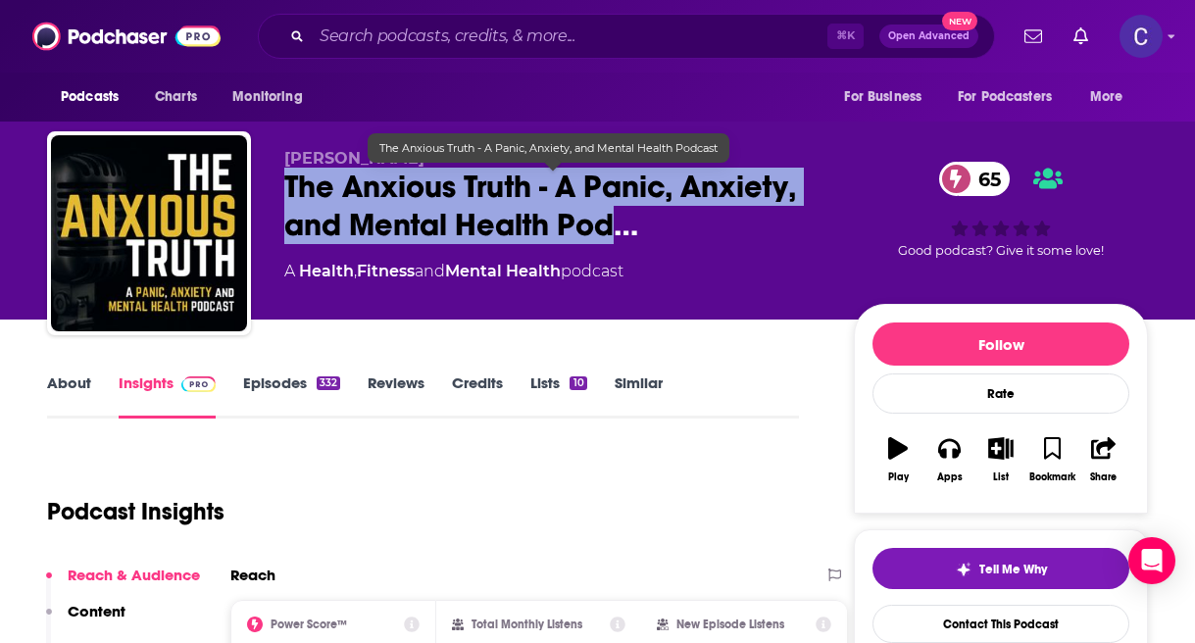
copy span "Drew Linsalata"
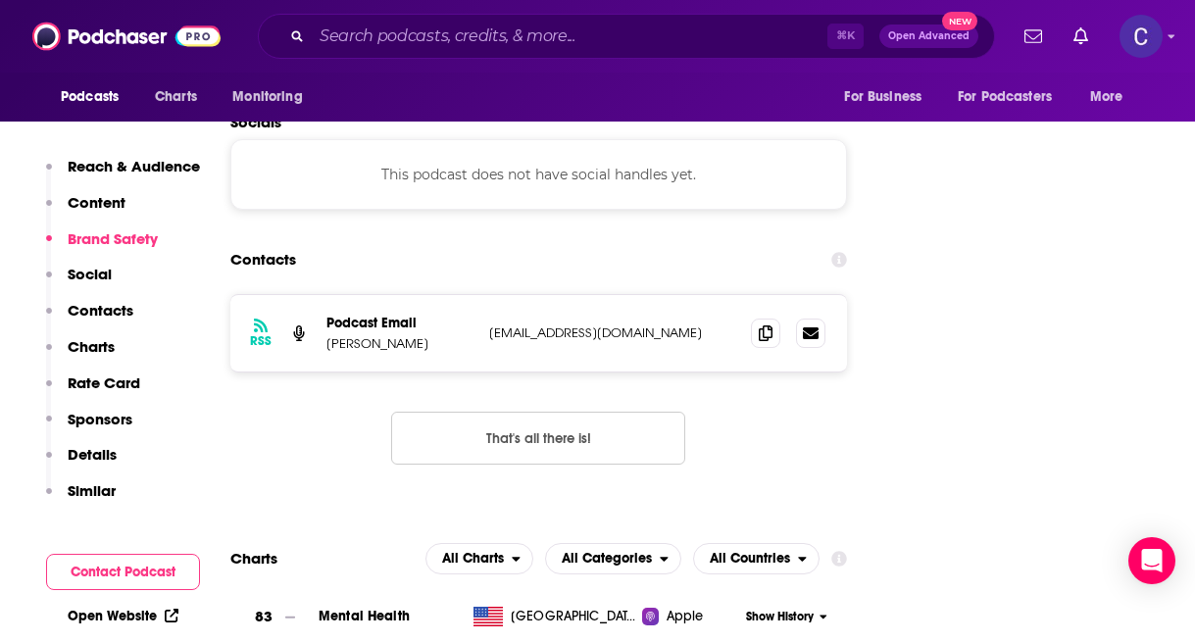
scroll to position [2280, 0]
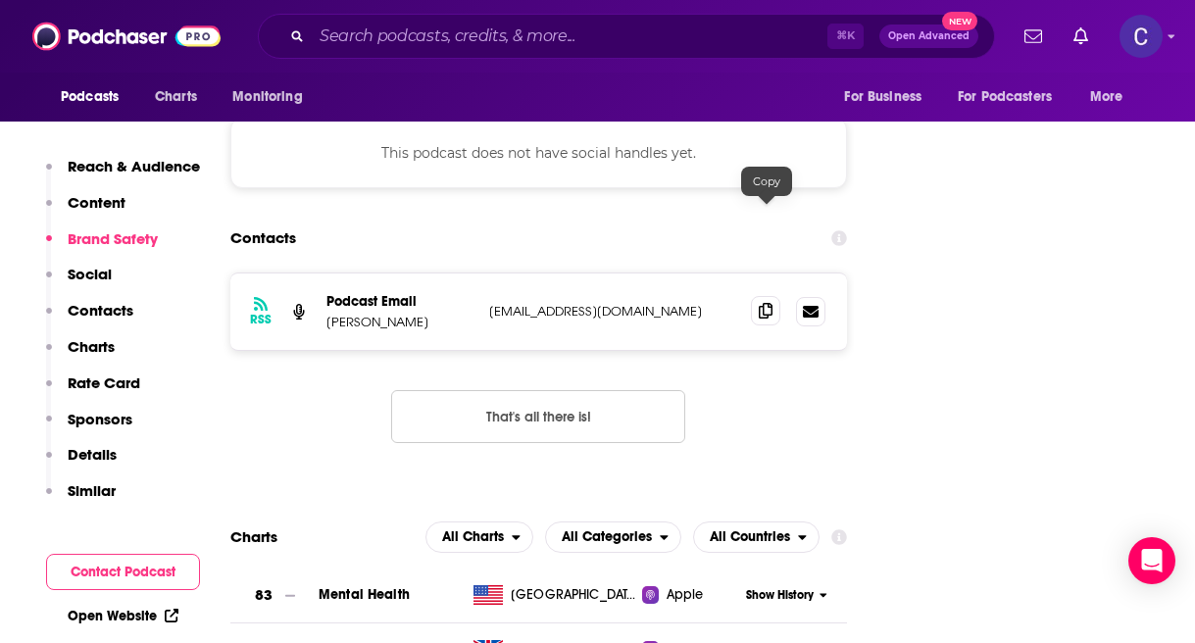
click at [763, 303] on icon at bounding box center [766, 311] width 14 height 16
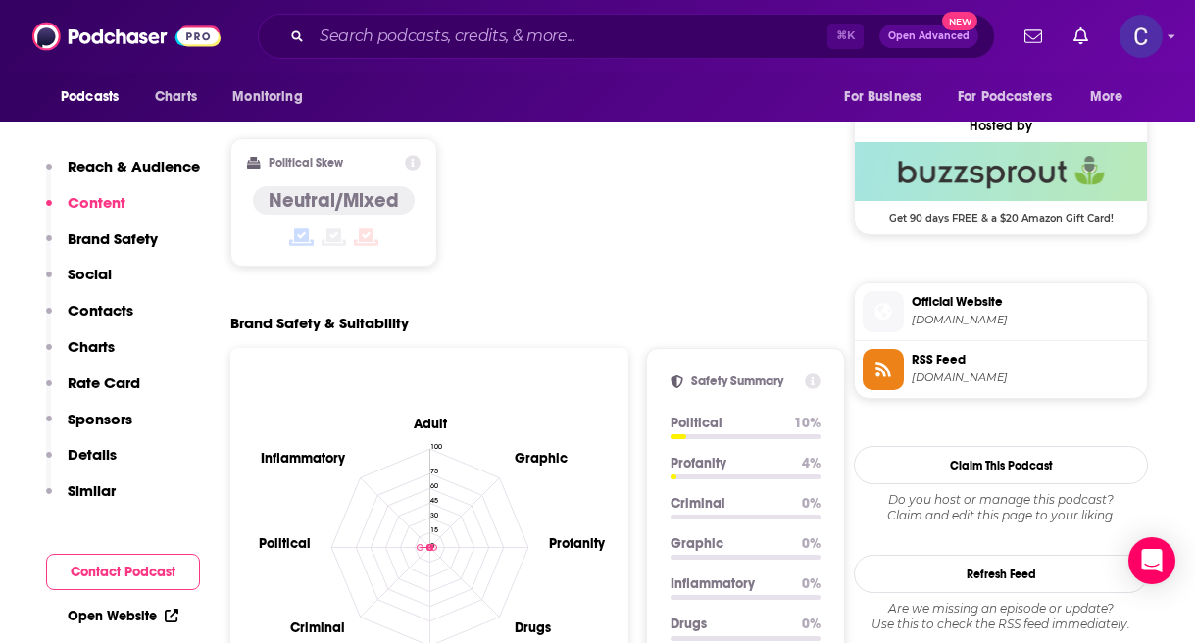
scroll to position [790, 0]
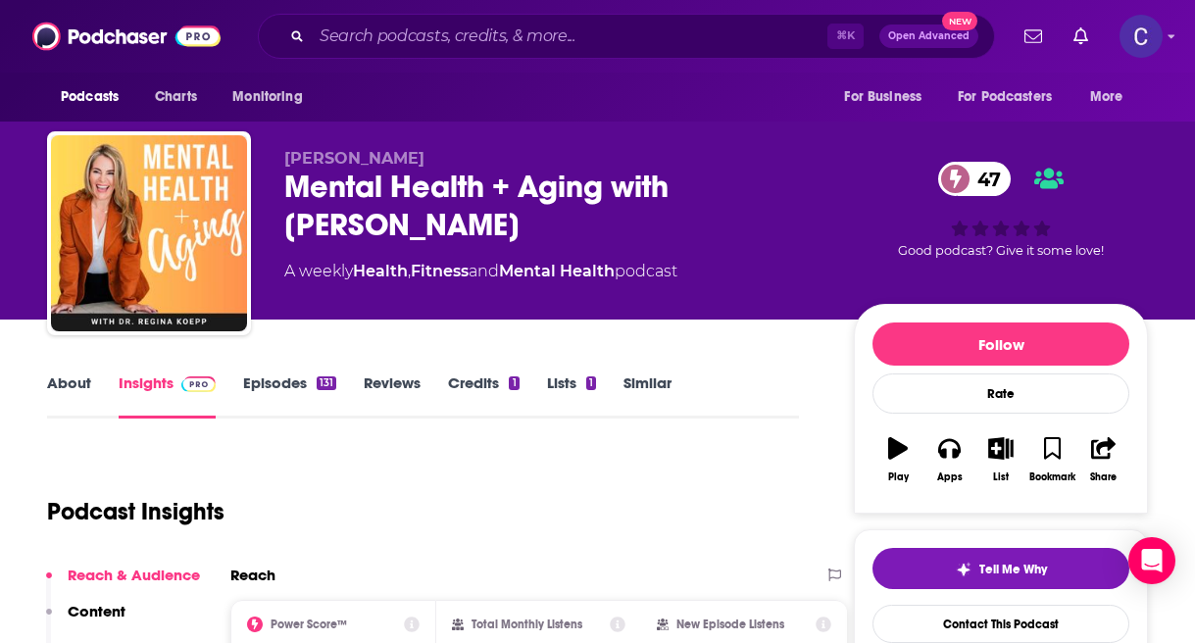
drag, startPoint x: 550, startPoint y: 211, endPoint x: 281, endPoint y: 185, distance: 269.9
click at [281, 185] on div "Dr. Regina Koepp Mental Health + Aging with Dr. Regina Koepp 47 A weekly Health…" at bounding box center [597, 237] width 1101 height 212
copy h2 "Mental Health + Aging with Dr. Regina Koepp"
drag, startPoint x: 285, startPoint y: 154, endPoint x: 566, endPoint y: 154, distance: 280.4
click at [566, 154] on p "Dr. Regina Koepp" at bounding box center [553, 158] width 538 height 19
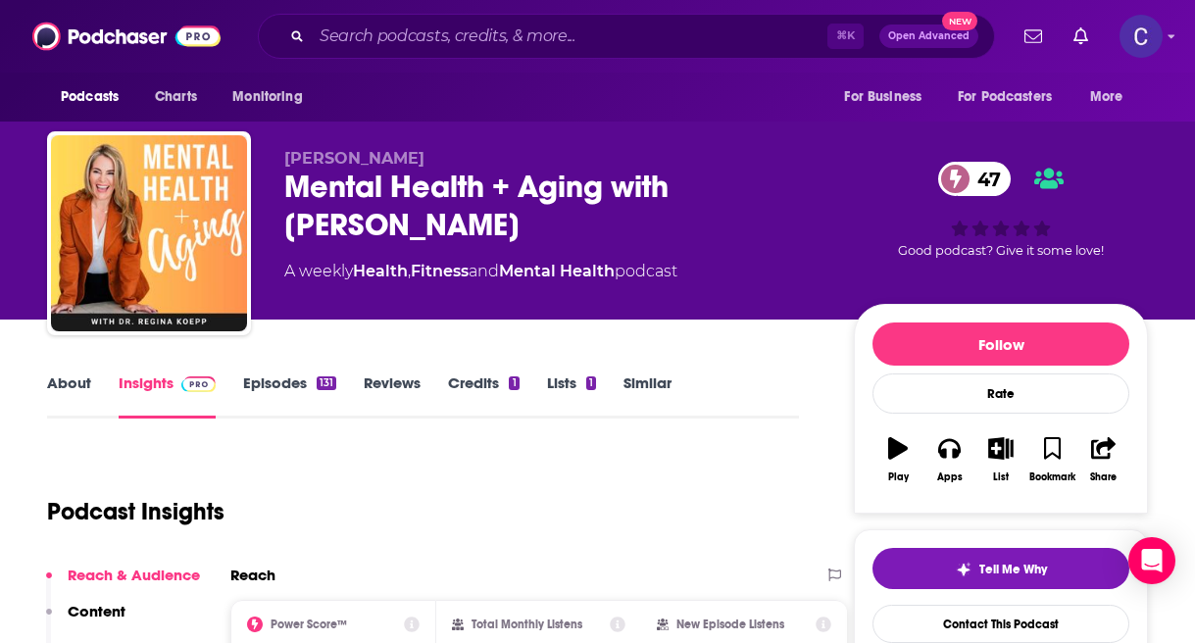
copy span "Dr. Regina Koepp"
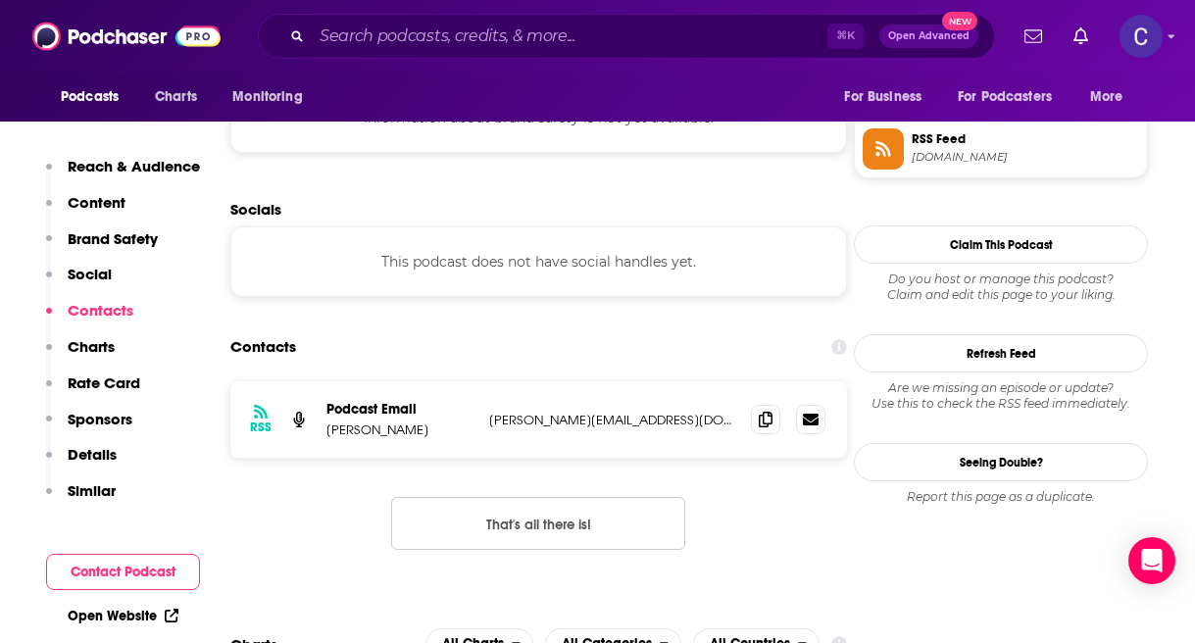
scroll to position [1778, 0]
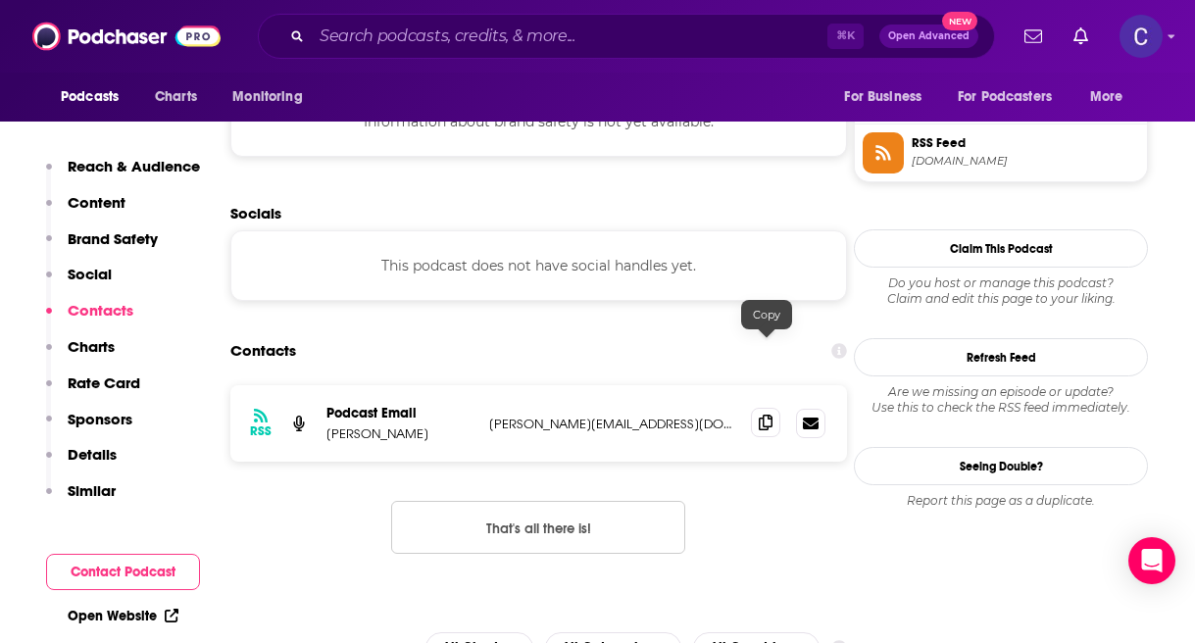
click at [762, 415] on icon at bounding box center [766, 423] width 14 height 16
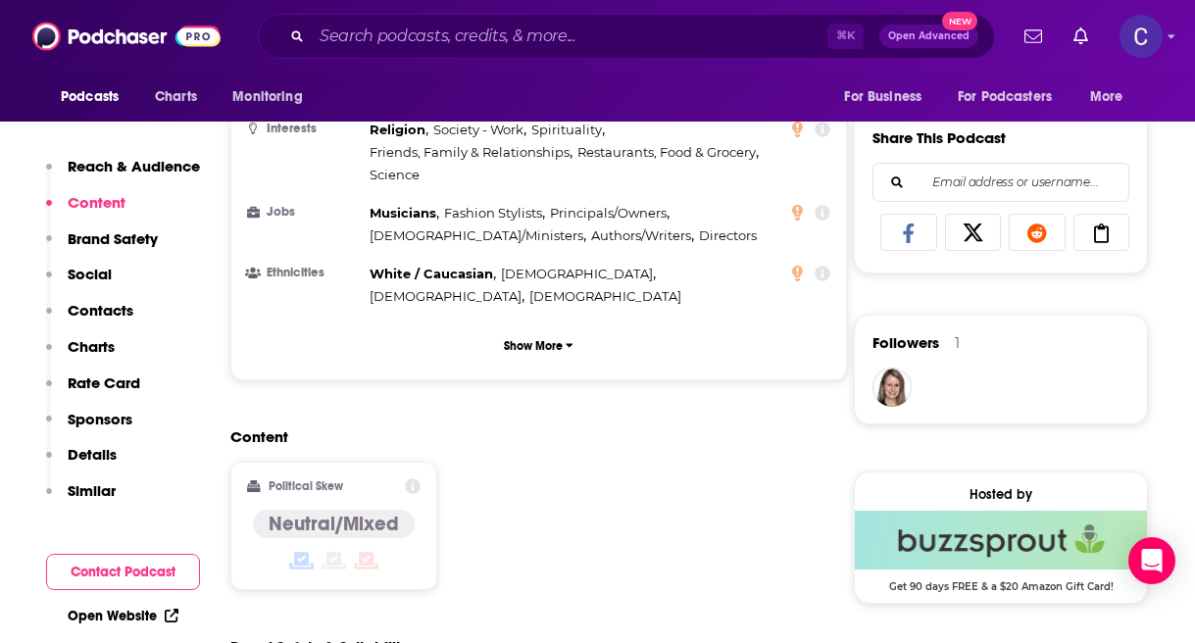
scroll to position [650, 0]
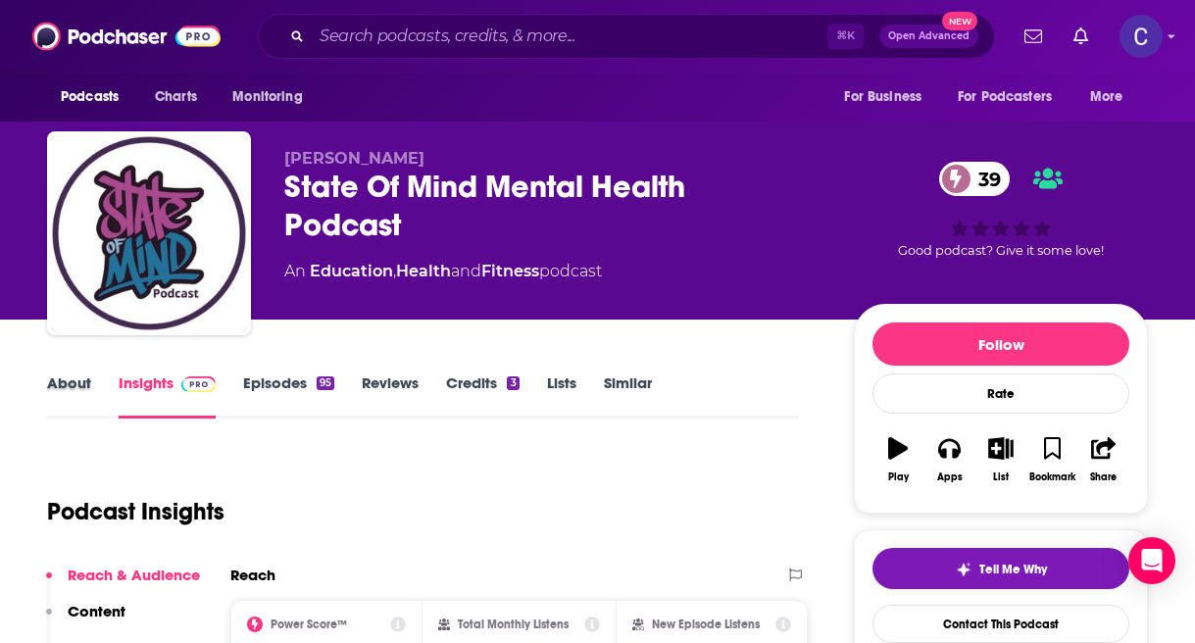
click at [105, 384] on div "About" at bounding box center [83, 396] width 72 height 45
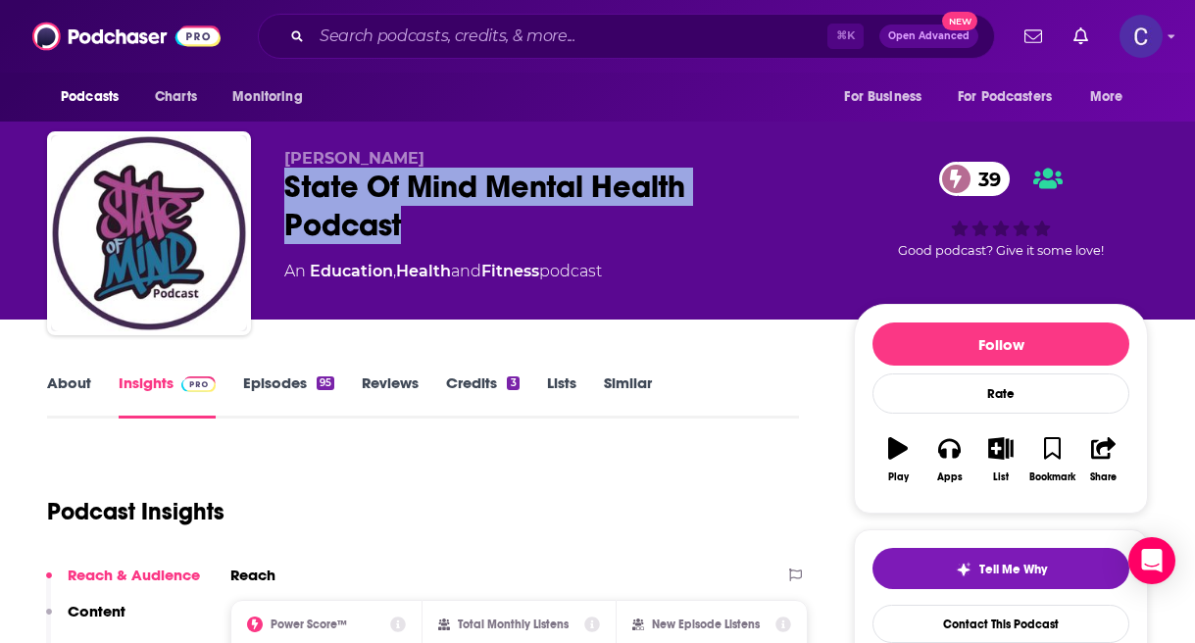
drag, startPoint x: 433, startPoint y: 214, endPoint x: 269, endPoint y: 184, distance: 167.3
click at [269, 184] on div "Michael Stroh State Of Mind Mental Health Podcast 39 An Education , Health and …" at bounding box center [597, 237] width 1101 height 212
copy h2 "State Of Mind Mental Health Podcast"
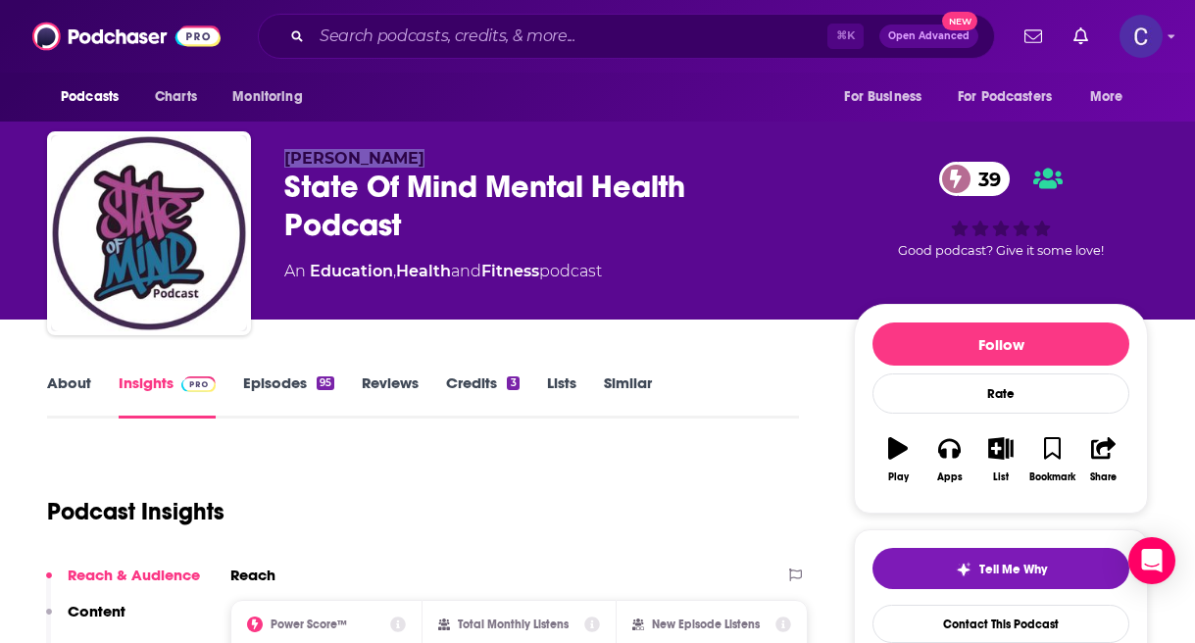
drag, startPoint x: 286, startPoint y: 156, endPoint x: 429, endPoint y: 156, distance: 143.1
click at [429, 156] on p "Michael Stroh" at bounding box center [553, 158] width 538 height 19
copy span "Michael Stroh"
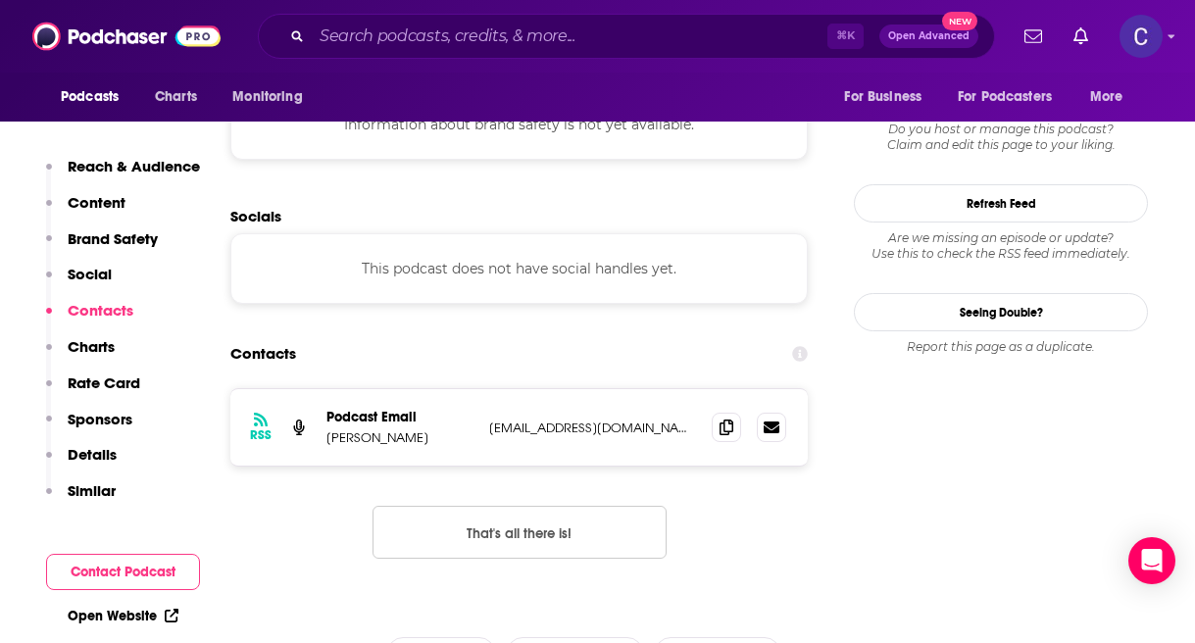
scroll to position [1788, 0]
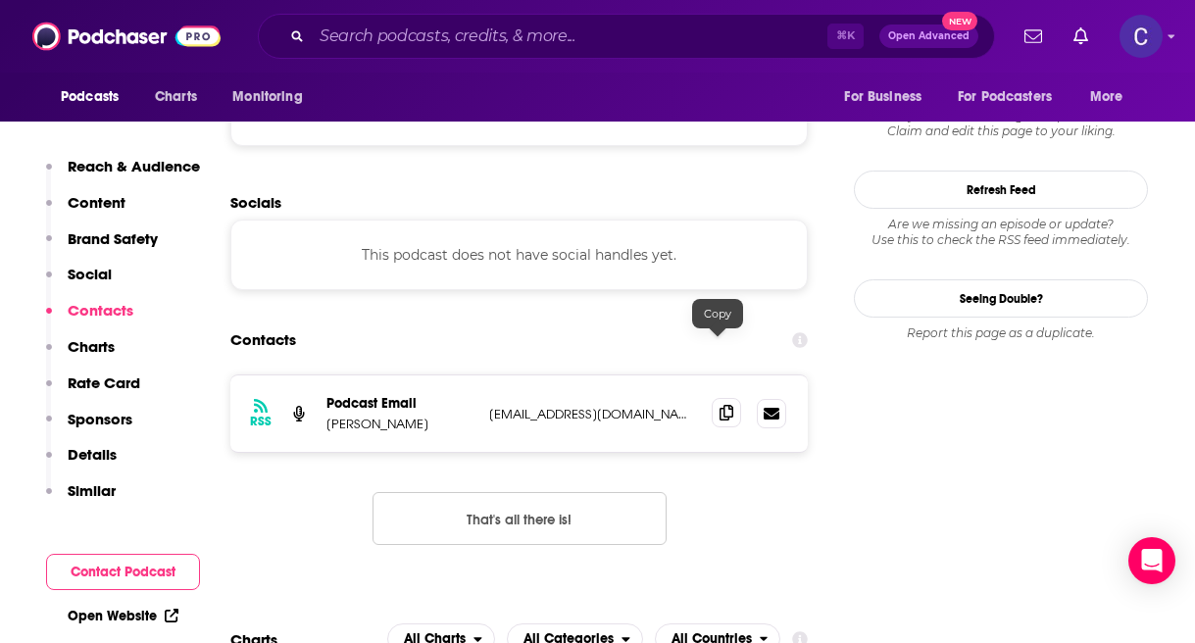
click at [720, 405] on icon at bounding box center [727, 413] width 14 height 16
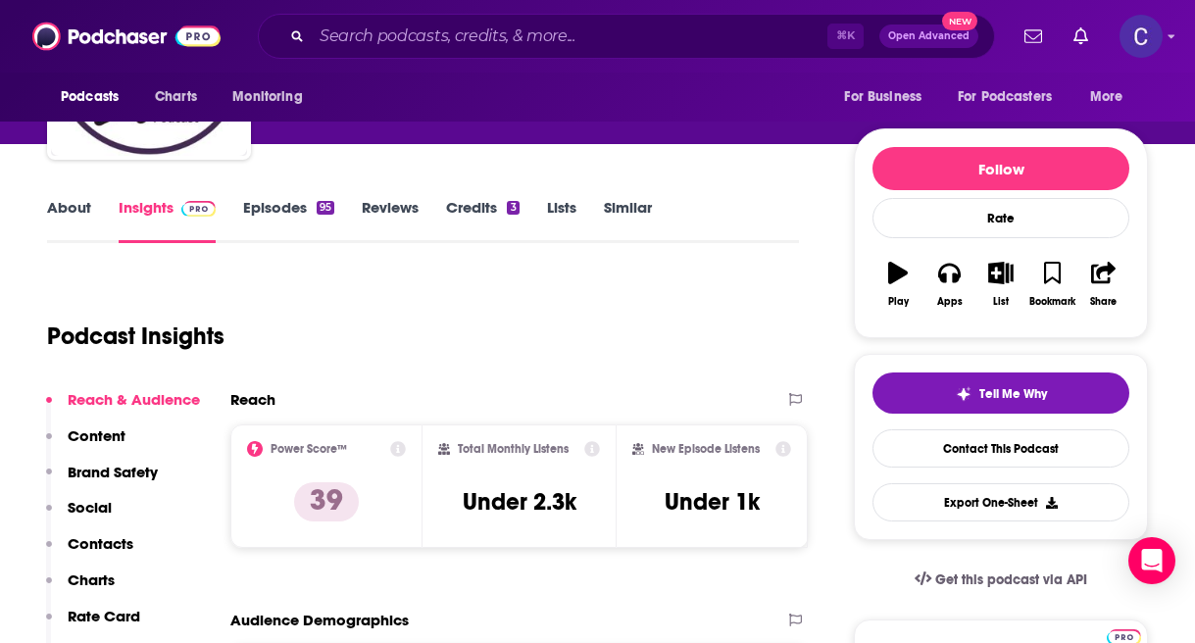
scroll to position [84, 0]
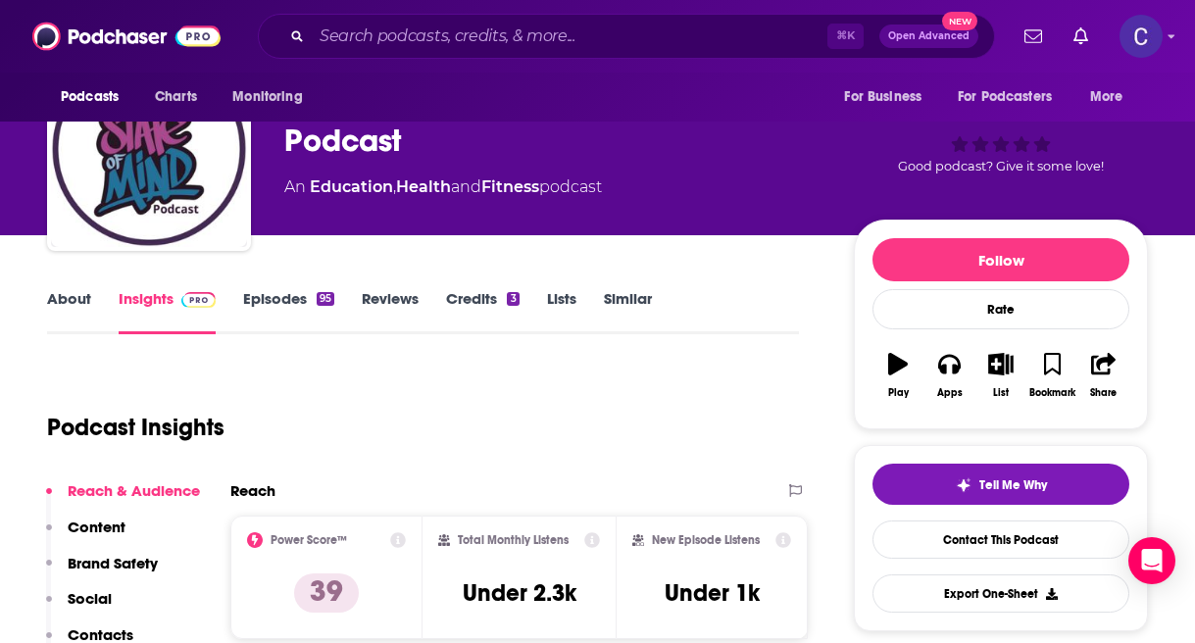
click at [286, 303] on link "Episodes 95" at bounding box center [288, 311] width 91 height 45
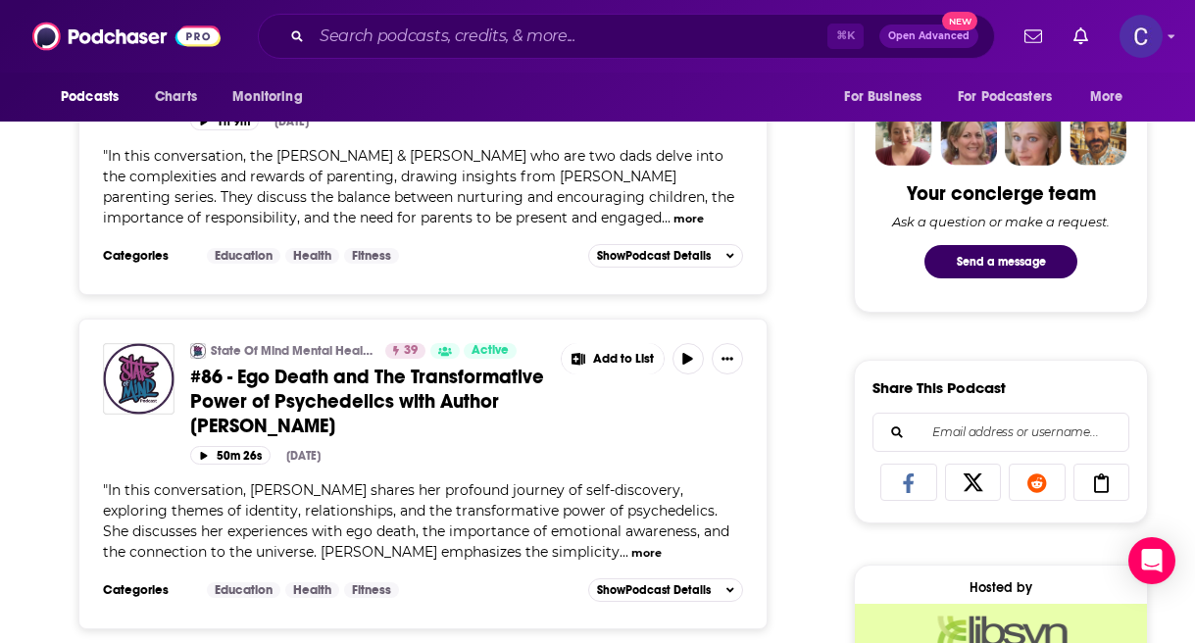
scroll to position [943, 0]
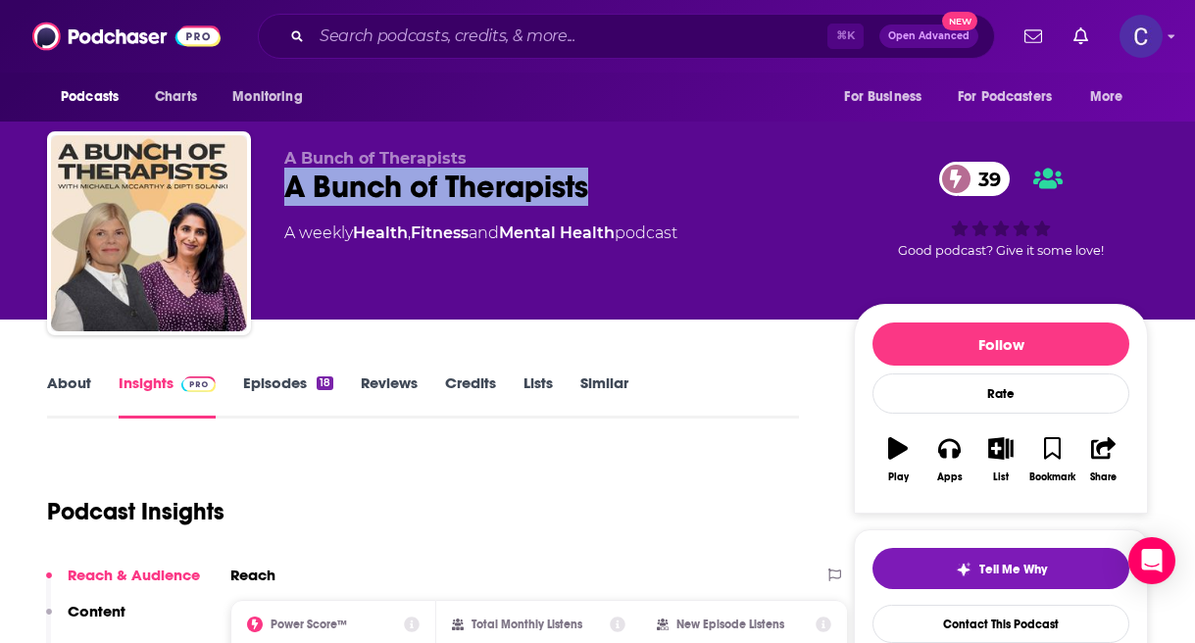
drag, startPoint x: 276, startPoint y: 194, endPoint x: 671, endPoint y: 194, distance: 395.1
click at [671, 194] on div "A Bunch of Therapists A Bunch of Therapists 39 A weekly Health , Fitness and Me…" at bounding box center [597, 237] width 1101 height 212
copy h2 "A Bunch of Therapists"
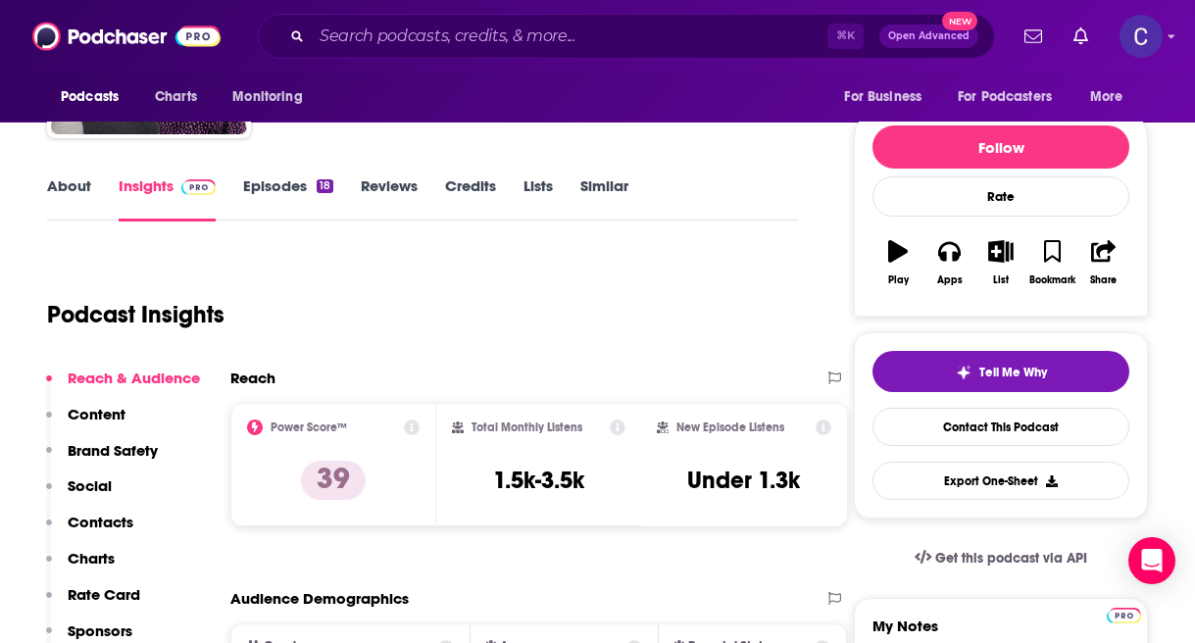
scroll to position [250, 0]
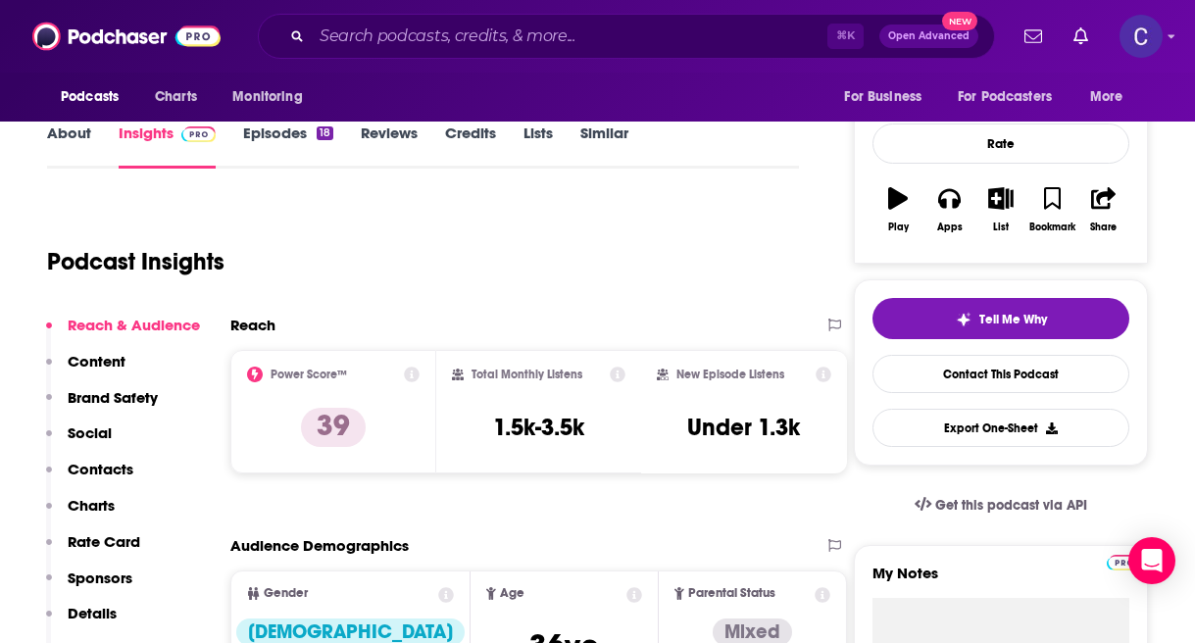
click at [267, 128] on link "Episodes 18" at bounding box center [288, 146] width 90 height 45
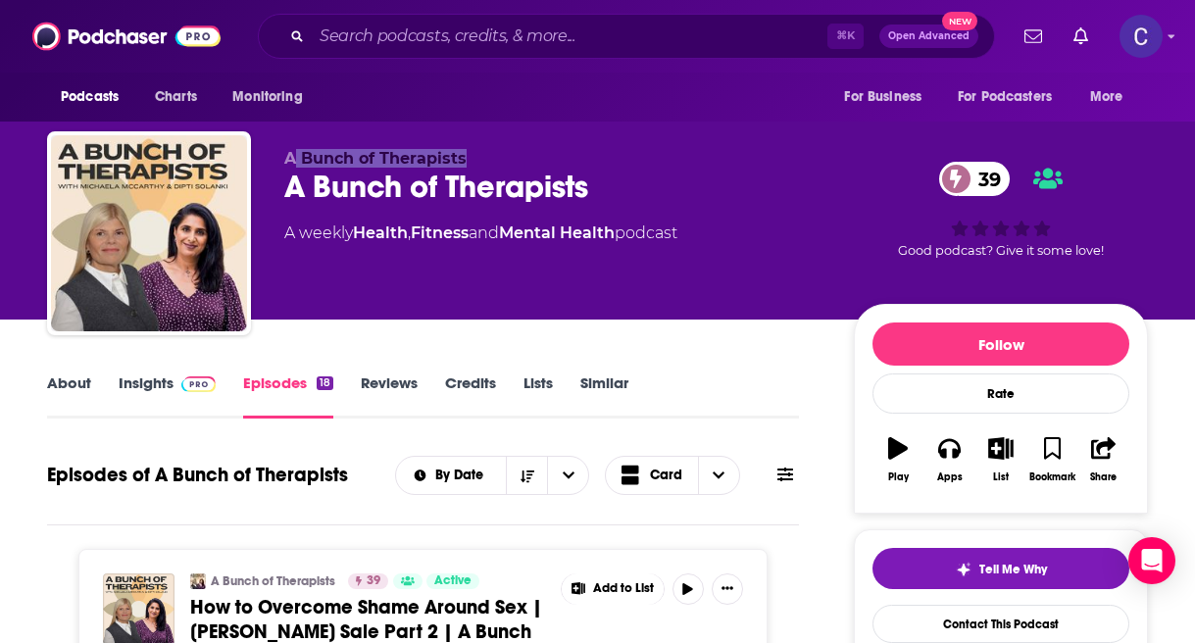
drag, startPoint x: 294, startPoint y: 150, endPoint x: 503, endPoint y: 150, distance: 208.8
click at [503, 150] on p "A Bunch of Therapists" at bounding box center [553, 158] width 538 height 19
click at [62, 391] on link "About" at bounding box center [69, 396] width 44 height 45
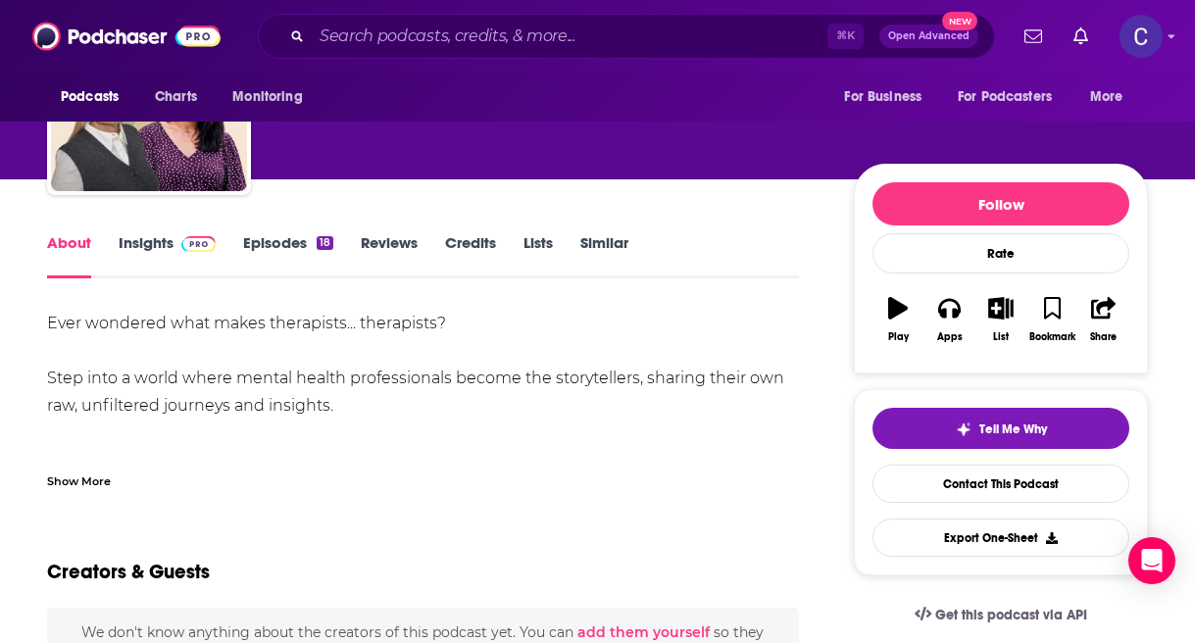
scroll to position [145, 0]
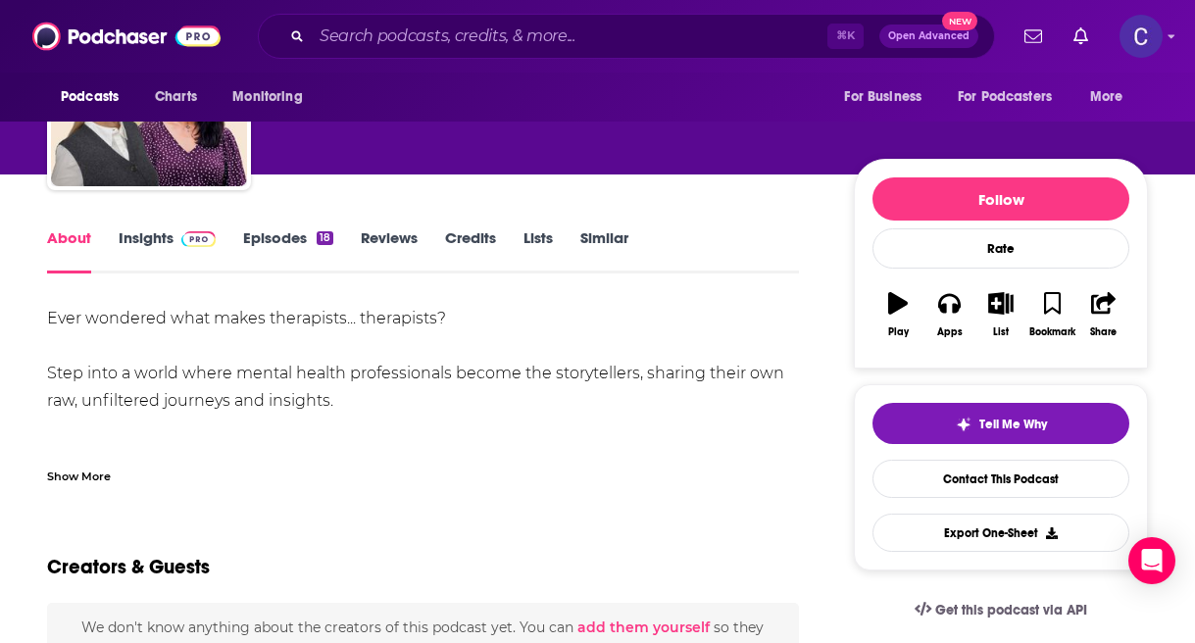
click at [77, 480] on div "Show More" at bounding box center [79, 475] width 64 height 19
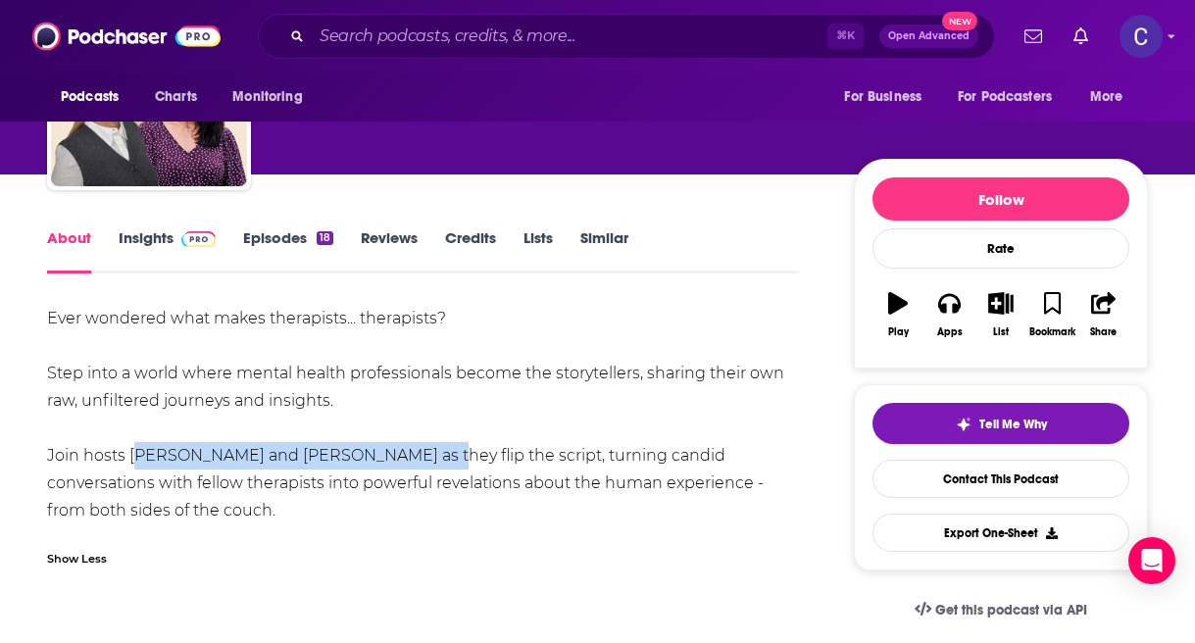
drag, startPoint x: 127, startPoint y: 455, endPoint x: 415, endPoint y: 456, distance: 287.3
click at [415, 456] on div "Ever wondered what makes therapists... therapists? Step into a world where ment…" at bounding box center [423, 415] width 752 height 220
copy div "[PERSON_NAME] and [PERSON_NAME]"
click at [158, 240] on link "Insights" at bounding box center [167, 250] width 97 height 45
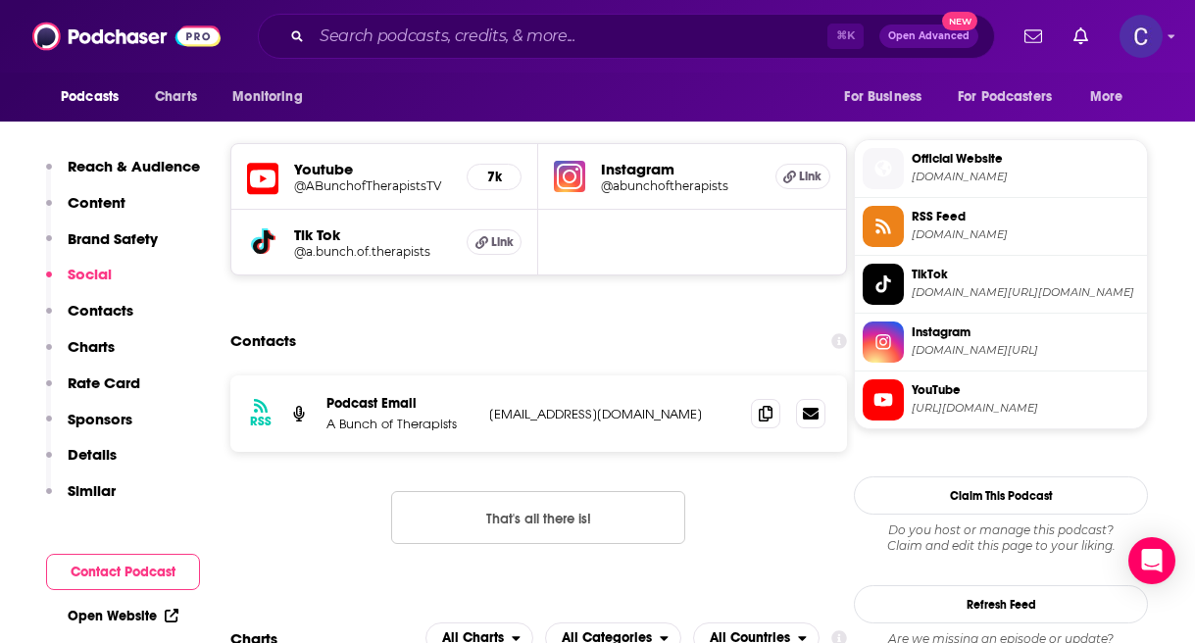
scroll to position [1568, 0]
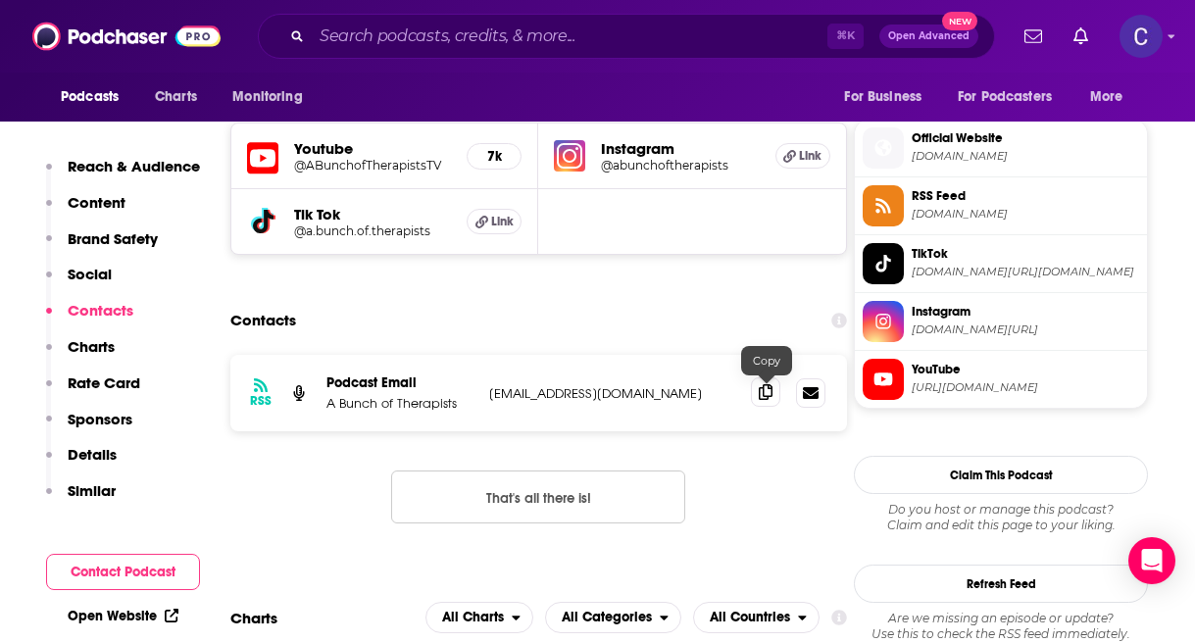
click at [764, 399] on icon at bounding box center [766, 392] width 14 height 16
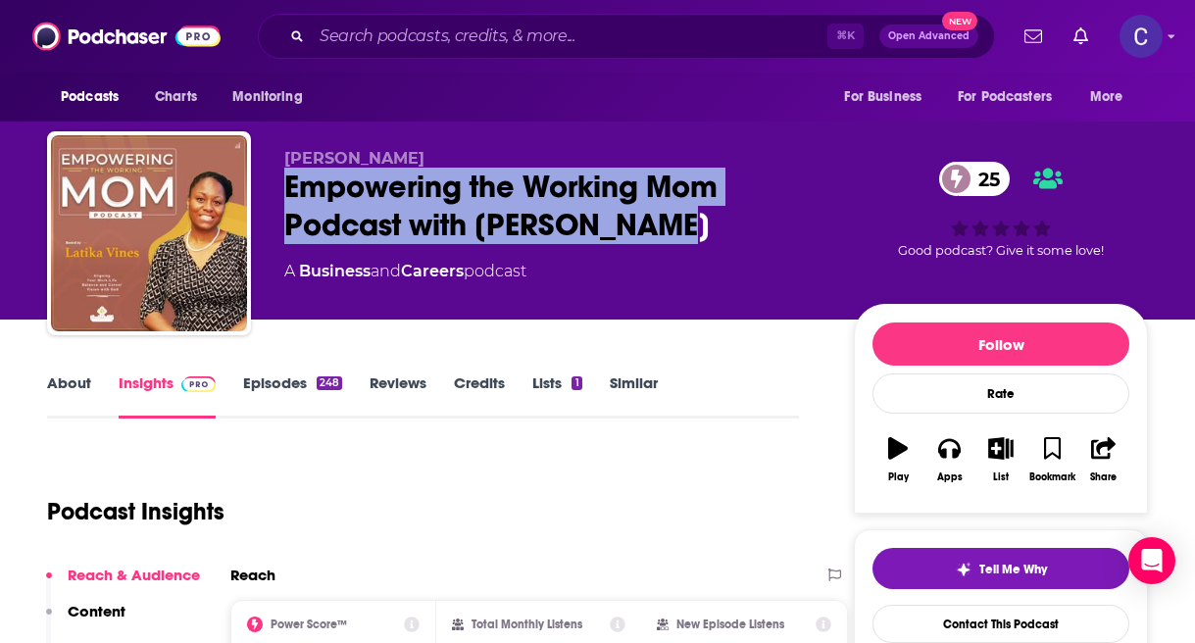
drag, startPoint x: 678, startPoint y: 230, endPoint x: 277, endPoint y: 181, distance: 403.0
click at [277, 181] on div "Latika Vines Empowering the Working Mom Podcast with Latika Vines 25 A Business…" at bounding box center [597, 237] width 1101 height 212
copy h2 "Empowering the Working Mom Podcast with Latika Vines"
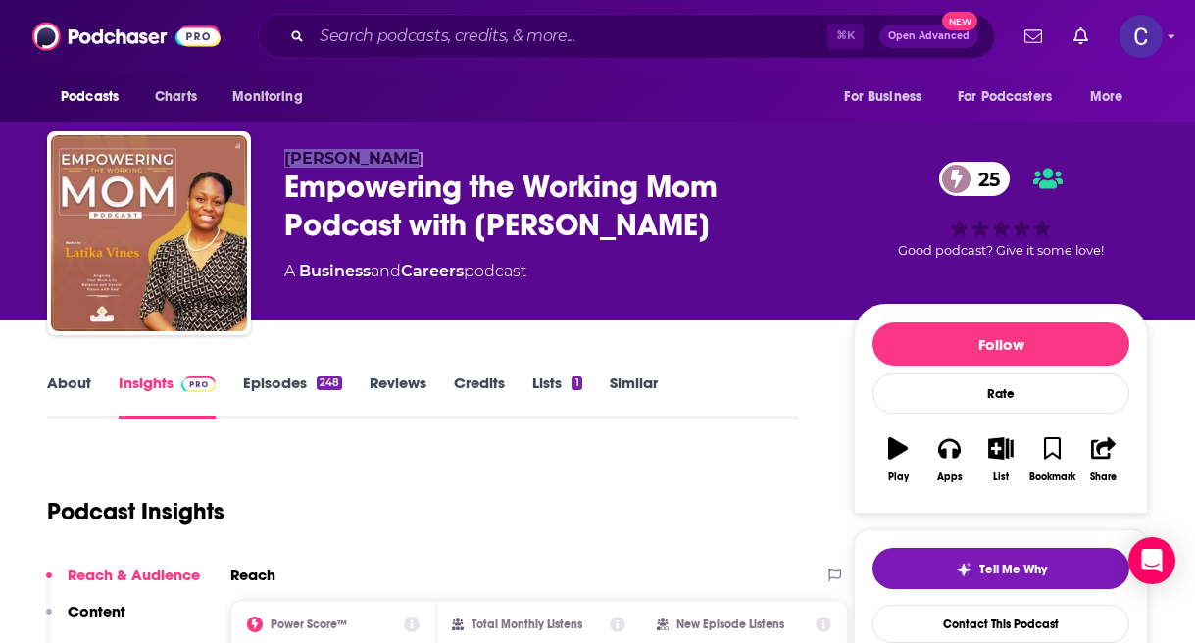
drag, startPoint x: 284, startPoint y: 152, endPoint x: 396, endPoint y: 152, distance: 111.8
click at [396, 152] on p "Latika Vines" at bounding box center [553, 158] width 538 height 19
copy span "Latika Vines"
click at [277, 385] on link "Episodes 248" at bounding box center [292, 396] width 99 height 45
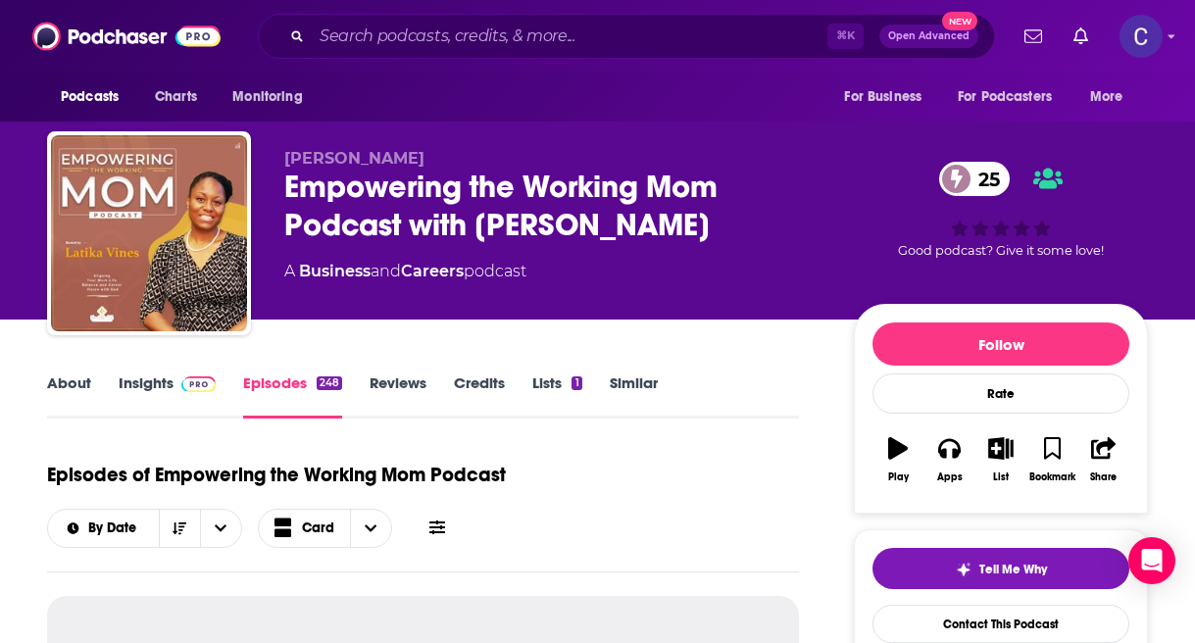
click at [156, 383] on link "Insights" at bounding box center [167, 396] width 97 height 45
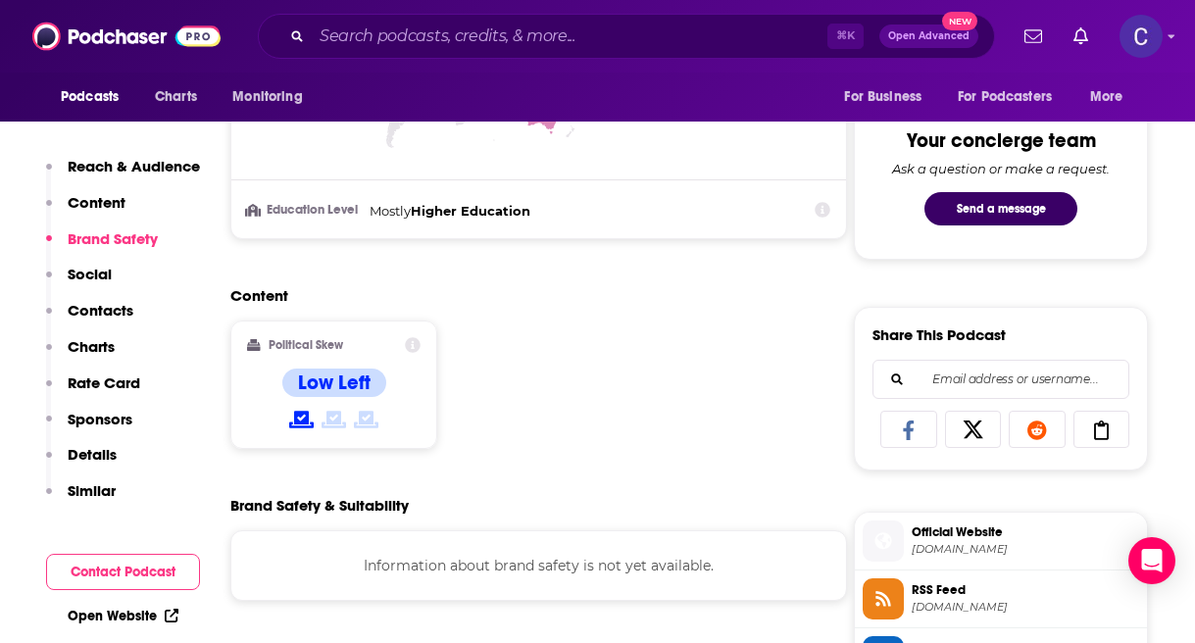
scroll to position [1418, 0]
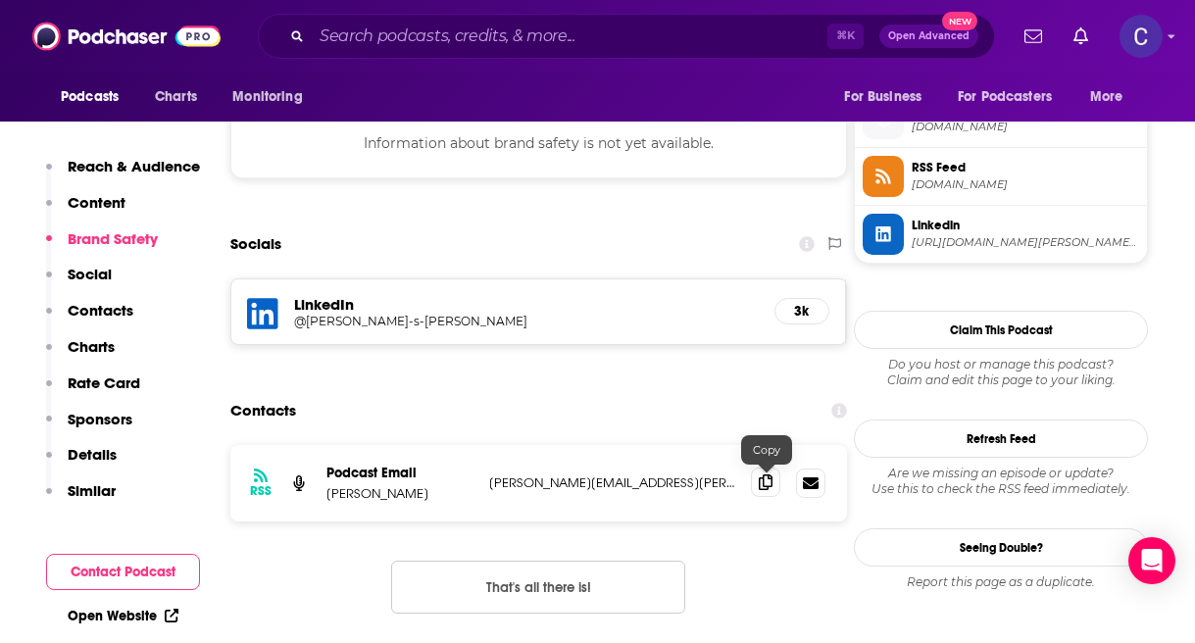
click at [759, 493] on span at bounding box center [765, 482] width 29 height 29
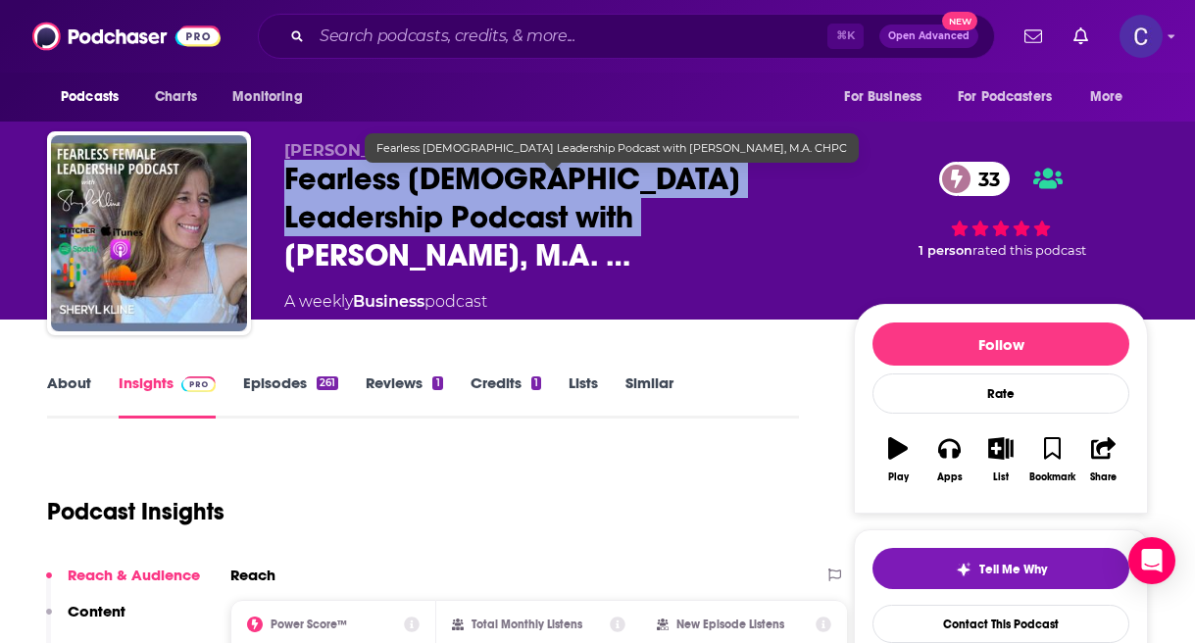
drag, startPoint x: 514, startPoint y: 225, endPoint x: 271, endPoint y: 176, distance: 247.9
click at [271, 176] on div "[PERSON_NAME] M.A., CHPC Fearless [DEMOGRAPHIC_DATA] Leadership Podcast with [P…" at bounding box center [597, 237] width 1101 height 212
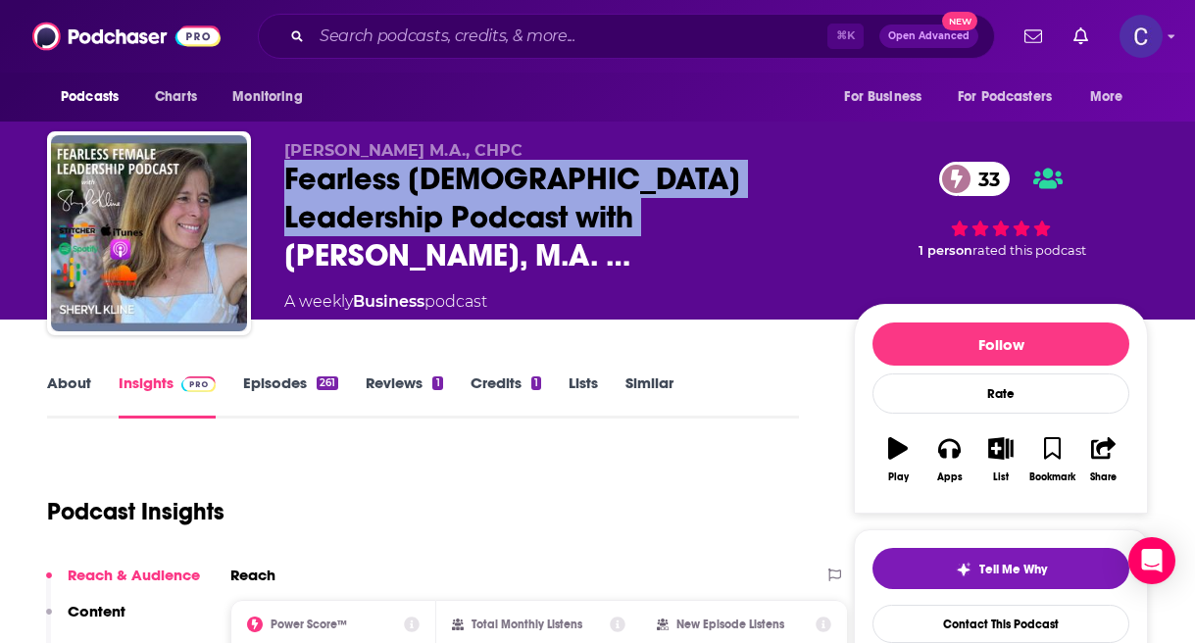
copy h2 "Fearless [DEMOGRAPHIC_DATA] Leadership Podcast with [PERSON_NAME]"
click at [283, 381] on link "Episodes 261" at bounding box center [290, 396] width 95 height 45
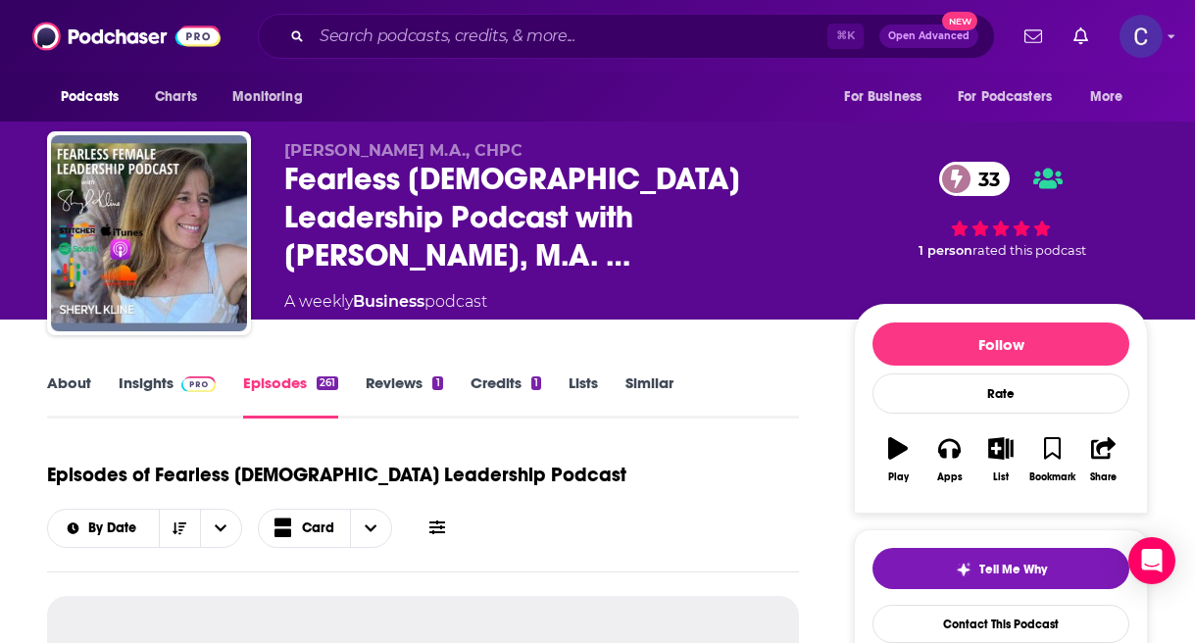
click at [62, 381] on link "About" at bounding box center [69, 396] width 44 height 45
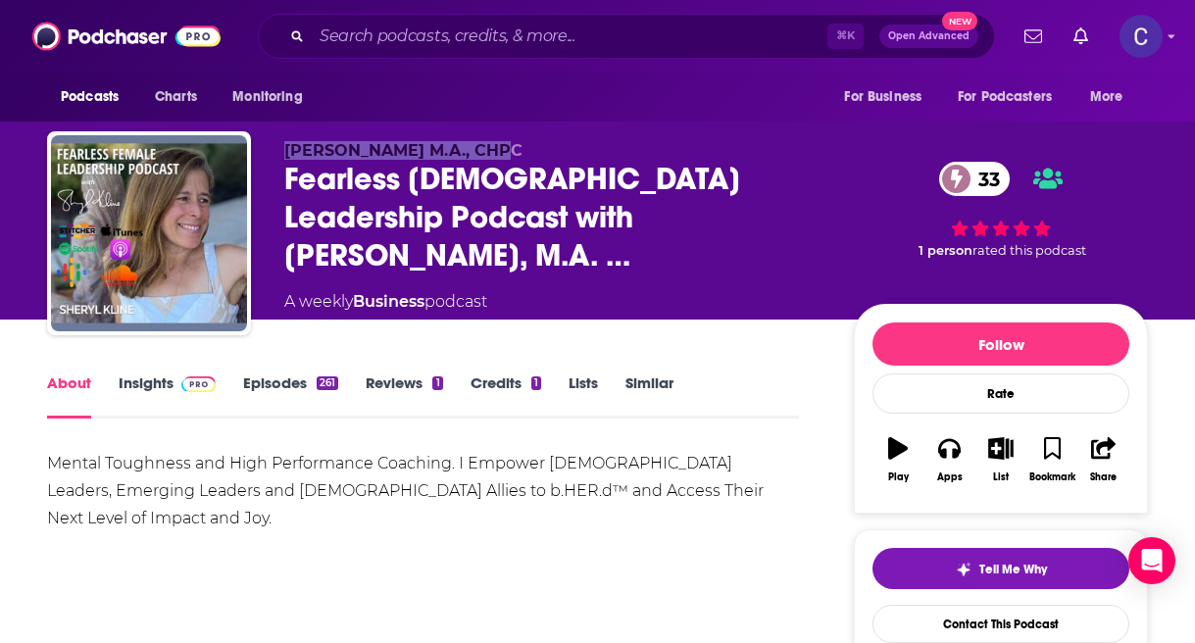
drag, startPoint x: 279, startPoint y: 154, endPoint x: 491, endPoint y: 161, distance: 211.9
click at [491, 161] on div "Sheryl Kline M.A., CHPC Fearless Female Leadership Podcast with Sheryl Kline, M…" at bounding box center [597, 237] width 1101 height 212
copy span "Sheryl Kline M.A., CHPC"
click at [153, 381] on link "Insights" at bounding box center [167, 396] width 97 height 45
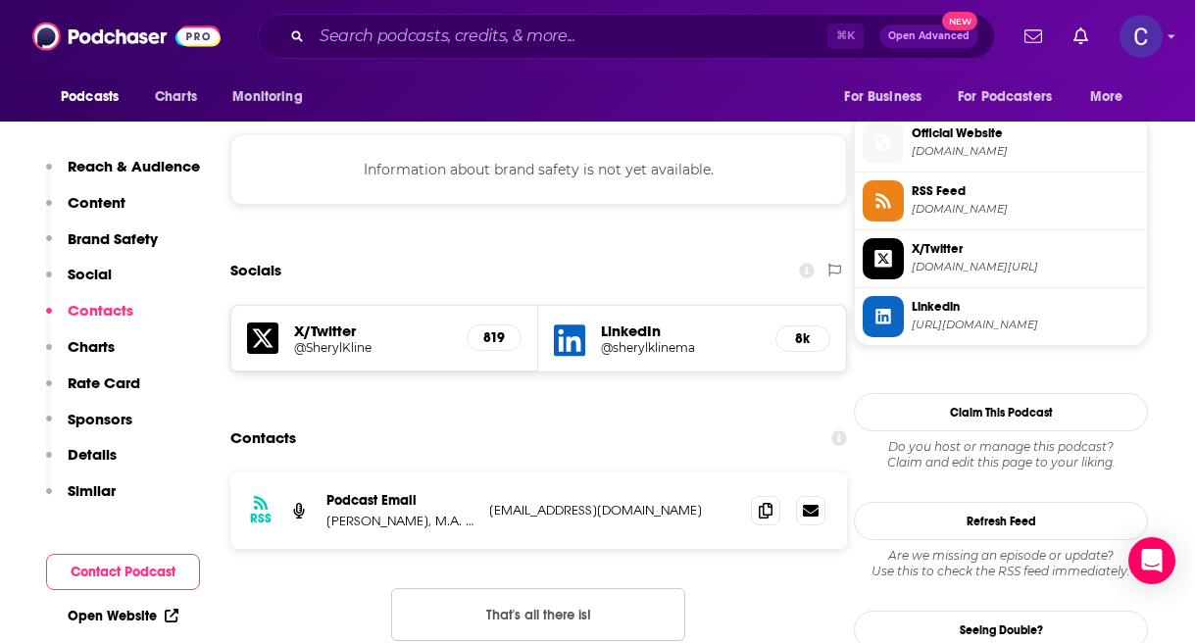
scroll to position [1732, 0]
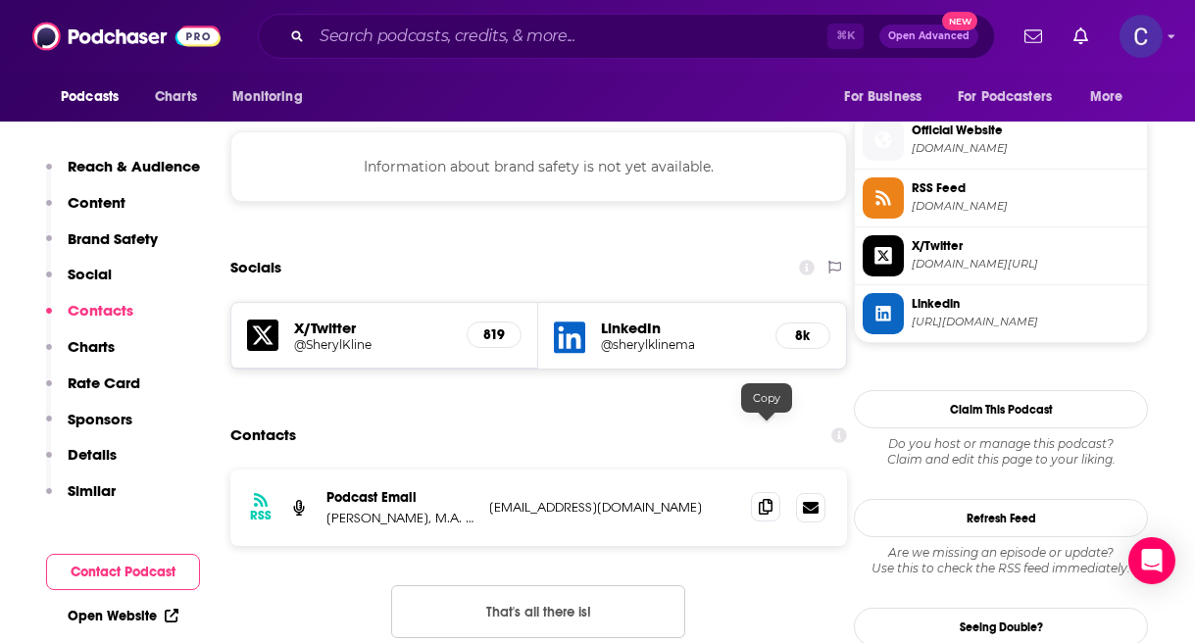
click at [761, 492] on span at bounding box center [765, 506] width 29 height 29
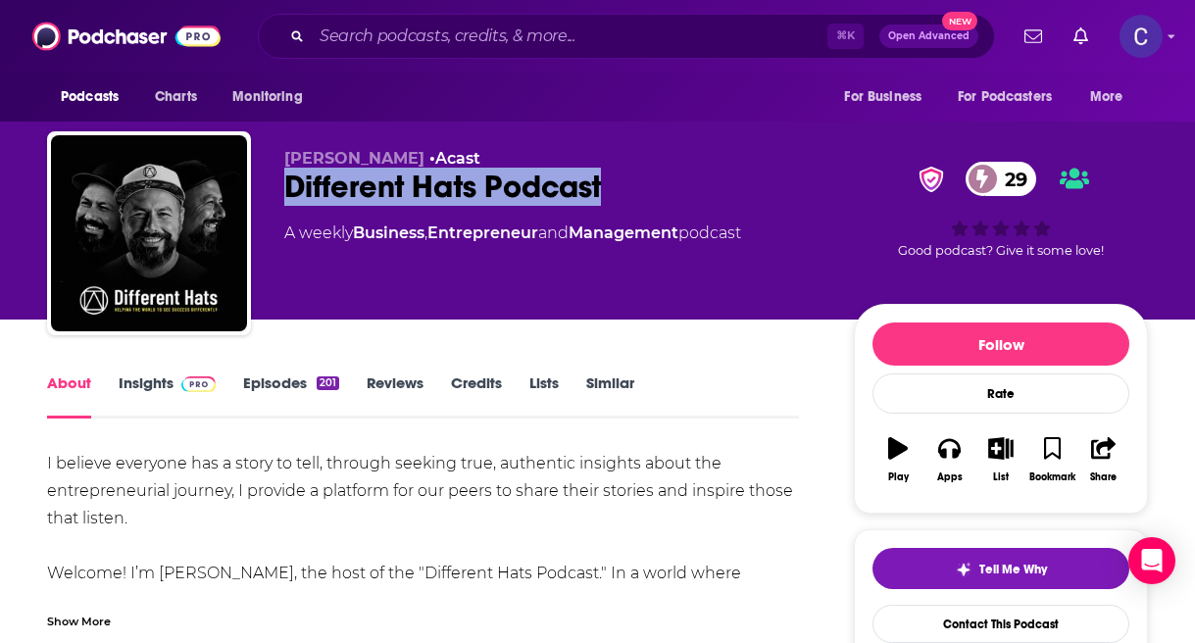
drag, startPoint x: 636, startPoint y: 185, endPoint x: 268, endPoint y: 180, distance: 368.7
click at [268, 180] on div "Sam Thomas • Acast Different Hats Podcast 29 A weekly Business , Entrepreneur a…" at bounding box center [597, 237] width 1101 height 212
copy h1 "Different Hats Podcast"
click at [79, 382] on link "About" at bounding box center [69, 396] width 44 height 45
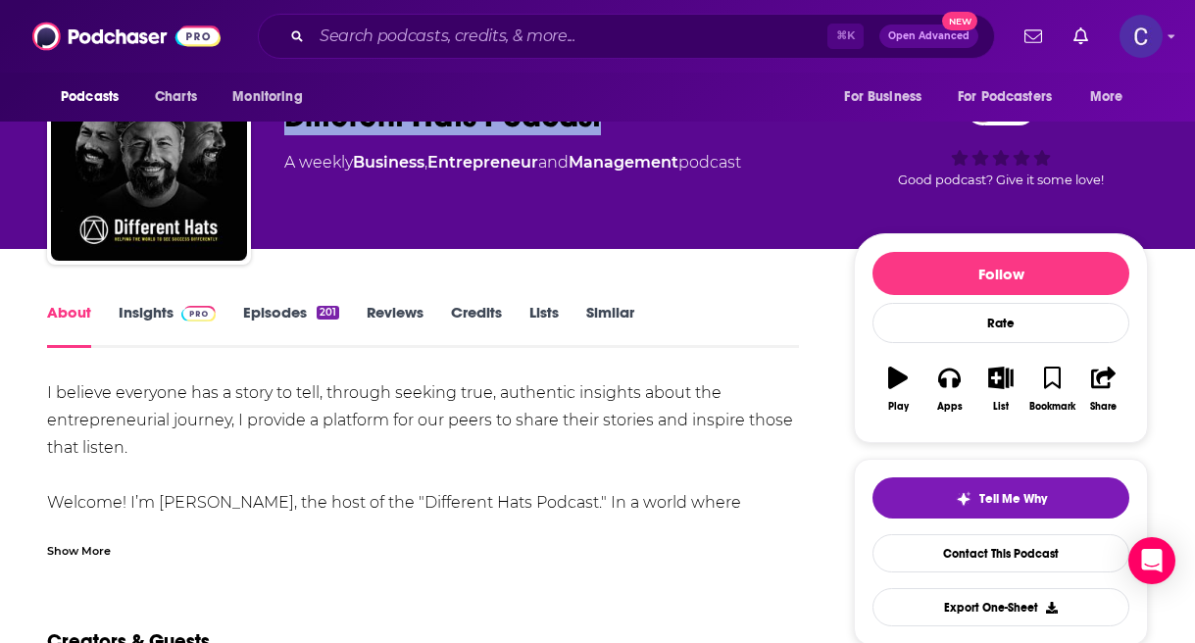
scroll to position [83, 0]
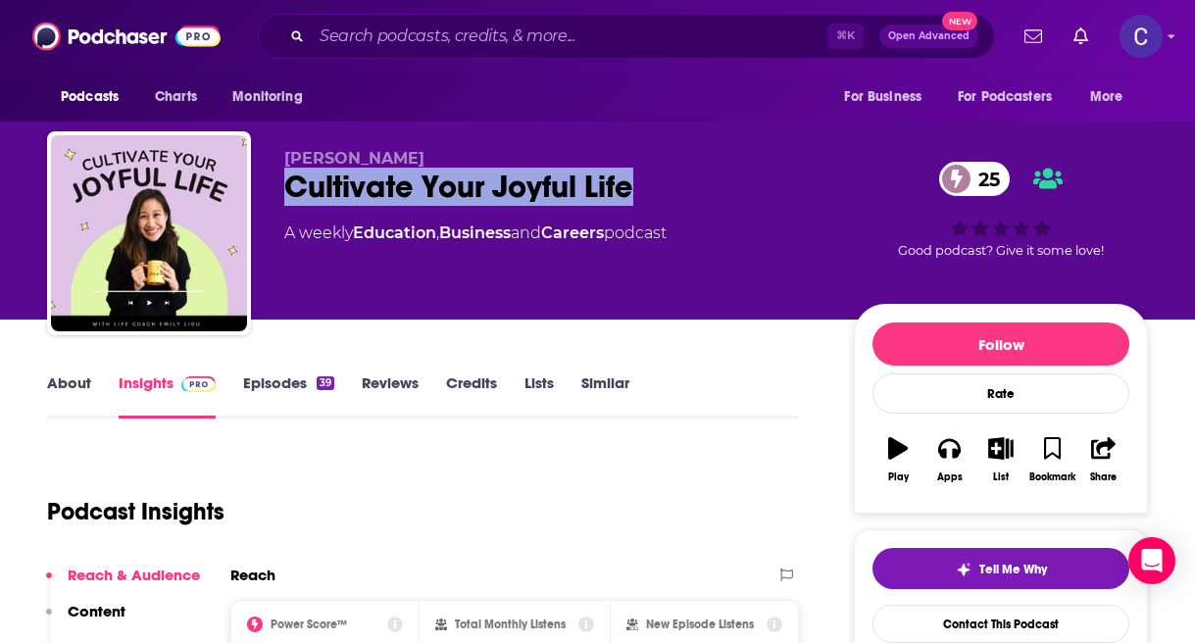
drag, startPoint x: 283, startPoint y: 188, endPoint x: 647, endPoint y: 187, distance: 363.8
click at [648, 188] on div "[PERSON_NAME] Cultivate Your Joyful Life 25 A weekly Education , Business and C…" at bounding box center [597, 237] width 1101 height 212
copy h2 "Cultivate Your Joyful Life"
click at [310, 386] on link "Episodes 39" at bounding box center [288, 396] width 91 height 45
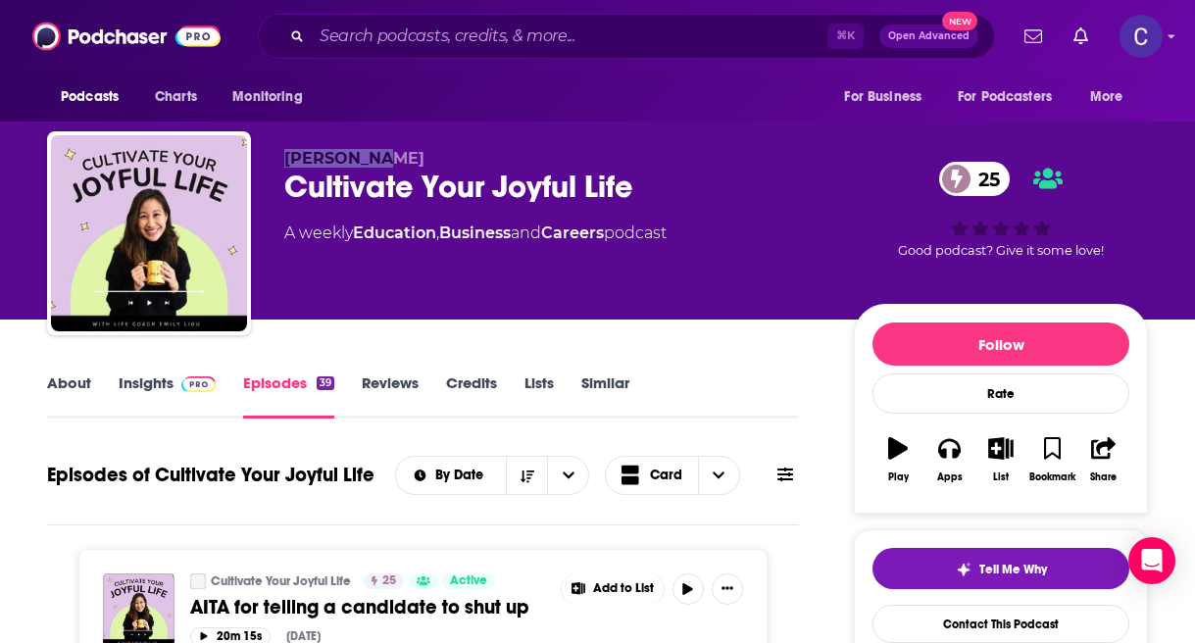
drag, startPoint x: 282, startPoint y: 160, endPoint x: 412, endPoint y: 160, distance: 129.4
click at [412, 160] on div "[PERSON_NAME] Cultivate Your Joyful Life 25 A weekly Education , Business and C…" at bounding box center [597, 237] width 1101 height 212
copy span "[PERSON_NAME]"
click at [134, 380] on link "Insights" at bounding box center [167, 396] width 97 height 45
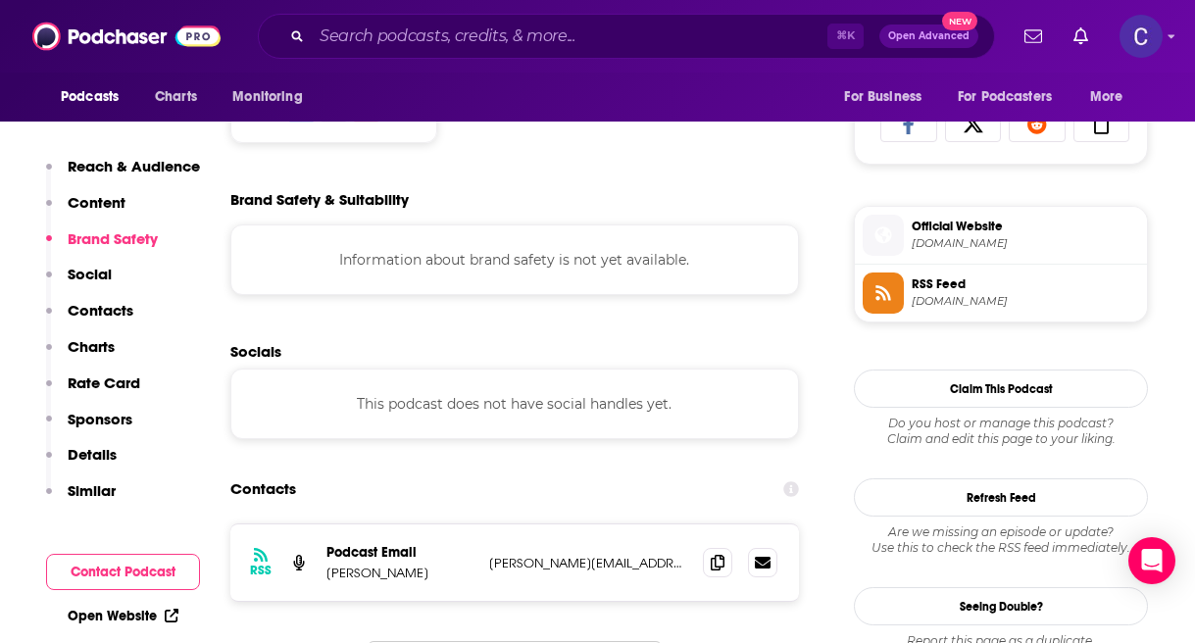
scroll to position [1302, 0]
click at [720, 571] on span at bounding box center [717, 560] width 29 height 29
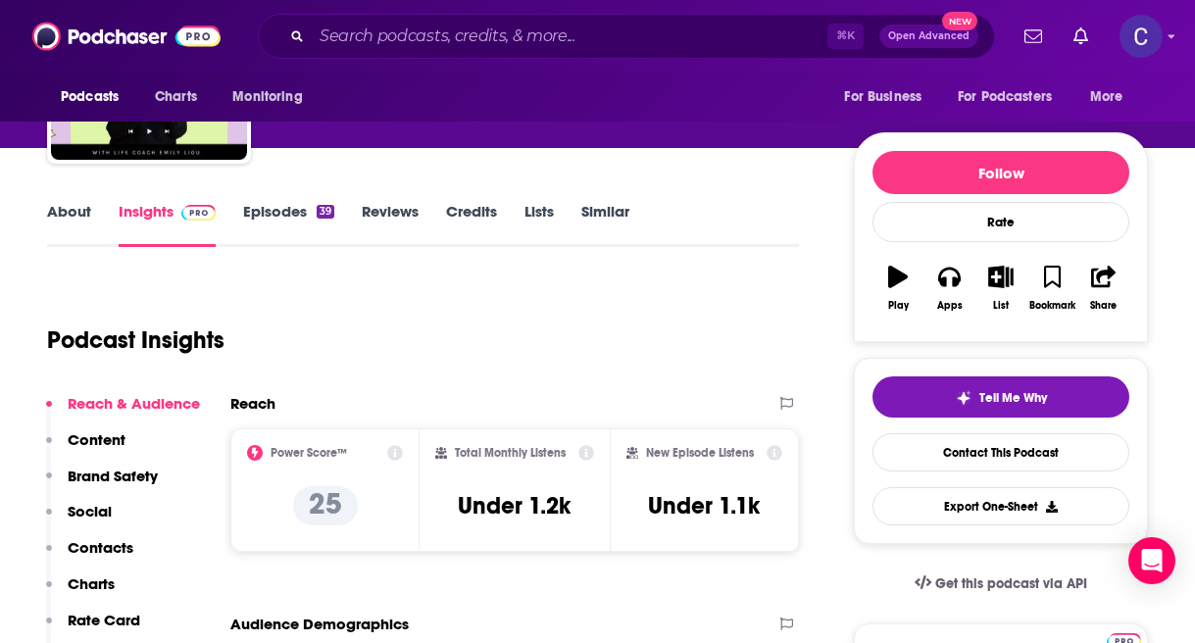
scroll to position [227, 0]
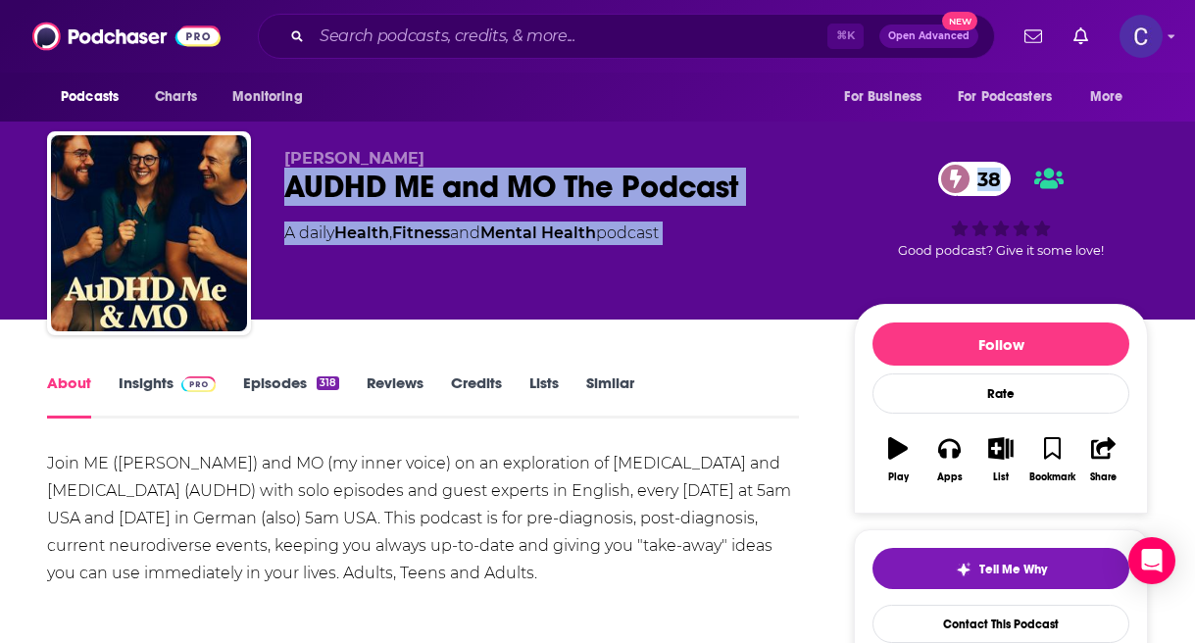
drag, startPoint x: 283, startPoint y: 180, endPoint x: 846, endPoint y: 194, distance: 563.0
click at [846, 194] on div "[PERSON_NAME] AUDHD ME and MO The Podcast 38 A daily Health , Fitness and Menta…" at bounding box center [597, 237] width 1101 height 212
copy div "AUDHD ME and MO The Podcast 38 A daily Health , Fitness and Mental Health podca…"
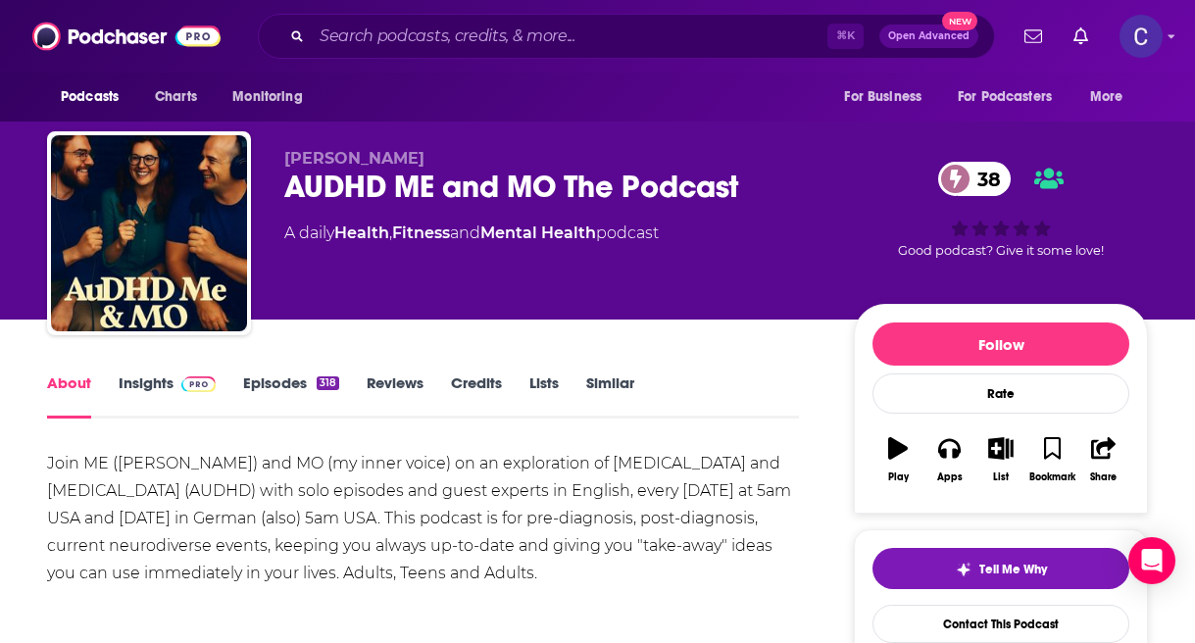
click at [744, 179] on div "AUDHD ME and MO The Podcast 38" at bounding box center [553, 187] width 538 height 38
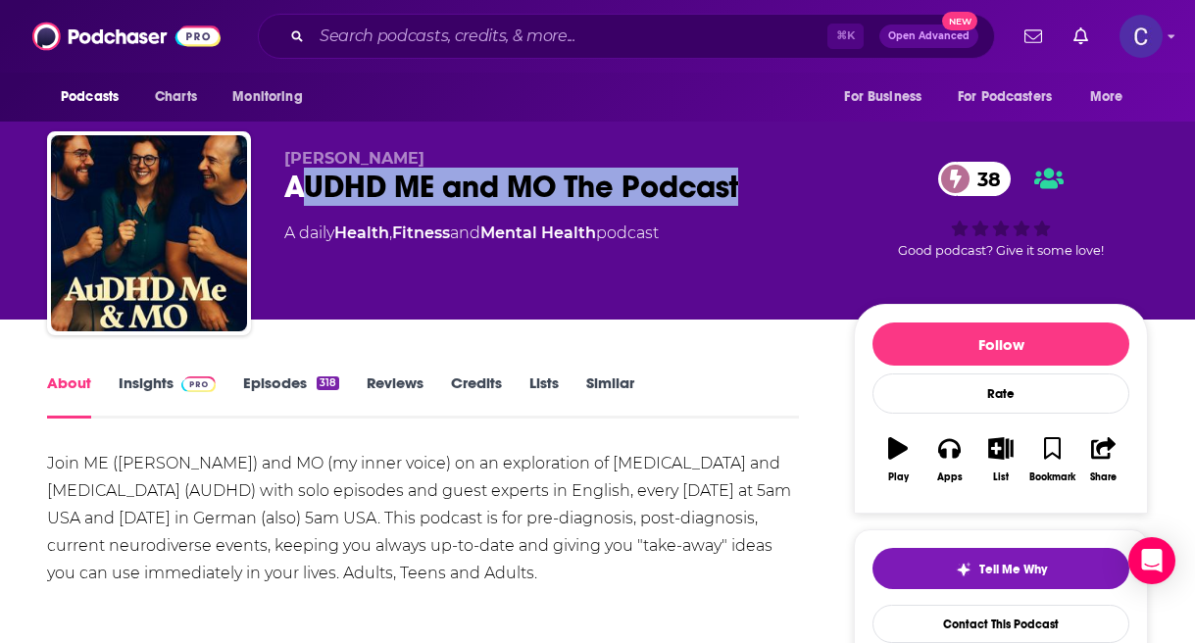
drag, startPoint x: 775, startPoint y: 180, endPoint x: 294, endPoint y: 174, distance: 480.5
click at [294, 174] on div "AUDHD ME and MO The Podcast 38" at bounding box center [553, 187] width 538 height 38
drag, startPoint x: 283, startPoint y: 176, endPoint x: 749, endPoint y: 184, distance: 465.8
click at [749, 184] on div "Simon Arnold AUDHD ME and MO The Podcast 38 A daily Health , Fitness and Mental…" at bounding box center [597, 237] width 1101 height 212
copy h1 "AUDHD ME and MO The Podcast"
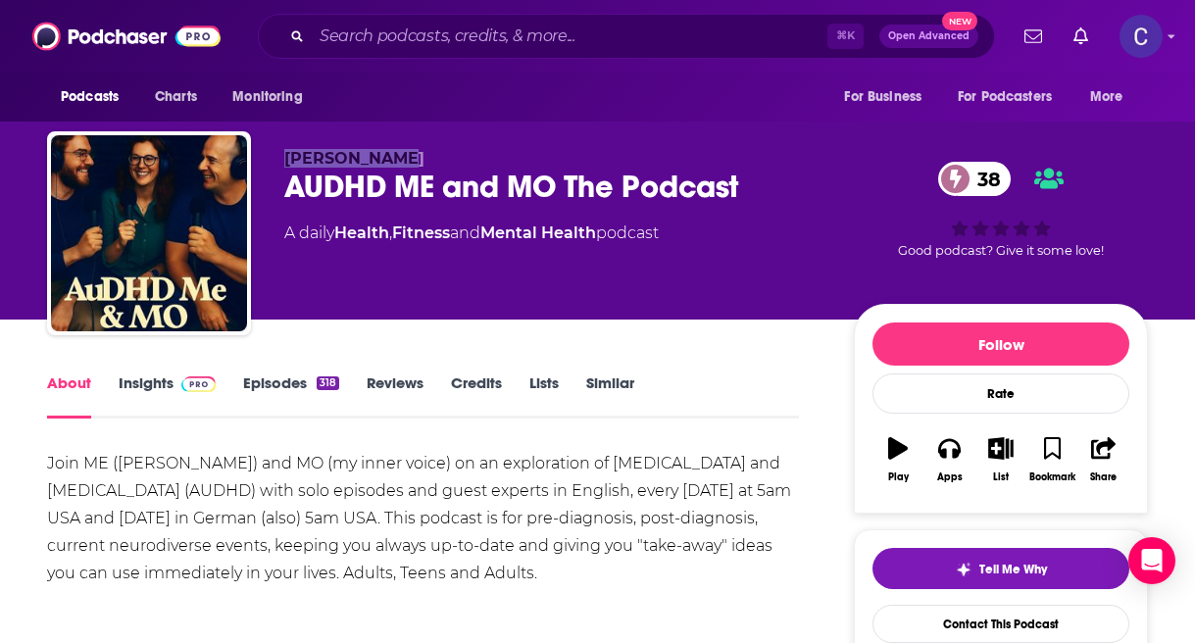
drag, startPoint x: 280, startPoint y: 154, endPoint x: 417, endPoint y: 154, distance: 136.3
click at [417, 154] on div "Simon Arnold AUDHD ME and MO The Podcast 38 A daily Health , Fitness and Mental…" at bounding box center [597, 237] width 1101 height 212
copy span "Simon Arnold"
click at [171, 376] on link "Insights" at bounding box center [167, 396] width 97 height 45
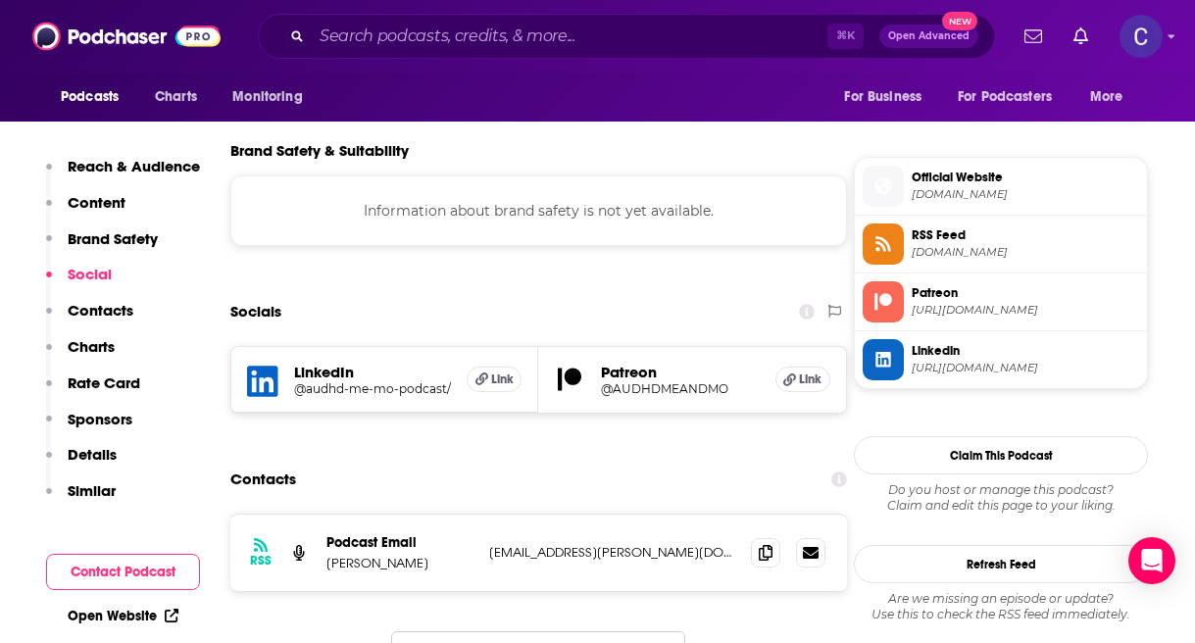
scroll to position [1353, 0]
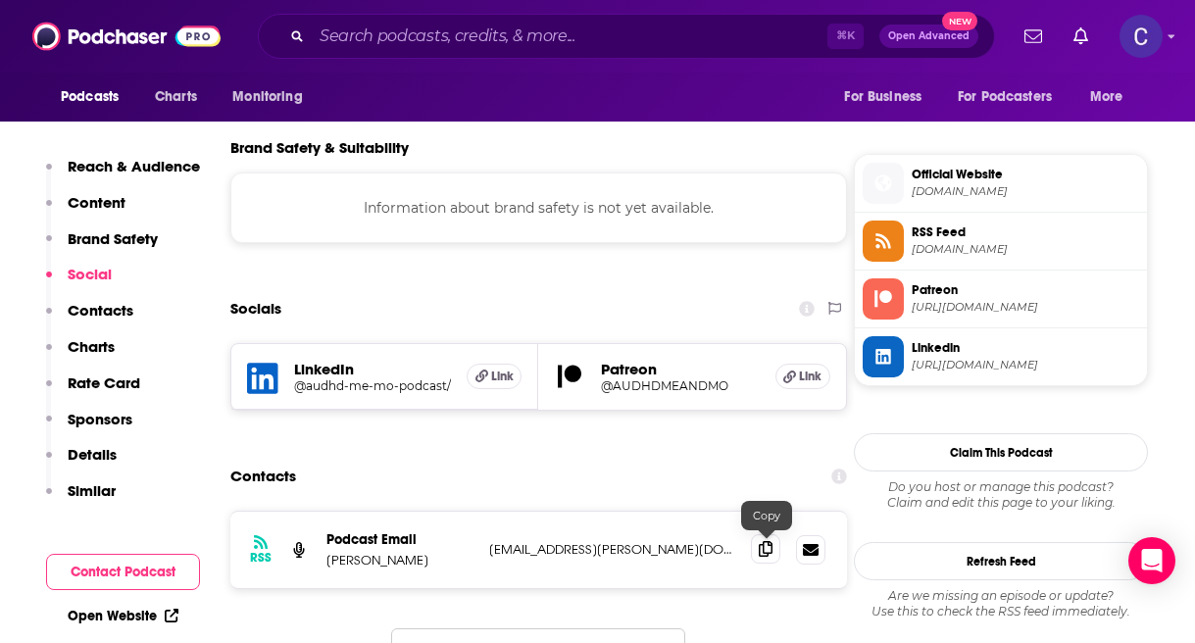
click at [765, 559] on span at bounding box center [765, 548] width 29 height 29
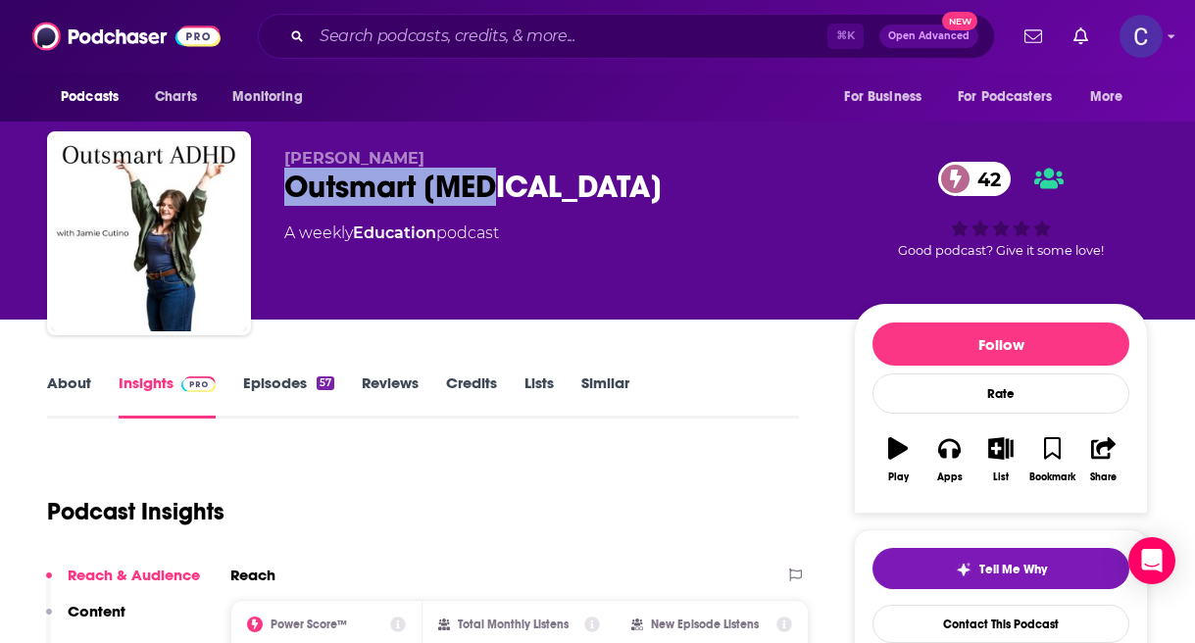
drag, startPoint x: 287, startPoint y: 184, endPoint x: 519, endPoint y: 184, distance: 231.4
click at [519, 184] on div "Outsmart [MEDICAL_DATA] 42" at bounding box center [553, 187] width 538 height 38
copy h2 "Outsmart [MEDICAL_DATA]"
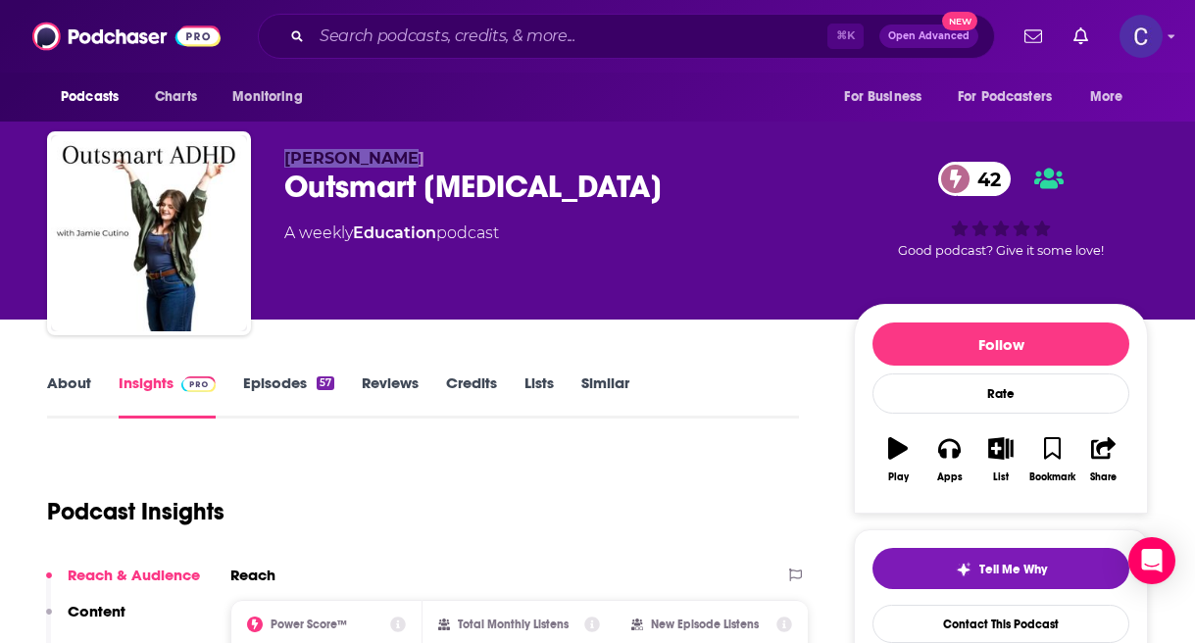
drag, startPoint x: 285, startPoint y: 154, endPoint x: 473, endPoint y: 154, distance: 187.3
click at [473, 154] on p "[PERSON_NAME]" at bounding box center [553, 158] width 538 height 19
copy span "Jamie Cutino"
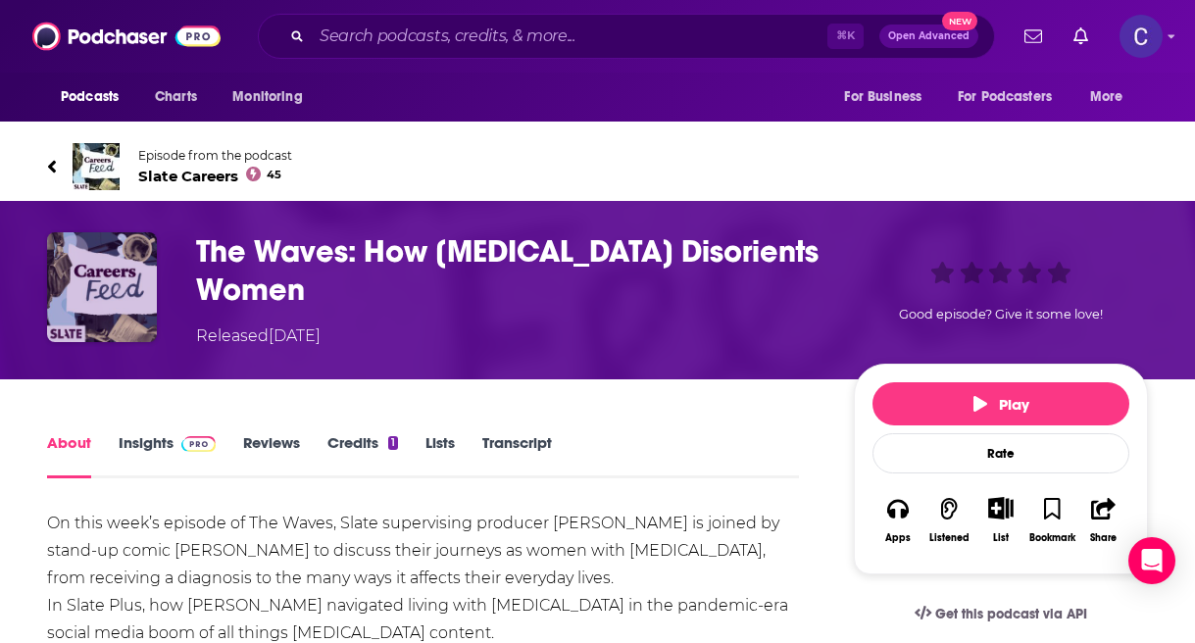
click at [116, 272] on img "The Waves: How ADHD Disorients Women" at bounding box center [102, 287] width 110 height 110
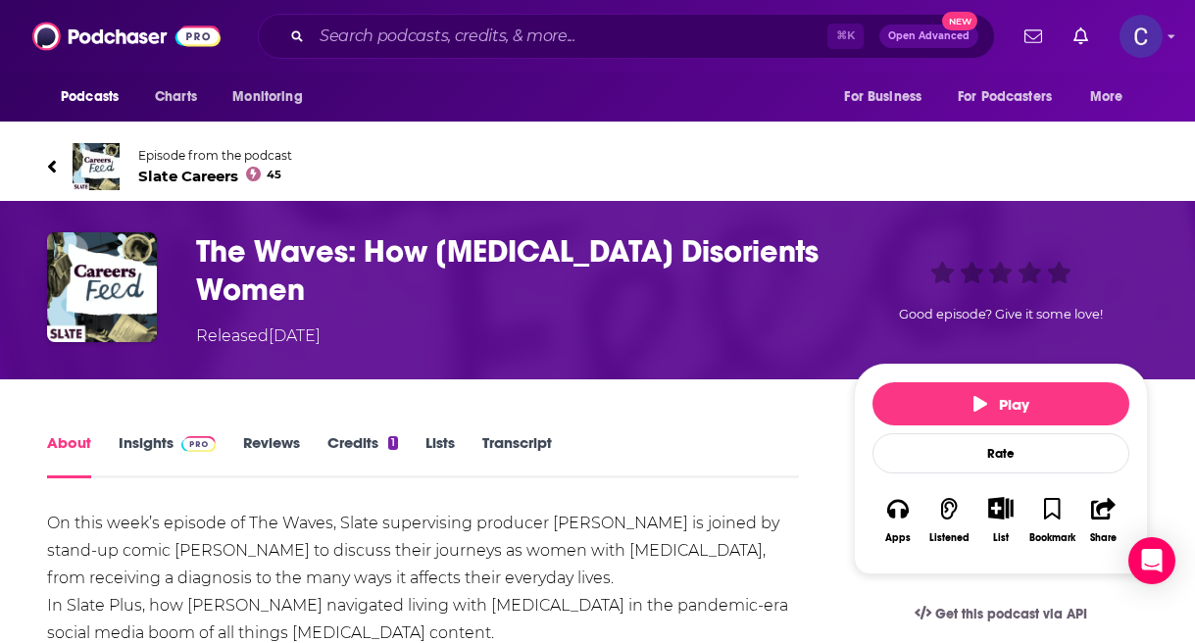
click at [172, 173] on span "Slate Careers 45" at bounding box center [215, 176] width 154 height 19
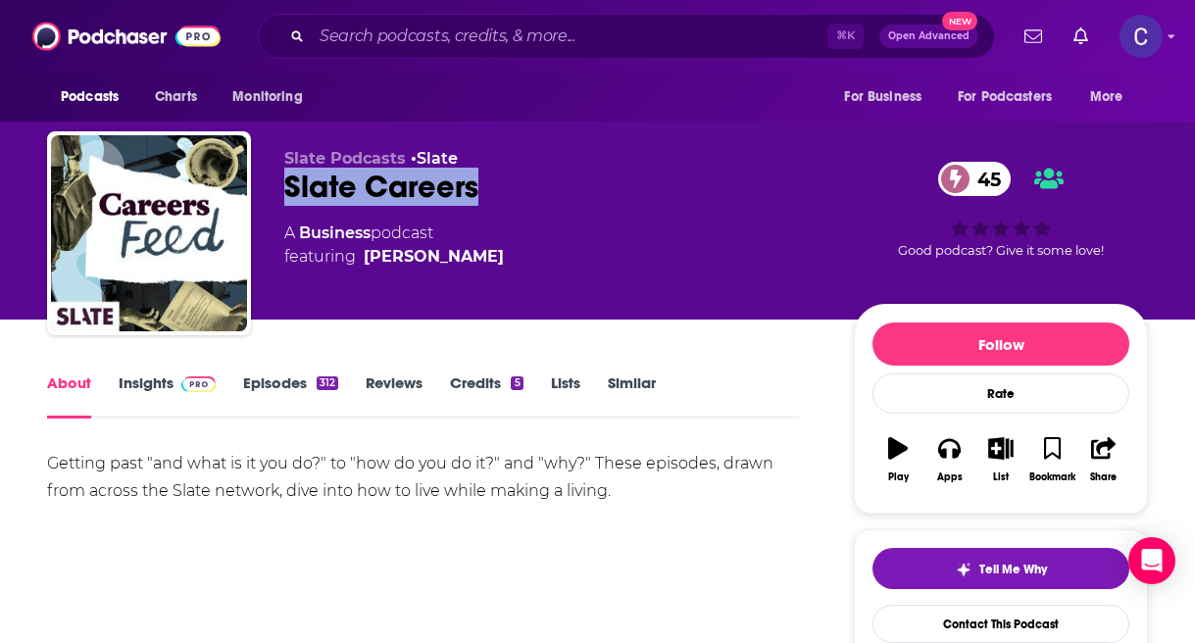
drag, startPoint x: 504, startPoint y: 190, endPoint x: 283, endPoint y: 187, distance: 220.6
click at [283, 187] on div "Slate Podcasts • Slate Slate Careers 45 A Business podcast featuring Seth Steve…" at bounding box center [597, 237] width 1101 height 212
copy h1 "Slate Careers"
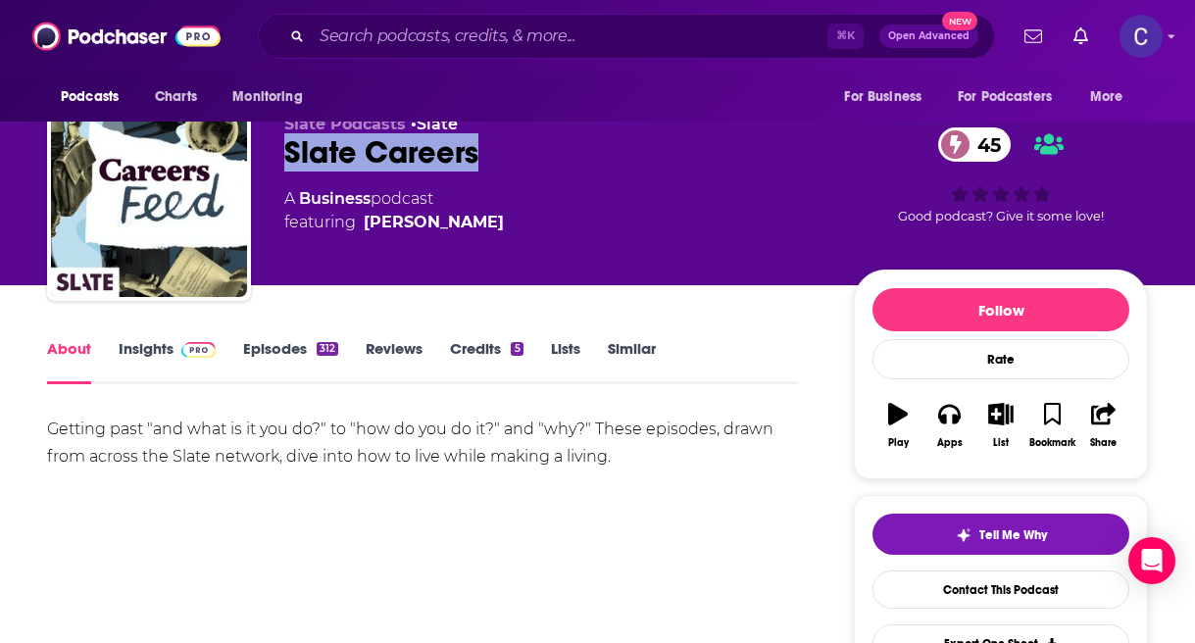
scroll to position [35, 0]
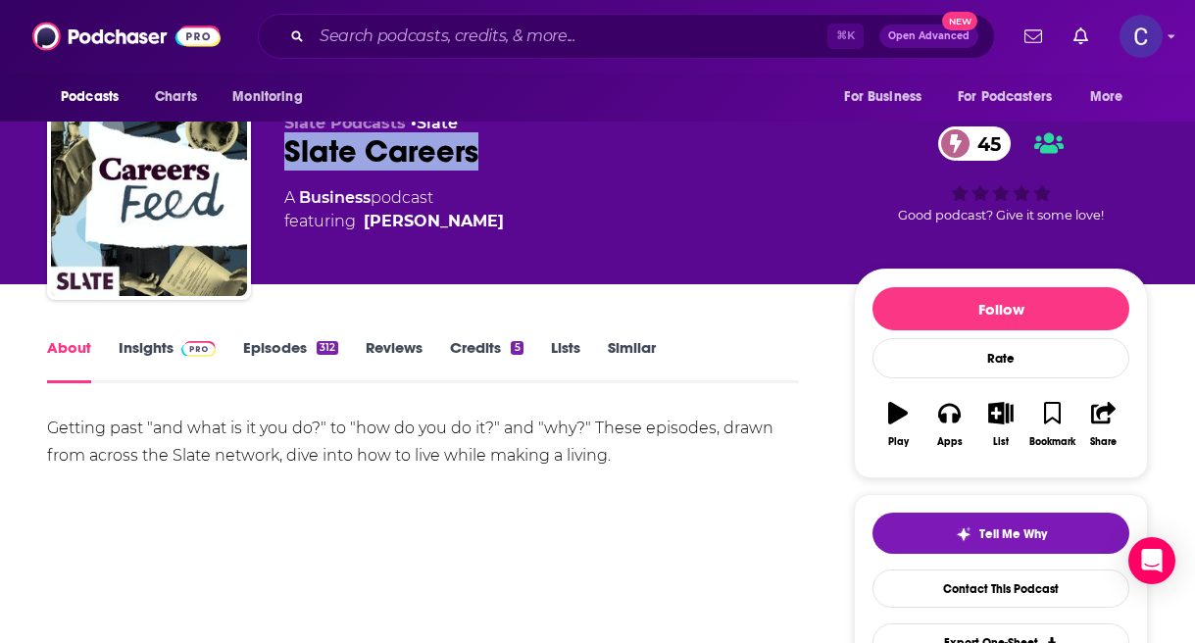
click at [132, 348] on link "Insights" at bounding box center [167, 360] width 97 height 45
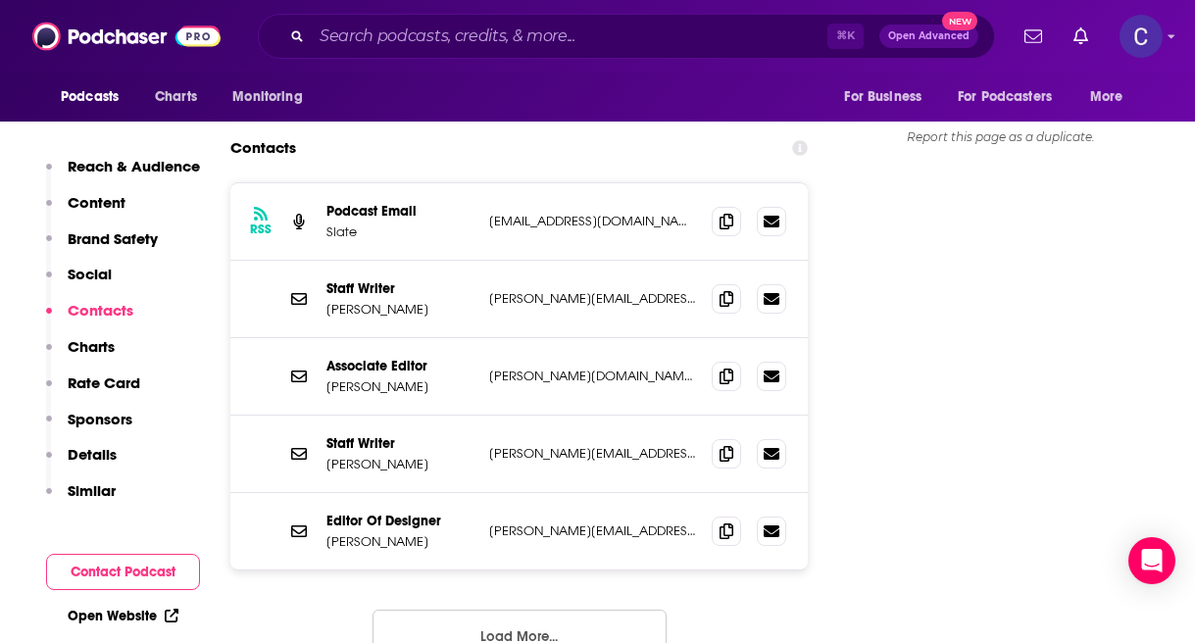
scroll to position [1993, 0]
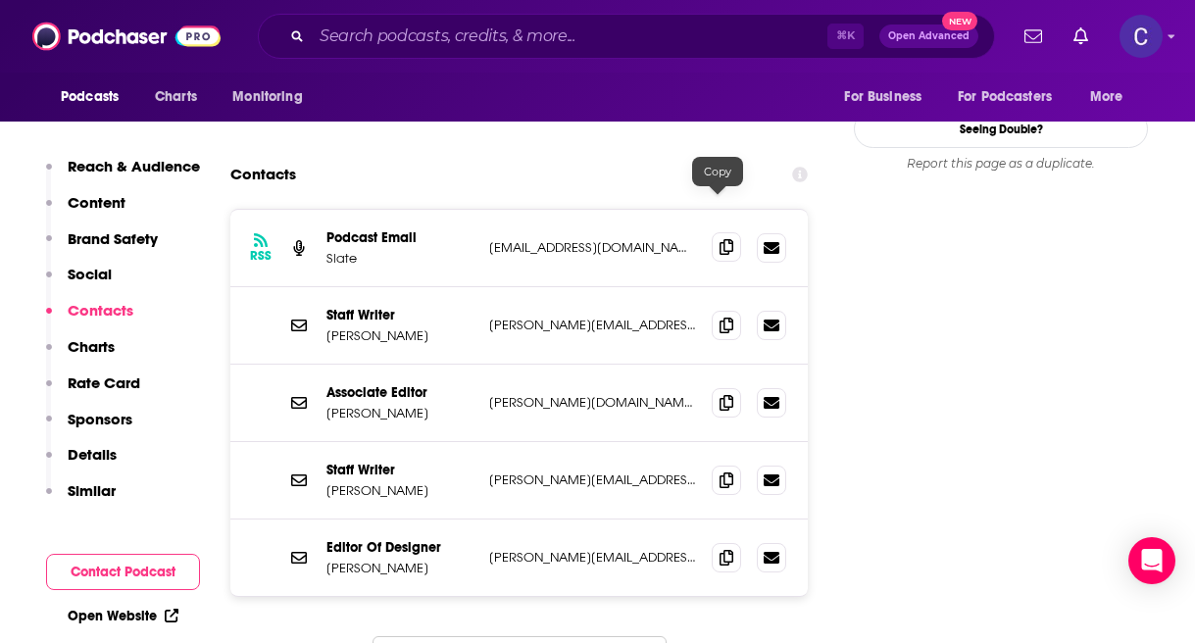
click at [712, 232] on span at bounding box center [726, 246] width 29 height 29
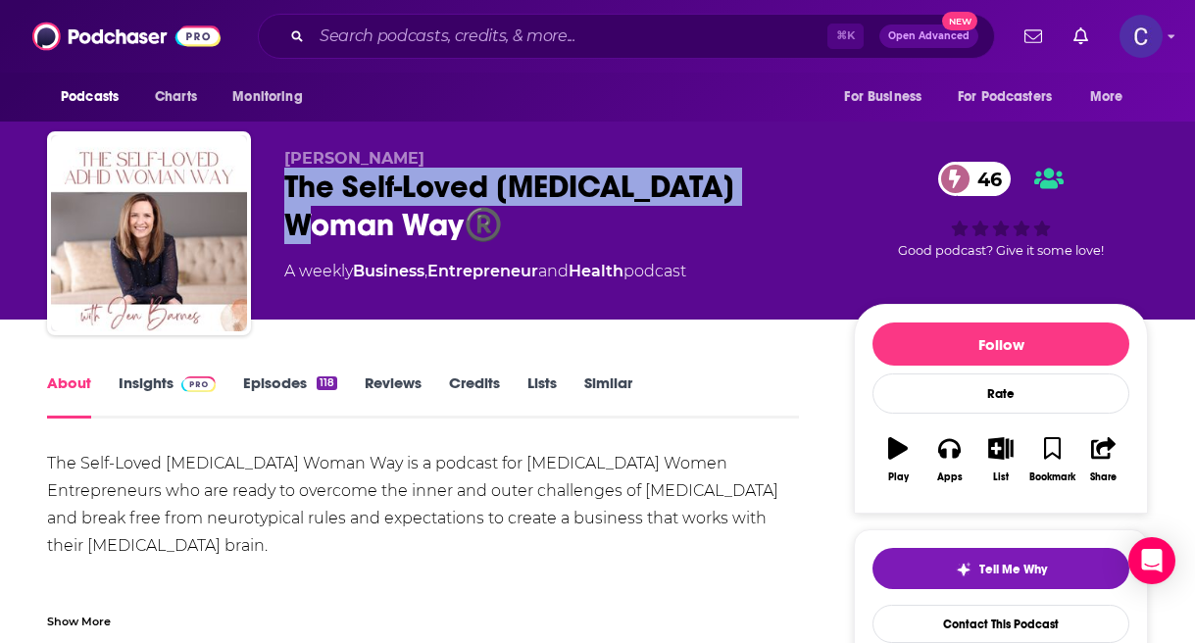
drag, startPoint x: 267, startPoint y: 190, endPoint x: 786, endPoint y: 193, distance: 519.7
click at [786, 193] on div "[PERSON_NAME] The Self-Loved [MEDICAL_DATA] Woman Way®️ 46 A weekly Business , …" at bounding box center [597, 237] width 1101 height 212
copy h1 "The Self-Loved [MEDICAL_DATA] Woman Way®️"
click at [767, 191] on div "The Self-Loved [MEDICAL_DATA] Woman Way®️ 46" at bounding box center [553, 206] width 538 height 76
drag, startPoint x: 766, startPoint y: 190, endPoint x: 283, endPoint y: 180, distance: 482.5
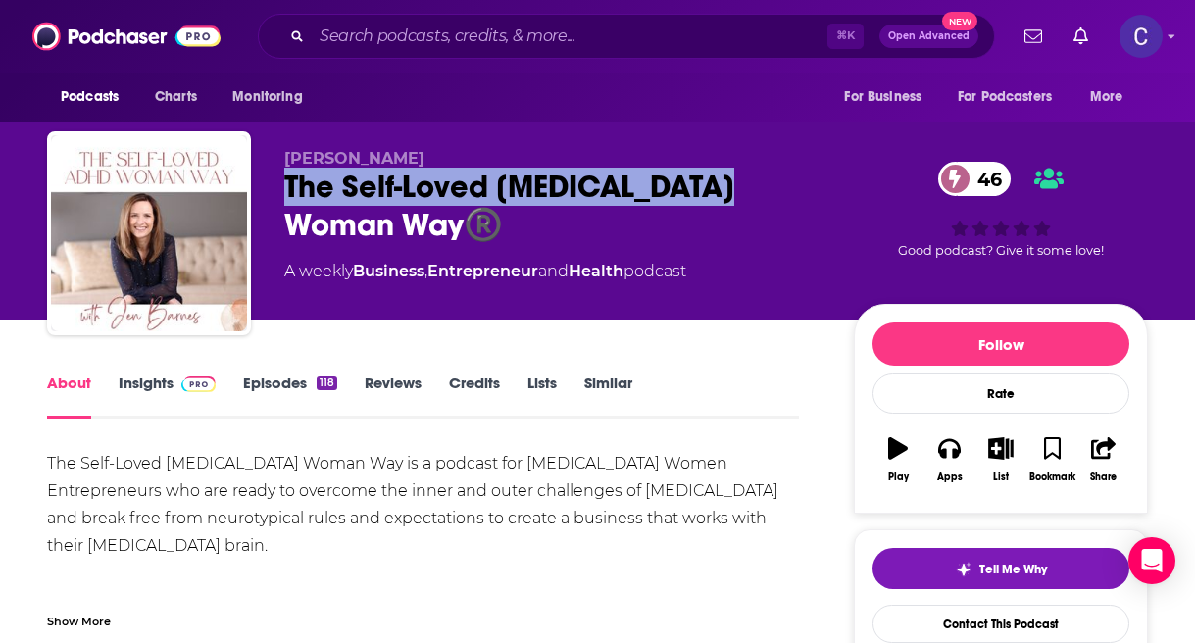
click at [283, 180] on div "[PERSON_NAME] The Self-Loved [MEDICAL_DATA] Woman Way®️ 46 A weekly Business , …" at bounding box center [597, 237] width 1101 height 212
copy h1 "The Self-Loved [MEDICAL_DATA] Woman Way"
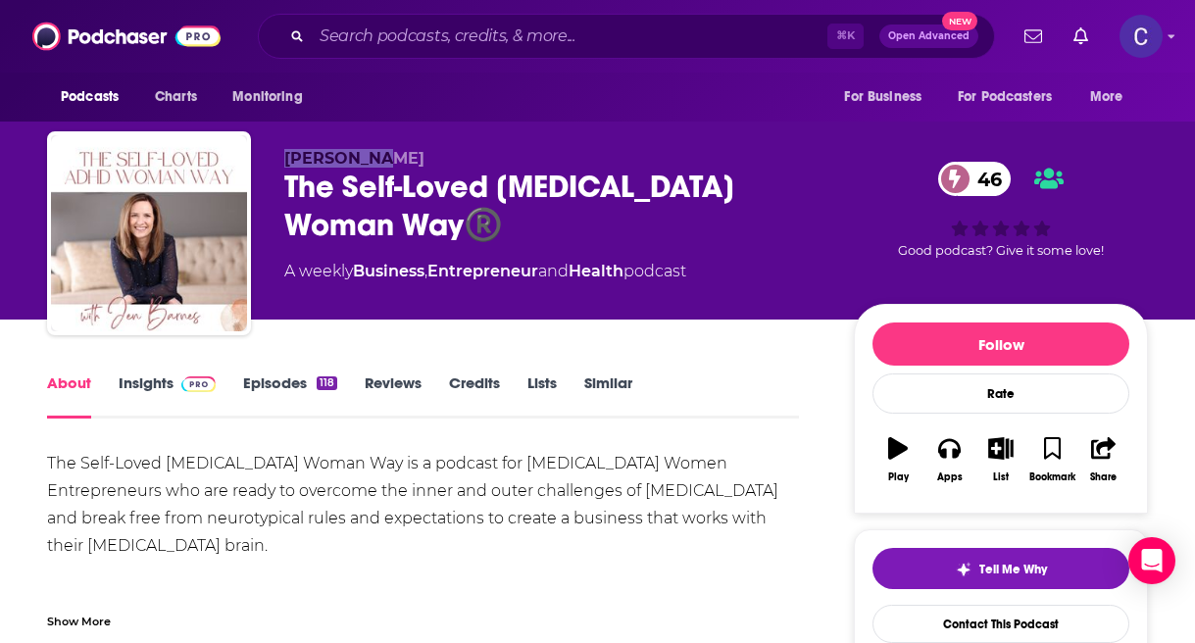
drag, startPoint x: 276, startPoint y: 160, endPoint x: 393, endPoint y: 160, distance: 116.7
click at [393, 160] on div "[PERSON_NAME] The Self-Loved [MEDICAL_DATA] Woman Way®️ 46 A weekly Business , …" at bounding box center [597, 237] width 1101 height 212
copy span "Jen Barnes"
click at [162, 381] on link "Insights" at bounding box center [167, 396] width 97 height 45
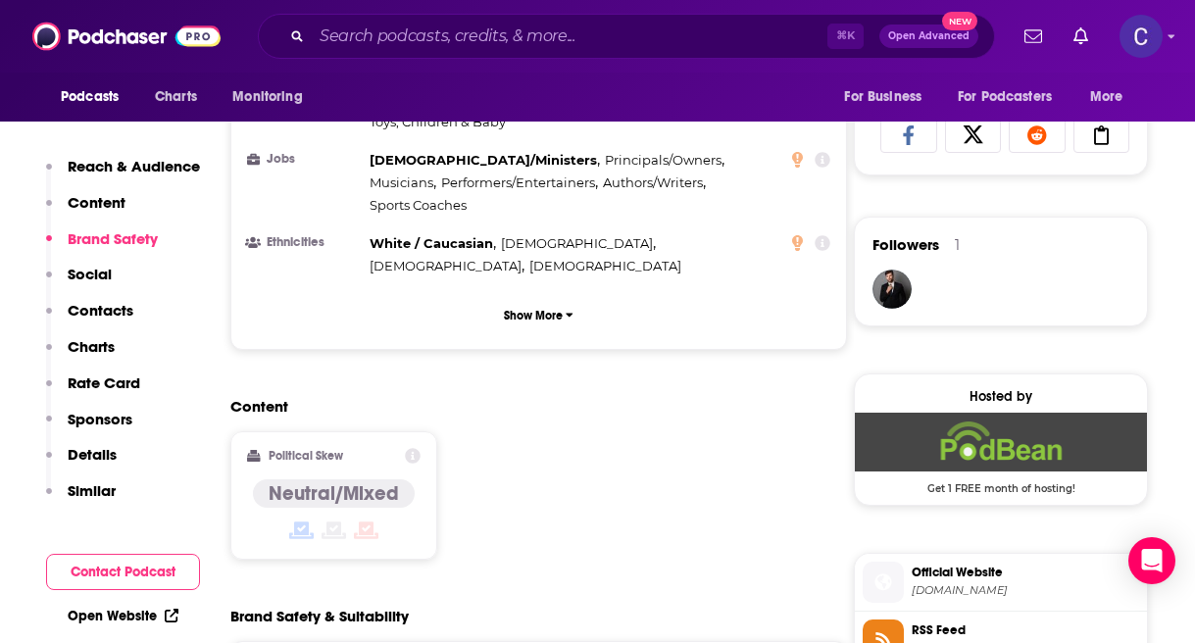
scroll to position [1566, 0]
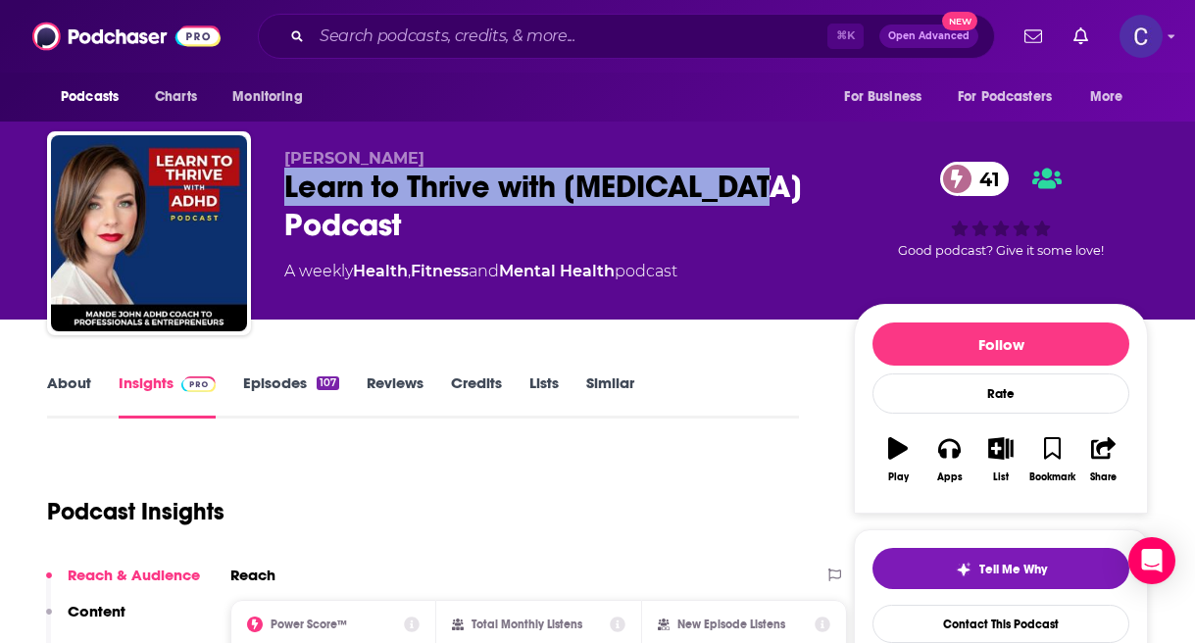
drag, startPoint x: 279, startPoint y: 196, endPoint x: 814, endPoint y: 195, distance: 534.4
click at [814, 195] on div "Mande John Learn to Thrive with ADHD Podcast 41 A weekly Health , Fitness and M…" at bounding box center [597, 237] width 1101 height 212
copy h2 "Learn to Thrive with ADHD Podcast"
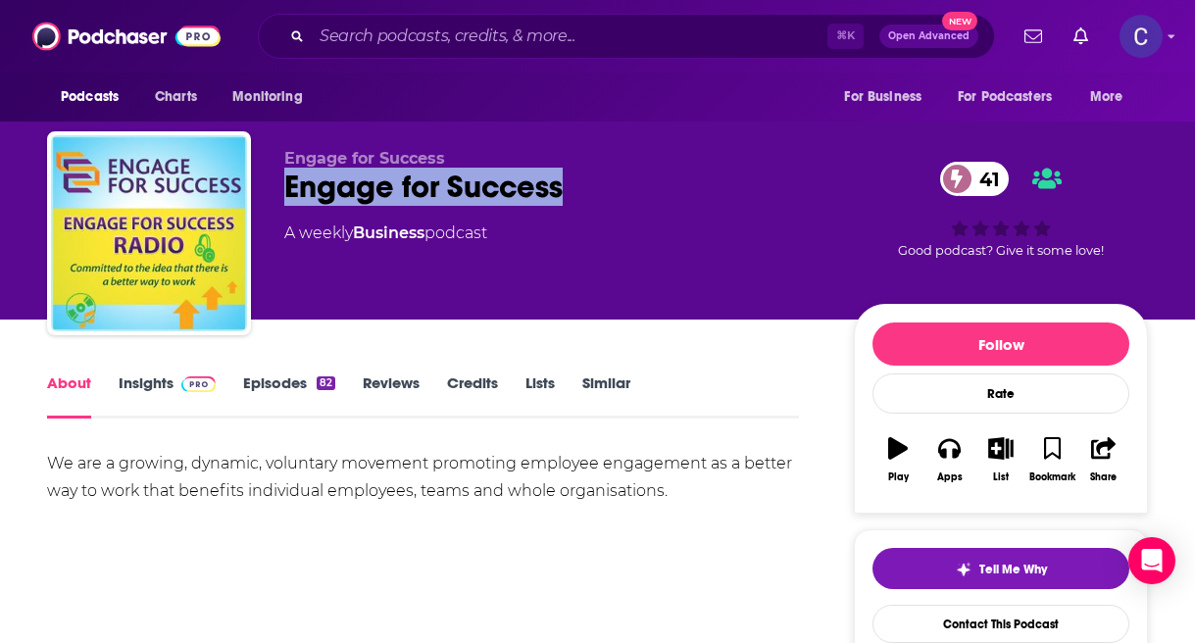
drag, startPoint x: 286, startPoint y: 191, endPoint x: 640, endPoint y: 191, distance: 353.9
click at [640, 191] on div "Engage for Success 41" at bounding box center [553, 187] width 538 height 38
copy h1 "Engage for Success"
click at [300, 381] on link "Episodes 82" at bounding box center [289, 396] width 92 height 45
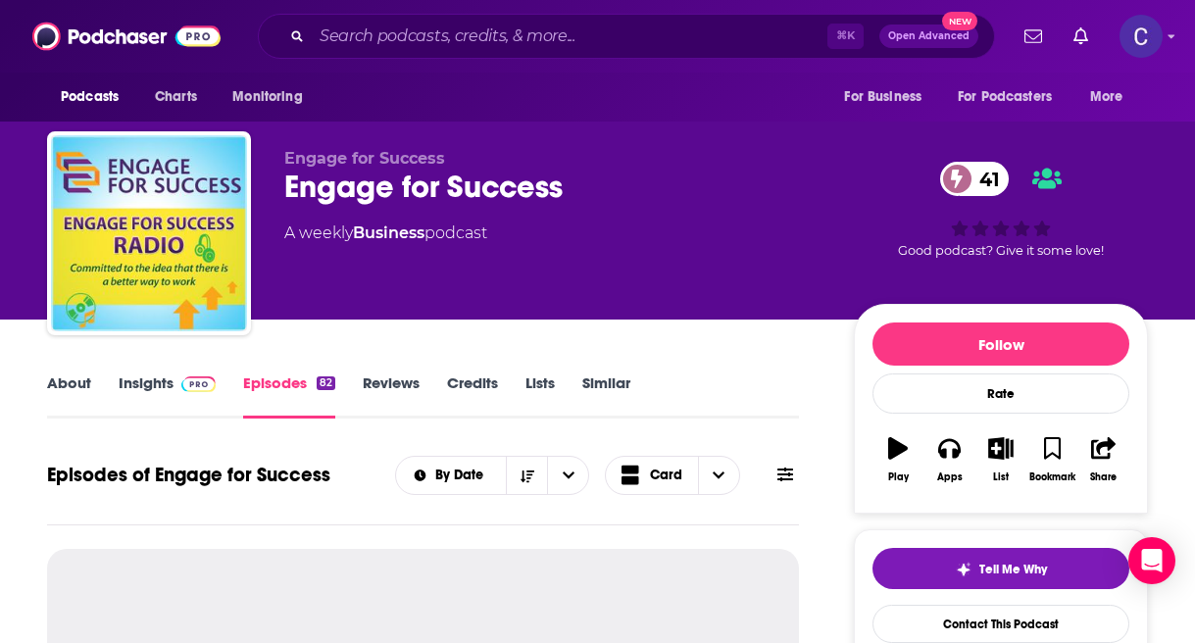
click at [135, 398] on link "Insights" at bounding box center [167, 396] width 97 height 45
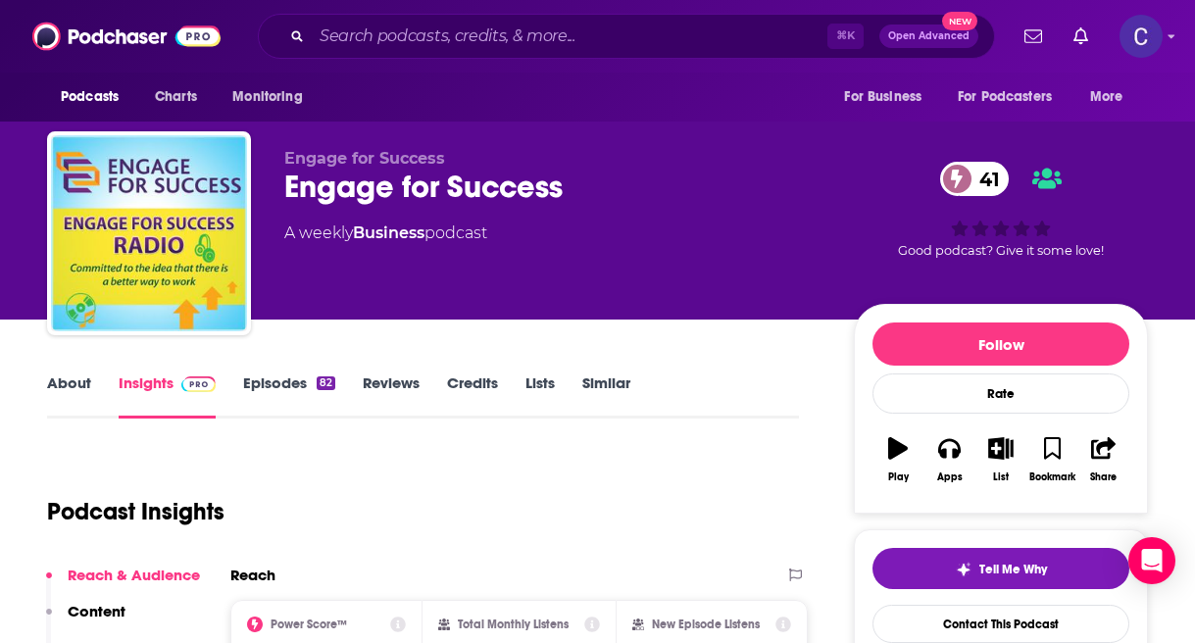
click at [63, 374] on link "About" at bounding box center [69, 396] width 44 height 45
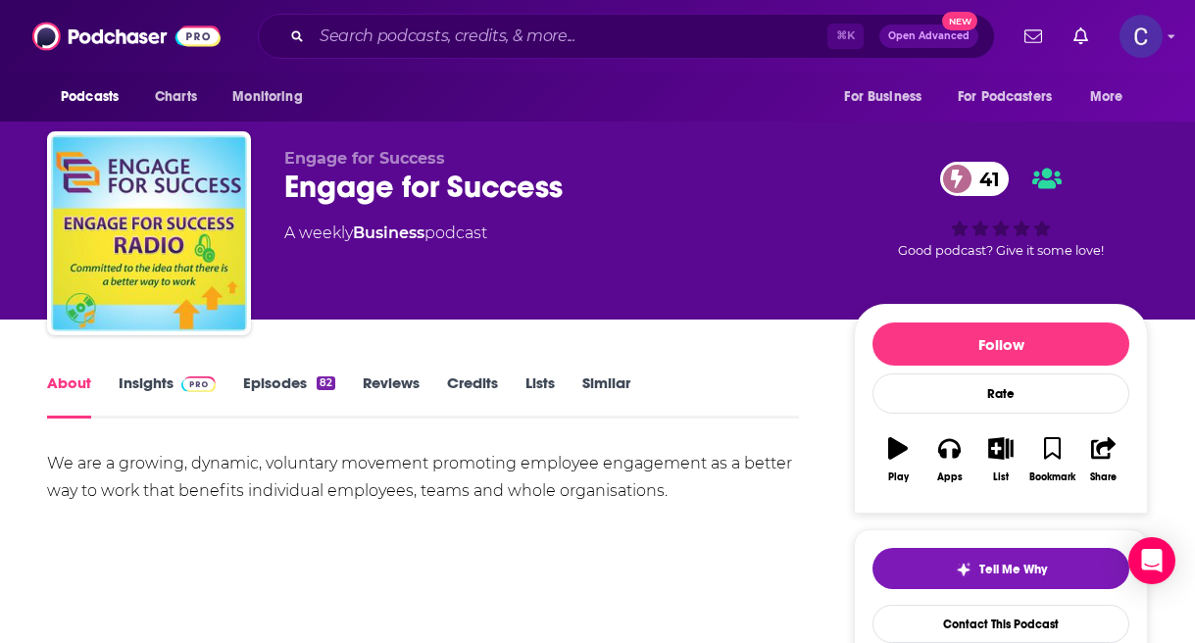
click at [509, 229] on div "A weekly Business podcast" at bounding box center [553, 234] width 538 height 24
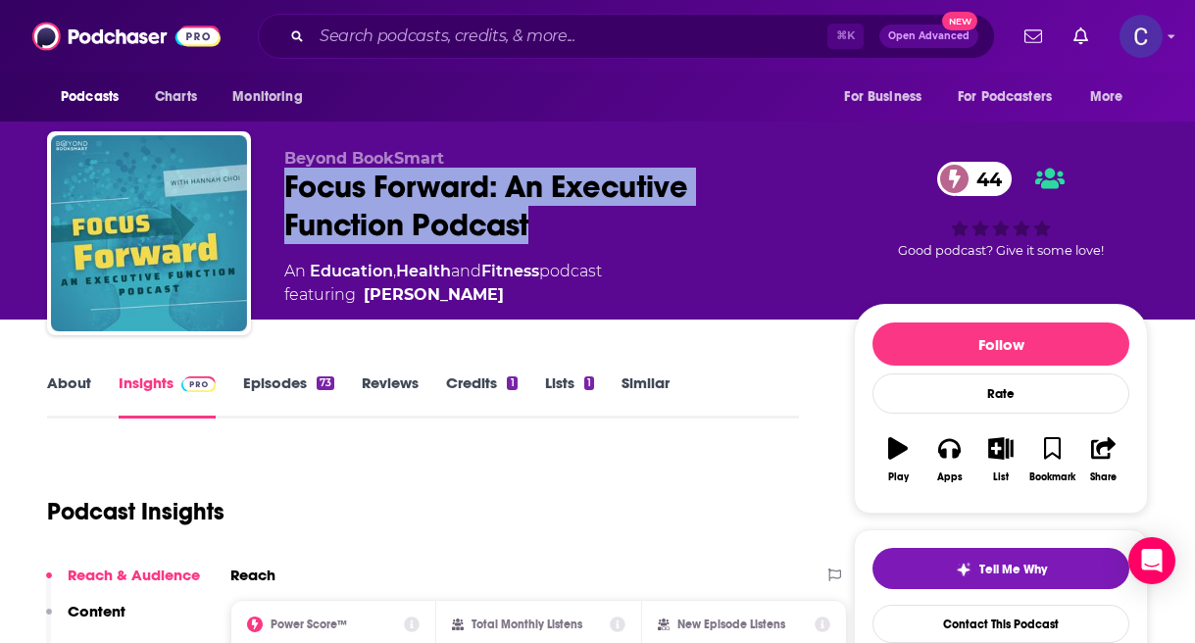
drag, startPoint x: 566, startPoint y: 221, endPoint x: 267, endPoint y: 184, distance: 301.2
click at [267, 184] on div "Beyond BookSmart Focus Forward: An Executive Function Podcast 44 An Education ,…" at bounding box center [597, 237] width 1101 height 212
copy h2 "Focus Forward: An Executive Function Podcast"
click at [54, 393] on link "About" at bounding box center [69, 396] width 44 height 45
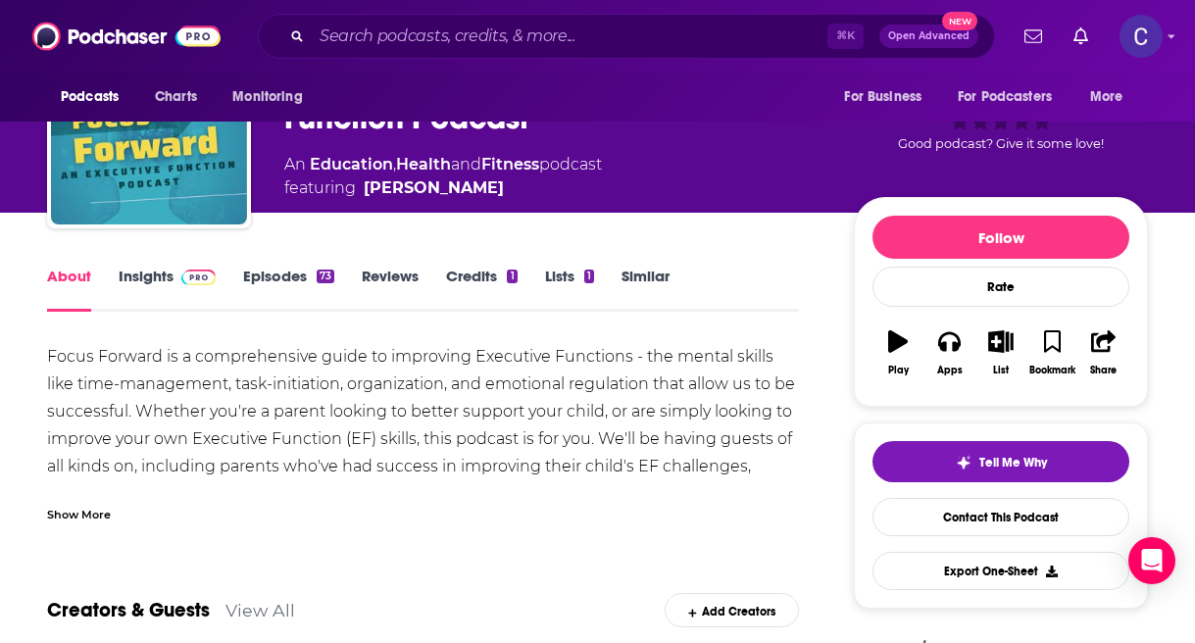
scroll to position [125, 0]
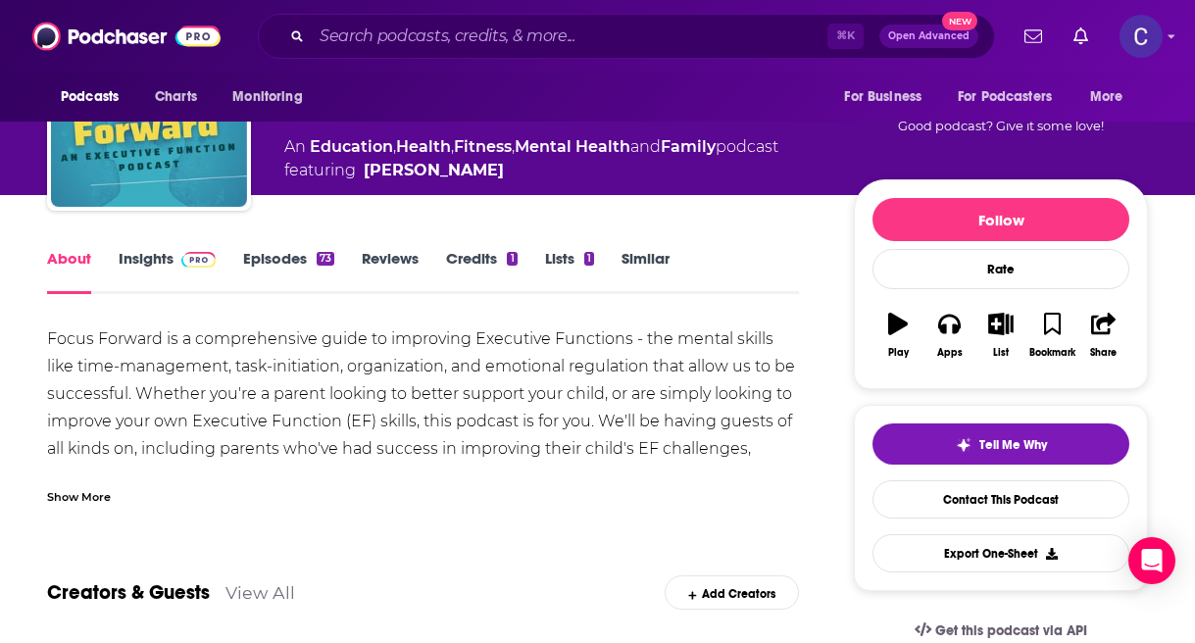
click at [97, 486] on div "Show More" at bounding box center [79, 495] width 64 height 19
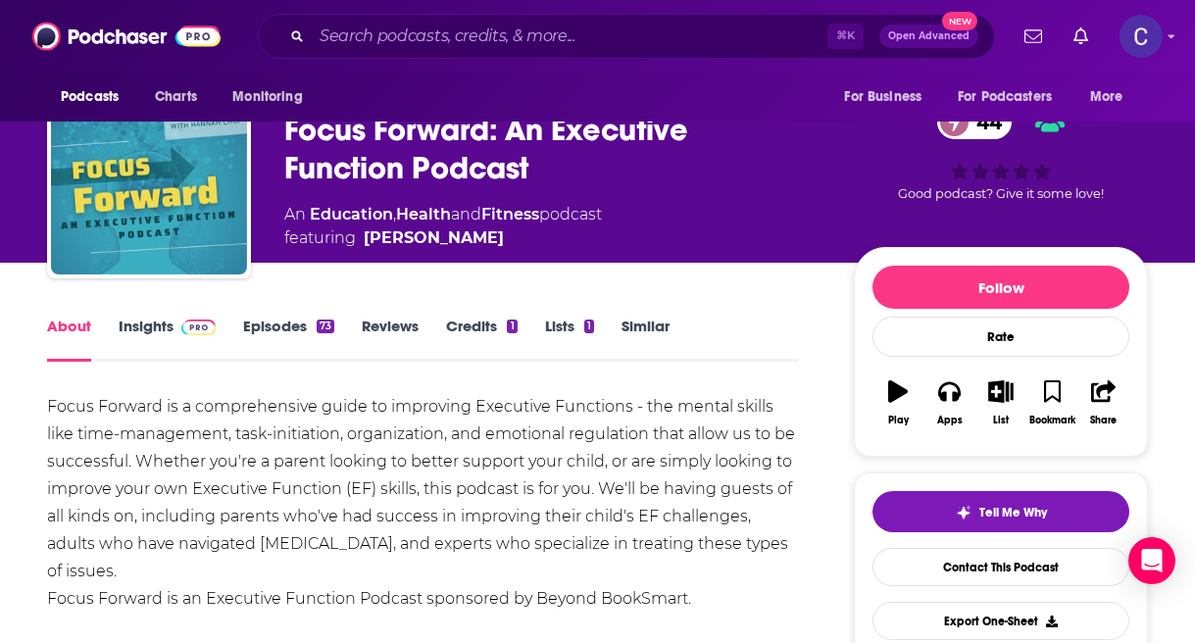
scroll to position [46, 0]
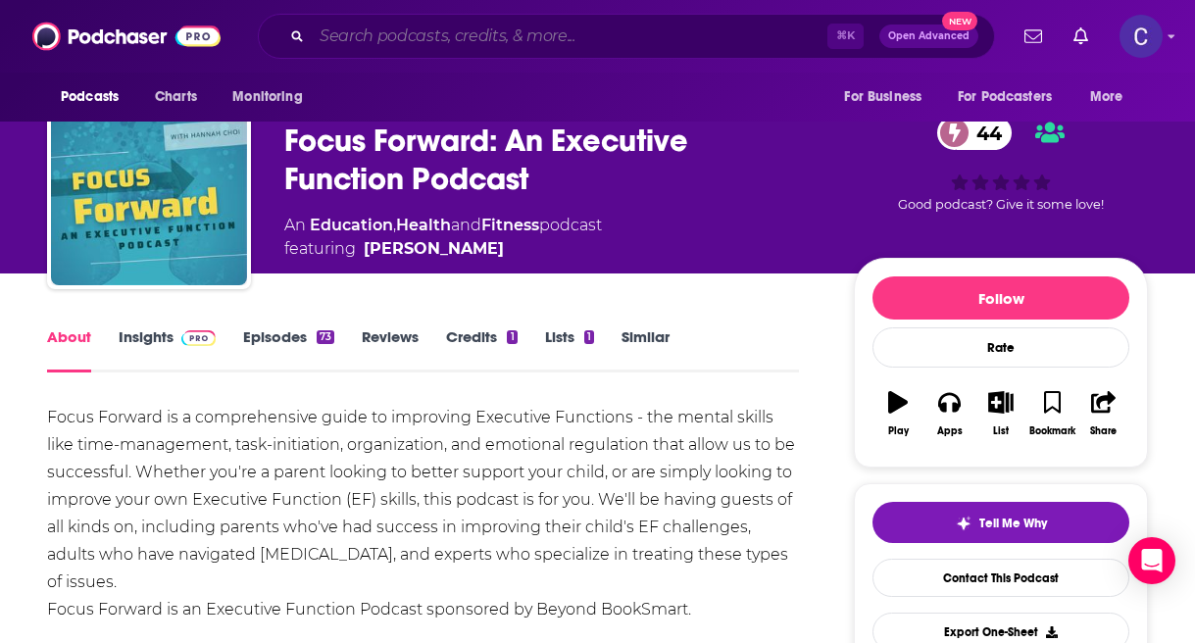
click at [542, 35] on input "Search podcasts, credits, & more..." at bounding box center [570, 36] width 516 height 31
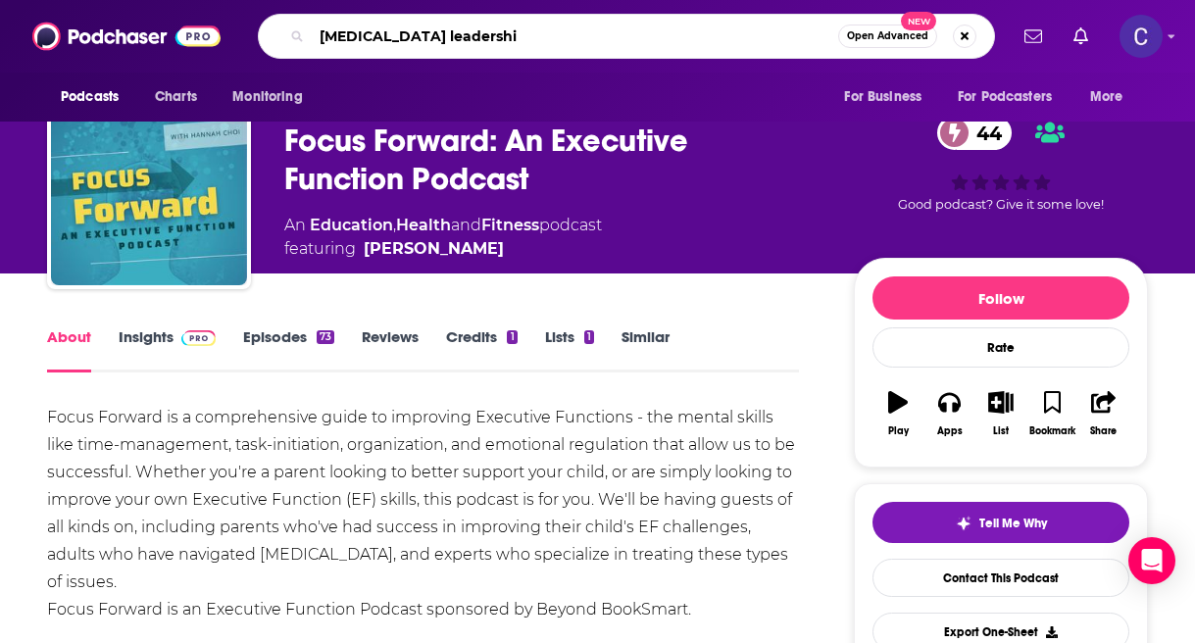
type input "adhd leadership"
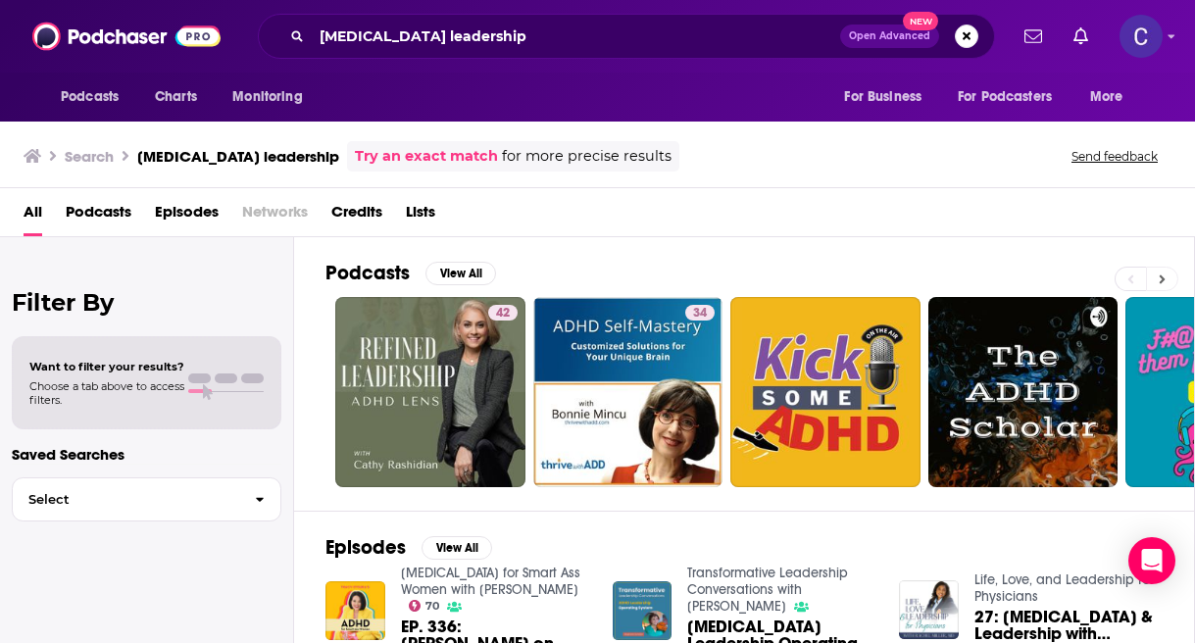
click at [1159, 276] on icon at bounding box center [1162, 280] width 7 height 14
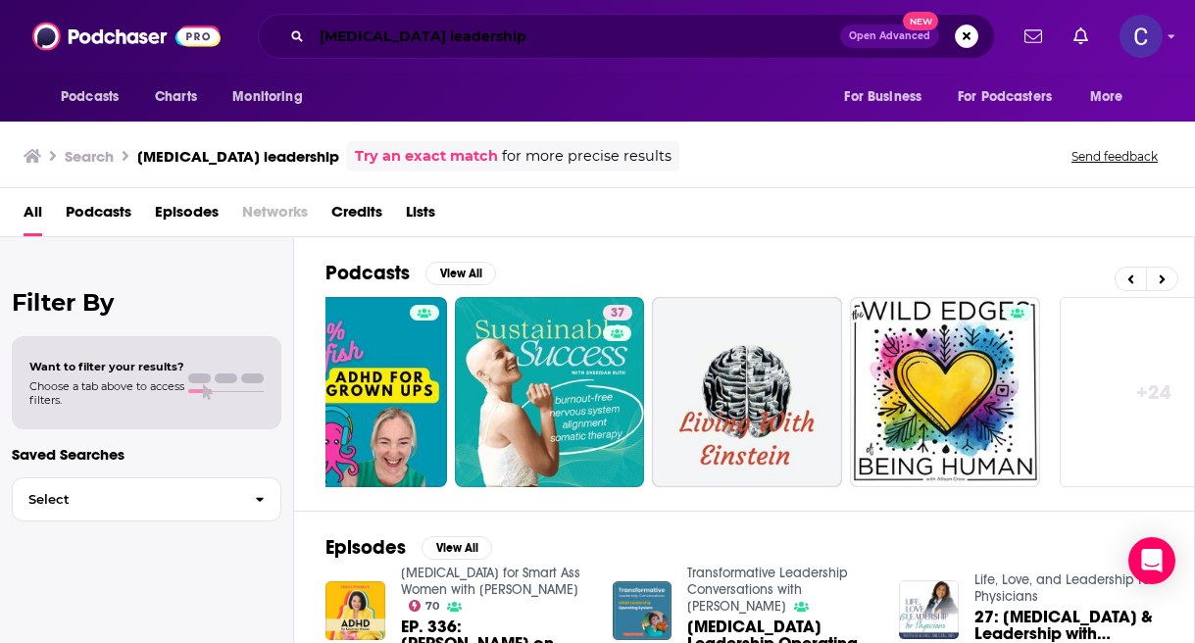
click at [395, 37] on input "adhd leadership" at bounding box center [576, 36] width 528 height 31
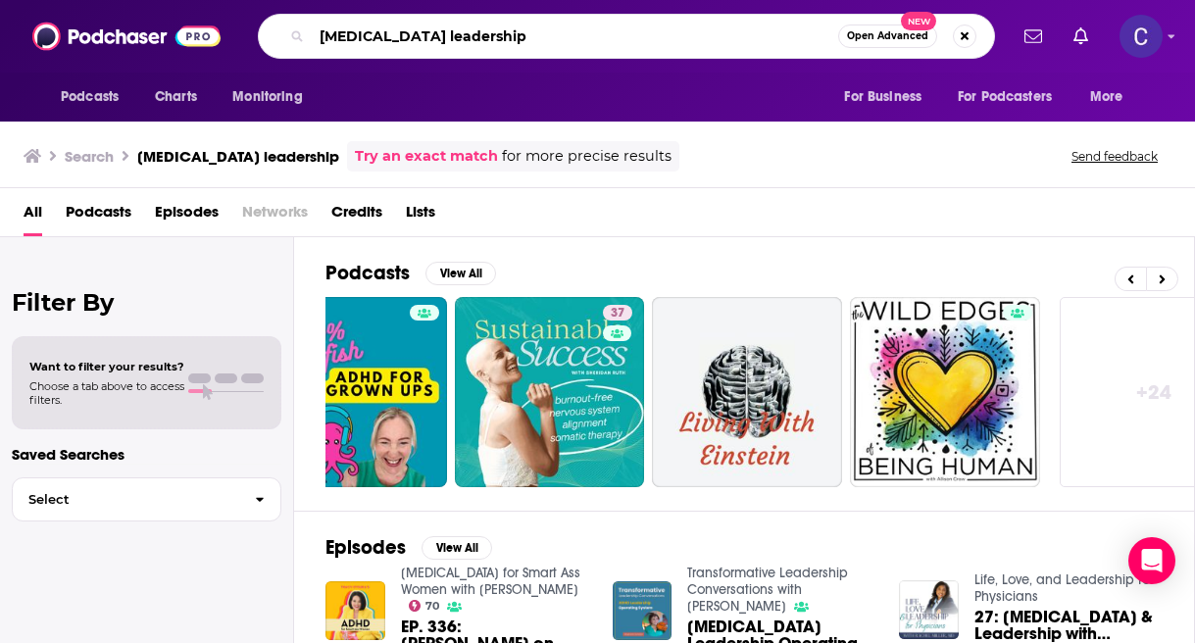
click at [475, 37] on input "adhd leadership" at bounding box center [575, 36] width 527 height 31
type input "adhd ceo"
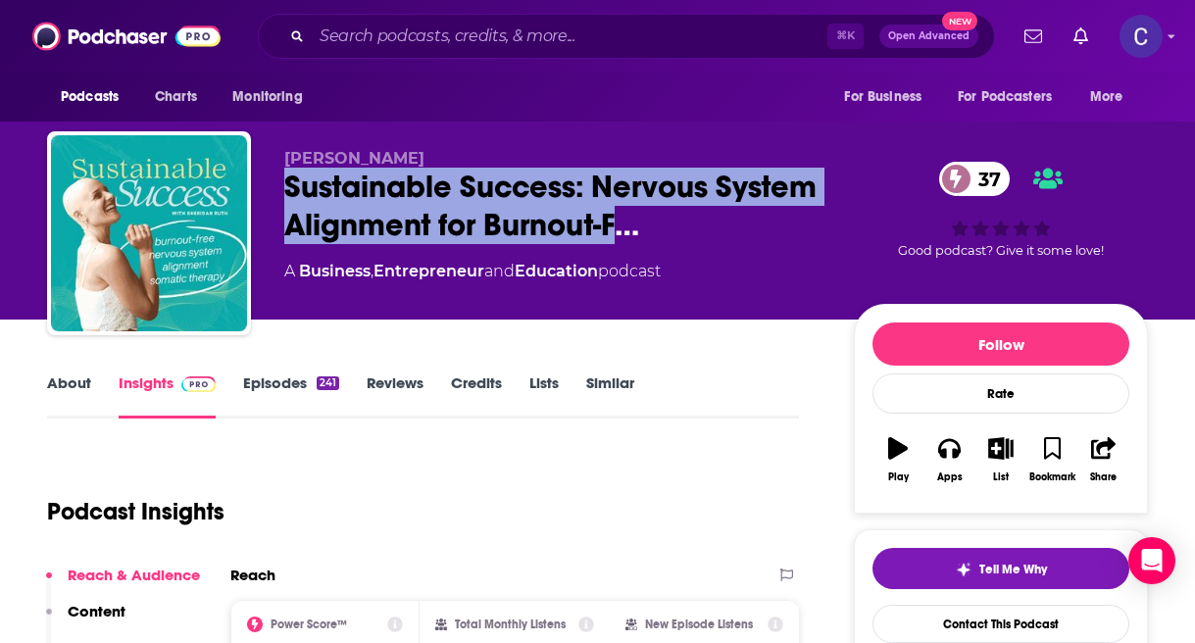
drag, startPoint x: 618, startPoint y: 223, endPoint x: 268, endPoint y: 184, distance: 352.1
click at [268, 184] on div "[PERSON_NAME] Sustainable Success: Nervous System Alignment for Burnout-F… 37 A…" at bounding box center [597, 237] width 1101 height 212
copy h2 "Sustainable Success: Nervous System Alignment for Burnout-F"
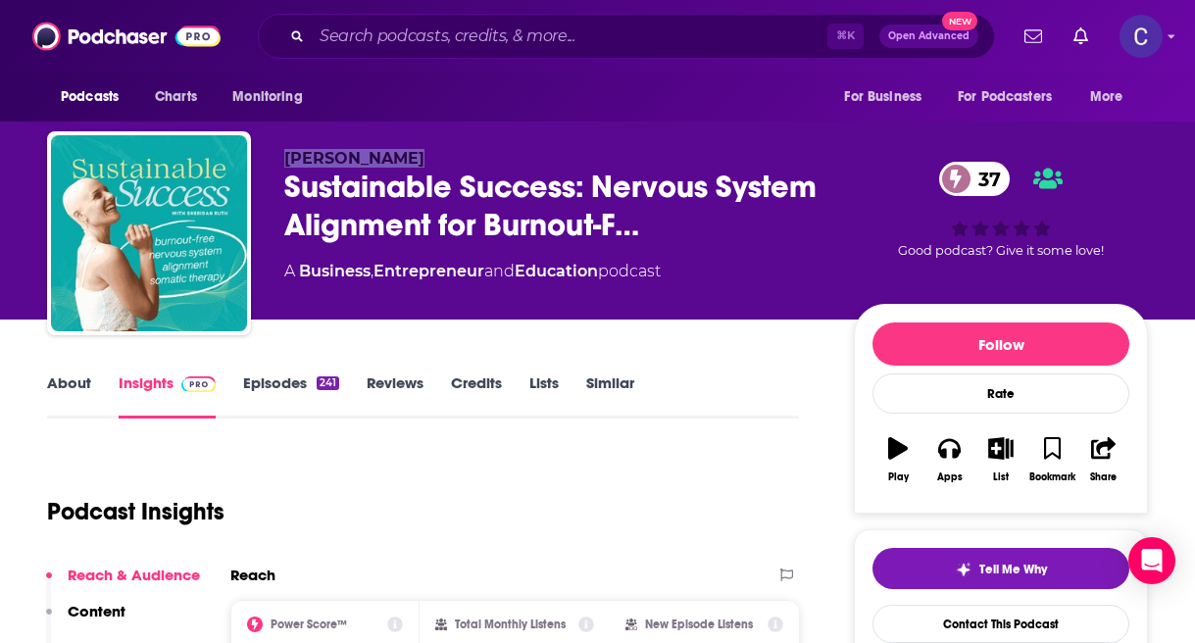
drag, startPoint x: 279, startPoint y: 158, endPoint x: 464, endPoint y: 158, distance: 184.3
click at [464, 158] on div "[PERSON_NAME] Sustainable Success: Nervous System Alignment for Burnout-F… 37 A…" at bounding box center [597, 237] width 1101 height 212
copy span "[PERSON_NAME]"
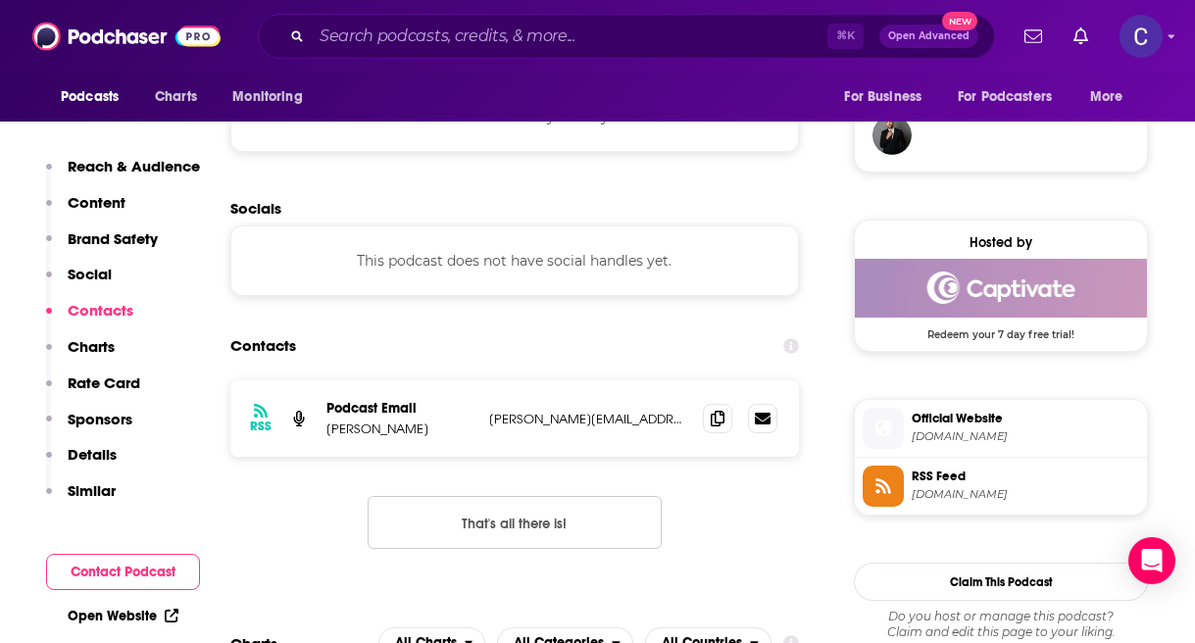
scroll to position [1445, 0]
click at [708, 427] on span at bounding box center [717, 416] width 29 height 29
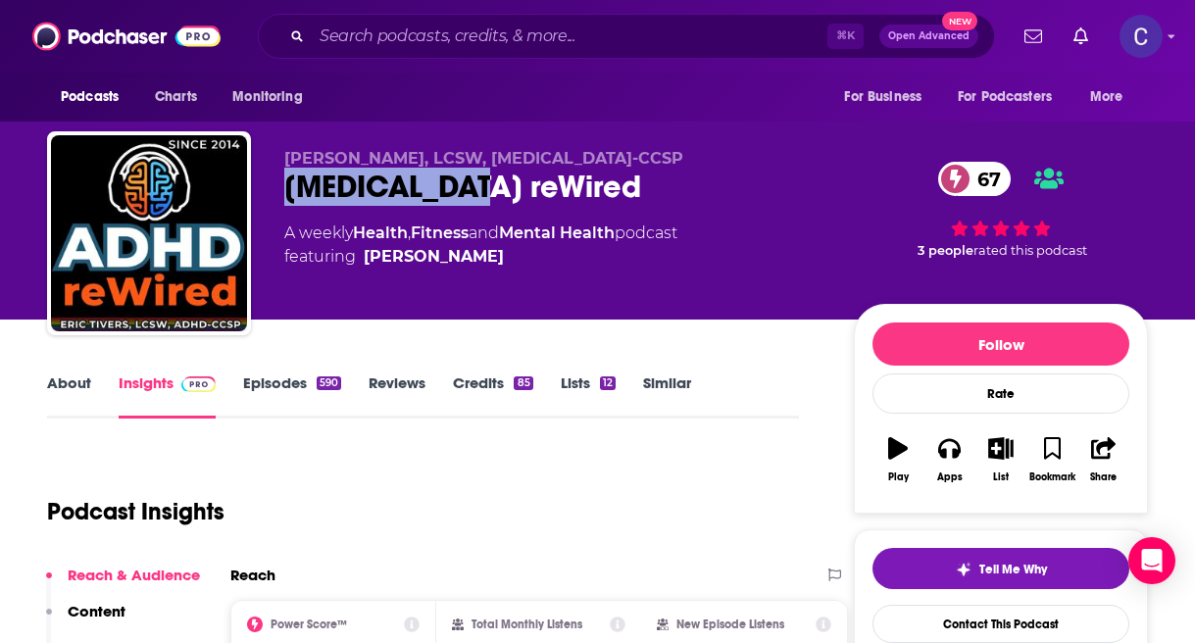
drag, startPoint x: 485, startPoint y: 180, endPoint x: 276, endPoint y: 178, distance: 208.8
click at [276, 178] on div "[PERSON_NAME], LCSW, [MEDICAL_DATA]-CCSP [MEDICAL_DATA] reWired 67 A weekly Hea…" at bounding box center [597, 237] width 1101 height 212
copy h2 "[MEDICAL_DATA] reWired"
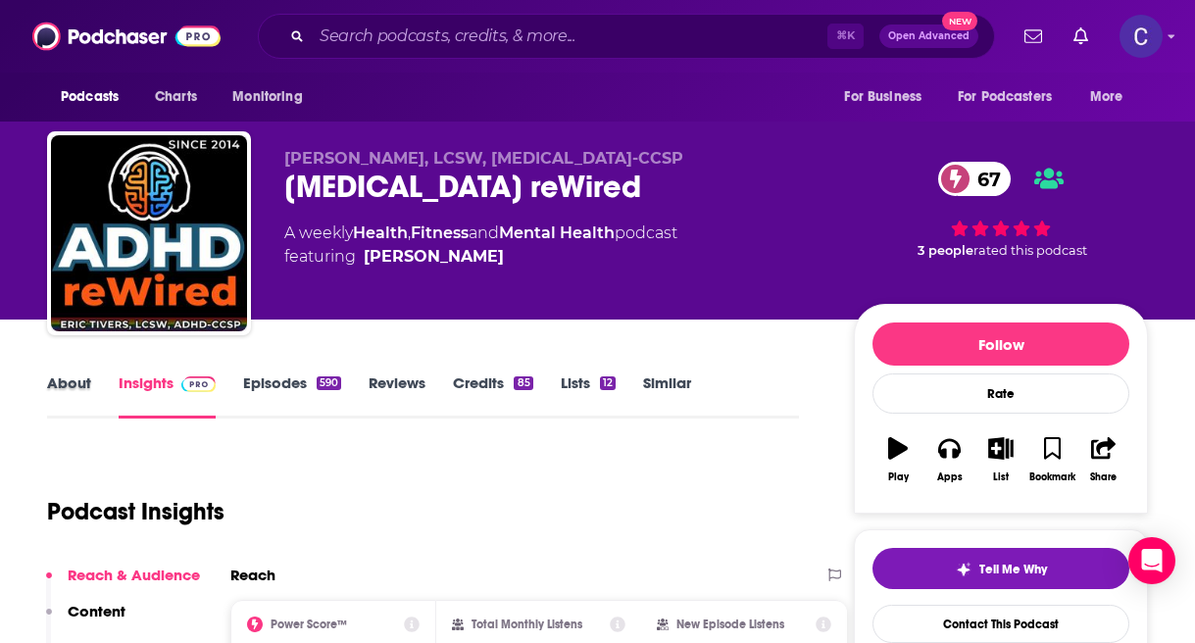
click at [98, 400] on div "About" at bounding box center [83, 396] width 72 height 45
click at [71, 381] on link "About" at bounding box center [69, 396] width 44 height 45
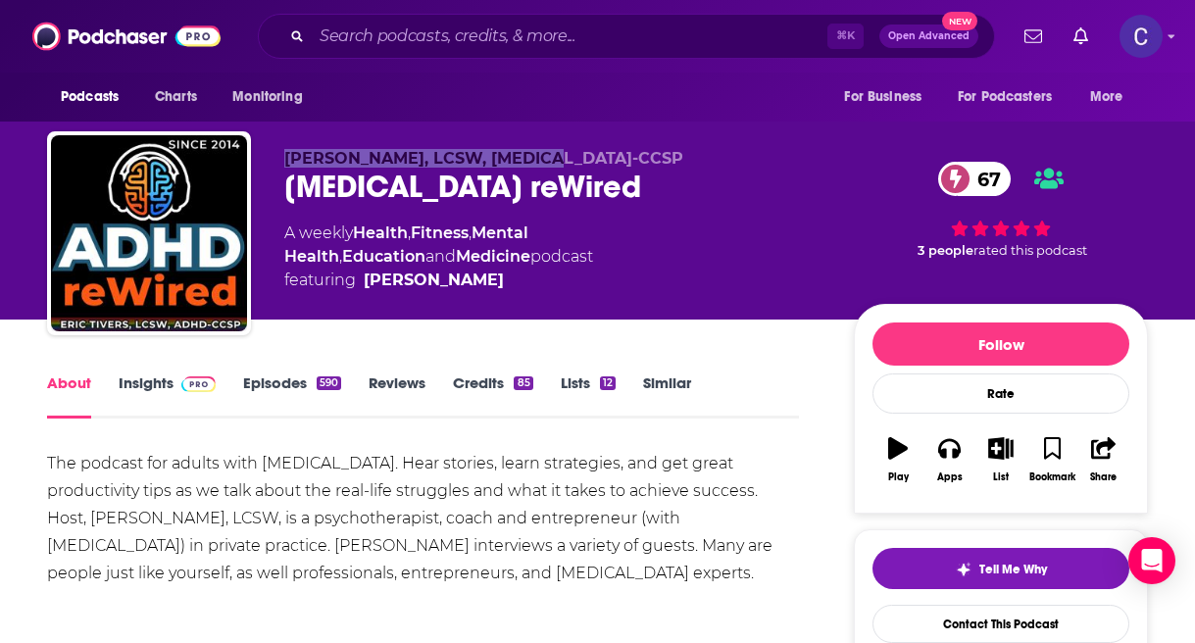
drag, startPoint x: 270, startPoint y: 149, endPoint x: 572, endPoint y: 149, distance: 302.0
click at [573, 149] on div "[PERSON_NAME], LCSW, [MEDICAL_DATA]-CCSP [MEDICAL_DATA] reWired 67 A weekly Hea…" at bounding box center [597, 237] width 1101 height 212
copy span "[PERSON_NAME], LCSW, [MEDICAL_DATA]-CCSP"
click at [162, 376] on link "Insights" at bounding box center [167, 396] width 97 height 45
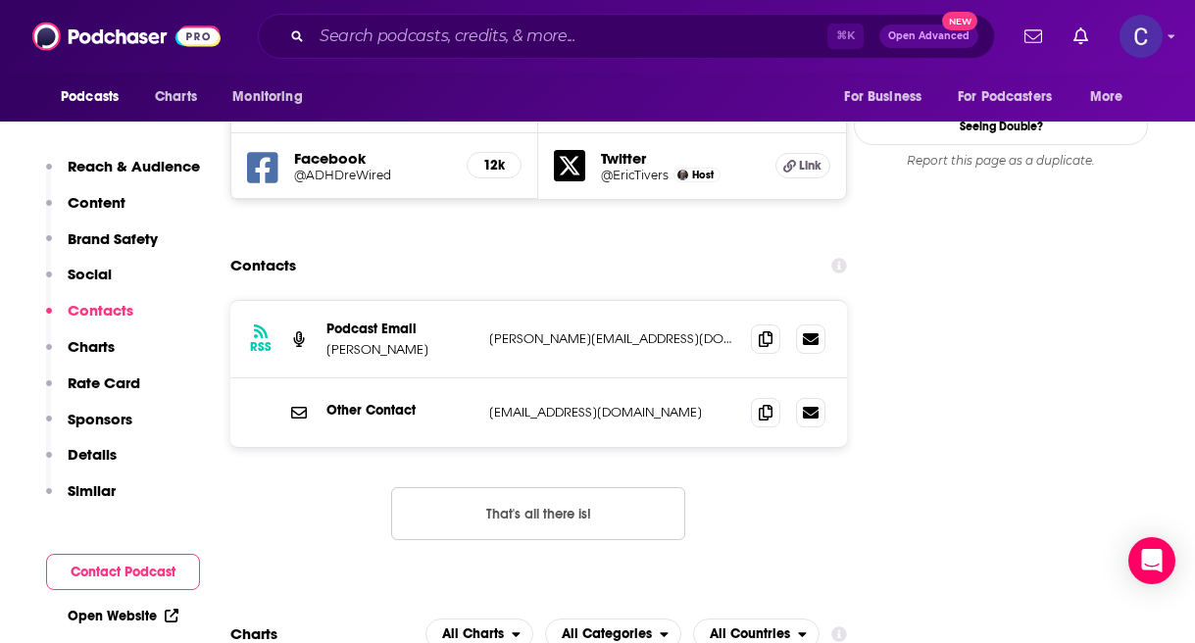
scroll to position [2290, 0]
click at [771, 405] on icon at bounding box center [766, 413] width 14 height 16
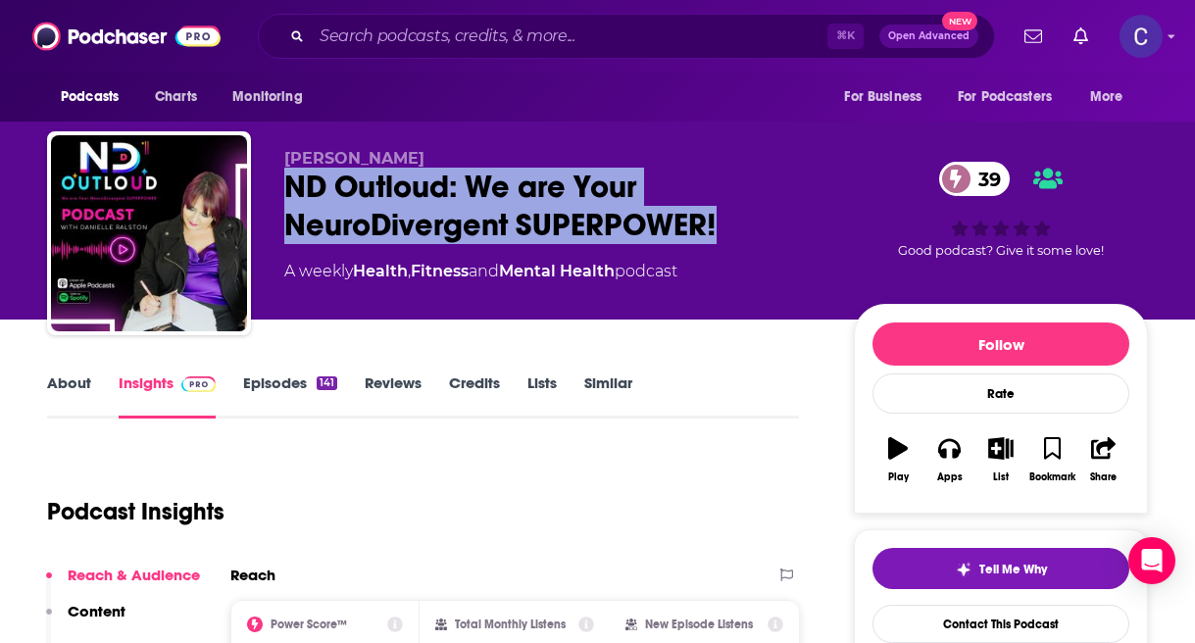
drag, startPoint x: 280, startPoint y: 185, endPoint x: 737, endPoint y: 230, distance: 459.1
click at [737, 230] on div "Danielle Ralston ND Outloud: We are Your NeuroDivergent SUPERPOWER! 39 A weekly…" at bounding box center [597, 237] width 1101 height 212
copy h2 "ND Outloud: We are Your NeuroDivergent SUPERPOWER!"
click at [76, 392] on link "About" at bounding box center [69, 396] width 44 height 45
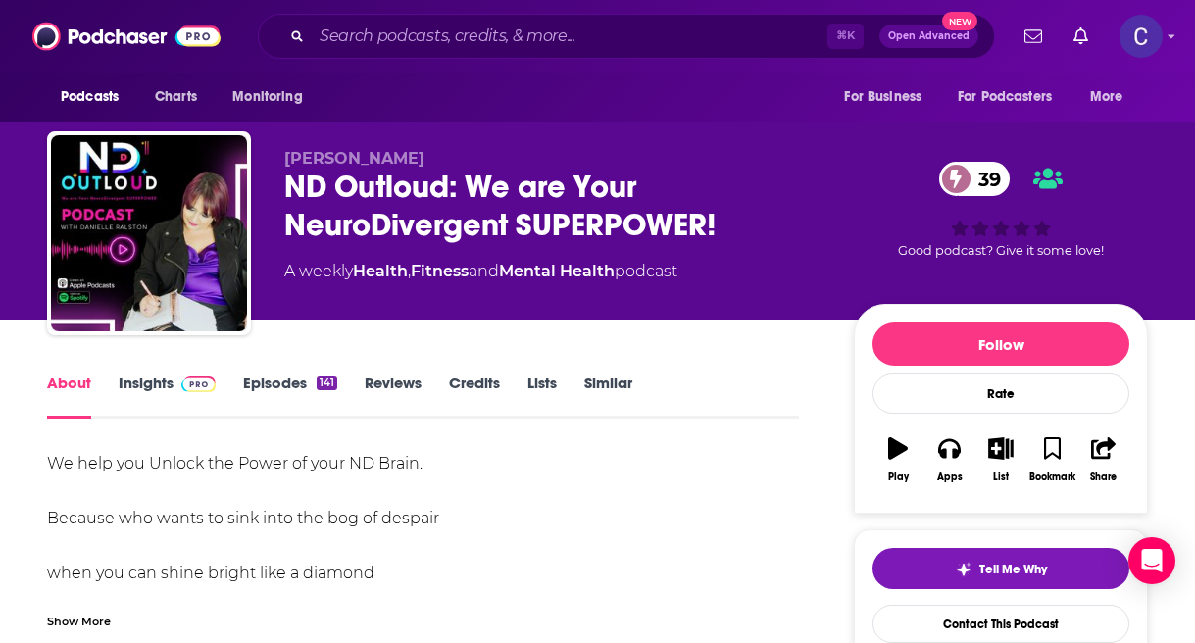
drag, startPoint x: 284, startPoint y: 165, endPoint x: 452, endPoint y: 165, distance: 167.7
click at [452, 165] on p "Danielle Ralston" at bounding box center [553, 158] width 538 height 19
copy span "Danielle Ralston"
click at [147, 376] on link "Insights" at bounding box center [167, 396] width 97 height 45
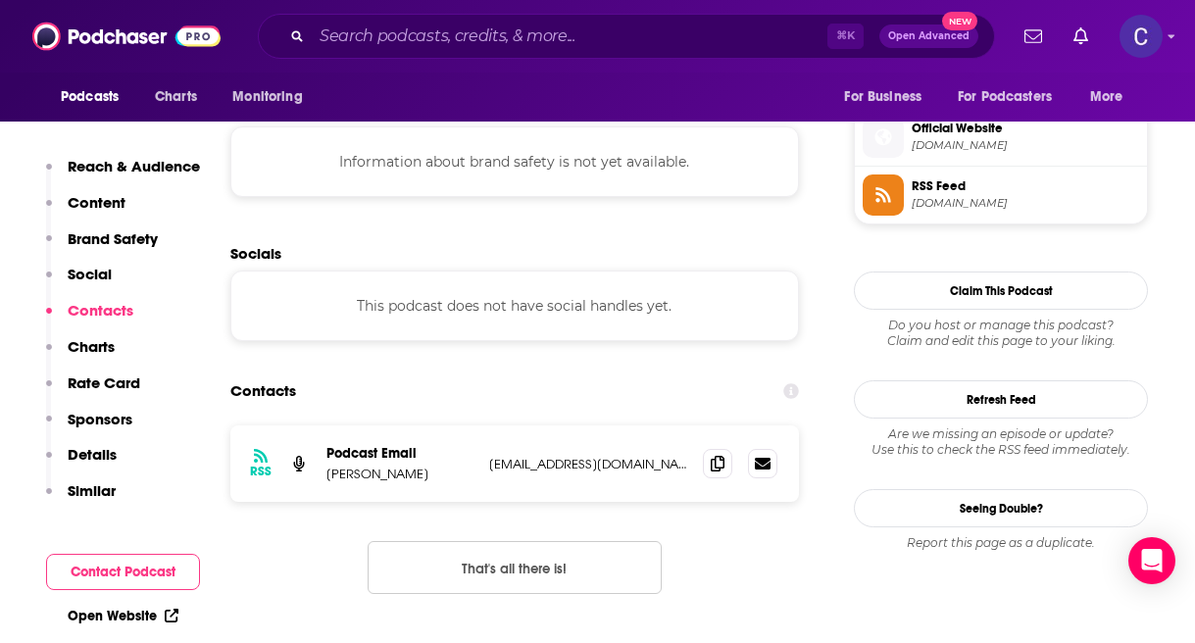
scroll to position [1406, 0]
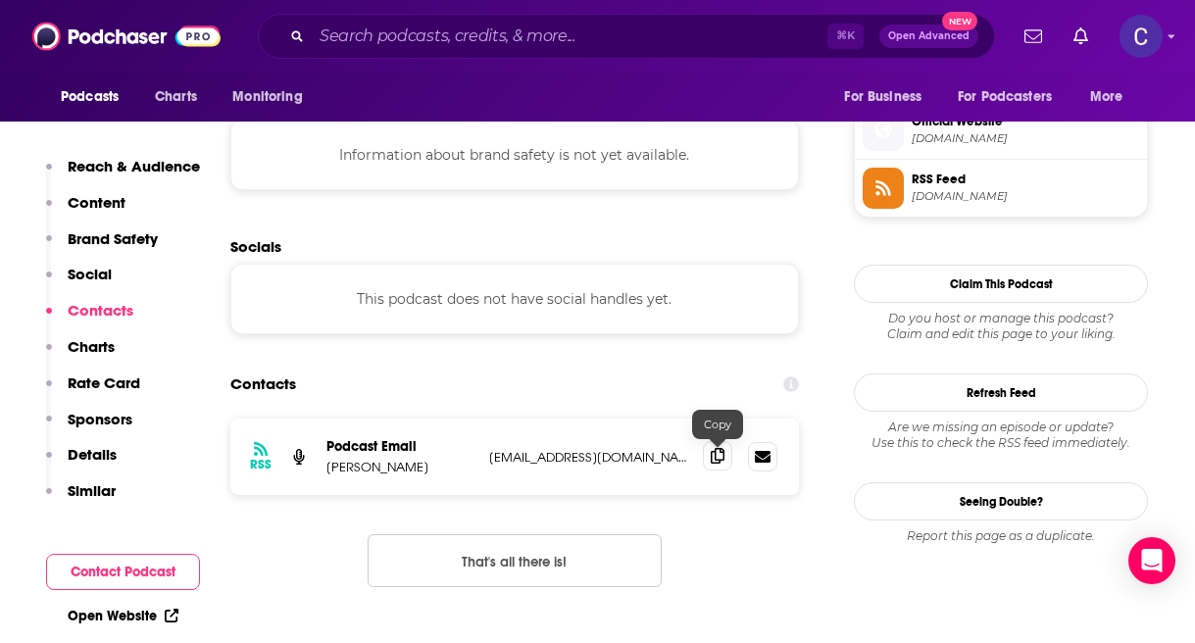
click at [718, 462] on icon at bounding box center [718, 456] width 14 height 16
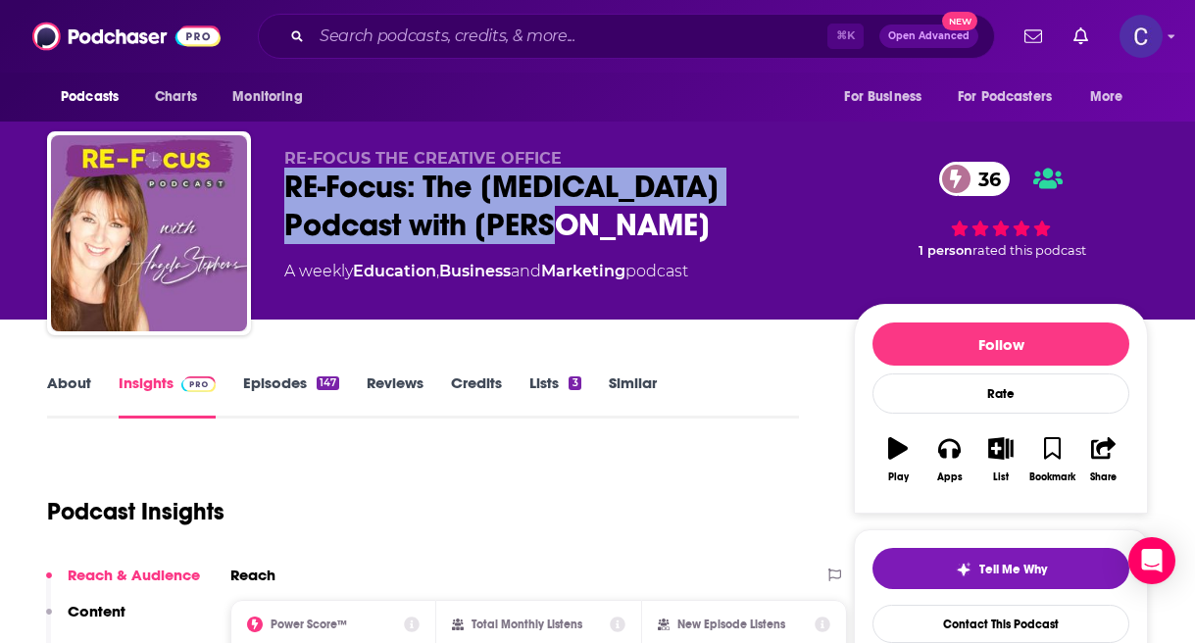
drag, startPoint x: 285, startPoint y: 183, endPoint x: 599, endPoint y: 217, distance: 315.5
click at [599, 218] on div "RE-Focus: The [MEDICAL_DATA] Podcast with [PERSON_NAME] 36" at bounding box center [553, 206] width 538 height 76
copy h2 "RE-Focus: The [MEDICAL_DATA] Podcast with [PERSON_NAME]"
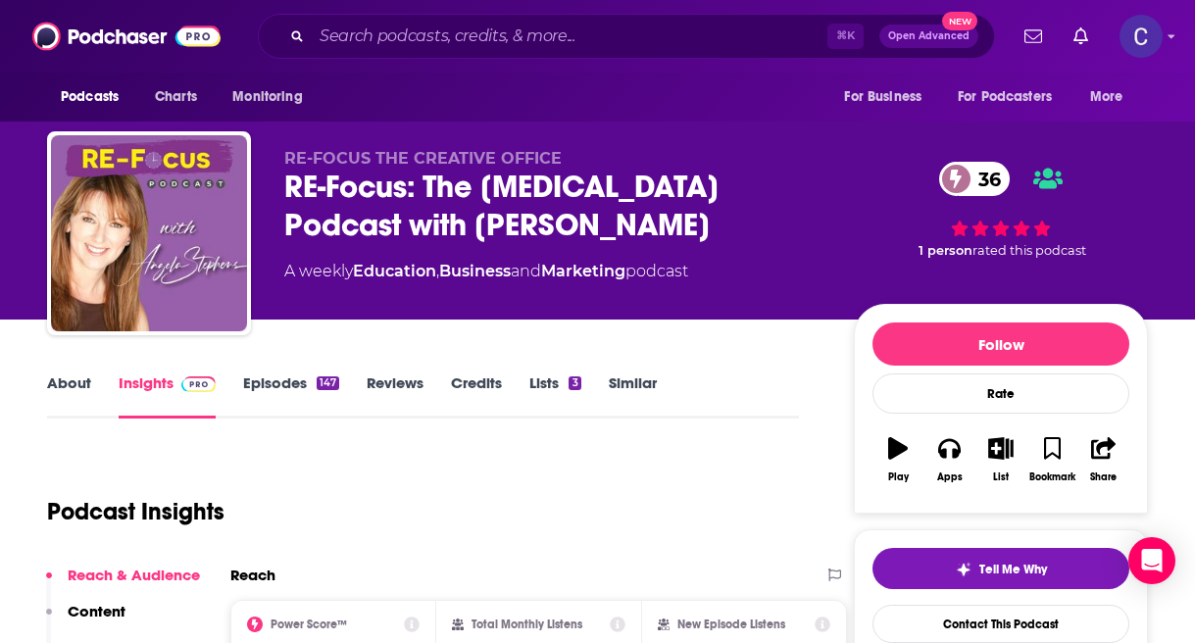
click at [527, 252] on div "RE-FOCUS THE CREATIVE OFFICE RE-Focus: The [MEDICAL_DATA] Podcast with [PERSON_…" at bounding box center [553, 227] width 538 height 157
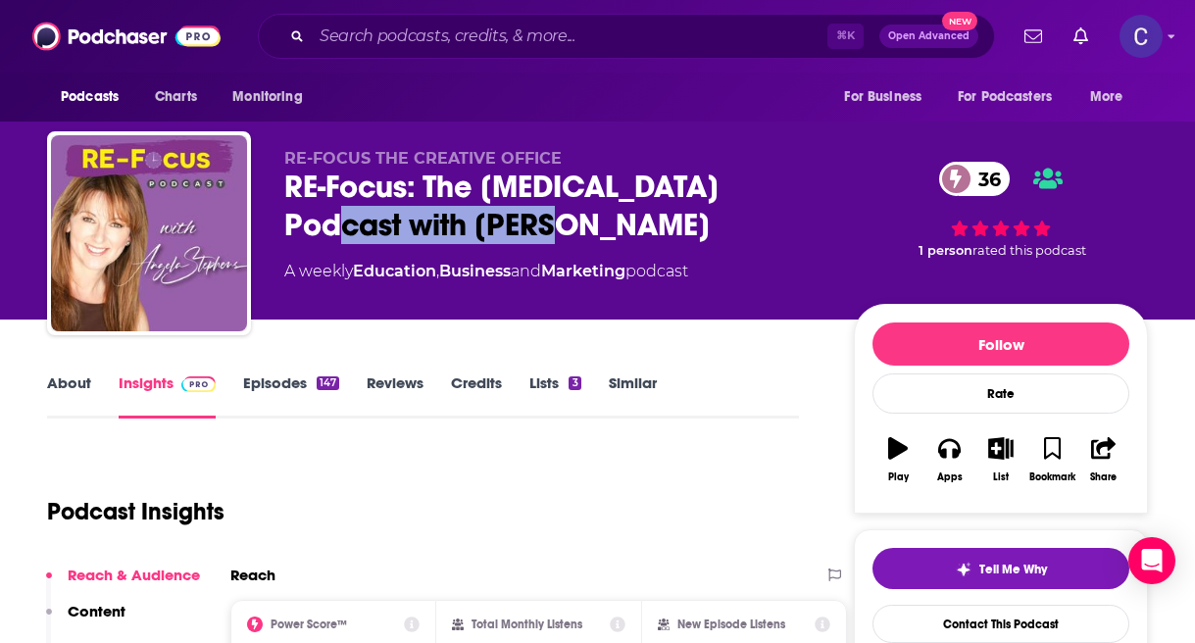
drag, startPoint x: 544, startPoint y: 232, endPoint x: 286, endPoint y: 230, distance: 257.9
click at [286, 230] on div "RE-Focus: The ADHD Podcast with Angela Stephens 36" at bounding box center [553, 206] width 538 height 76
copy h2 "Angela Stephens"
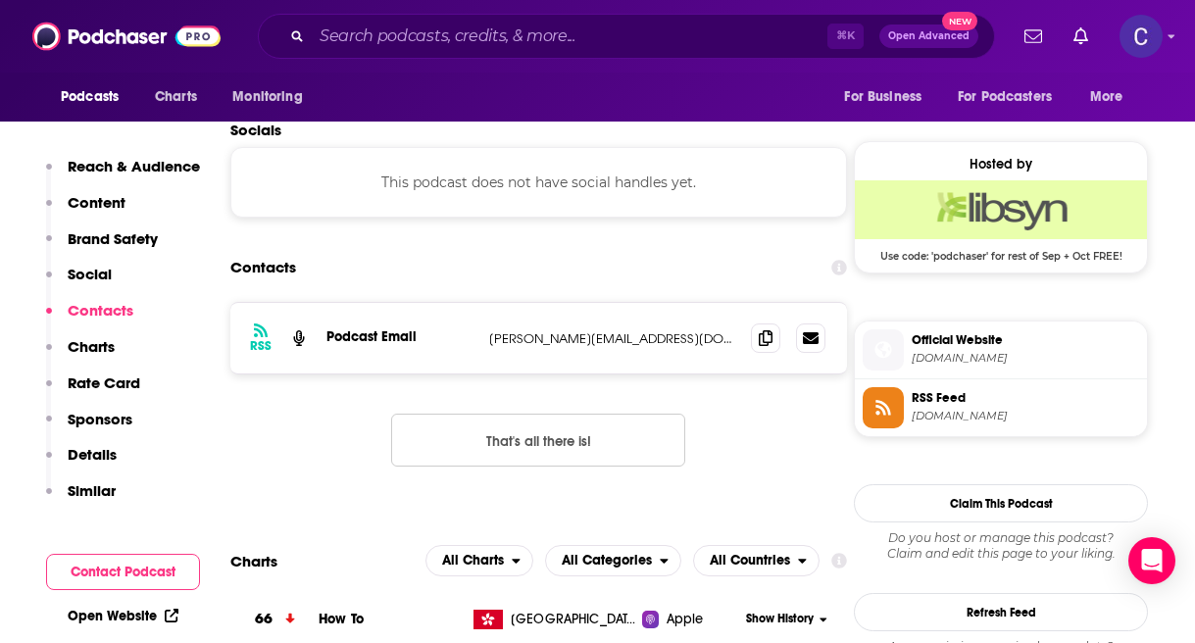
scroll to position [1522, 0]
click at [760, 344] on icon at bounding box center [766, 338] width 14 height 16
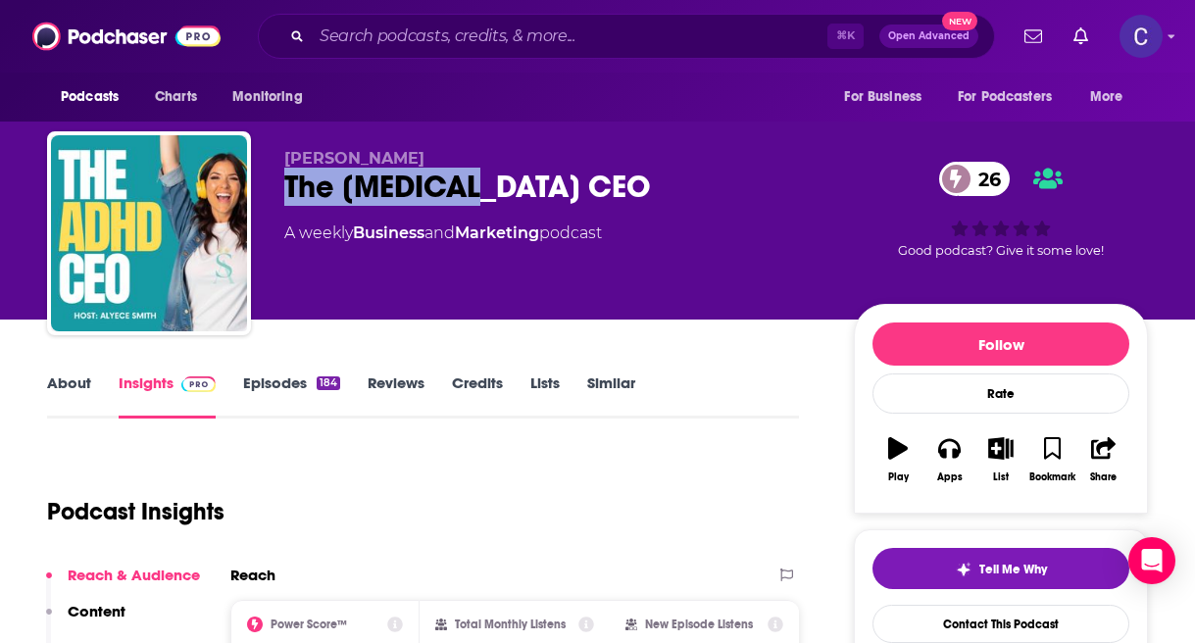
drag, startPoint x: 276, startPoint y: 188, endPoint x: 521, endPoint y: 188, distance: 244.1
click at [521, 188] on div "[PERSON_NAME] The [MEDICAL_DATA] CEO 26 A weekly Business and Marketing podcast…" at bounding box center [597, 237] width 1101 height 212
copy h2 "The [MEDICAL_DATA] CEO"
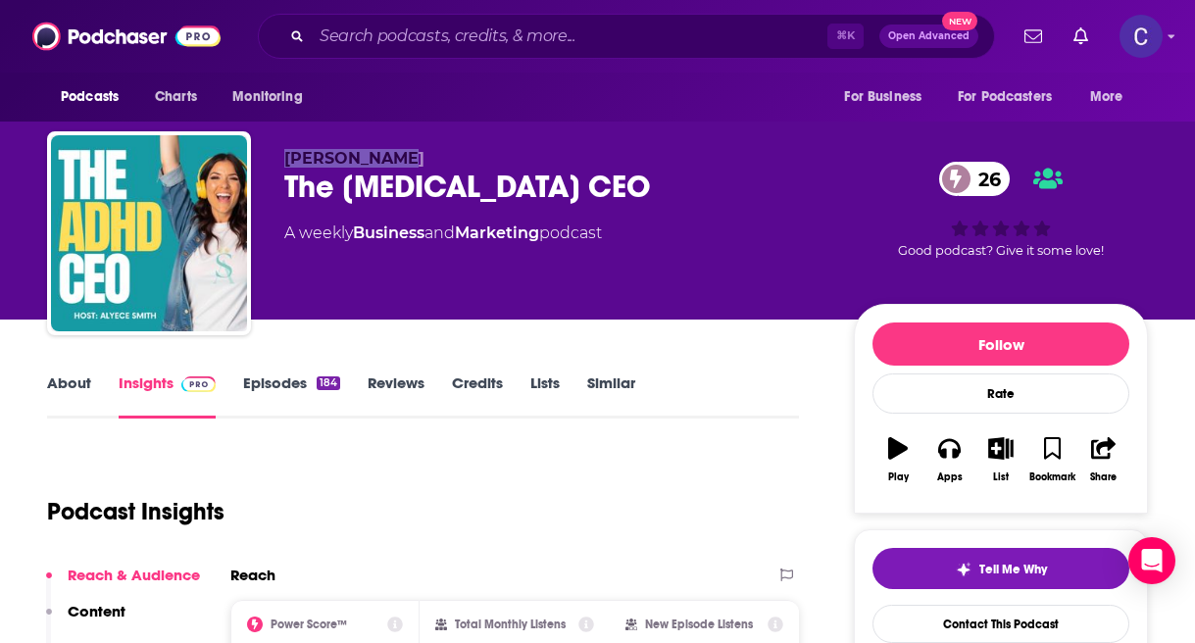
drag, startPoint x: 283, startPoint y: 153, endPoint x: 455, endPoint y: 153, distance: 171.6
click at [455, 153] on div "[PERSON_NAME] The [MEDICAL_DATA] CEO 26 A weekly Business and Marketing podcast…" at bounding box center [597, 237] width 1101 height 212
copy span "[PERSON_NAME]"
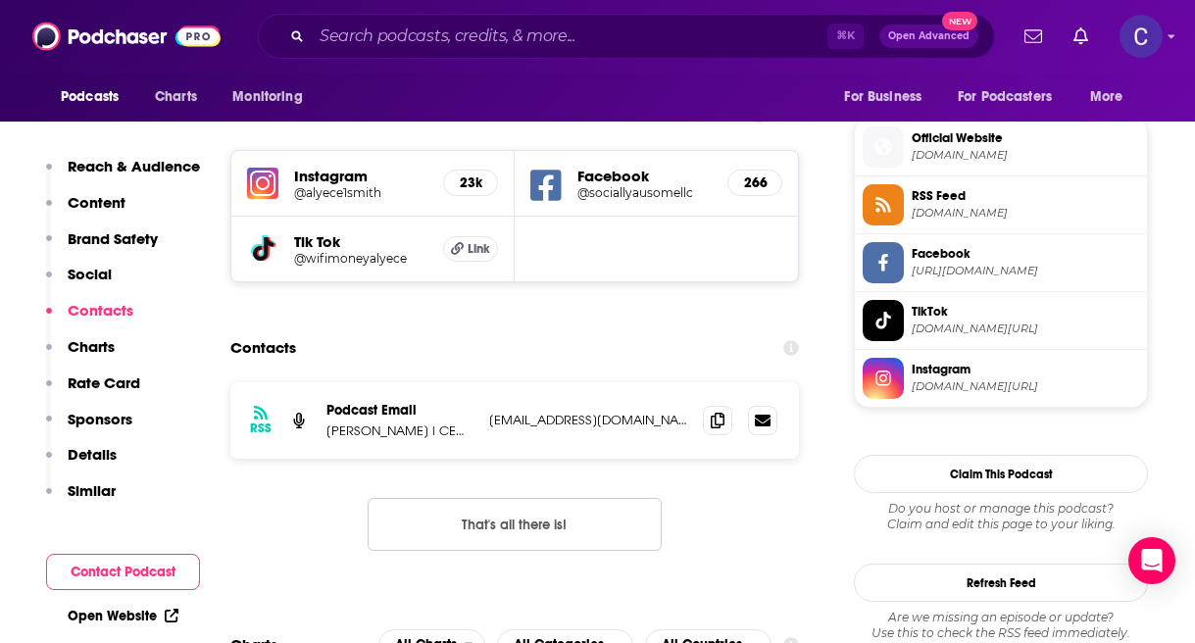
scroll to position [1557, 0]
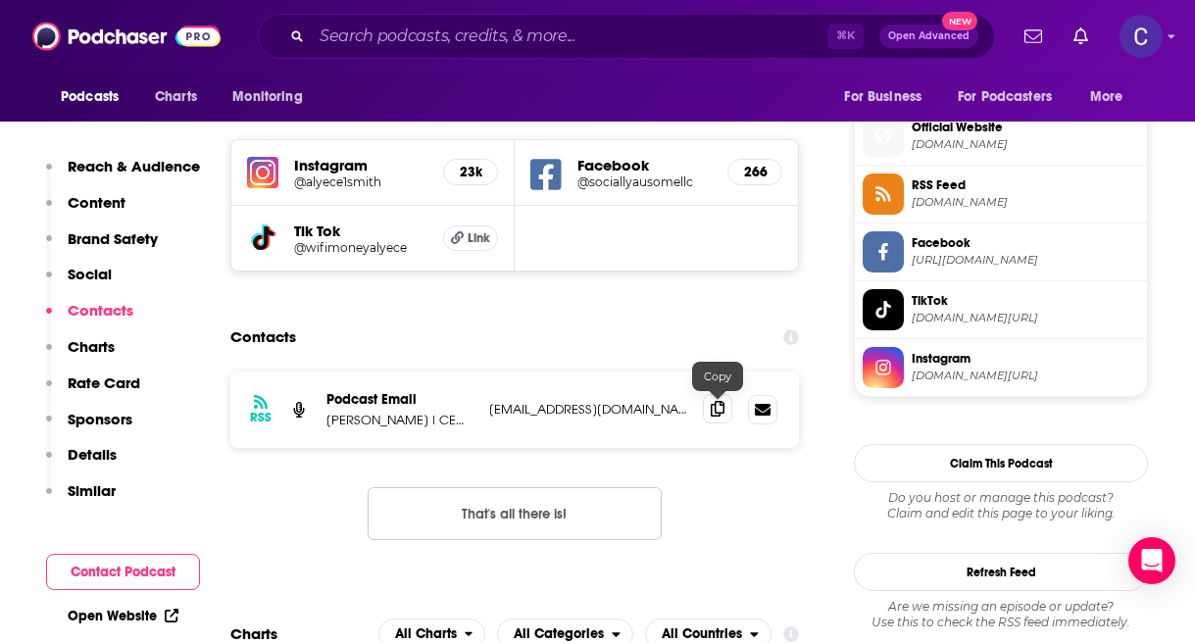
click at [715, 419] on span at bounding box center [717, 408] width 29 height 29
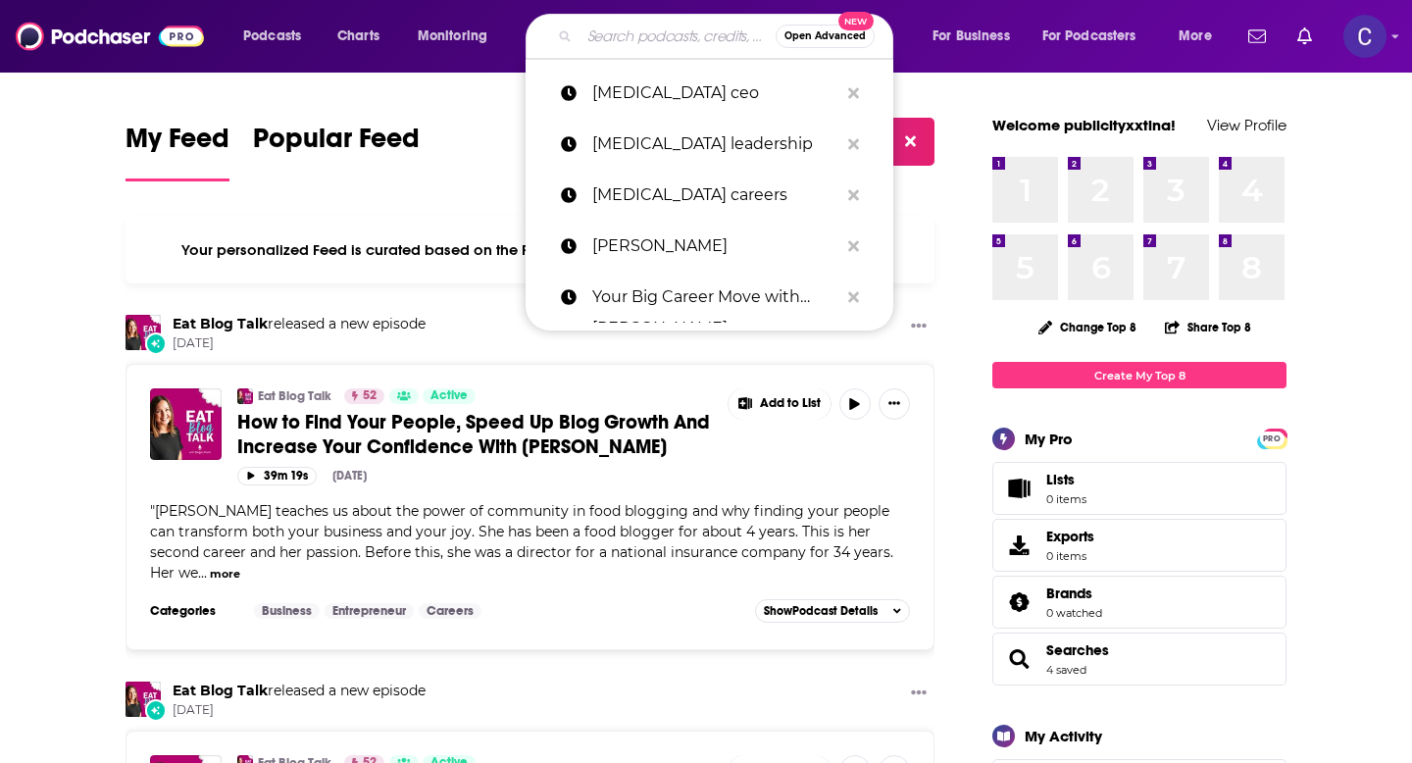
click at [629, 46] on input "Search podcasts, credits, & more..." at bounding box center [677, 36] width 196 height 31
paste input "Hacking your [MEDICAL_DATA]"
type input "Hacking your [MEDICAL_DATA]"
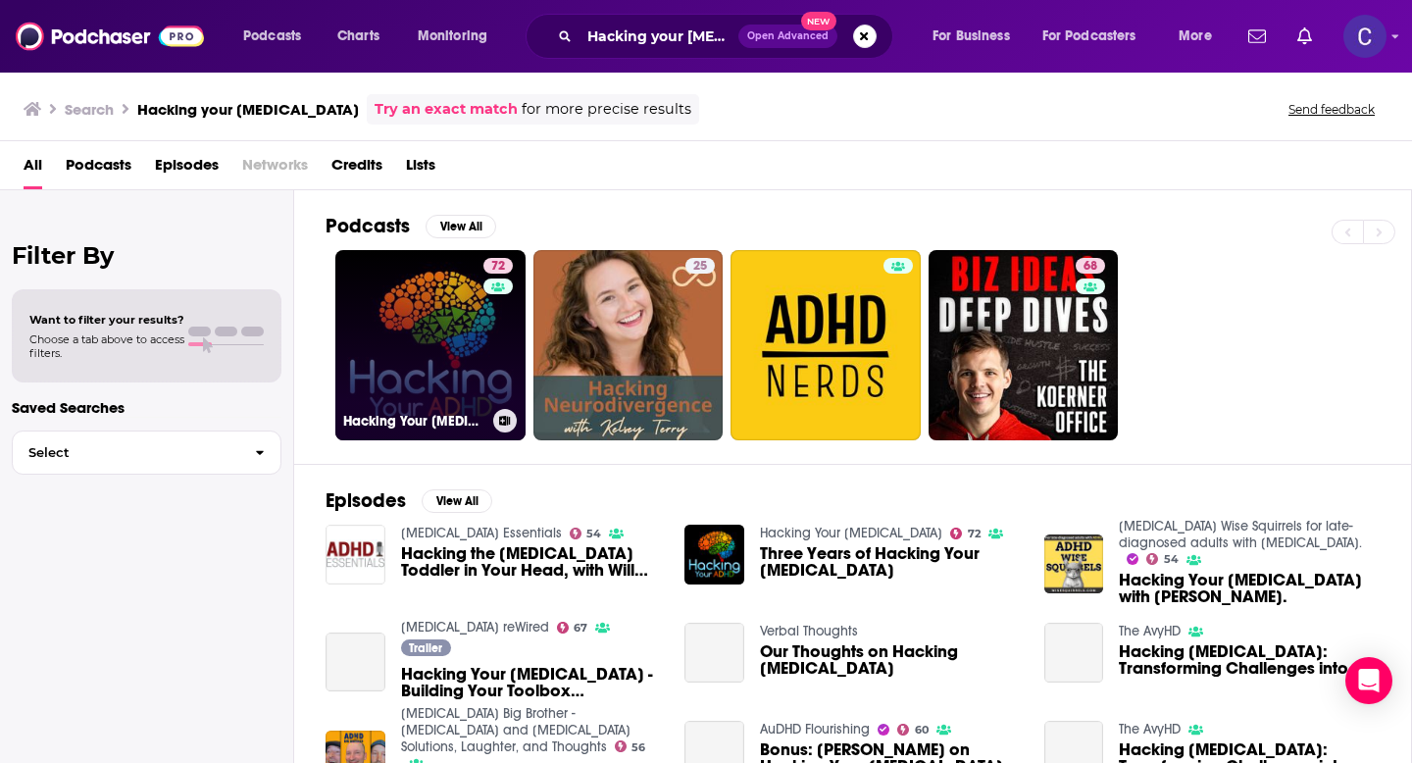
click at [442, 360] on link "72 Hacking Your [MEDICAL_DATA]" at bounding box center [430, 345] width 190 height 190
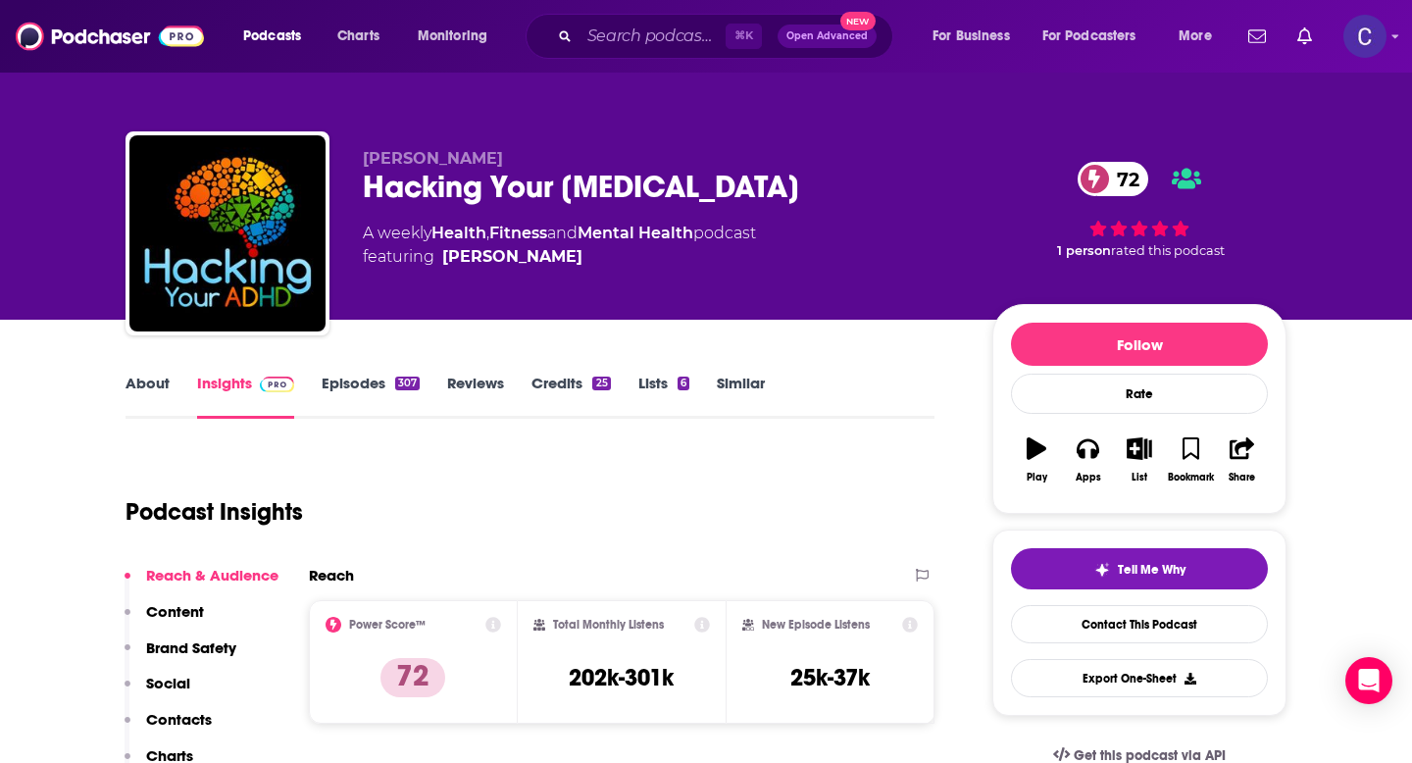
click at [1082, 177] on span at bounding box center [1095, 179] width 34 height 34
click at [1106, 183] on span at bounding box center [1095, 179] width 34 height 34
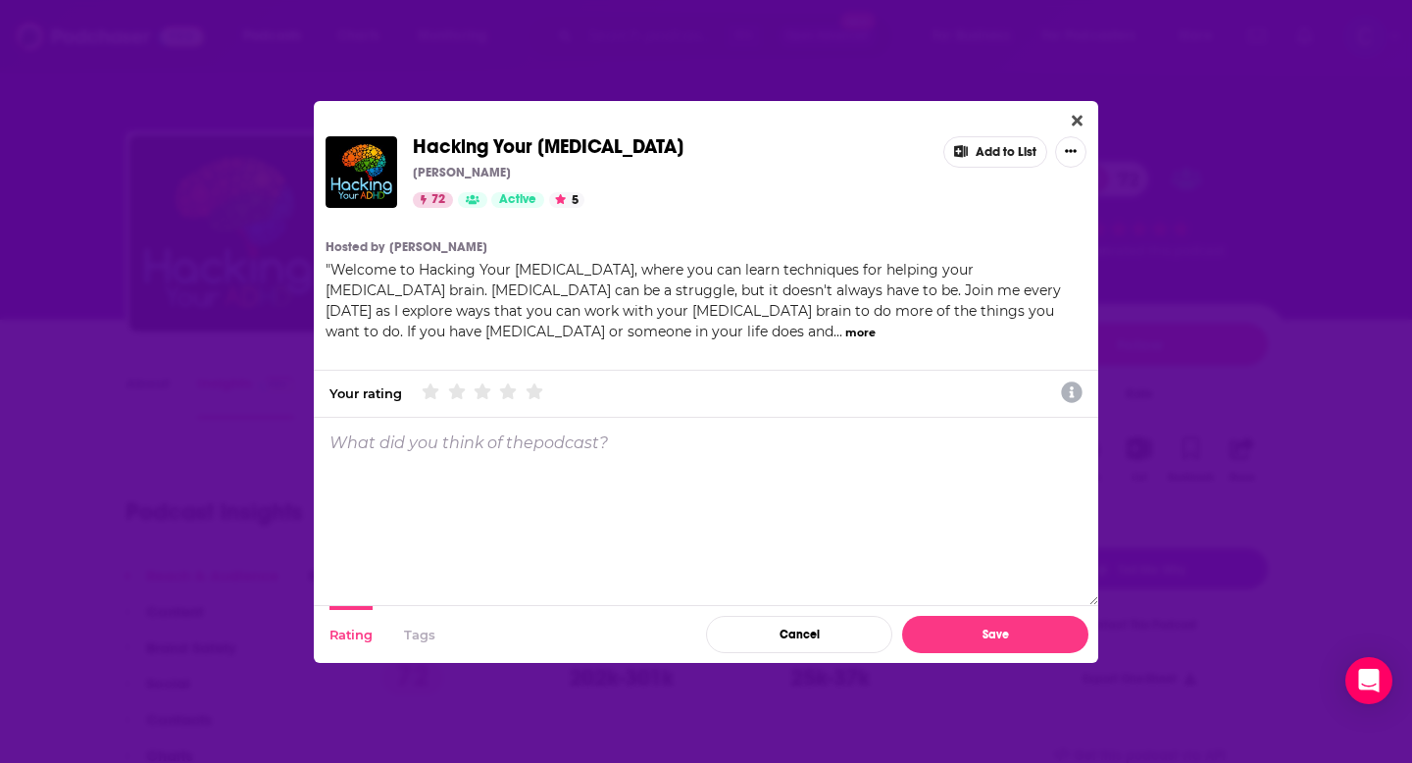
click at [878, 30] on div "Hacking Your [MEDICAL_DATA] [PERSON_NAME] 72 Active 5 Add to List Hosted by [PE…" at bounding box center [706, 381] width 1412 height 763
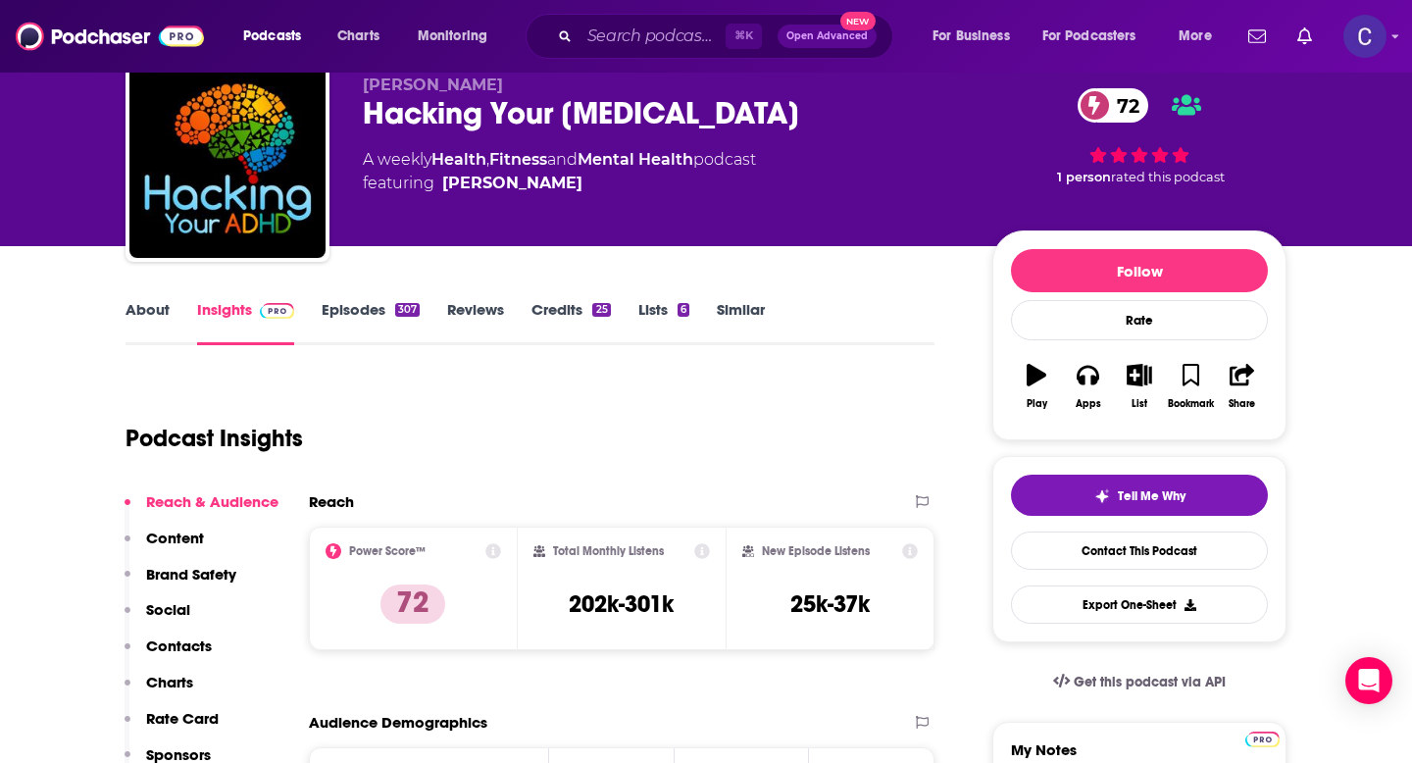
scroll to position [85, 0]
